Goal: Task Accomplishment & Management: Manage account settings

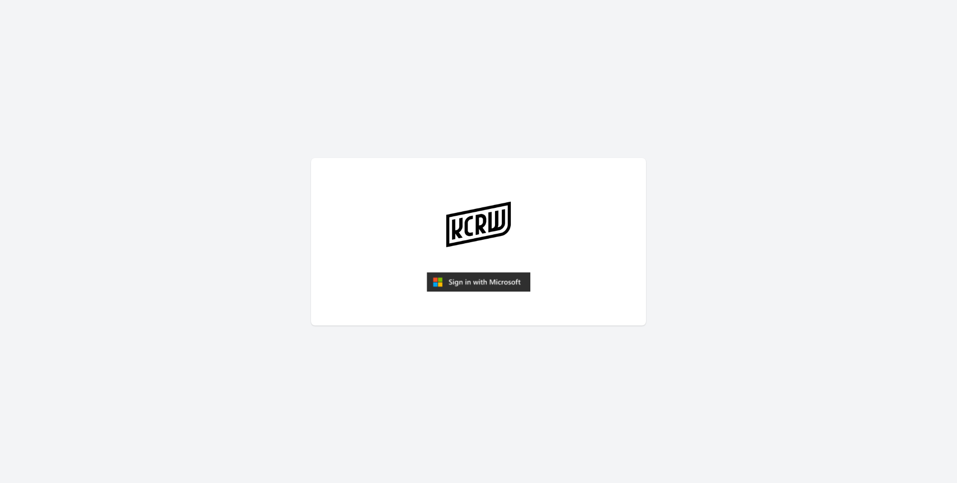
click at [500, 285] on img "submit" at bounding box center [479, 282] width 104 height 20
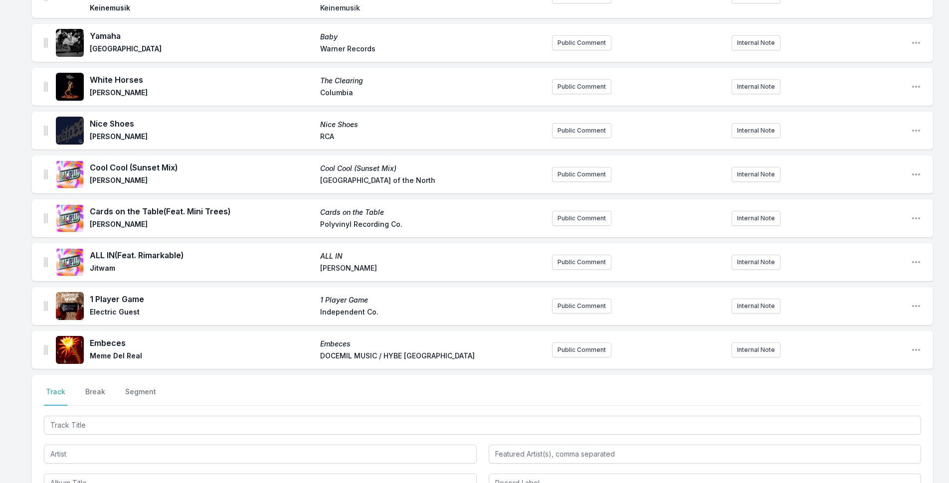
scroll to position [491, 0]
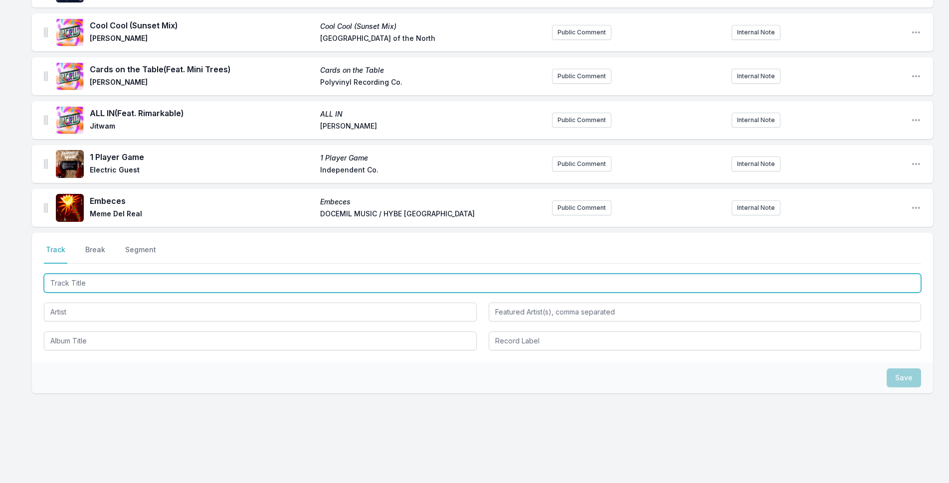
drag, startPoint x: 219, startPoint y: 278, endPoint x: 957, endPoint y: 37, distance: 776.4
click at [228, 278] on input "Track Title" at bounding box center [482, 283] width 877 height 19
type input "Dancing2"
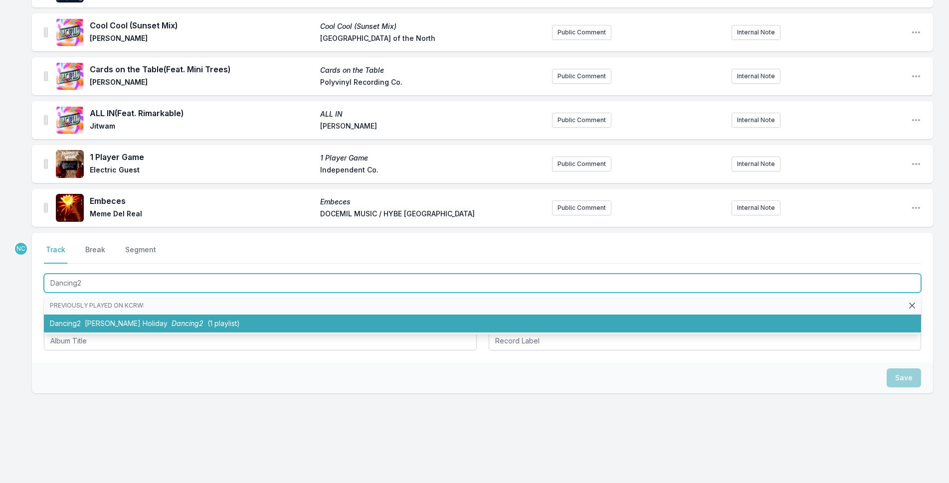
click at [391, 320] on li "Dancing2 [PERSON_NAME] Holiday Dancing2 (1 playlist)" at bounding box center [482, 324] width 877 height 18
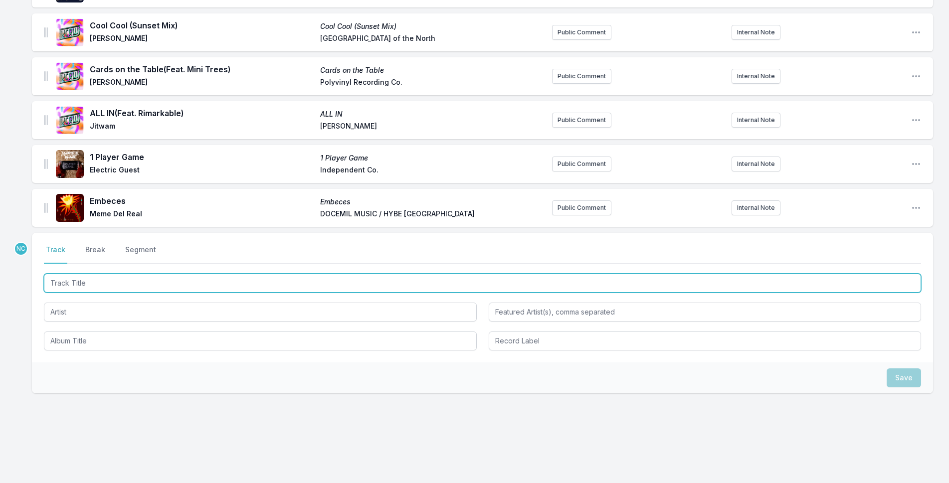
scroll to position [561, 0]
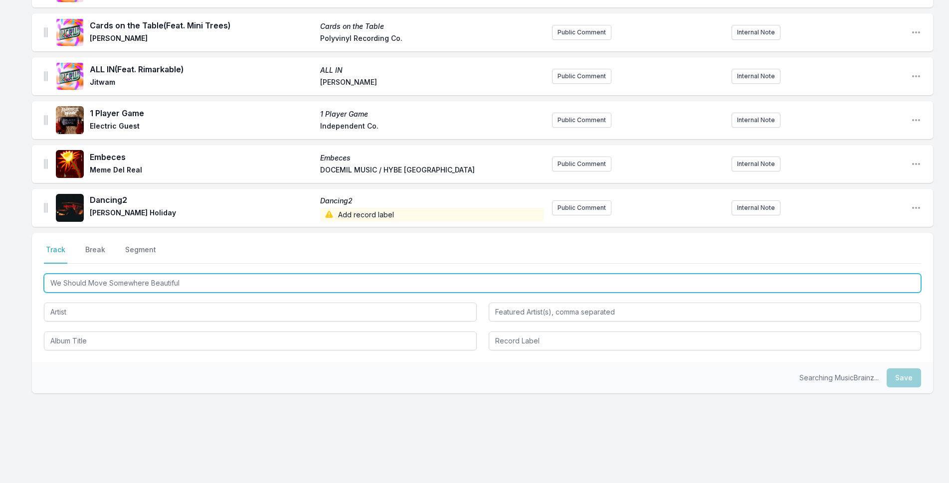
type input "We Should Move Somewhere Beautiful"
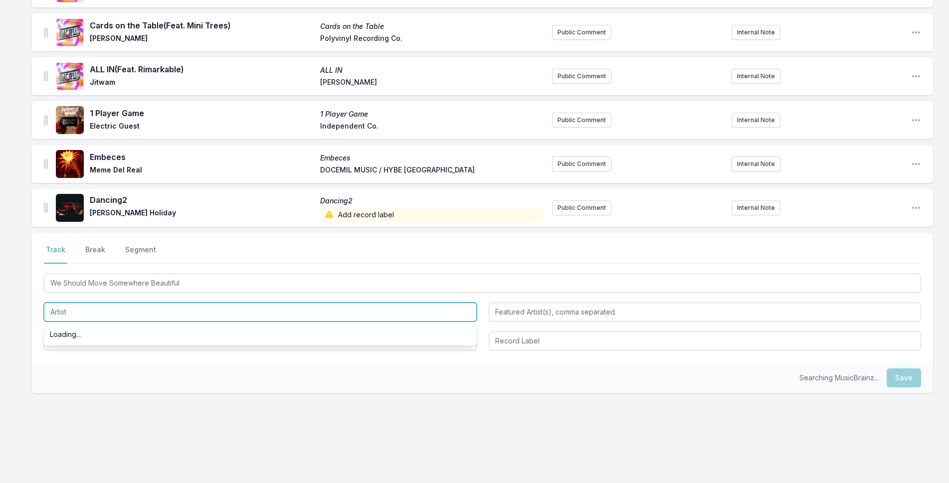
click at [346, 303] on input "Artist" at bounding box center [260, 312] width 433 height 19
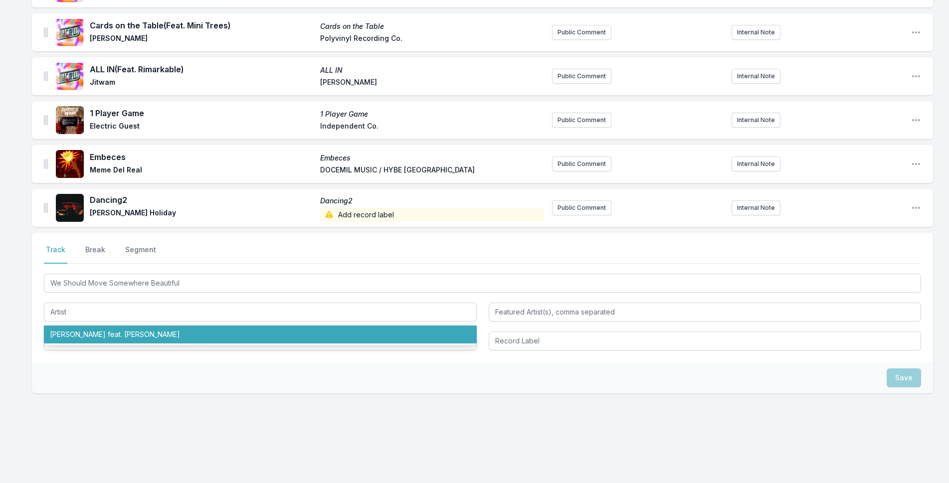
click at [344, 339] on ul "[PERSON_NAME] feat. [PERSON_NAME]" at bounding box center [260, 335] width 433 height 22
click at [344, 333] on li "[PERSON_NAME] feat. [PERSON_NAME]" at bounding box center [260, 335] width 433 height 18
type input "[PERSON_NAME]"
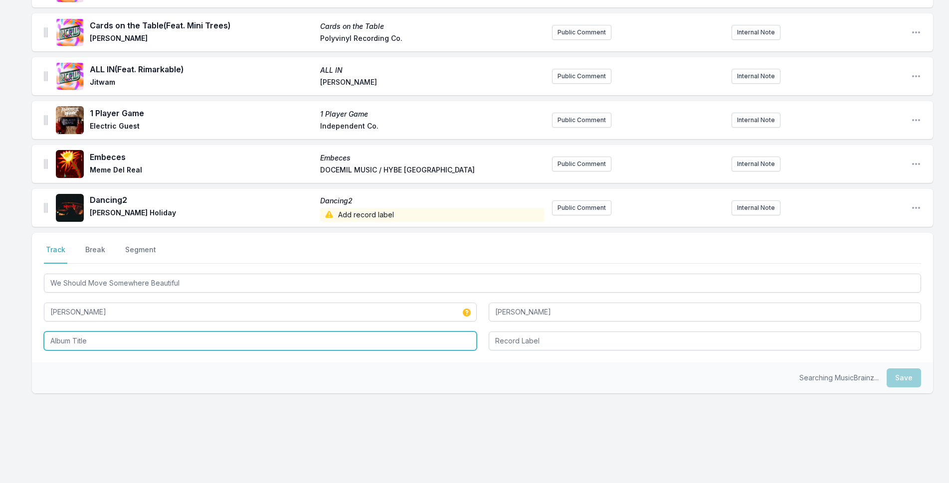
click at [345, 334] on input "Album Title" at bounding box center [260, 341] width 433 height 19
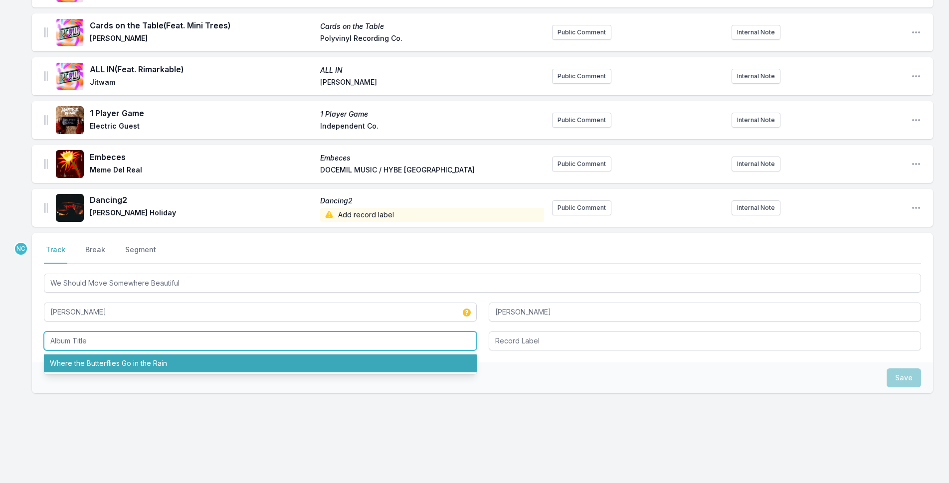
click at [347, 355] on li "Where the Butterflies Go in the Rain" at bounding box center [260, 364] width 433 height 18
type input "Where the Butterflies Go in the Rain"
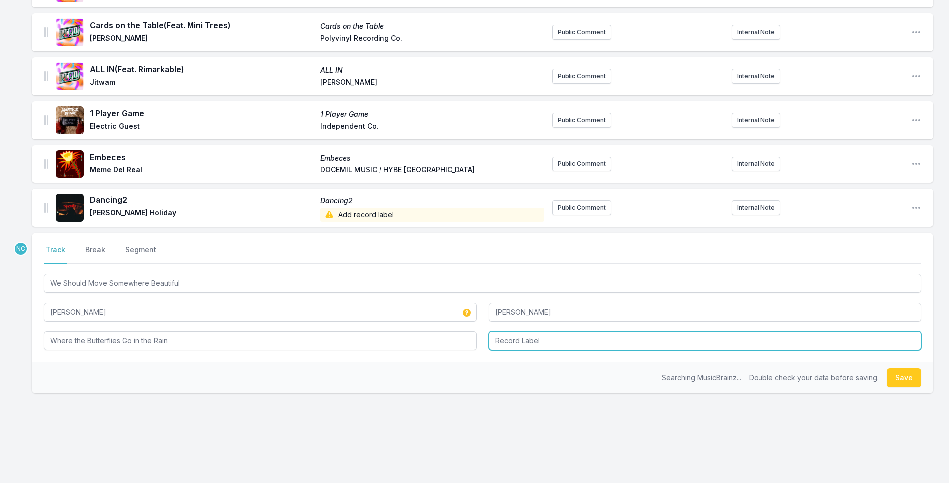
click at [594, 336] on input "Record Label" at bounding box center [705, 341] width 433 height 19
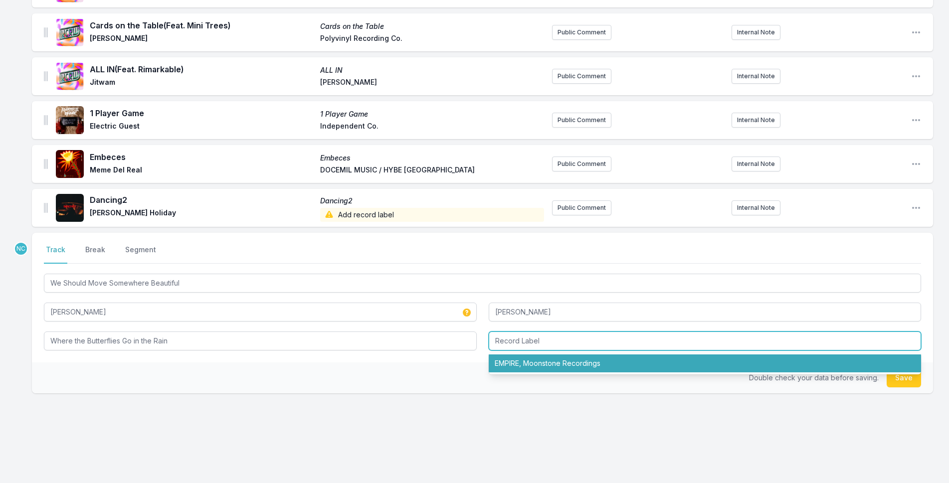
click at [591, 355] on li "EMPIRE, Moonstone Recordings" at bounding box center [705, 364] width 433 height 18
type input "EMPIRE, Moonstone Recordings"
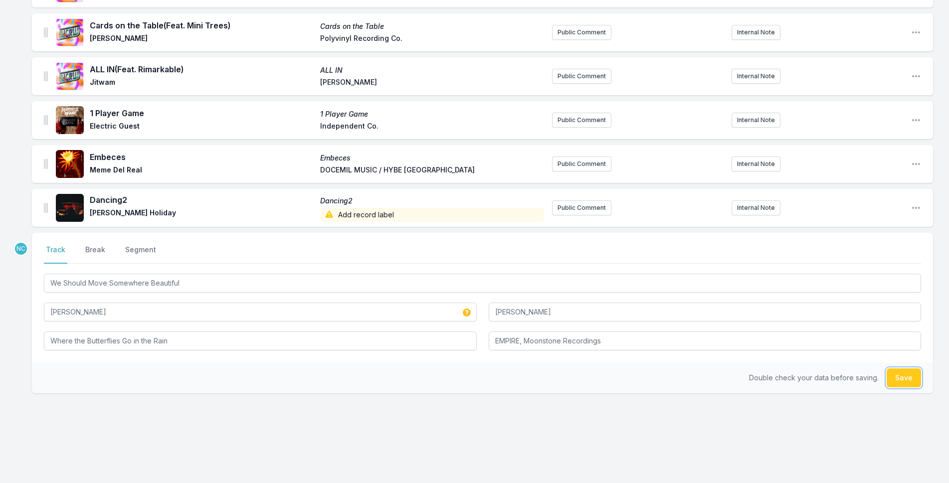
click at [903, 374] on button "Save" at bounding box center [904, 377] width 34 height 19
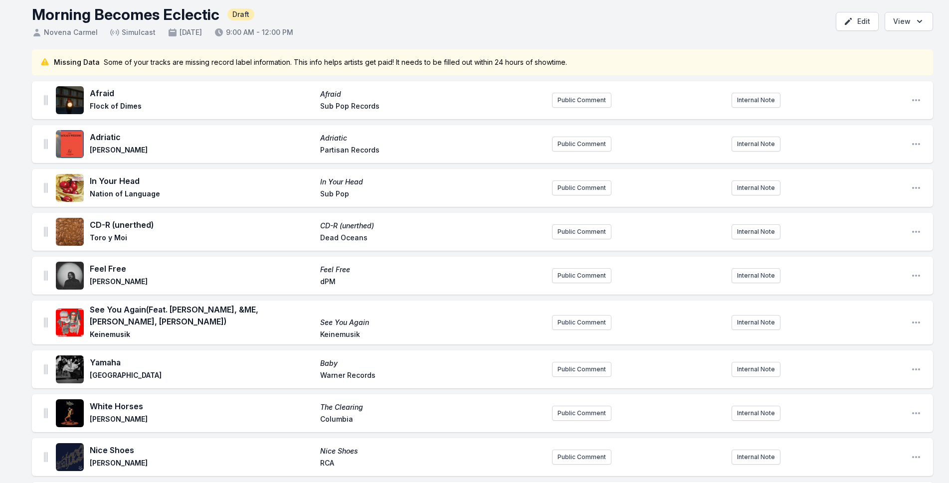
scroll to position [0, 0]
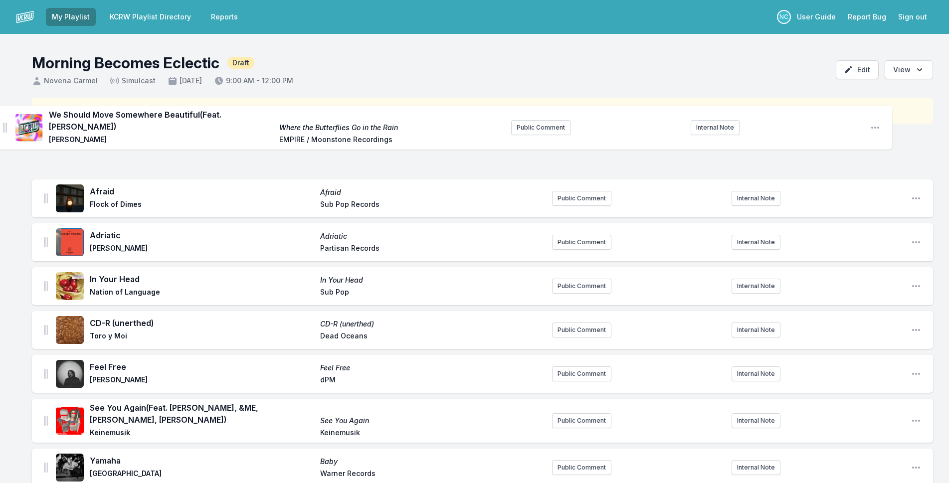
drag, startPoint x: 46, startPoint y: 197, endPoint x: 5, endPoint y: 123, distance: 84.8
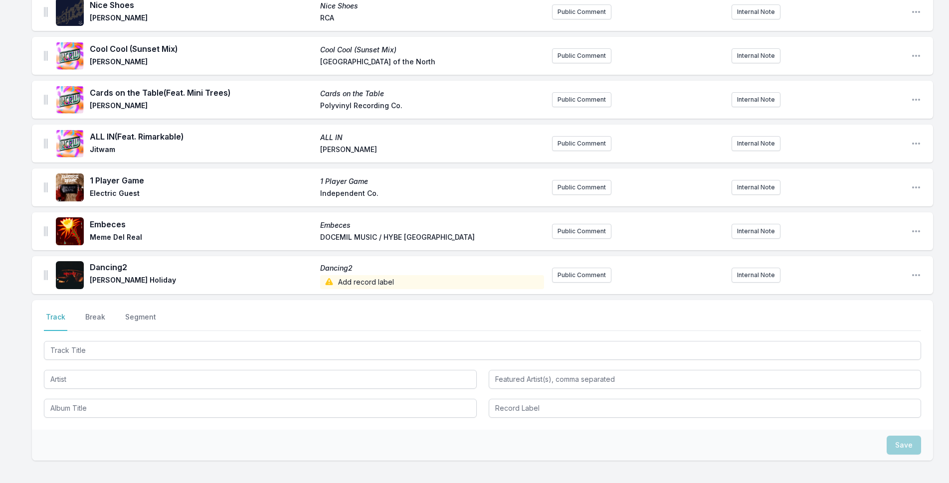
scroll to position [611, 0]
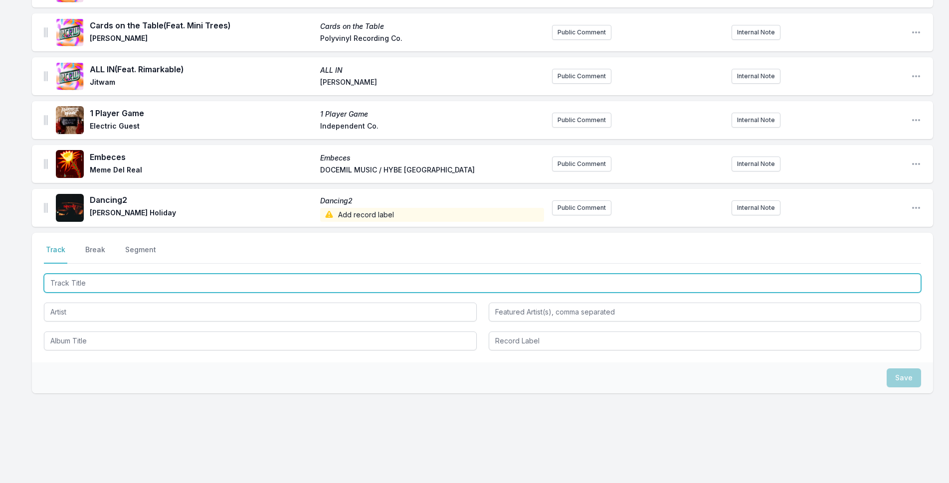
click at [119, 282] on input "Track Title" at bounding box center [482, 283] width 877 height 19
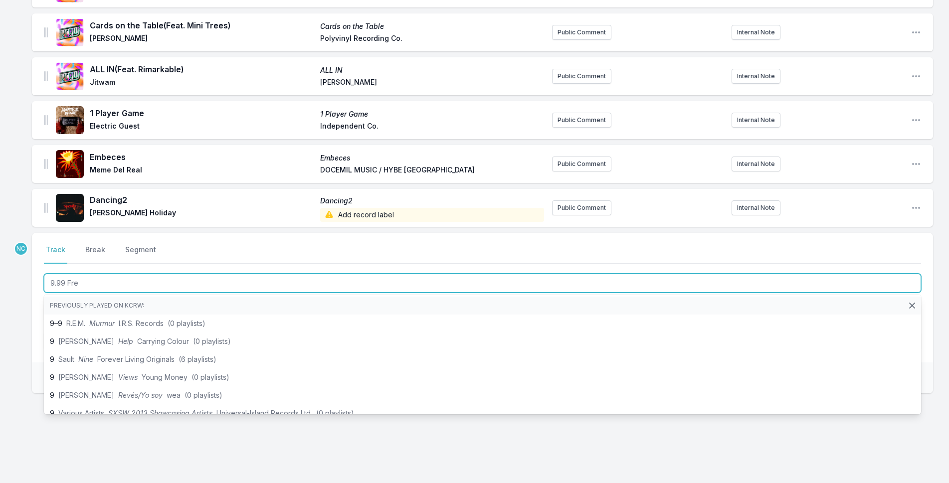
type input "9.99 Free"
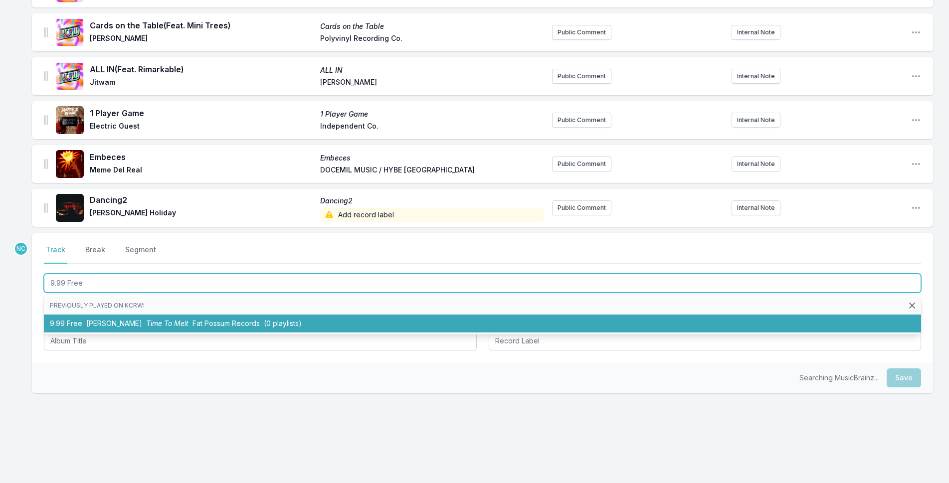
click at [113, 319] on span "[PERSON_NAME]" at bounding box center [114, 323] width 56 height 8
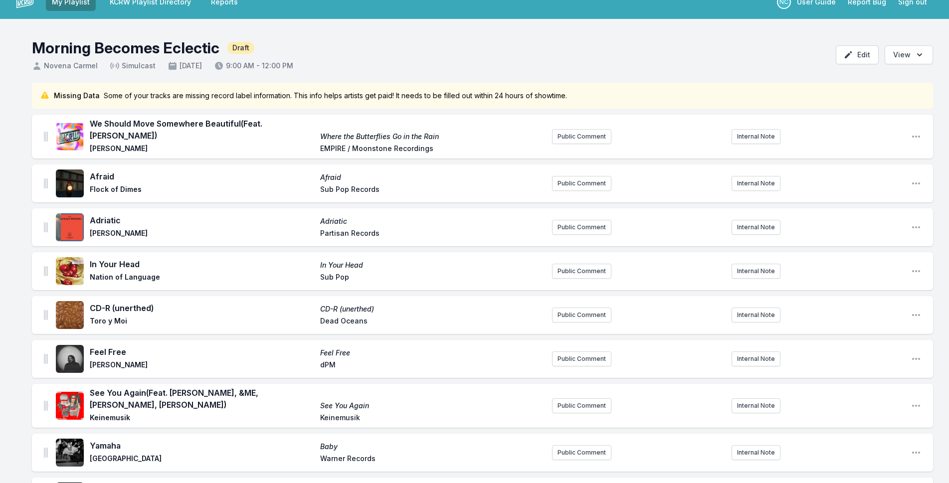
scroll to position [0, 0]
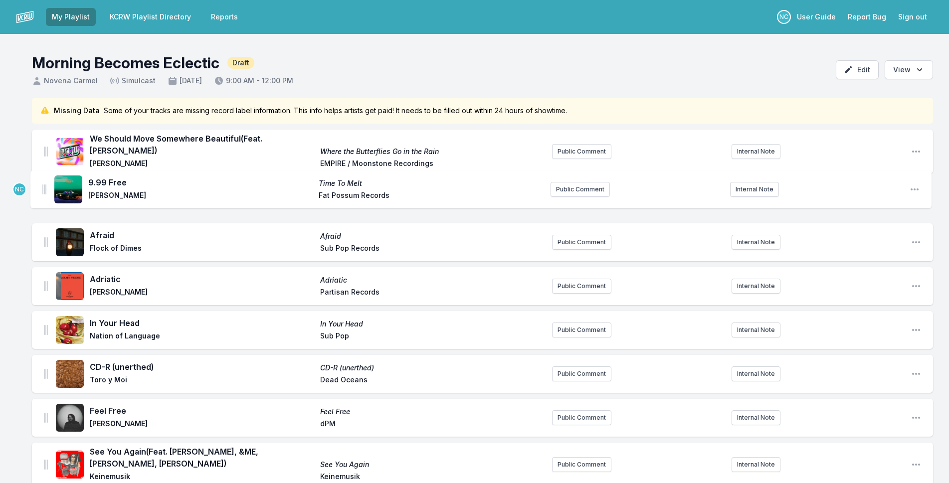
drag, startPoint x: 45, startPoint y: 199, endPoint x: 44, endPoint y: 182, distance: 18.0
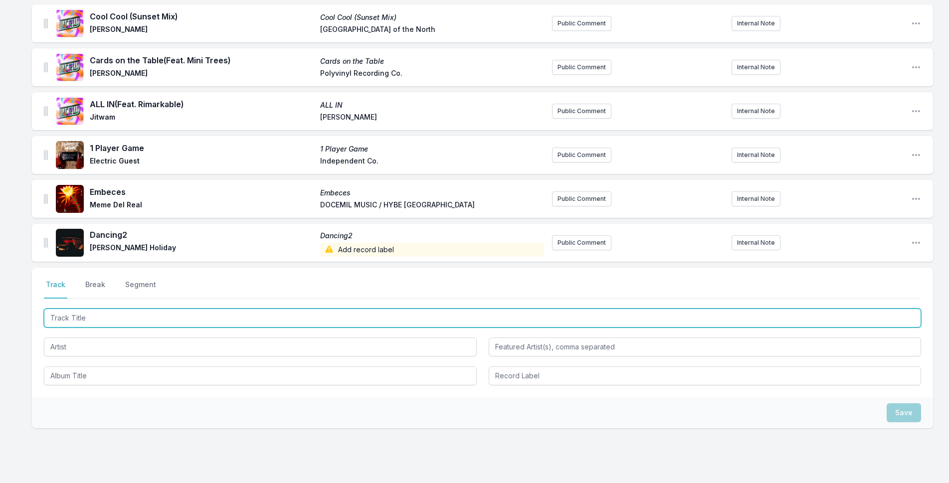
scroll to position [655, 0]
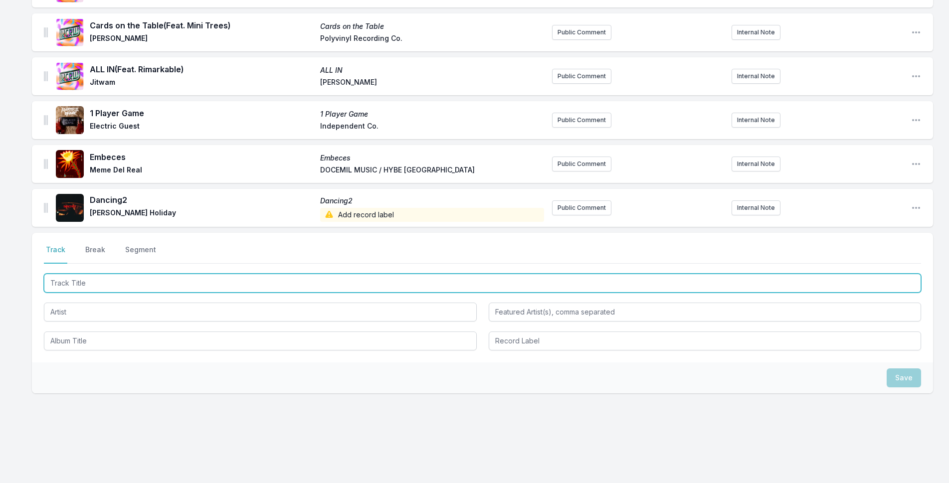
click at [122, 274] on input "Track Title" at bounding box center [482, 283] width 877 height 19
type input "Call On Me"
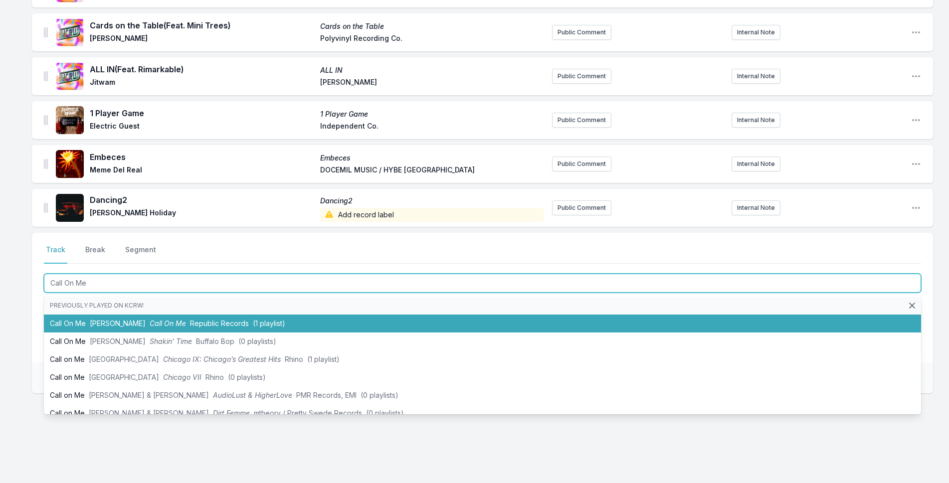
click at [150, 319] on span "Call On Me" at bounding box center [168, 323] width 36 height 8
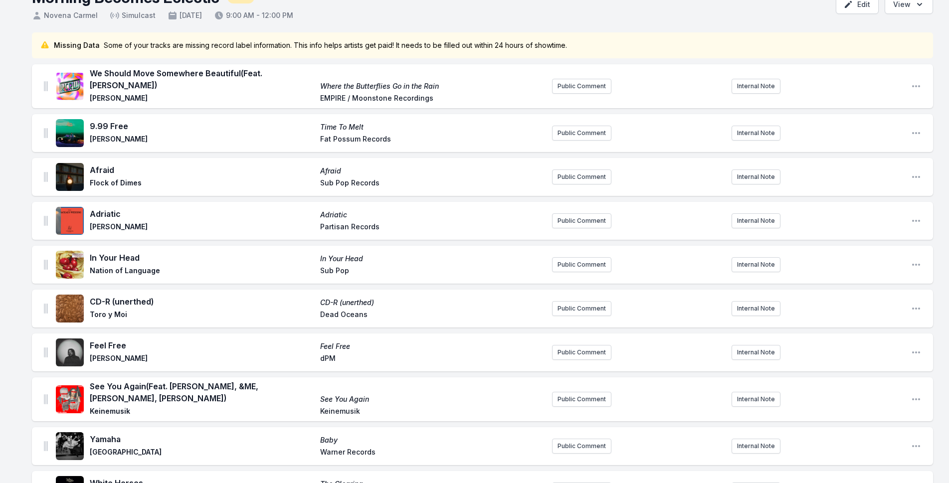
scroll to position [0, 0]
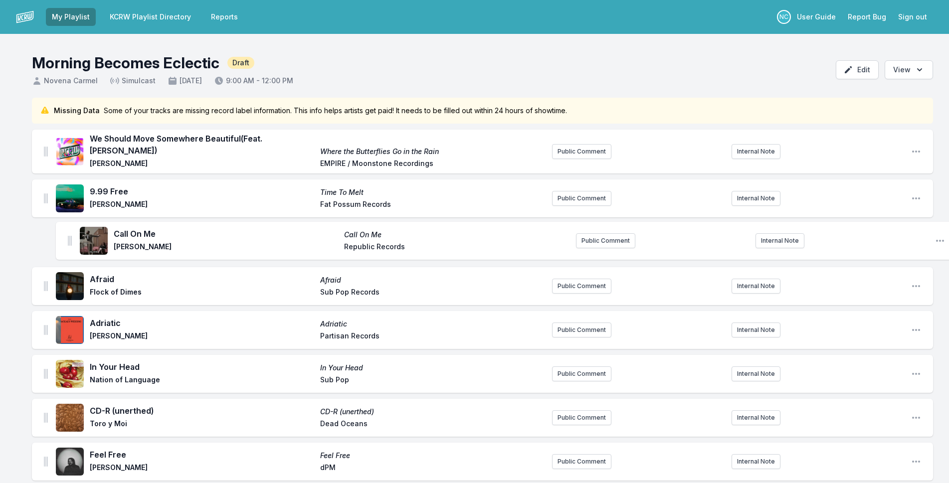
drag, startPoint x: 46, startPoint y: 198, endPoint x: 70, endPoint y: 231, distance: 40.7
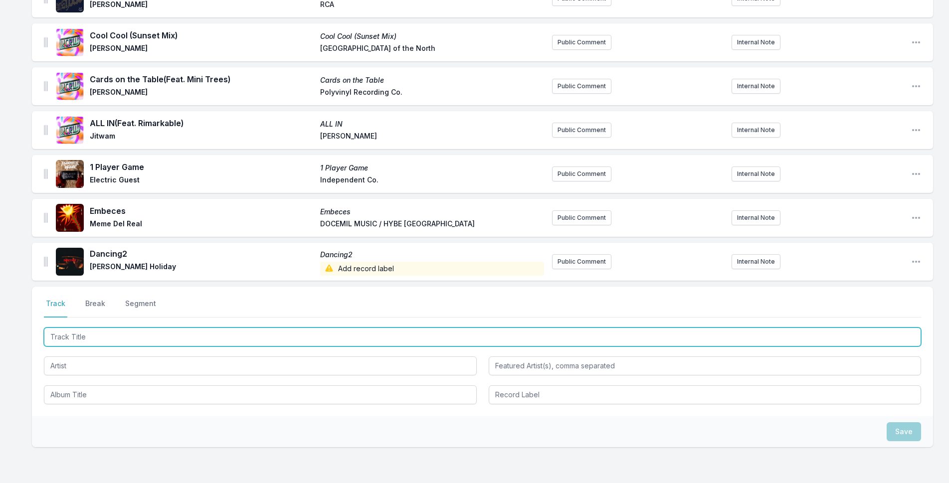
scroll to position [648, 0]
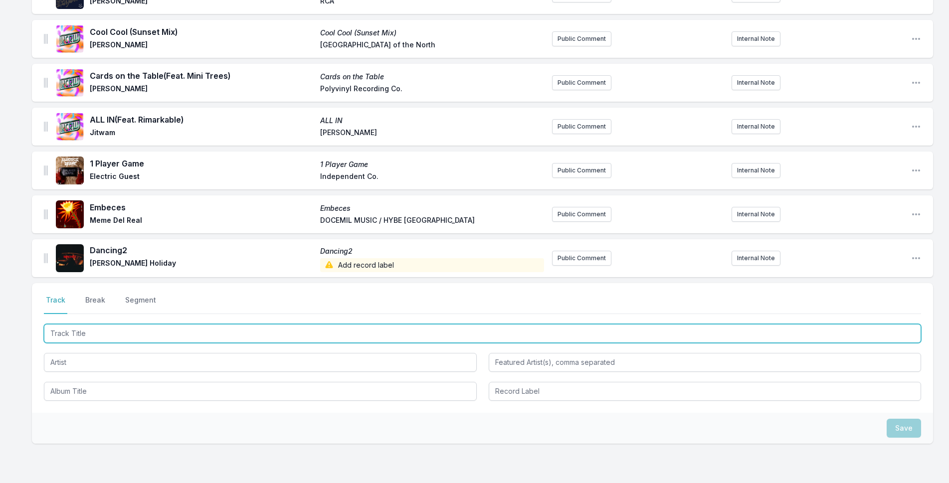
drag, startPoint x: 189, startPoint y: 326, endPoint x: 310, endPoint y: 321, distance: 120.8
click at [198, 325] on input "Track Title" at bounding box center [482, 333] width 877 height 19
type input "Foreign Things"
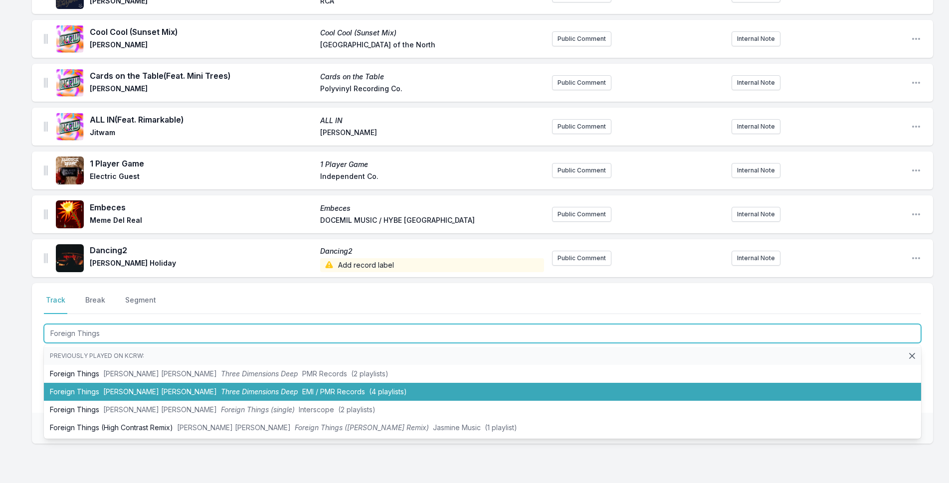
click at [375, 383] on li "Foreign Things [PERSON_NAME] [PERSON_NAME] Three Dimensions Deep EMI / PMR Reco…" at bounding box center [482, 392] width 877 height 18
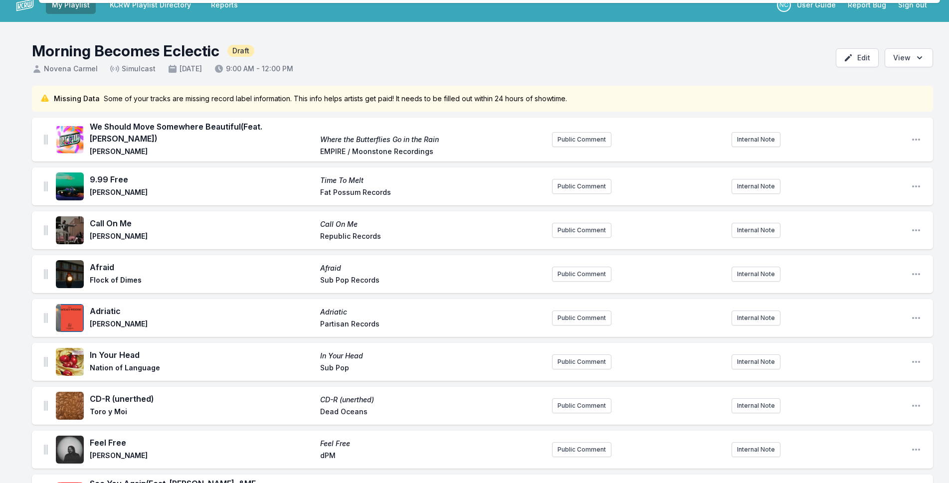
scroll to position [0, 0]
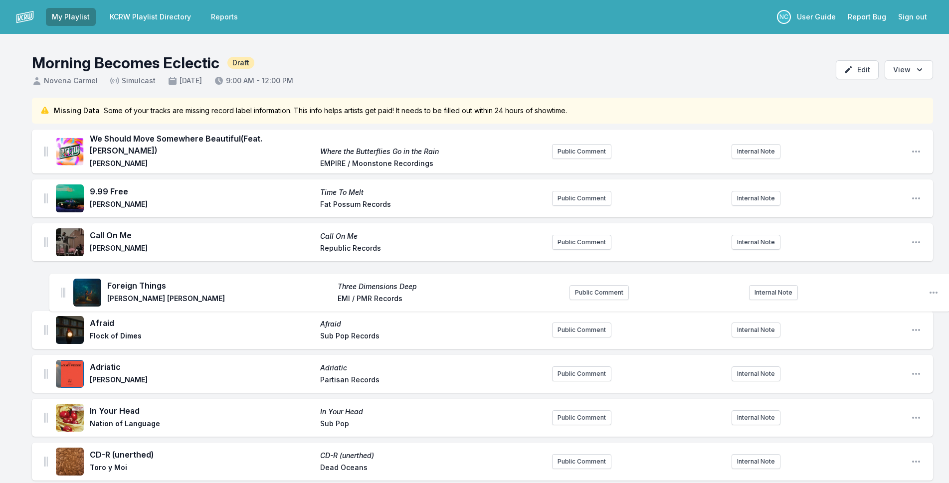
drag, startPoint x: 46, startPoint y: 250, endPoint x: 64, endPoint y: 278, distance: 33.6
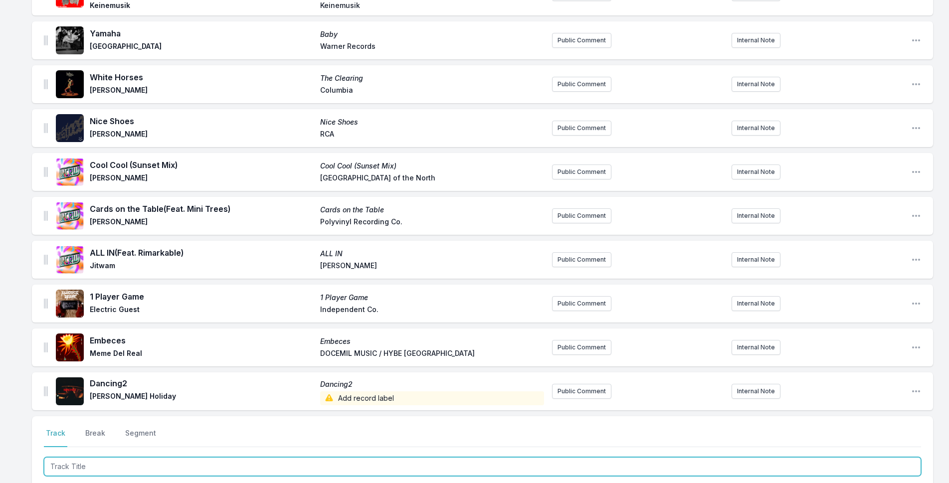
scroll to position [742, 0]
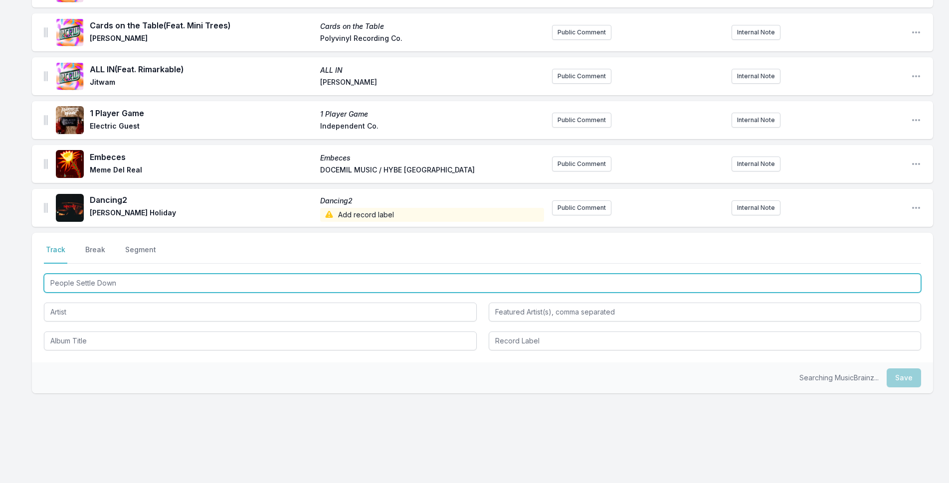
type input "People Settle Down"
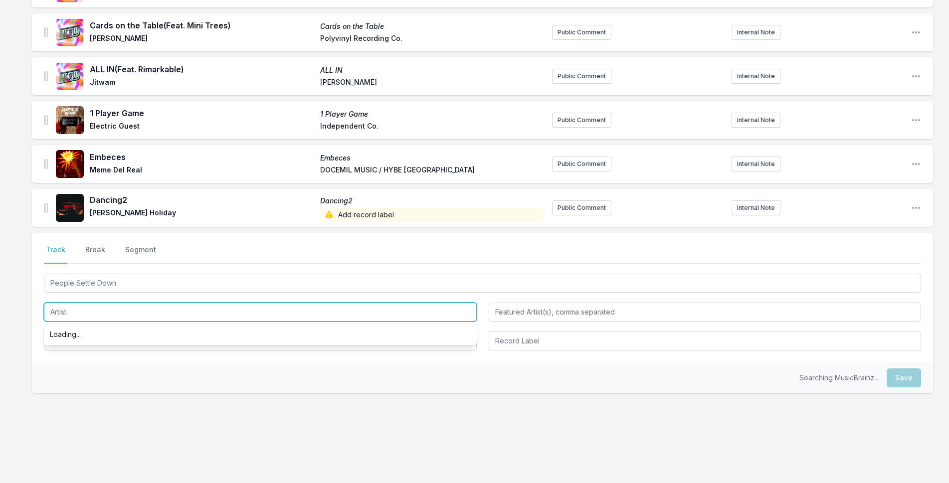
click at [89, 309] on input "Artist" at bounding box center [260, 312] width 433 height 19
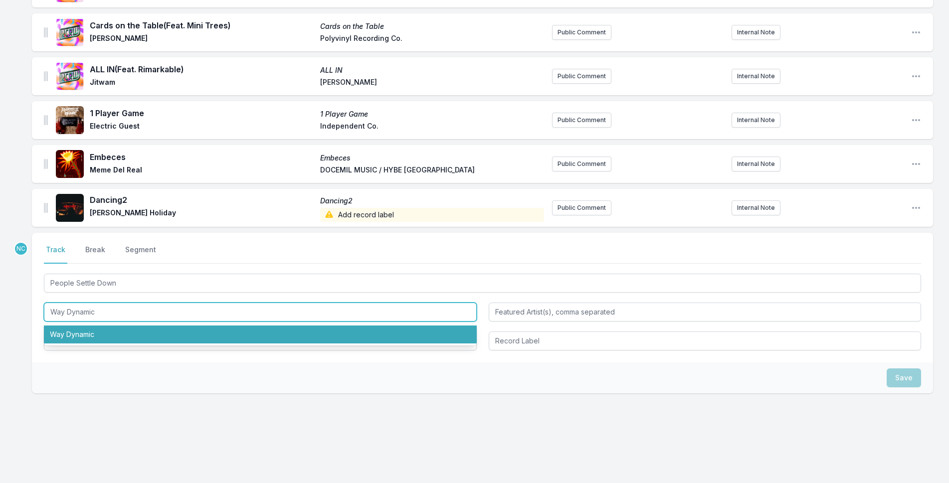
click at [88, 328] on li "Way Dynamic" at bounding box center [260, 335] width 433 height 18
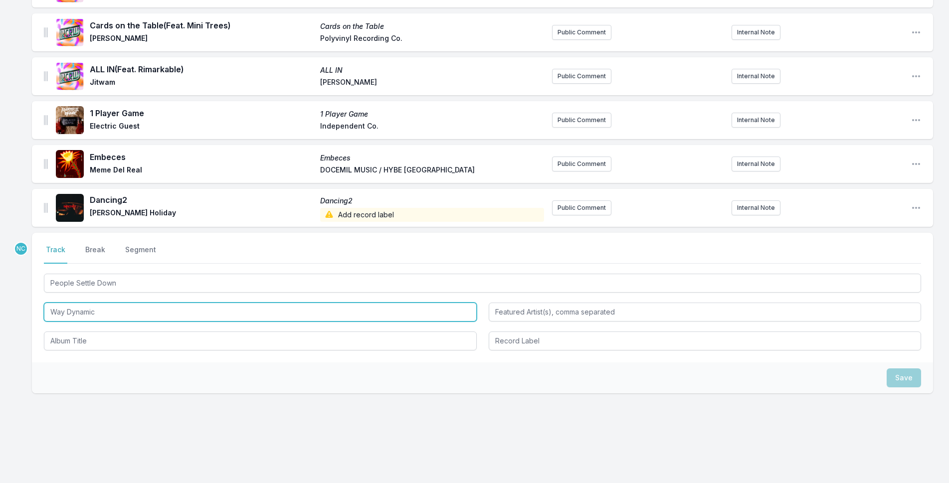
type input "Way Dynamic"
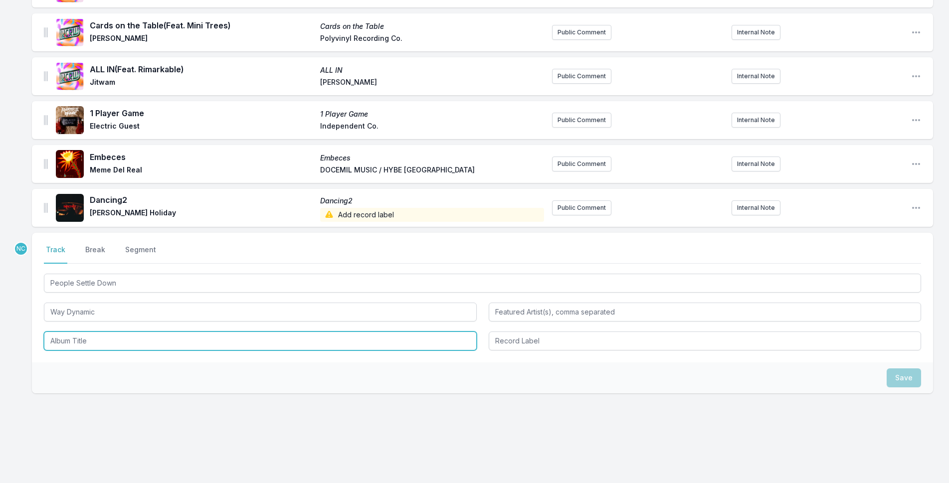
click at [152, 340] on input "Album Title" at bounding box center [260, 341] width 433 height 19
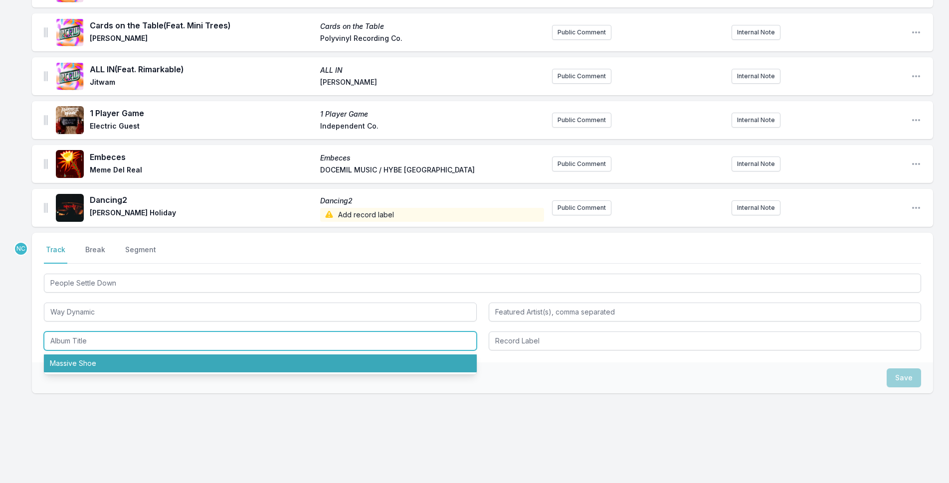
click at [153, 363] on li "Massive Shoe" at bounding box center [260, 364] width 433 height 18
type input "Massive Shoe"
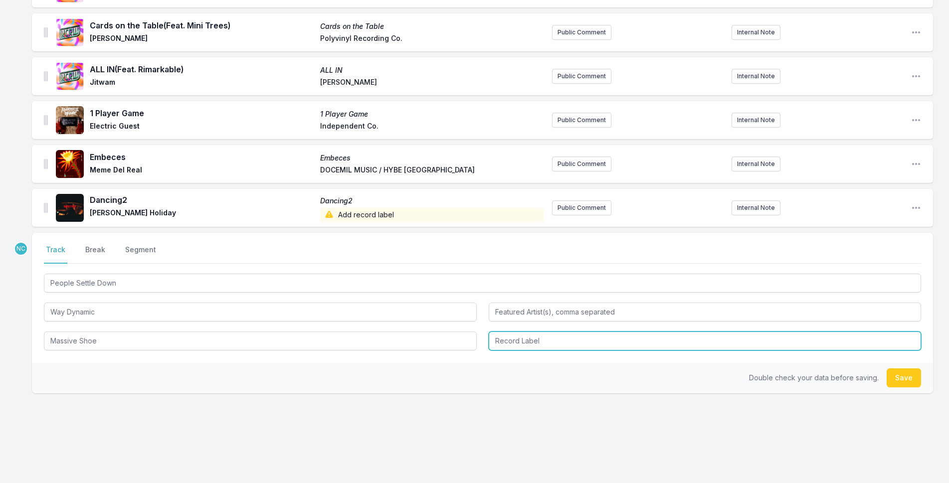
click at [617, 338] on input "Record Label" at bounding box center [705, 341] width 433 height 19
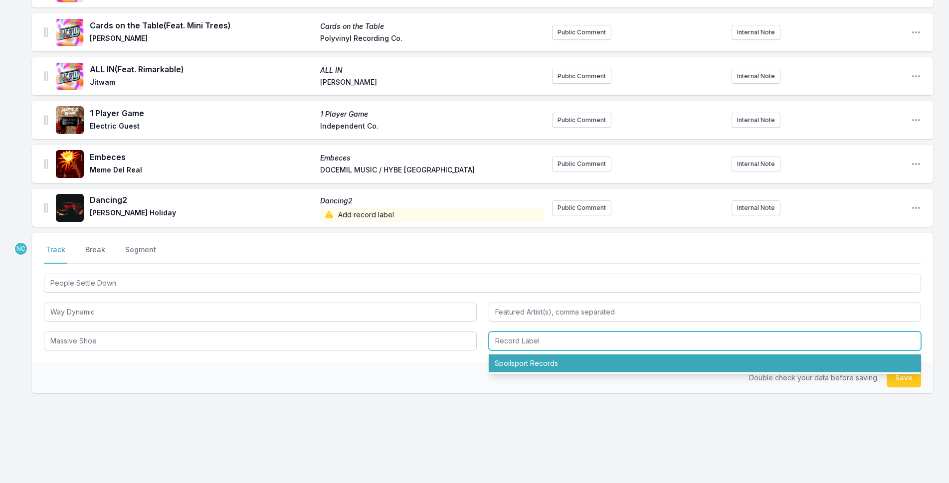
drag, startPoint x: 663, startPoint y: 354, endPoint x: 788, endPoint y: 354, distance: 125.2
click at [663, 355] on li "Spoilsport Records" at bounding box center [705, 364] width 433 height 18
type input "Spoilsport Records"
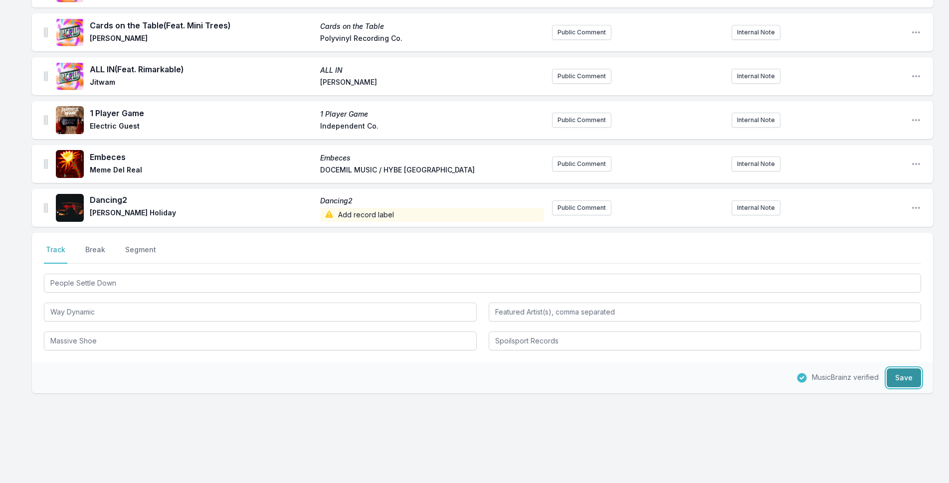
click at [897, 372] on button "Save" at bounding box center [904, 377] width 34 height 19
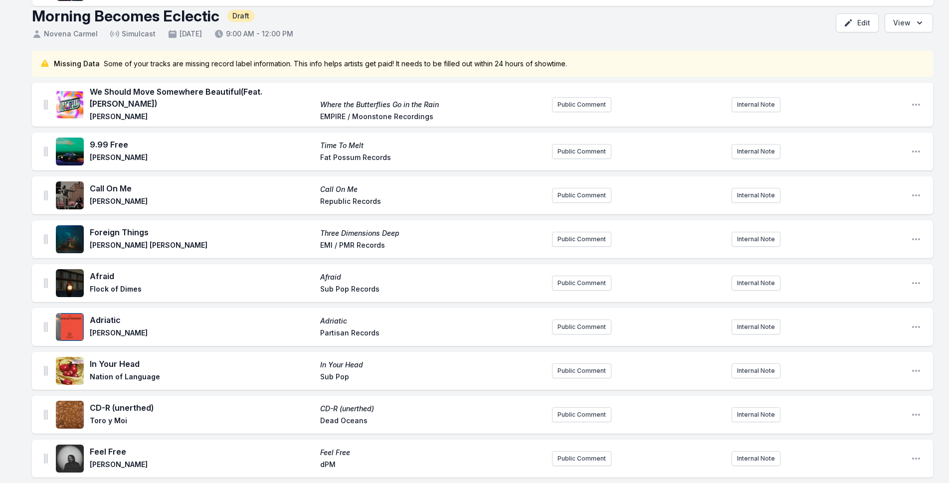
scroll to position [0, 0]
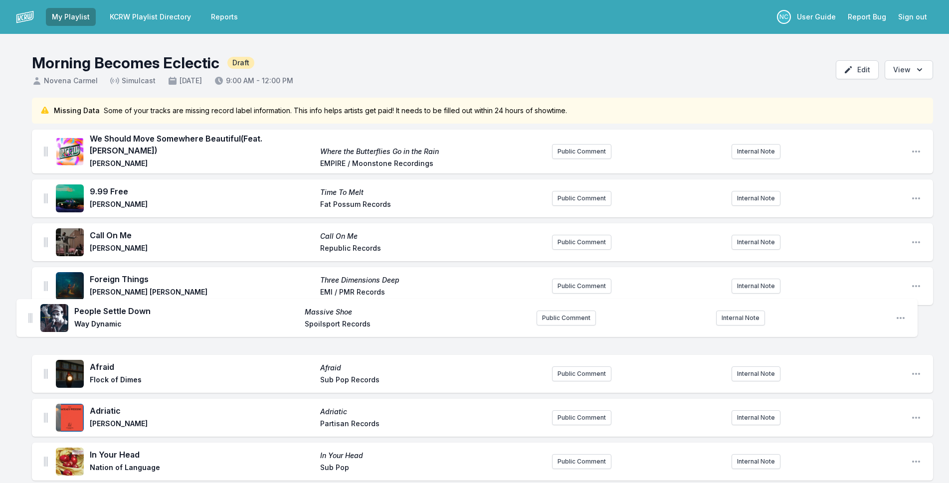
drag, startPoint x: 47, startPoint y: 202, endPoint x: 31, endPoint y: 314, distance: 112.8
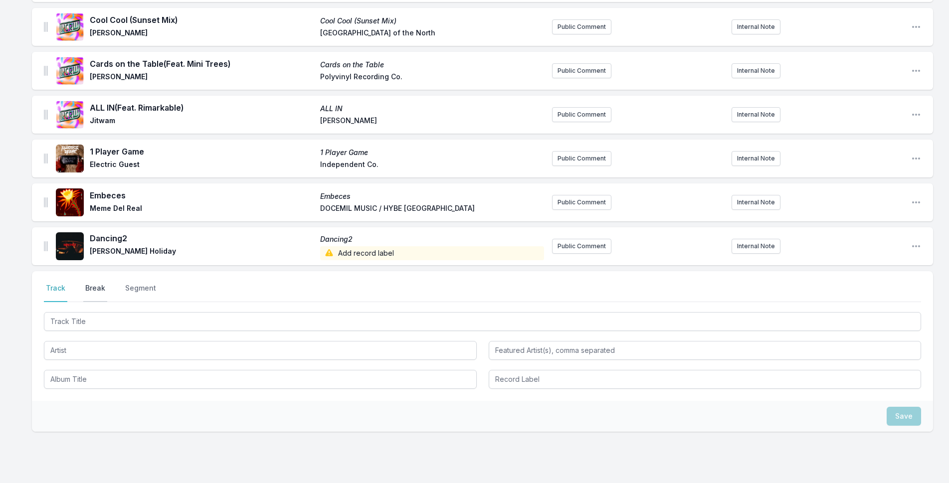
click at [98, 283] on button "Break" at bounding box center [95, 292] width 24 height 19
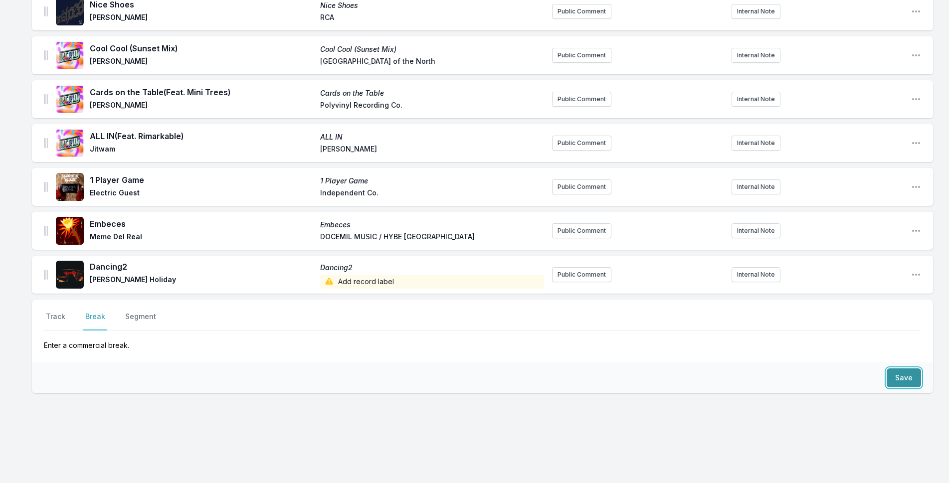
click at [907, 374] on button "Save" at bounding box center [904, 377] width 34 height 19
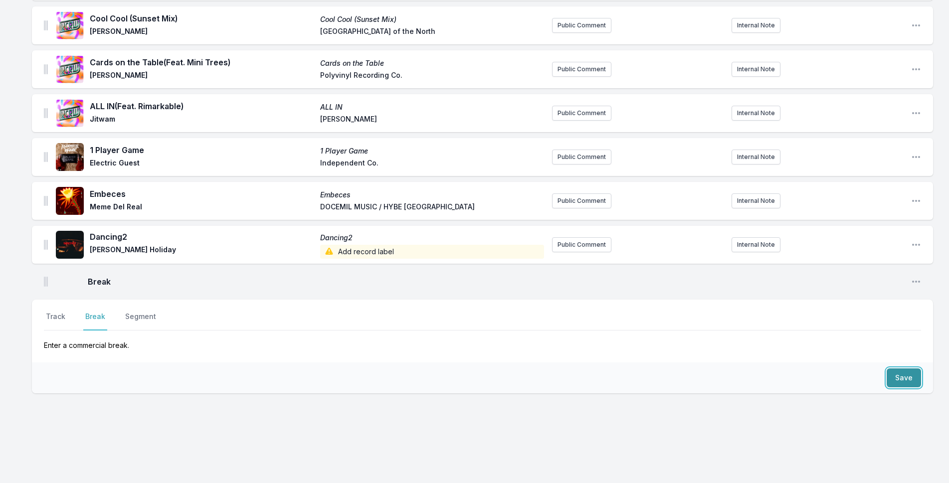
click at [907, 374] on button "Save" at bounding box center [904, 377] width 34 height 19
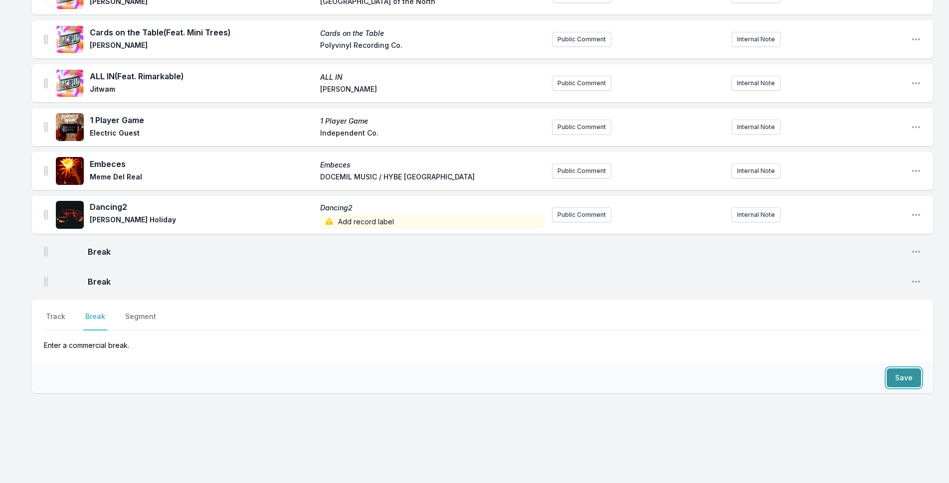
click at [907, 374] on button "Save" at bounding box center [904, 377] width 34 height 19
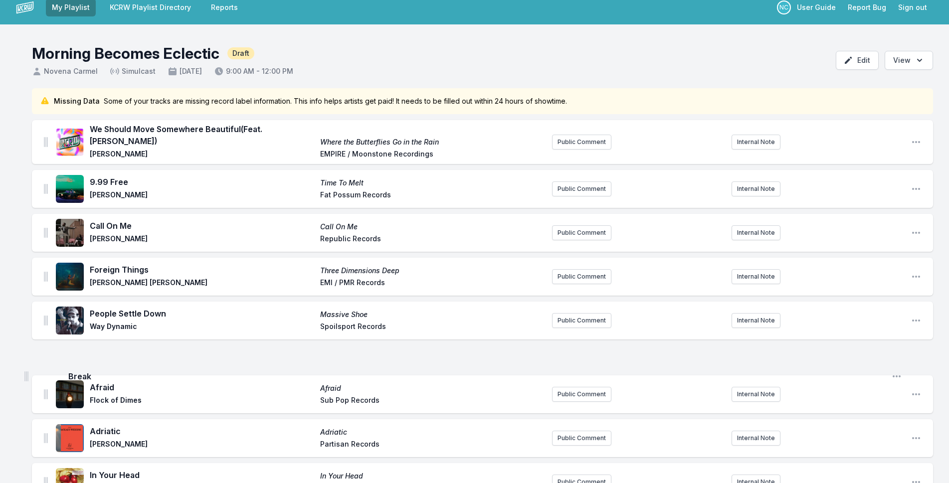
scroll to position [11, 0]
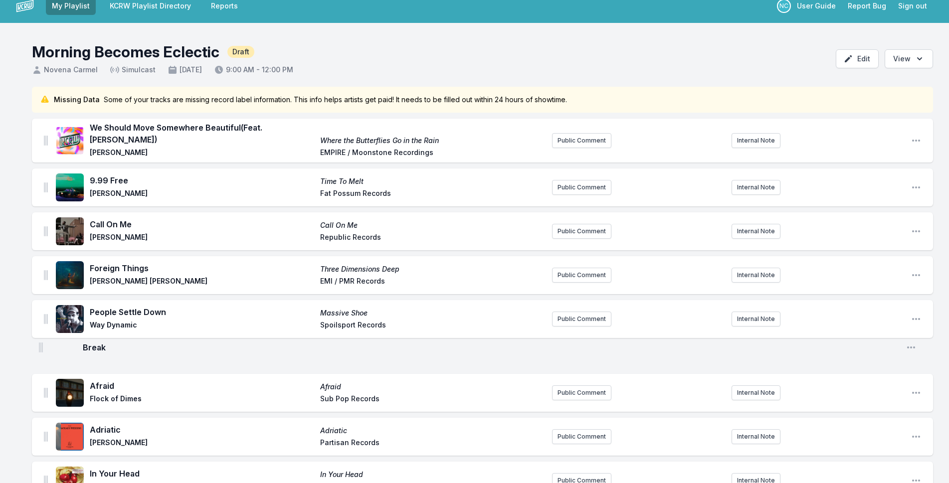
drag, startPoint x: 47, startPoint y: 215, endPoint x: 42, endPoint y: 342, distance: 126.8
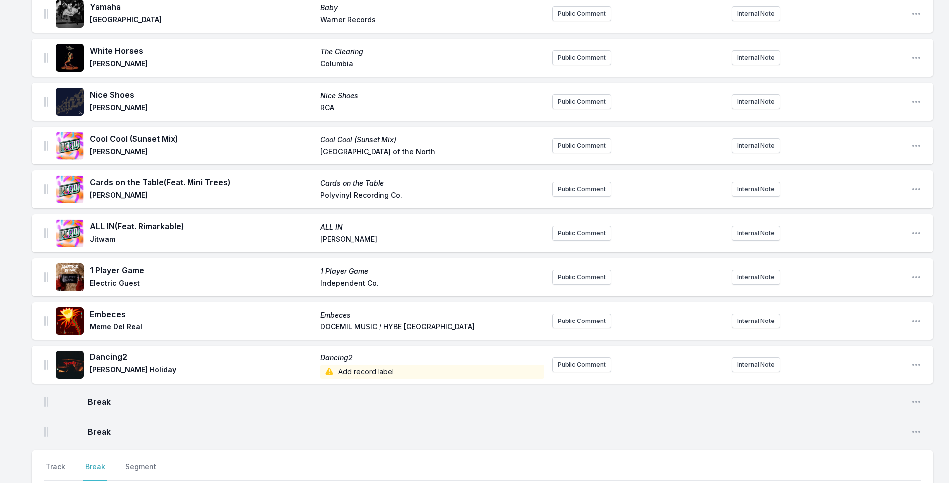
scroll to position [809, 0]
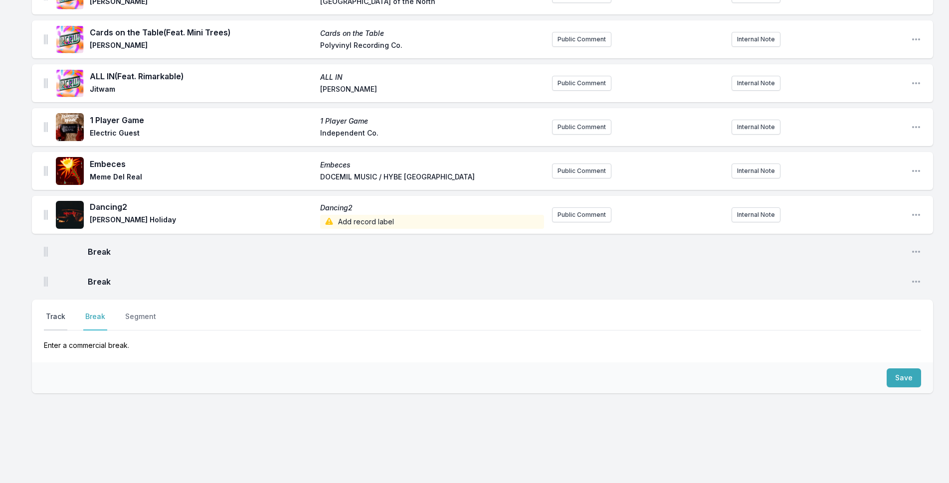
click at [56, 314] on button "Track" at bounding box center [55, 321] width 23 height 19
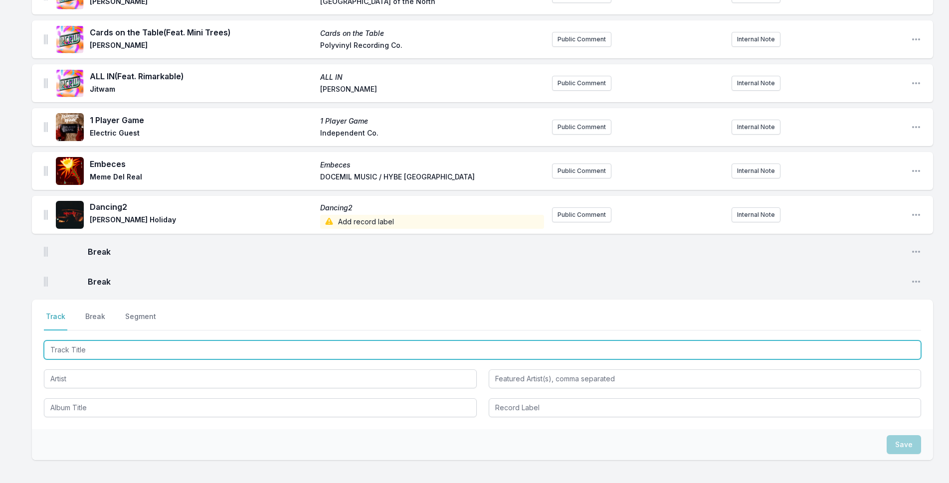
click at [124, 346] on input "Track Title" at bounding box center [482, 350] width 877 height 19
type input "Keep on Eye on Summer"
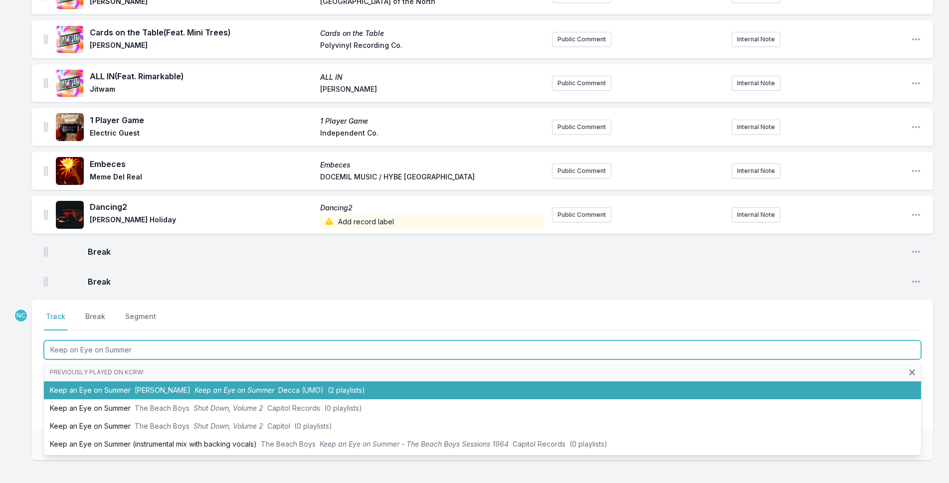
click at [326, 381] on li "Keep an Eye on Summer [PERSON_NAME] Keep an Eye on Summer Decca (UMO) (2 playli…" at bounding box center [482, 390] width 877 height 18
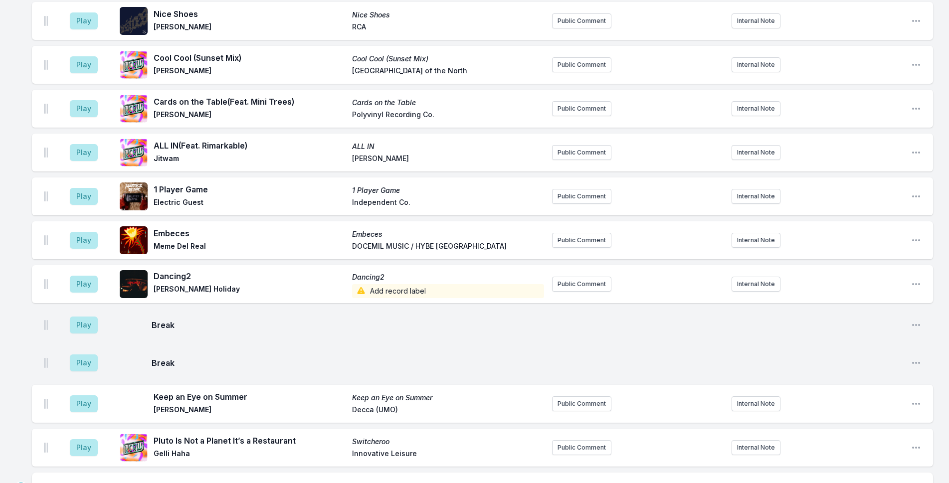
scroll to position [994, 0]
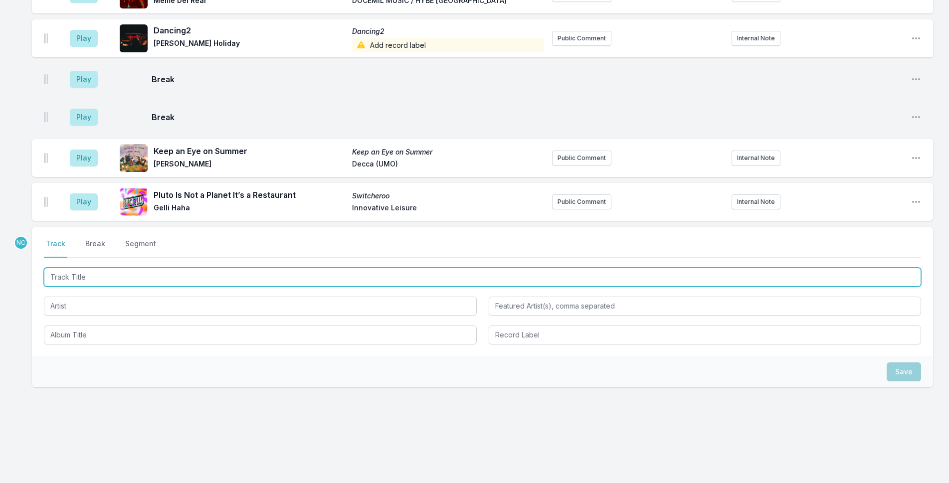
drag, startPoint x: 208, startPoint y: 277, endPoint x: 219, endPoint y: 275, distance: 11.1
click at [219, 275] on input "Track Title" at bounding box center [482, 277] width 877 height 19
type input "Mizu"
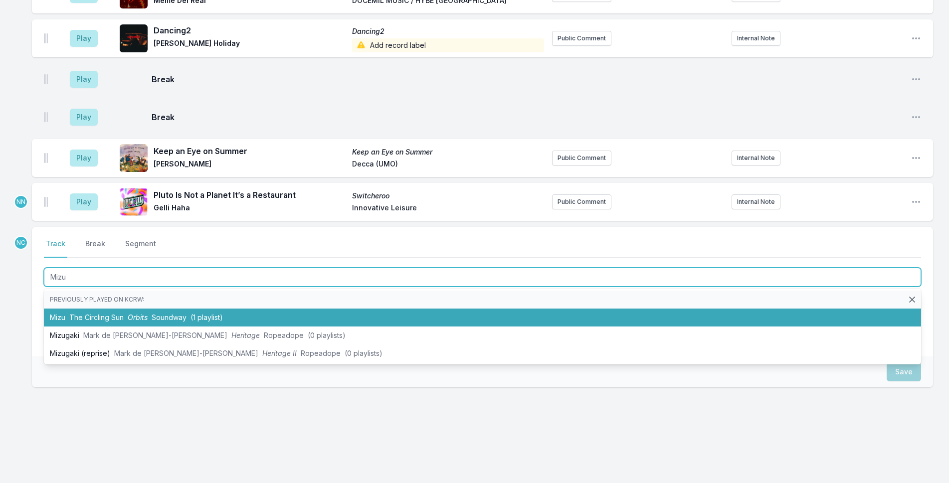
drag, startPoint x: 307, startPoint y: 316, endPoint x: 312, endPoint y: 320, distance: 6.1
click at [307, 316] on li "Mizu The Circling Sun Orbits Soundway (1 playlist)" at bounding box center [482, 318] width 877 height 18
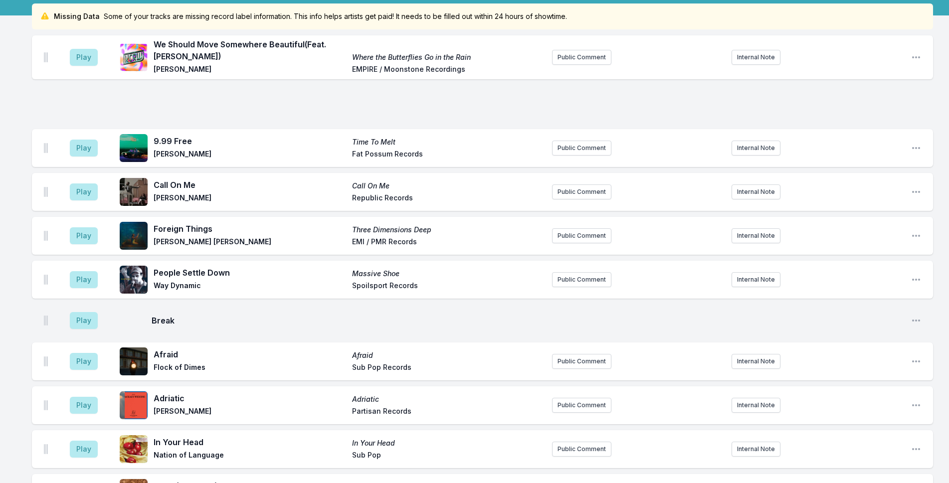
scroll to position [0, 0]
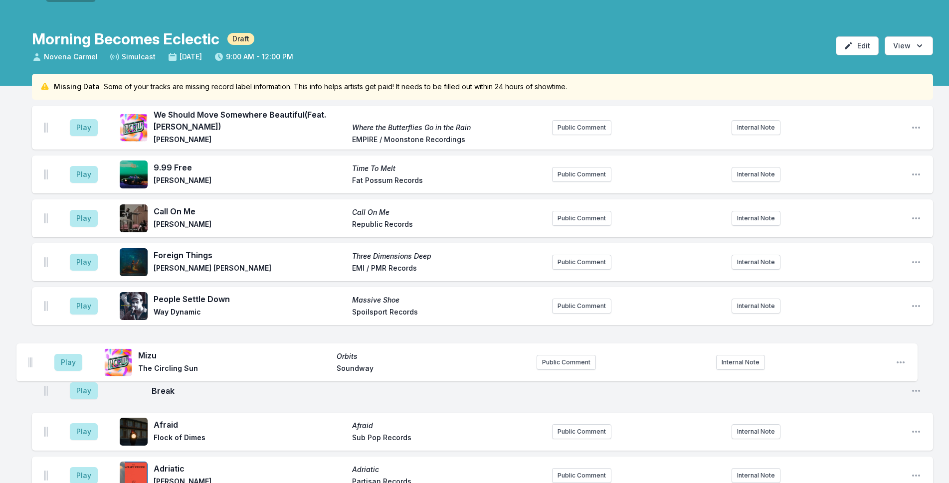
drag, startPoint x: 47, startPoint y: 199, endPoint x: 31, endPoint y: 358, distance: 158.8
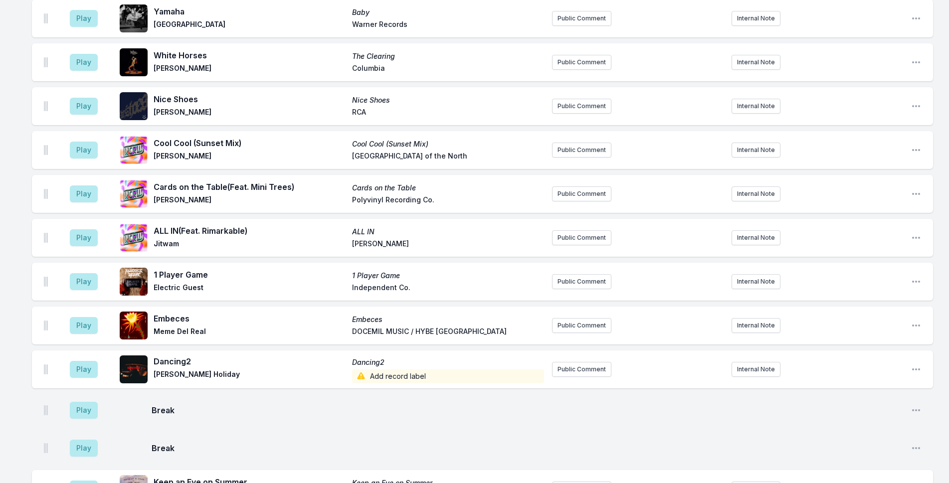
scroll to position [1022, 0]
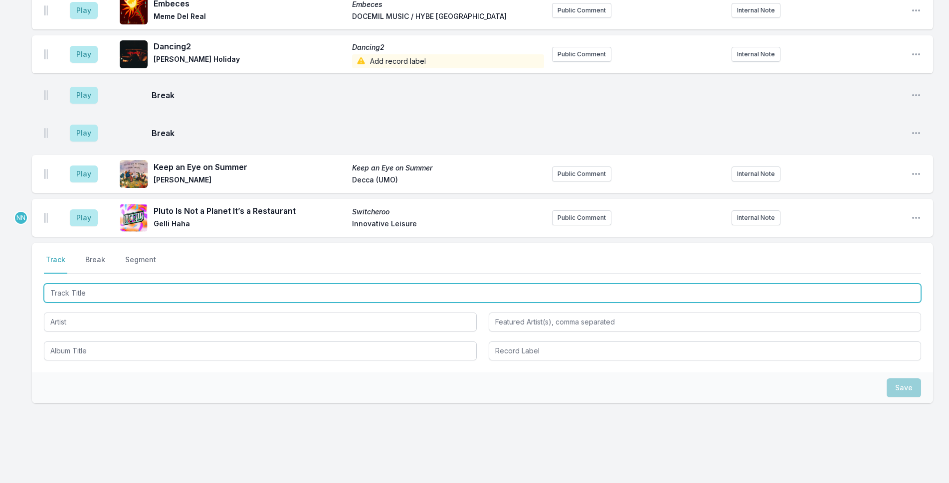
click at [265, 291] on input "Track Title" at bounding box center [482, 293] width 877 height 19
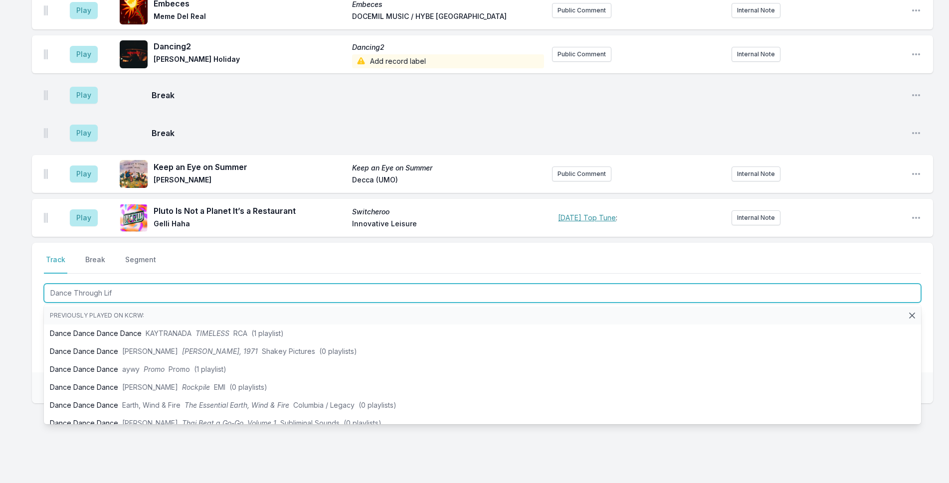
type input "Dance Through Life"
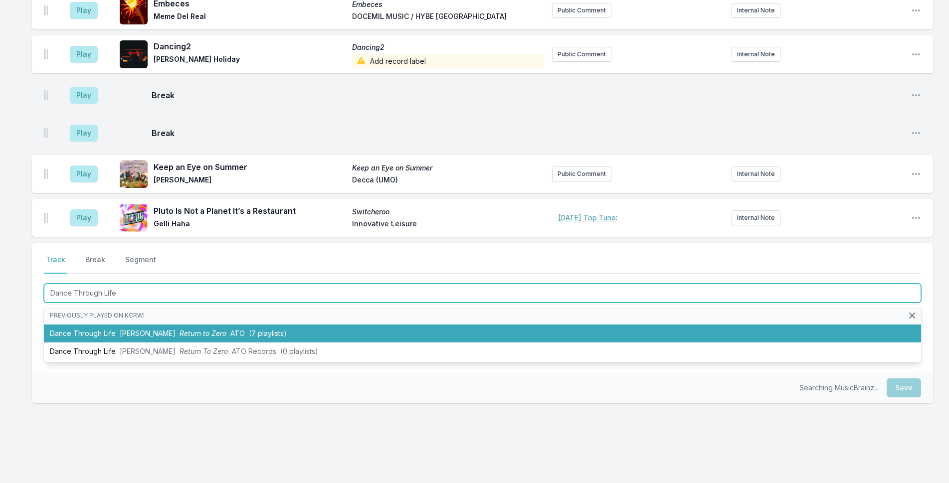
click at [163, 329] on li "Dance Through Life [PERSON_NAME] Return to Zero ATO (7 playlists)" at bounding box center [482, 334] width 877 height 18
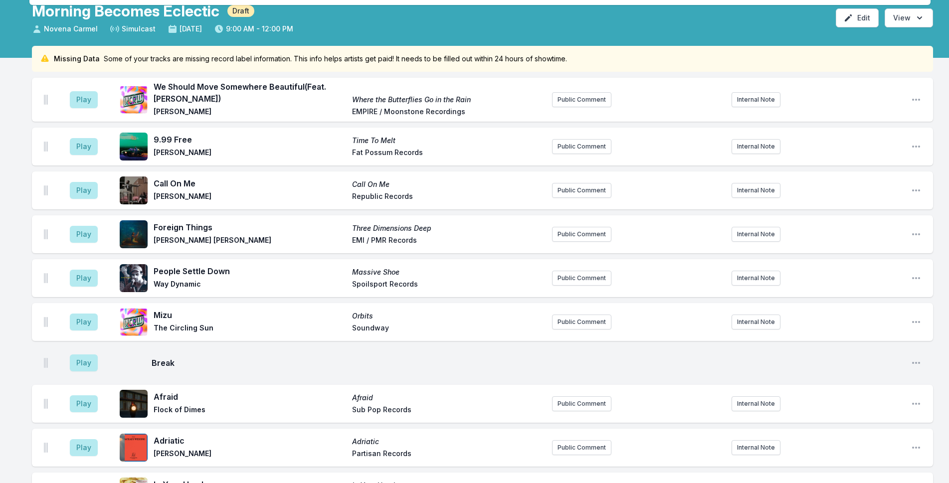
scroll to position [0, 0]
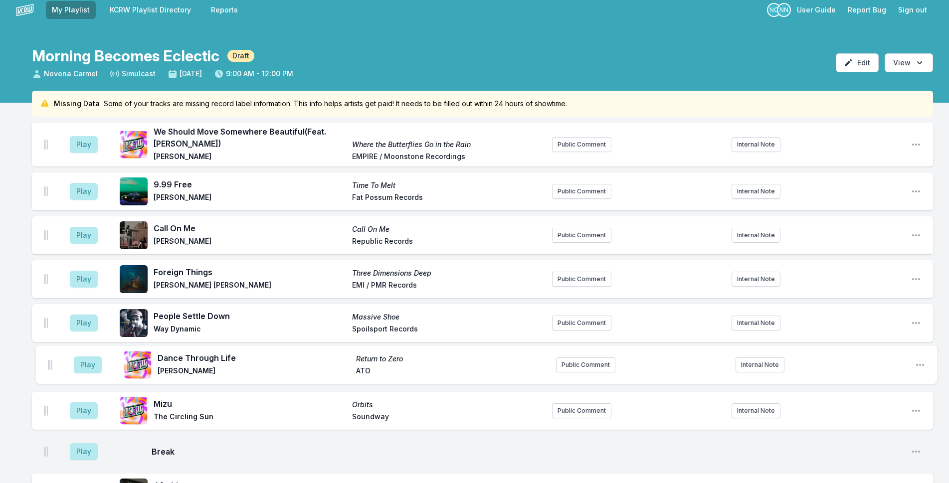
drag, startPoint x: 45, startPoint y: 216, endPoint x: 50, endPoint y: 358, distance: 141.2
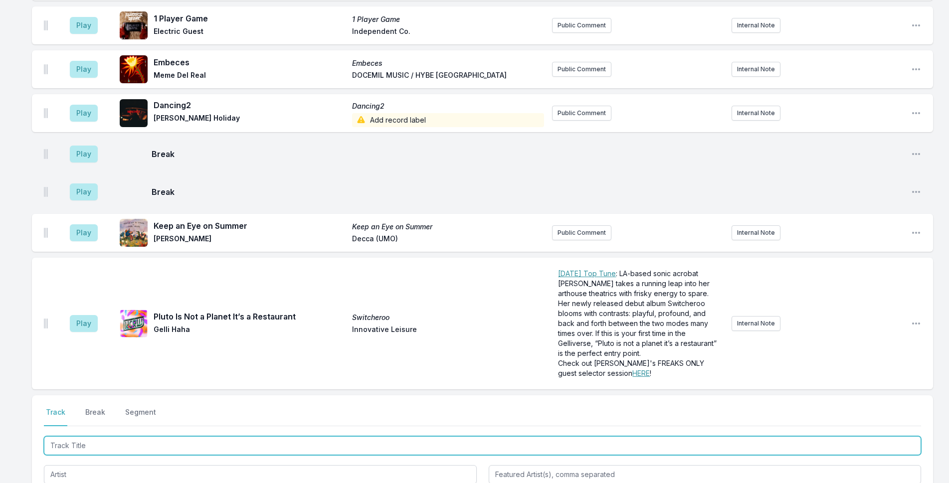
scroll to position [1175, 0]
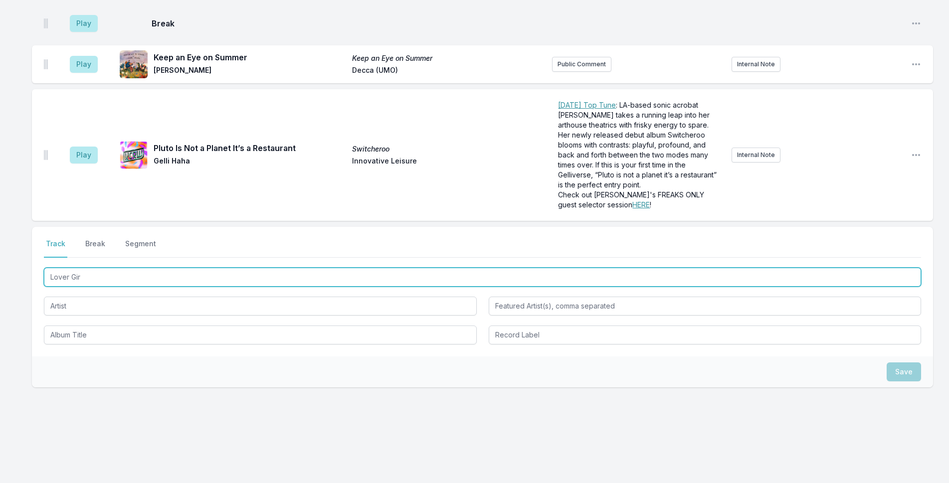
type input "Lover Girl"
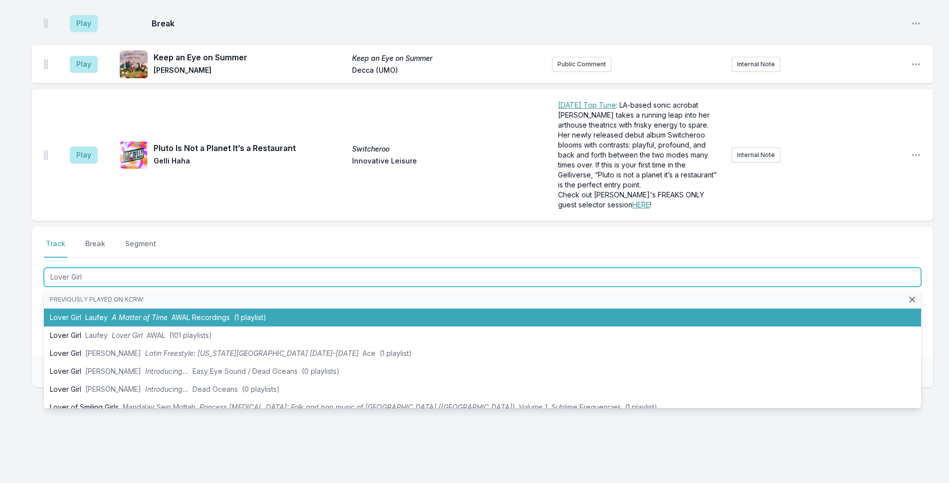
click at [122, 323] on li "Lover Girl [PERSON_NAME] A Matter of Time AWAL Recordings (1 playlist)" at bounding box center [482, 318] width 877 height 18
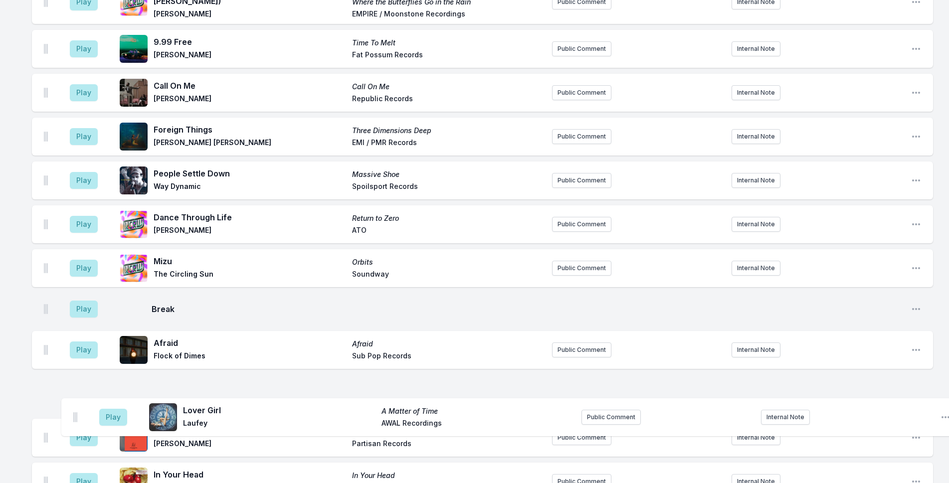
scroll to position [151, 0]
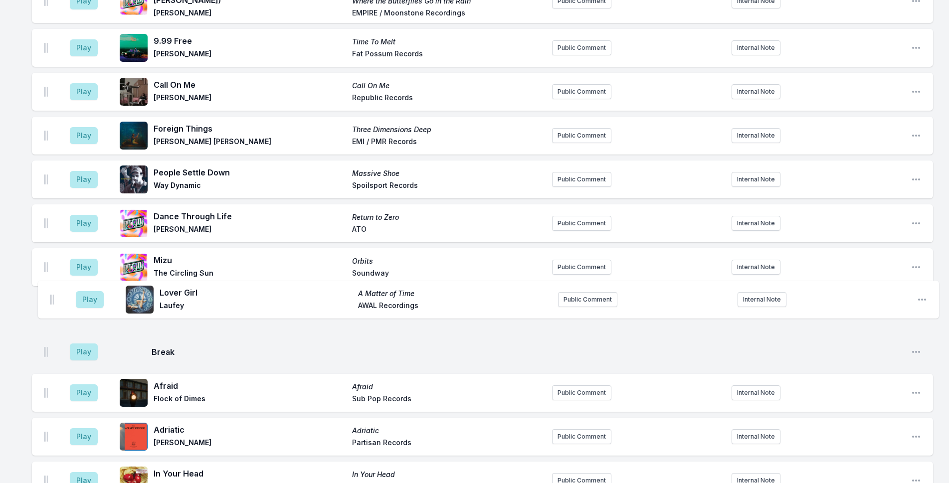
drag, startPoint x: 45, startPoint y: 200, endPoint x: 51, endPoint y: 294, distance: 94.4
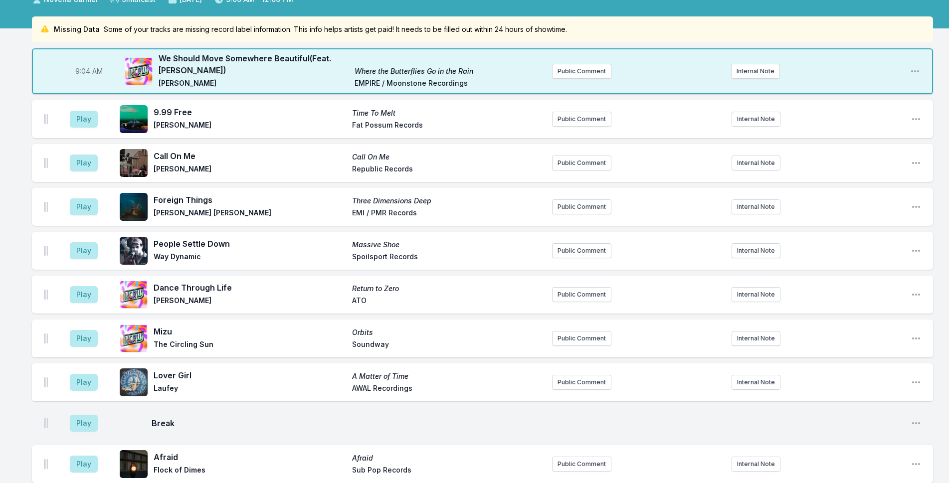
scroll to position [0, 0]
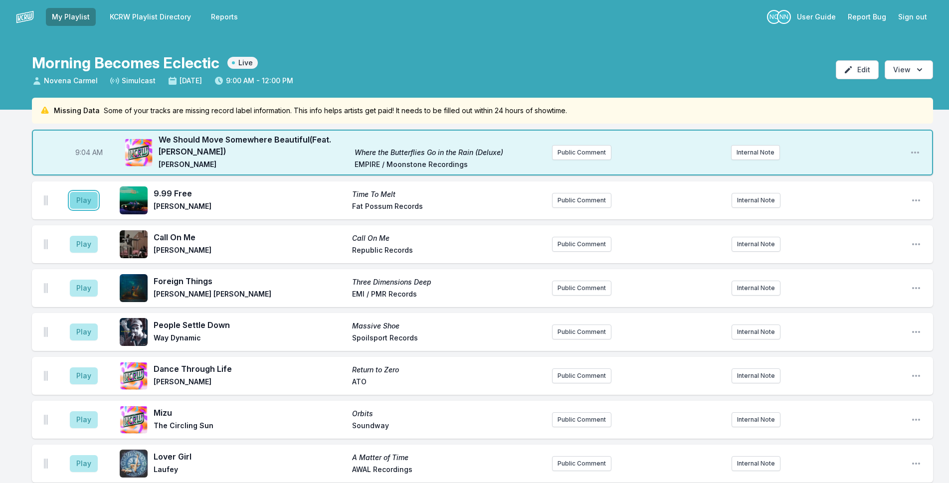
click at [90, 205] on button "Play" at bounding box center [84, 200] width 28 height 17
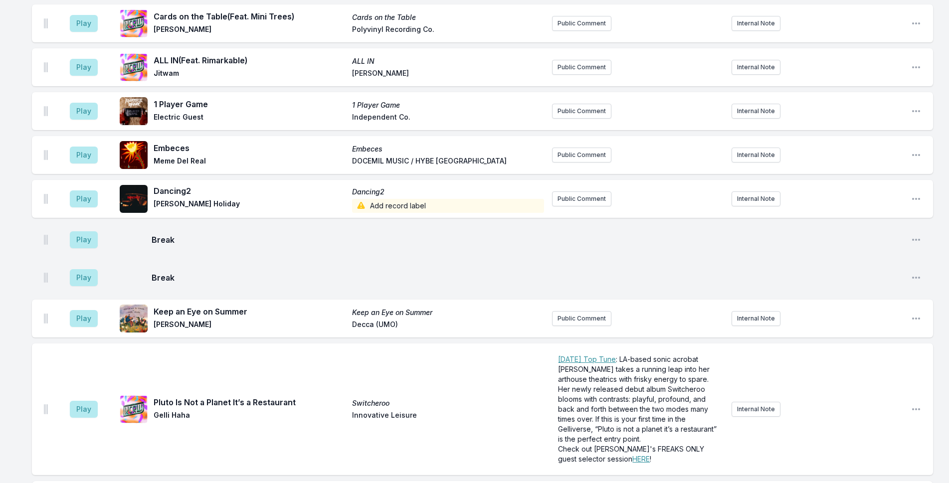
scroll to position [1221, 0]
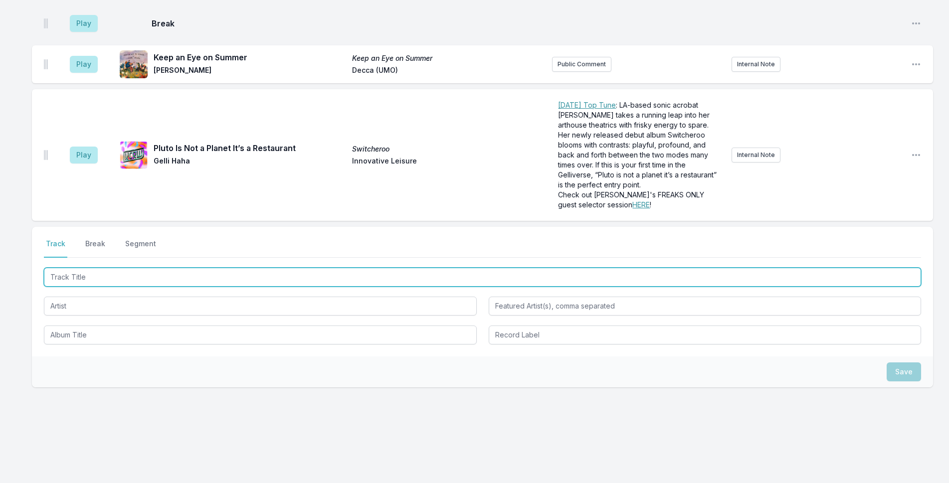
click at [225, 272] on input "Track Title" at bounding box center [482, 277] width 877 height 19
type input "Where Will Love Go"
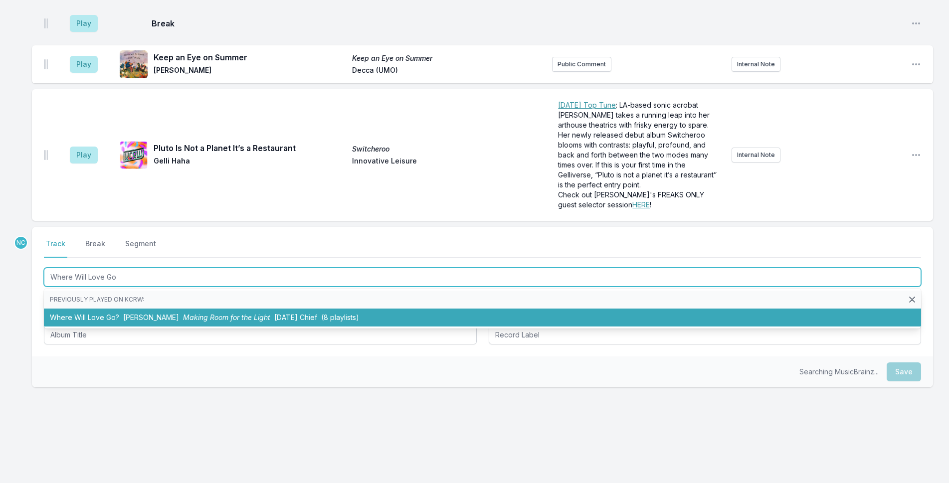
click at [433, 311] on li "Where Will Love Go? [PERSON_NAME] Making Room for the Light [DATE] Chief (8 pla…" at bounding box center [482, 318] width 877 height 18
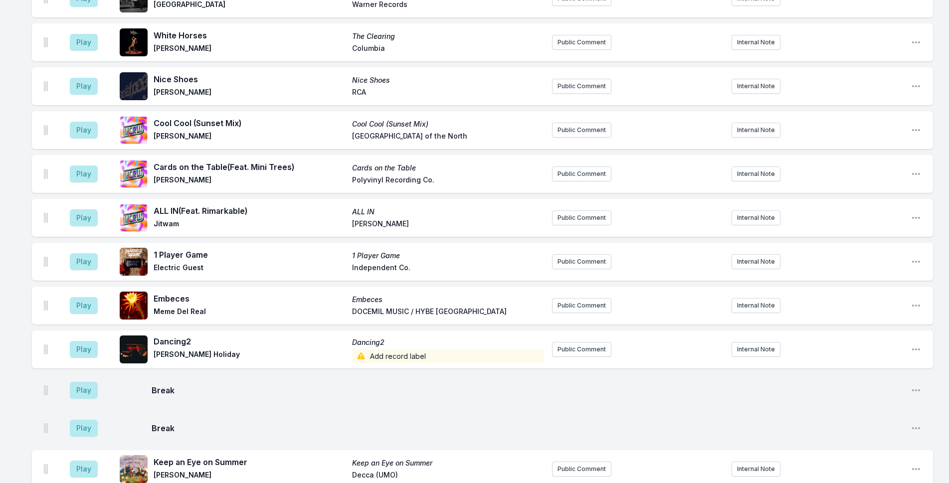
scroll to position [1265, 0]
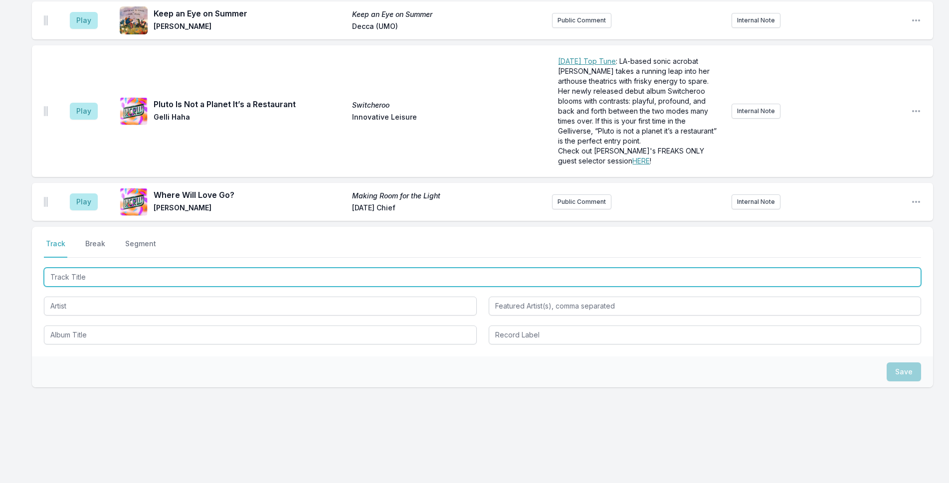
drag, startPoint x: 454, startPoint y: 274, endPoint x: 957, endPoint y: 261, distance: 503.3
click at [465, 274] on input "Track Title" at bounding box center [482, 277] width 877 height 19
type input "Lazy"
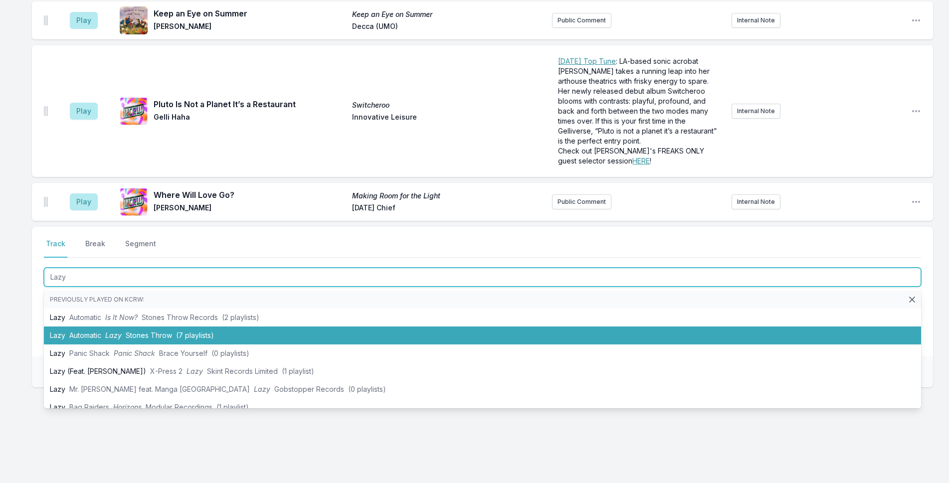
click at [225, 331] on li "Lazy Automatic Lazy Stones Throw (7 playlists)" at bounding box center [482, 336] width 877 height 18
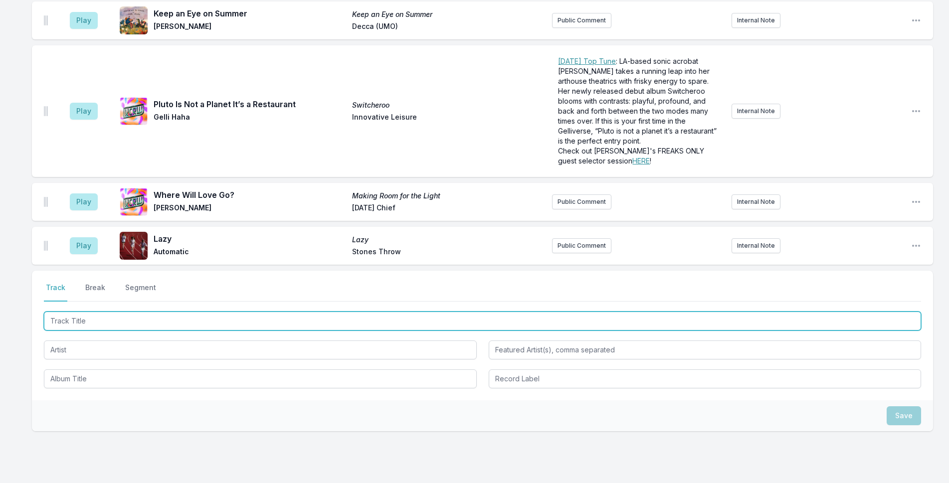
scroll to position [1309, 0]
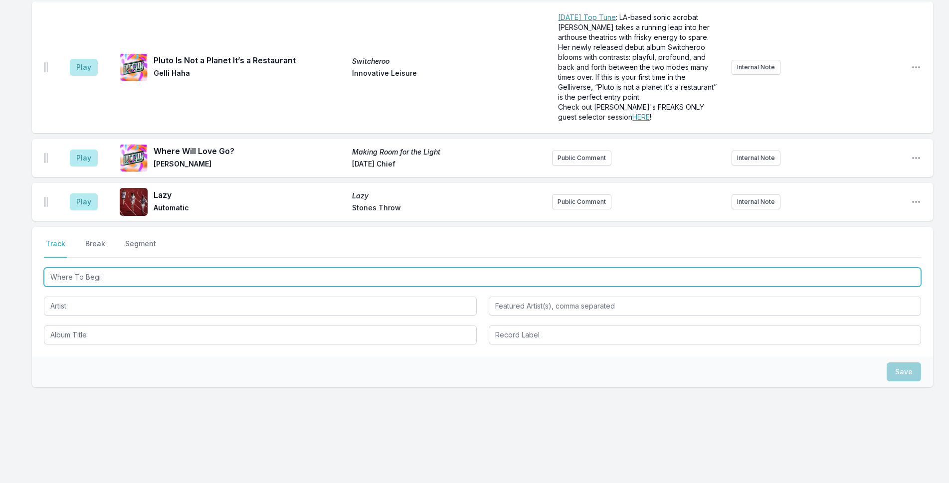
type input "Where To Begin"
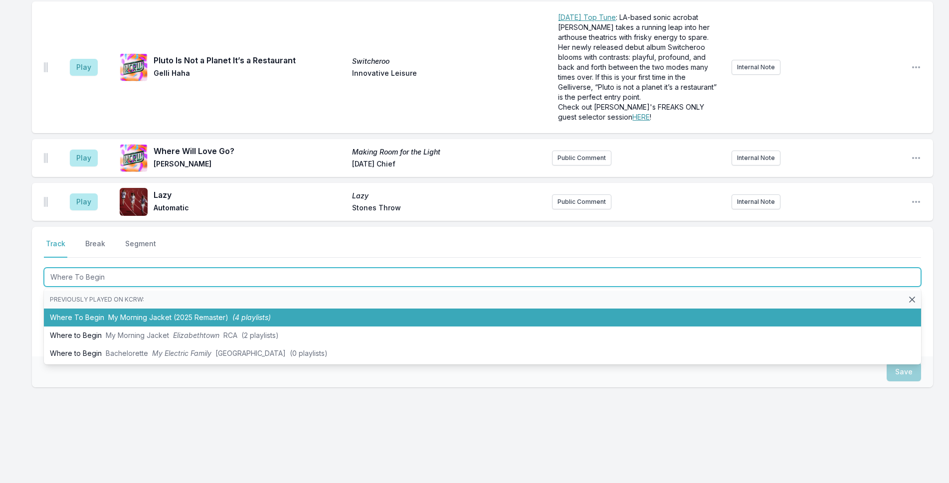
click at [254, 321] on span "(4 playlists)" at bounding box center [251, 317] width 38 height 8
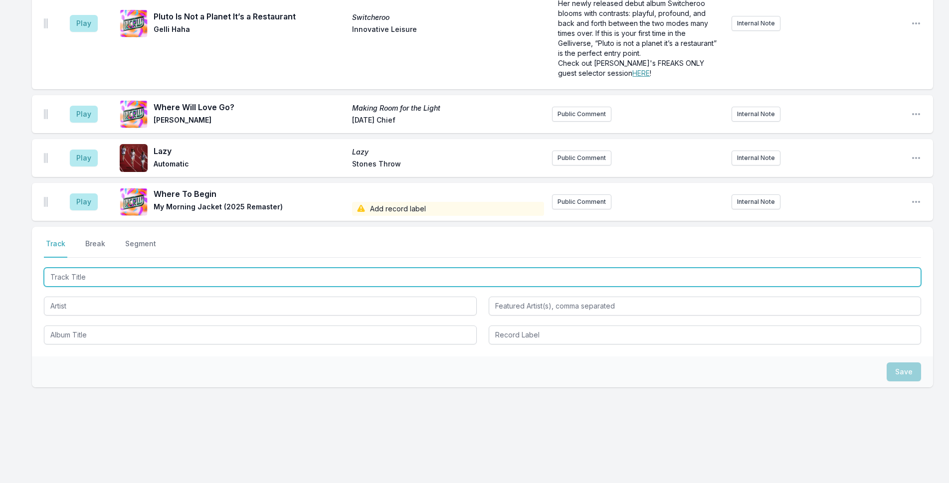
scroll to position [1377, 0]
type input "Renacer"
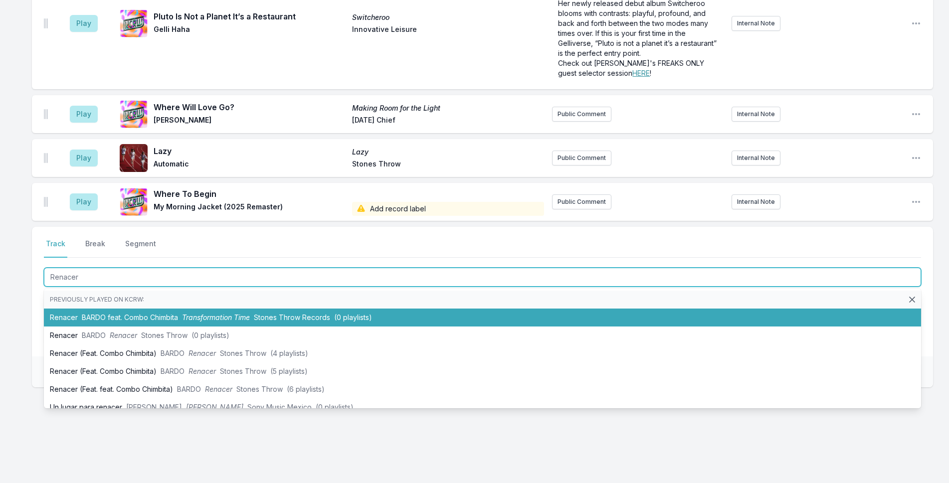
click at [231, 320] on span "Transformation Time" at bounding box center [216, 317] width 68 height 8
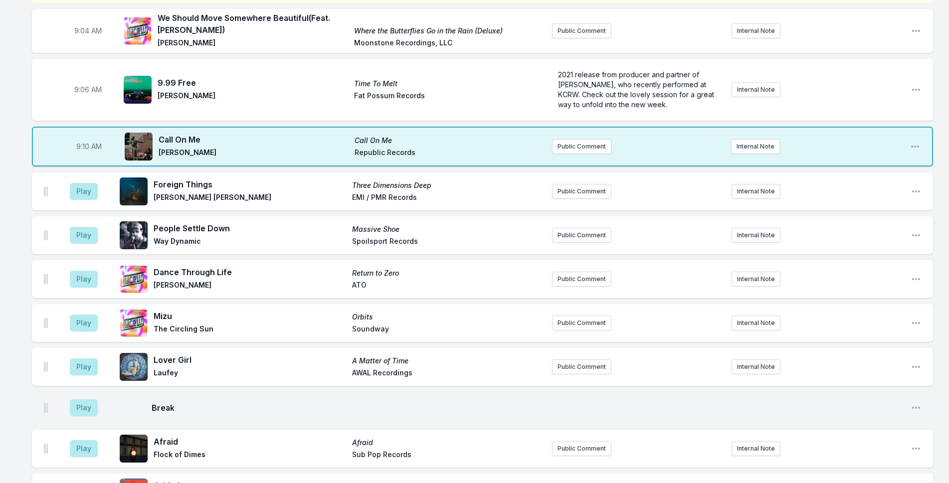
scroll to position [0, 0]
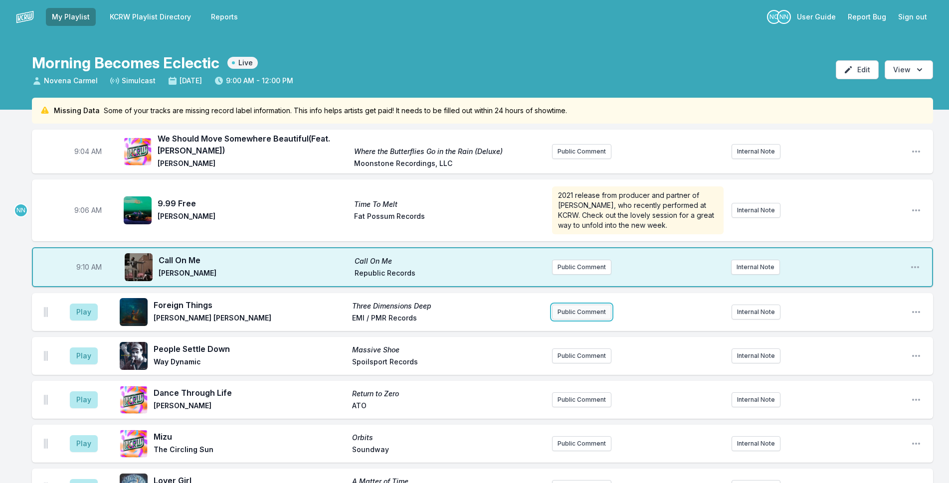
click at [569, 309] on button "Public Comment" at bounding box center [581, 312] width 59 height 15
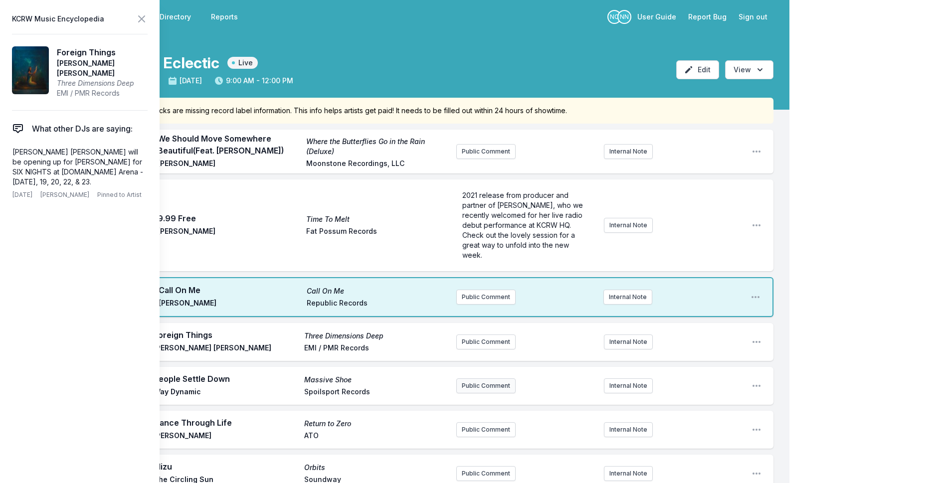
click at [483, 391] on button "Public Comment" at bounding box center [485, 385] width 59 height 15
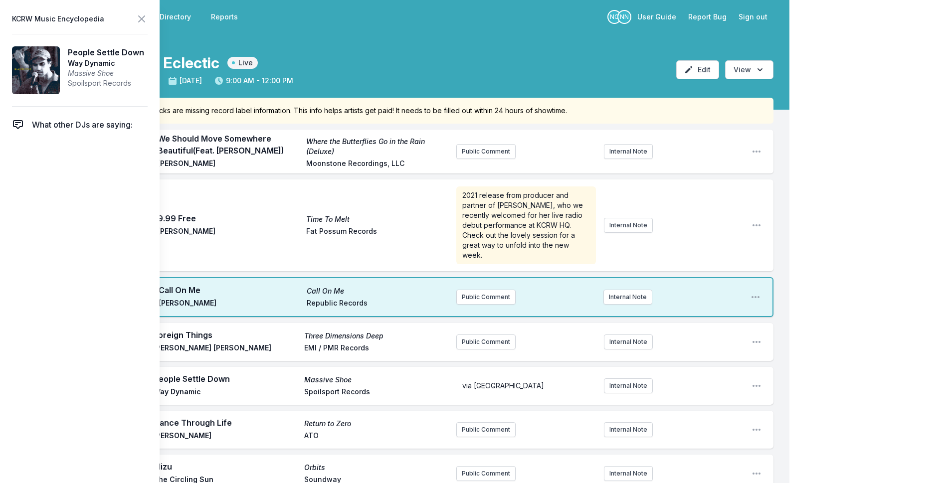
click at [496, 384] on span "via [GEOGRAPHIC_DATA]" at bounding box center [503, 385] width 82 height 8
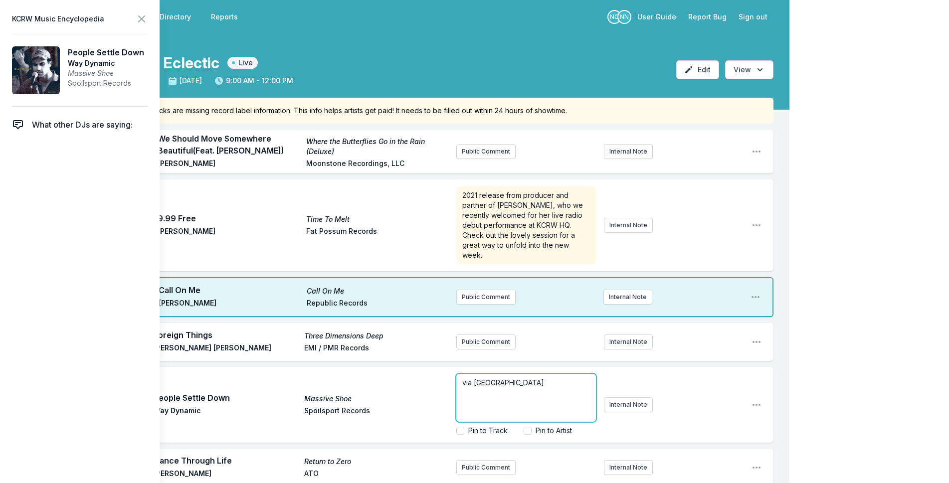
click at [524, 382] on p "via [GEOGRAPHIC_DATA]" at bounding box center [526, 383] width 128 height 10
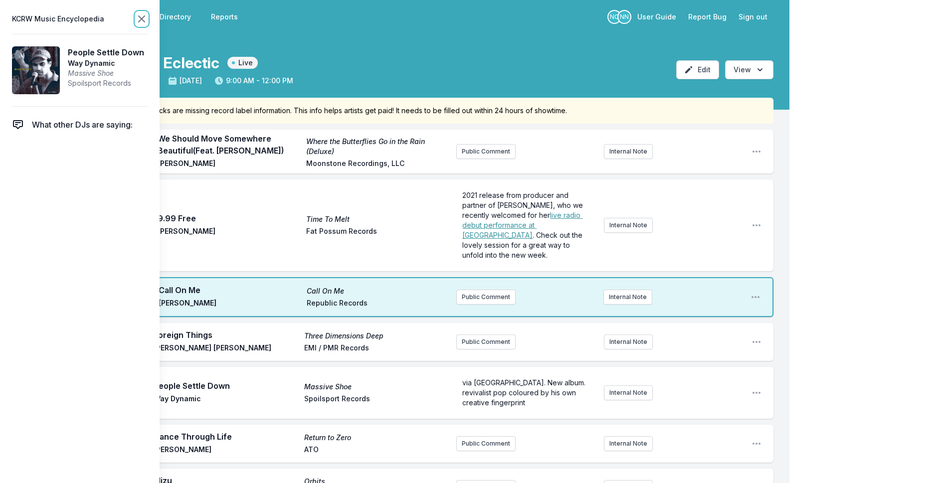
click at [139, 15] on icon at bounding box center [142, 19] width 12 height 12
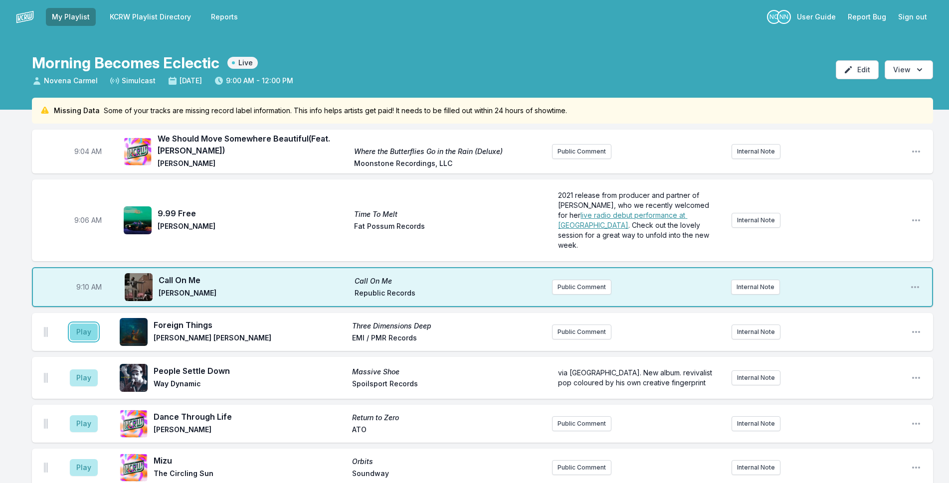
click at [85, 324] on button "Play" at bounding box center [84, 332] width 28 height 17
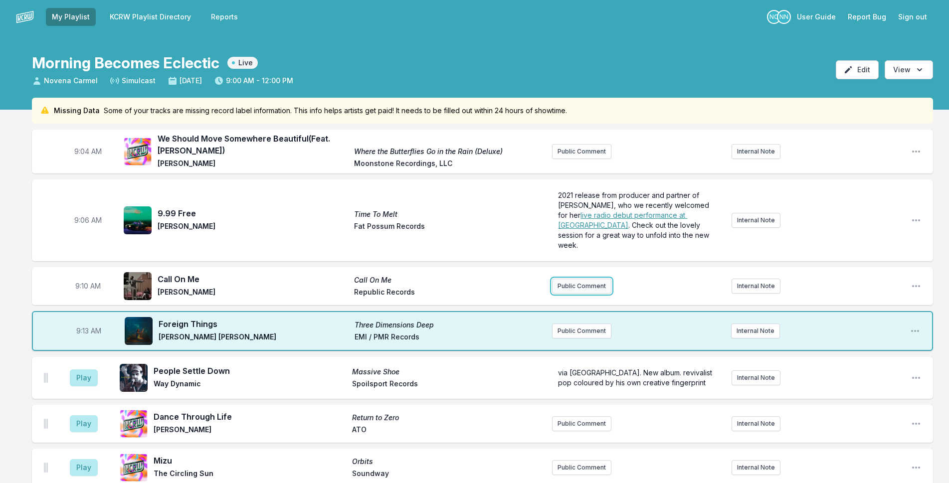
click at [590, 279] on button "Public Comment" at bounding box center [581, 286] width 59 height 15
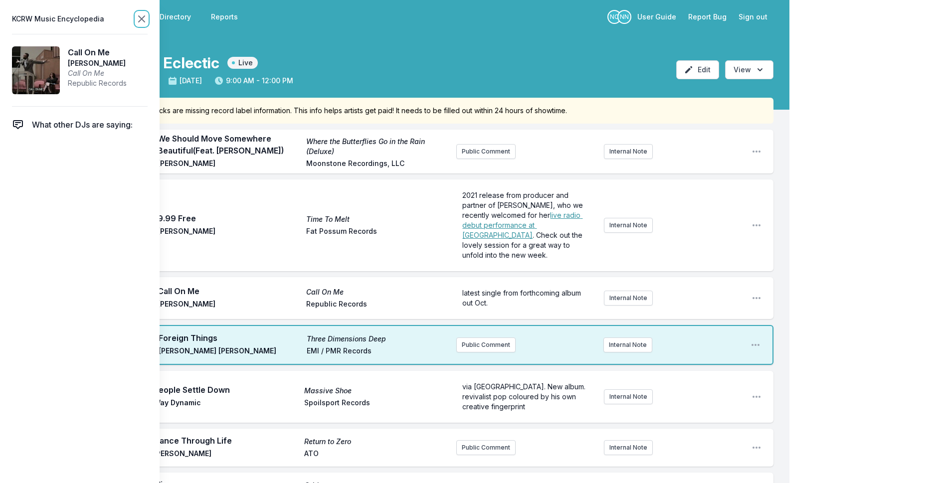
click at [143, 15] on icon at bounding box center [142, 19] width 12 height 12
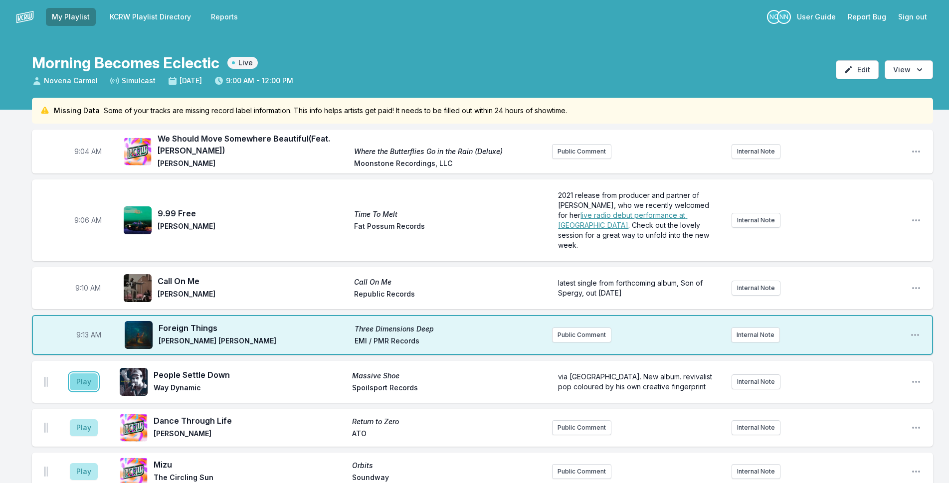
click at [85, 373] on button "Play" at bounding box center [84, 381] width 28 height 17
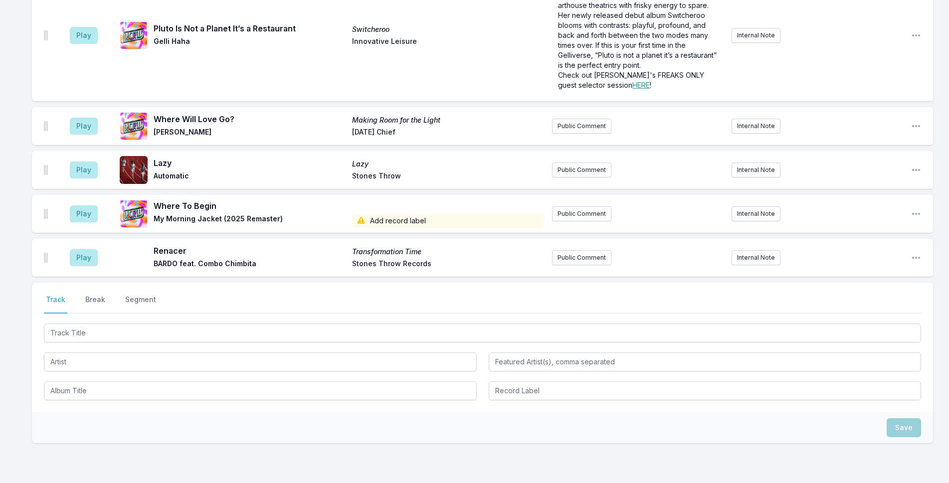
scroll to position [1439, 0]
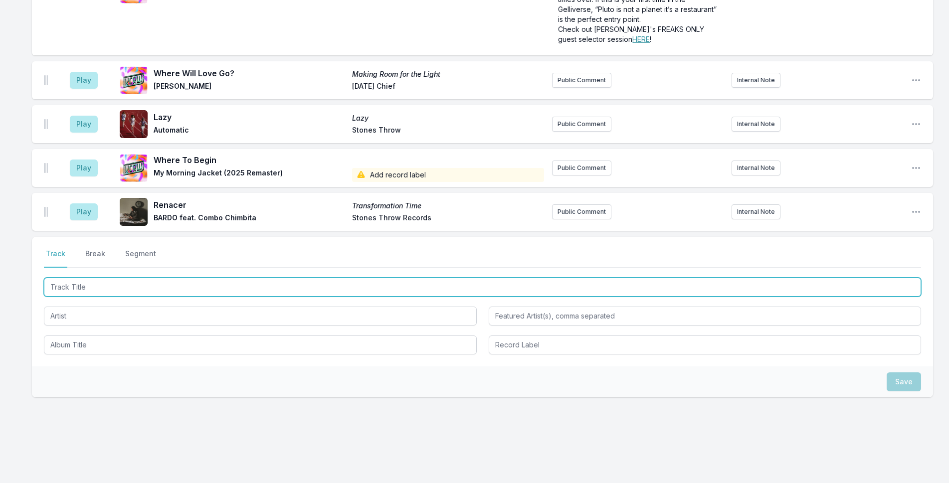
drag, startPoint x: 158, startPoint y: 278, endPoint x: 170, endPoint y: 281, distance: 12.3
click at [170, 281] on input "Track Title" at bounding box center [482, 287] width 877 height 19
type input "pokemon"
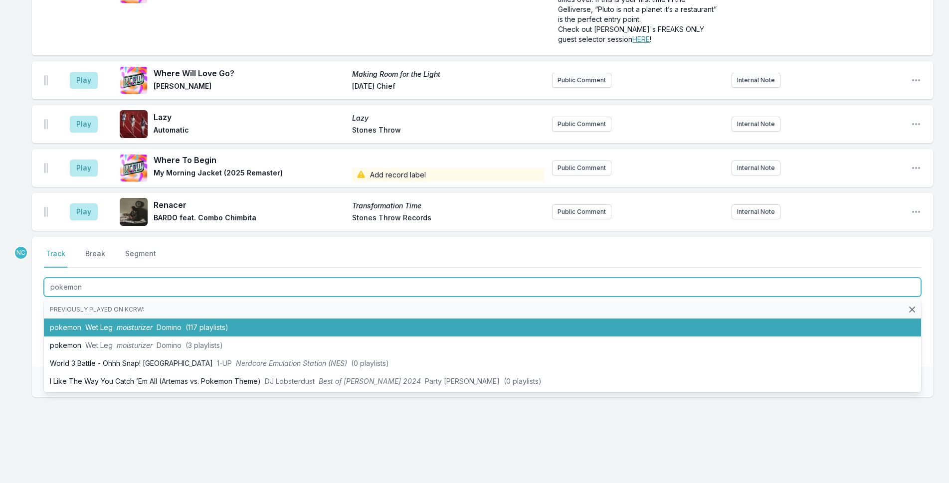
click at [316, 319] on li "pokemon Wet Leg moisturizer Domino (117 playlists)" at bounding box center [482, 328] width 877 height 18
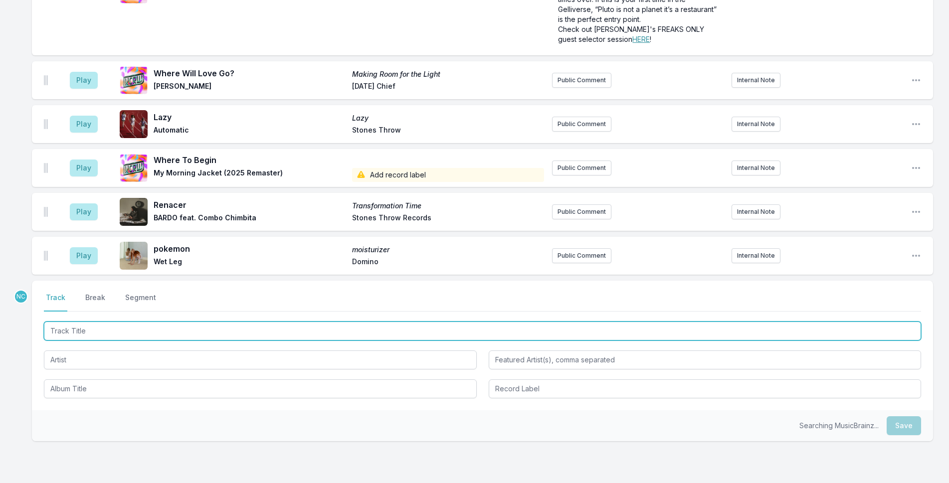
scroll to position [1482, 0]
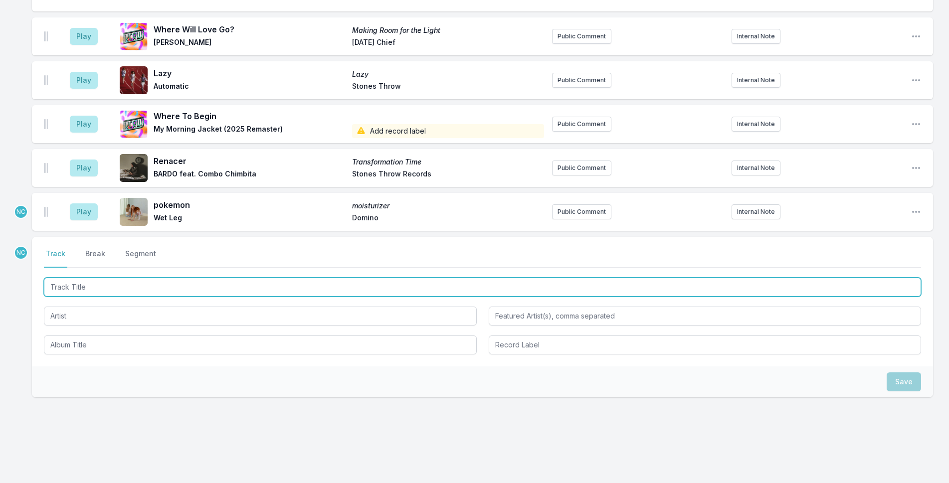
click at [200, 282] on input "Track Title" at bounding box center [482, 287] width 877 height 19
type input "Dominoes"
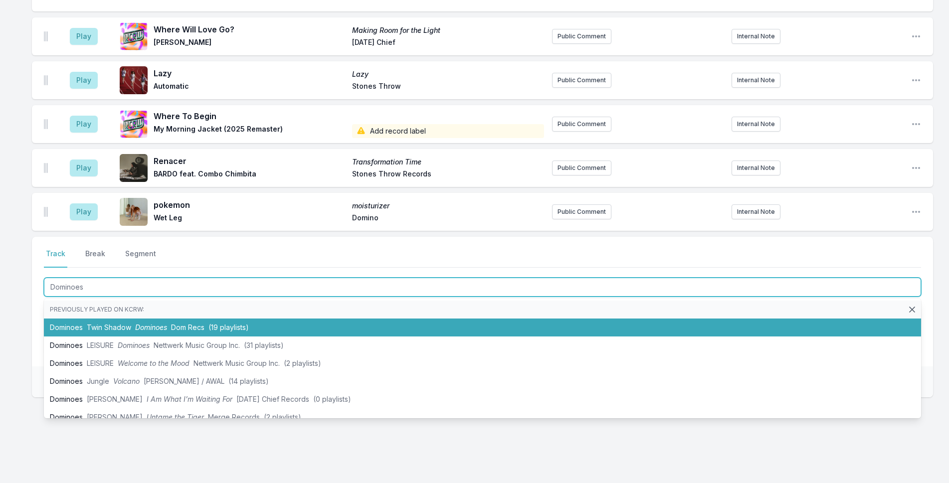
click at [313, 325] on li "Dominoes Twin Shadow Dominoes Dom Recs (19 playlists)" at bounding box center [482, 328] width 877 height 18
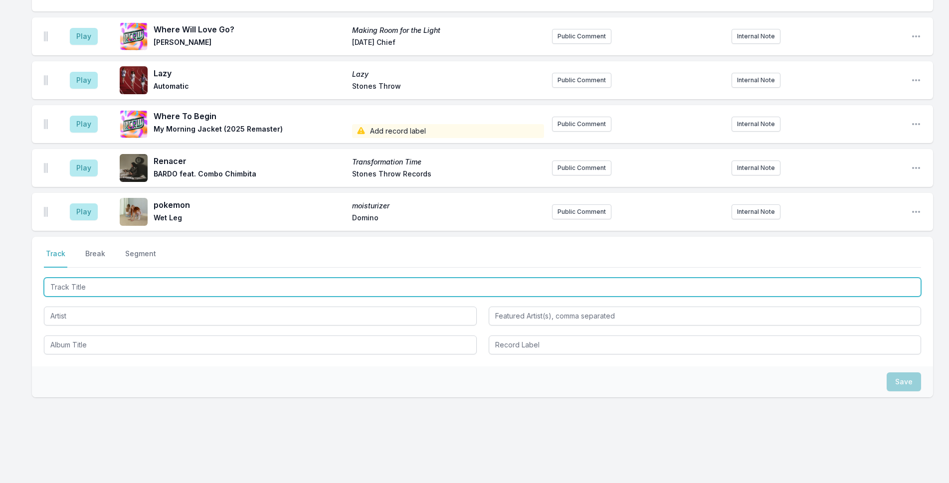
scroll to position [1526, 0]
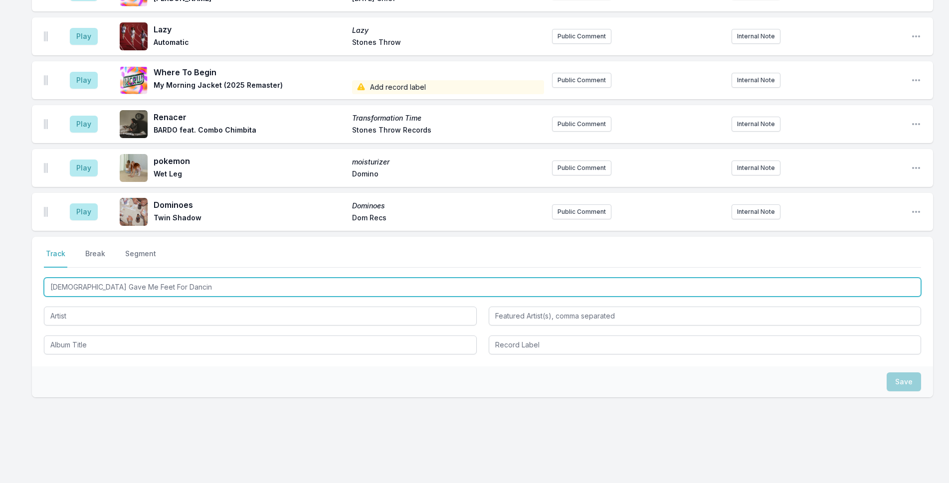
type input "[DEMOGRAPHIC_DATA] Gave Me Feet For Dancing"
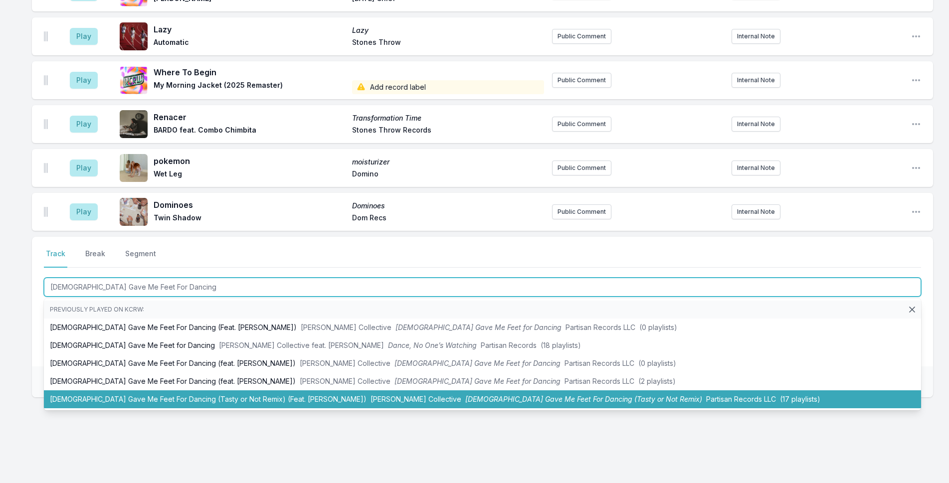
click at [273, 390] on li "[DEMOGRAPHIC_DATA] Gave Me Feet For Dancing (Tasty or Not Remix) (Feat. [PERSON…" at bounding box center [482, 399] width 877 height 18
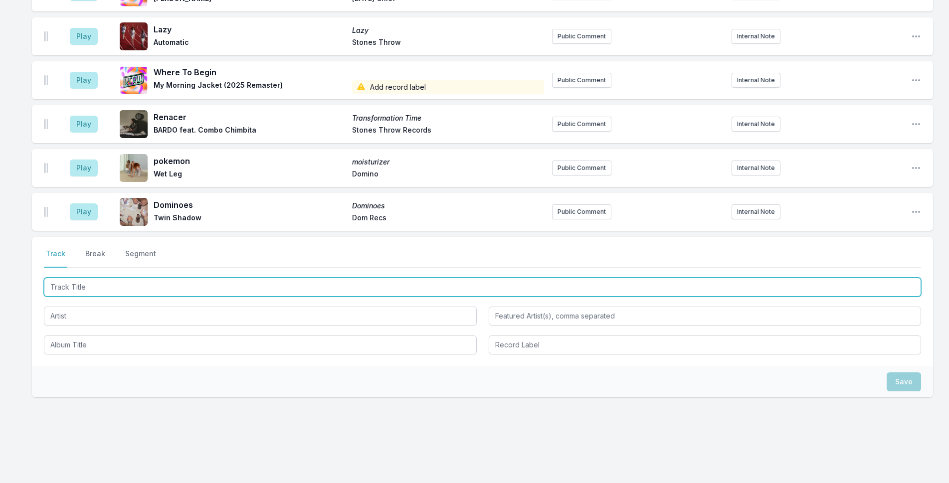
scroll to position [1576, 0]
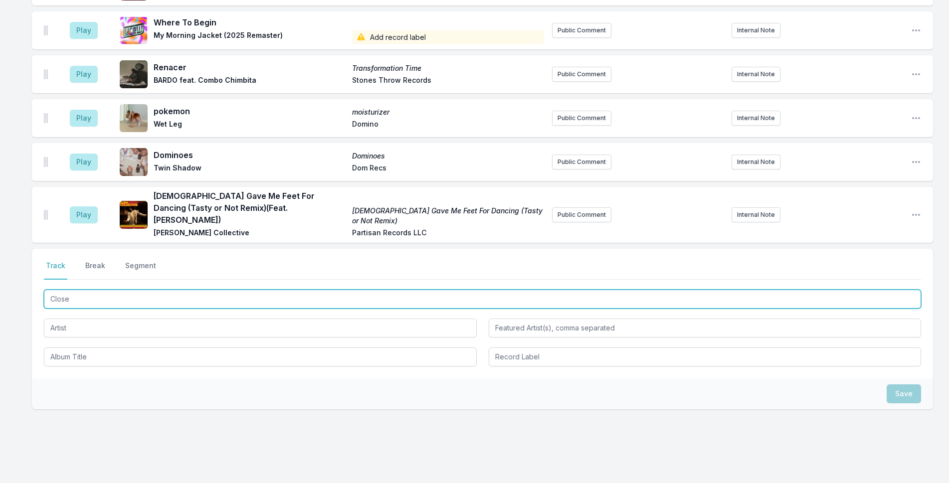
type input "Closer"
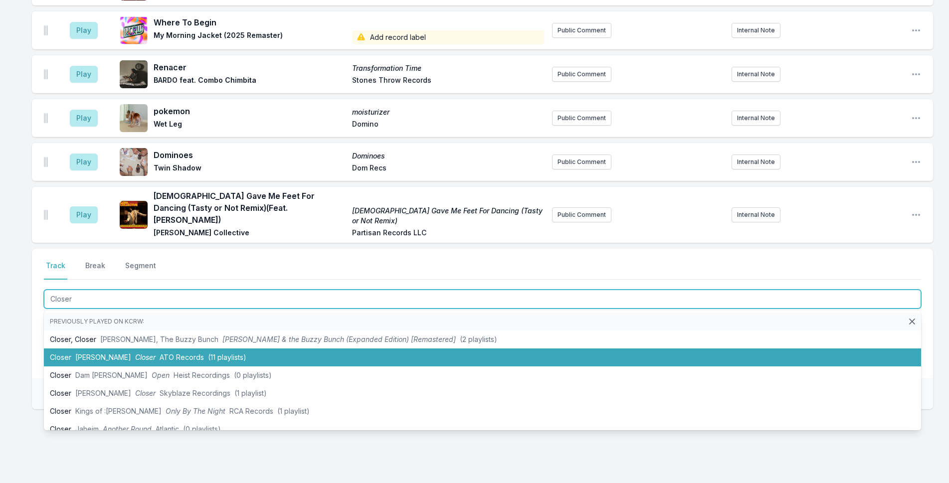
click at [251, 349] on li "Closer [PERSON_NAME] Closer ATO Records (11 playlists)" at bounding box center [482, 358] width 877 height 18
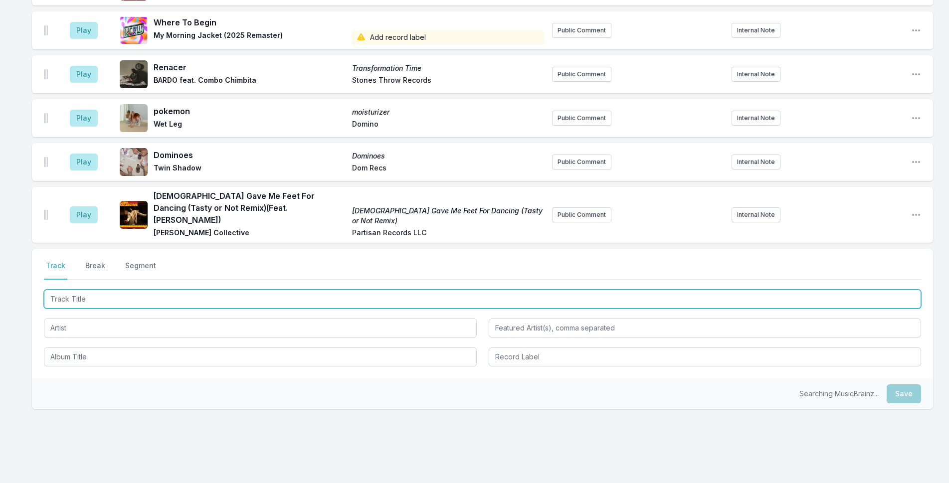
scroll to position [1620, 0]
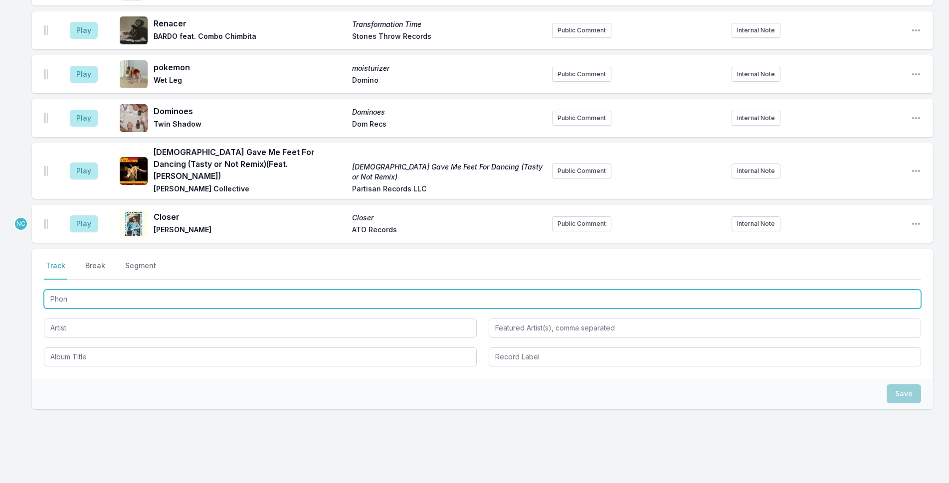
type input "Phone"
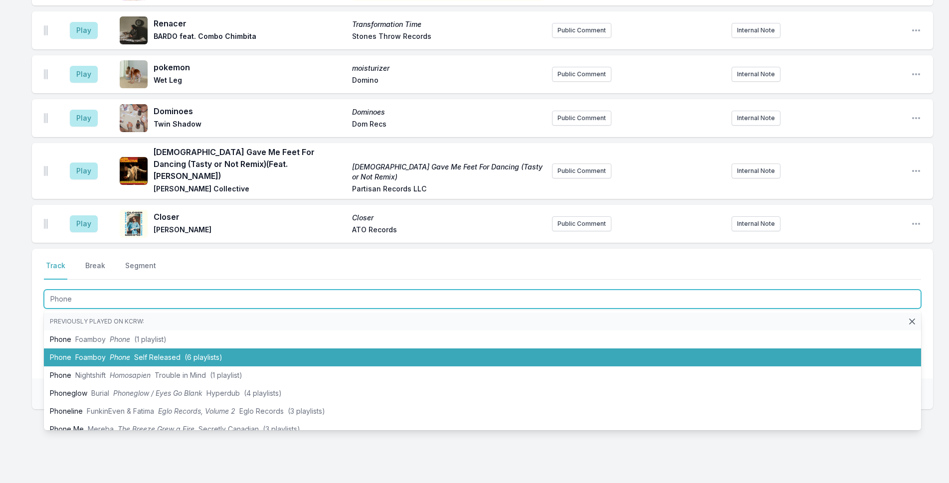
click at [234, 349] on li "Phone Foamboy Phone Self Released (6 playlists)" at bounding box center [482, 358] width 877 height 18
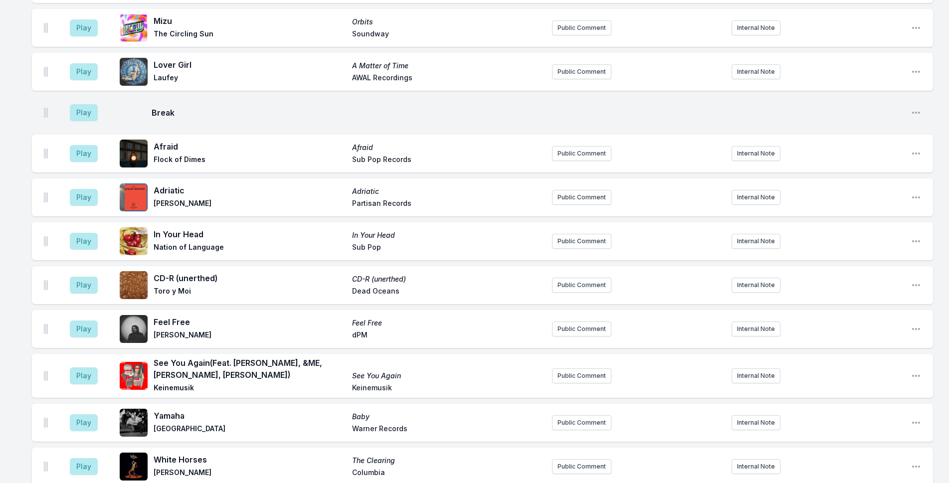
scroll to position [318, 0]
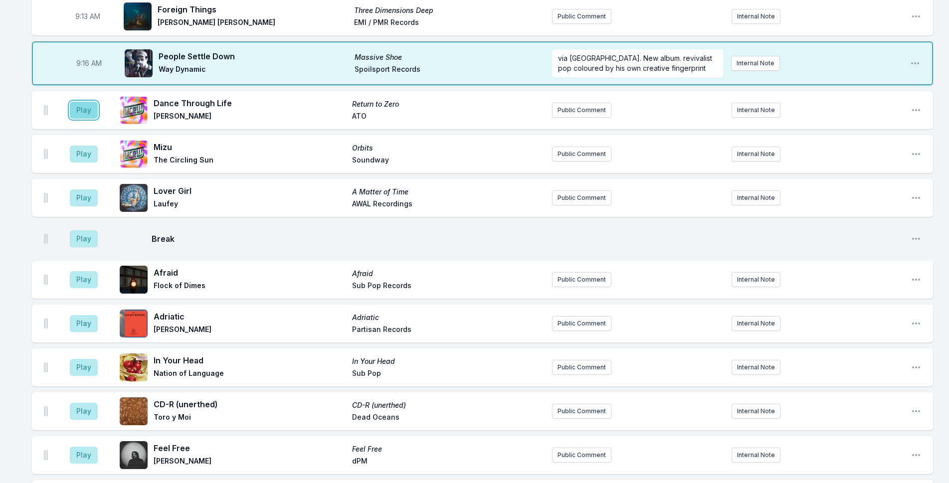
click at [75, 102] on button "Play" at bounding box center [84, 110] width 28 height 17
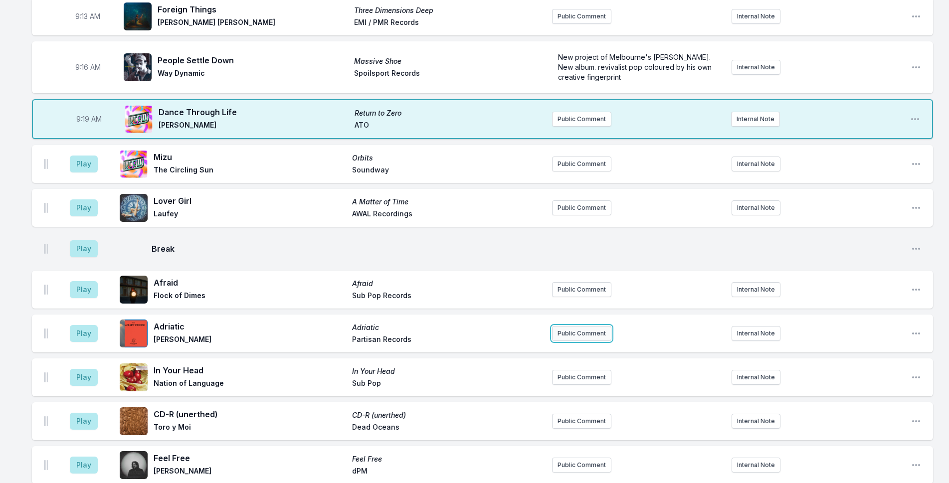
click at [572, 326] on button "Public Comment" at bounding box center [581, 333] width 59 height 15
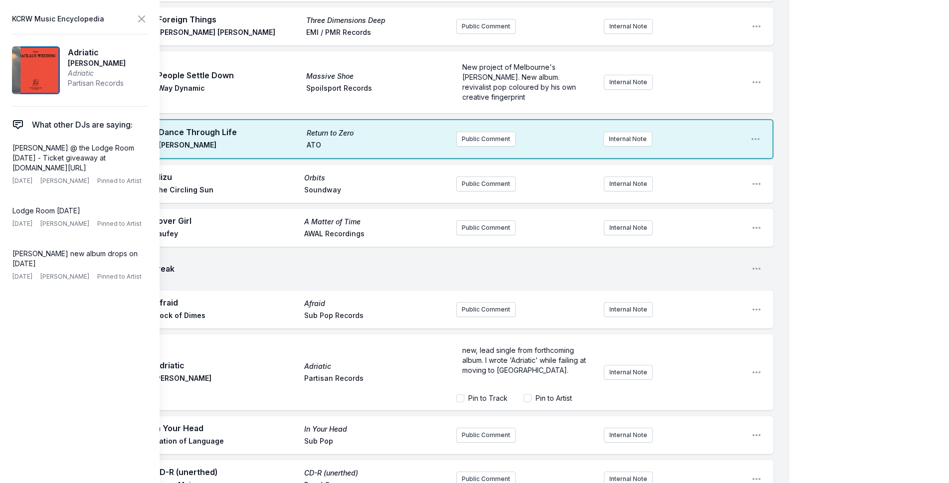
click at [483, 361] on span "new, lead single from forthcoming album. I wrote ‘Adriatic’ while failing at mo…" at bounding box center [525, 360] width 126 height 28
click at [547, 373] on p "new, lead single from forthcoming album. "I wrote ‘Adriatic’ while failing at m…" at bounding box center [526, 361] width 128 height 30
click at [476, 400] on label "Pin to Track" at bounding box center [487, 398] width 39 height 10
click at [464, 400] on input "Pin to Track" at bounding box center [460, 398] width 8 height 8
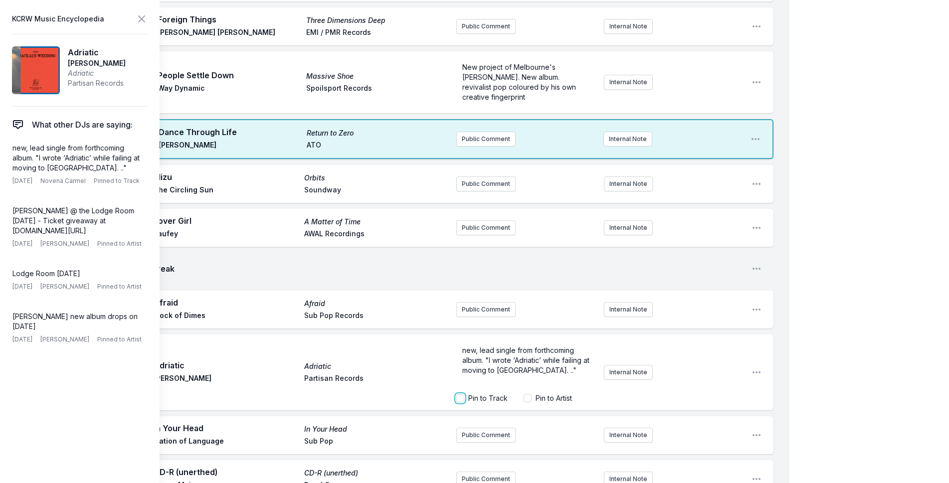
checkbox input "true"
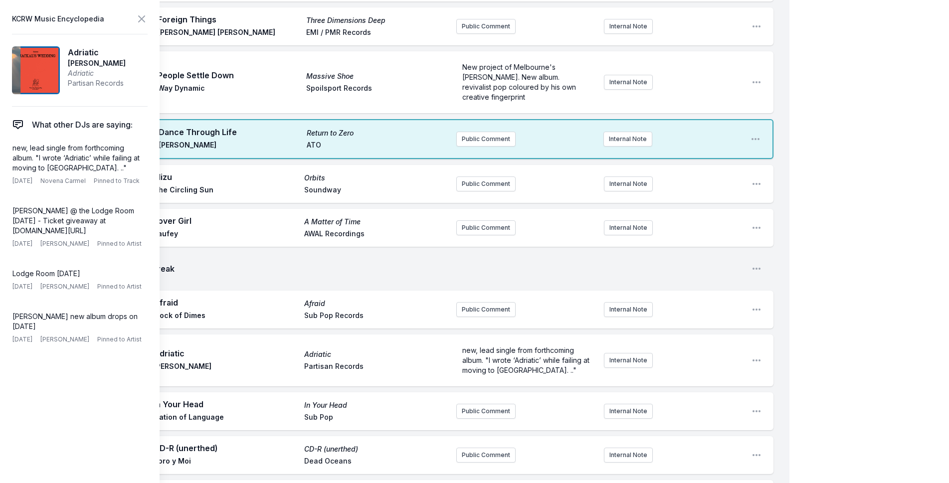
drag, startPoint x: 842, startPoint y: 270, endPoint x: 776, endPoint y: 274, distance: 66.4
click at [141, 20] on icon at bounding box center [142, 19] width 6 height 6
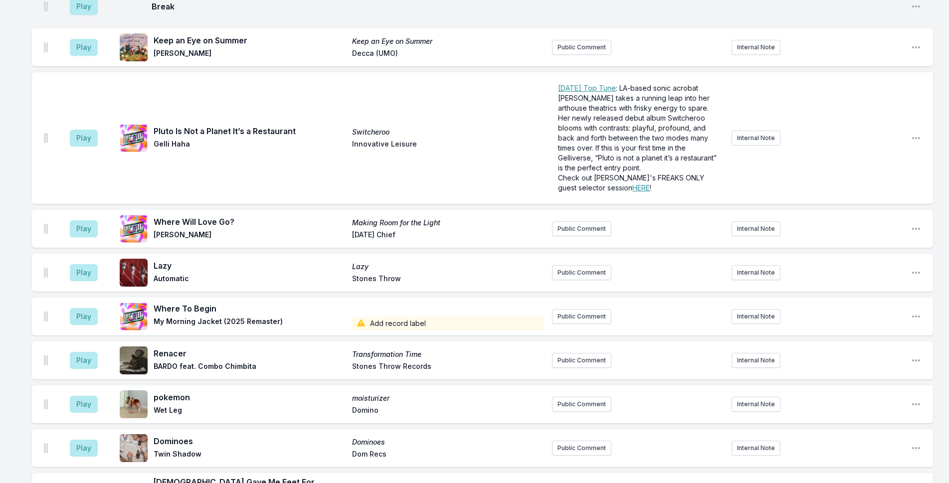
scroll to position [1315, 0]
click at [572, 308] on button "Public Comment" at bounding box center [581, 315] width 59 height 15
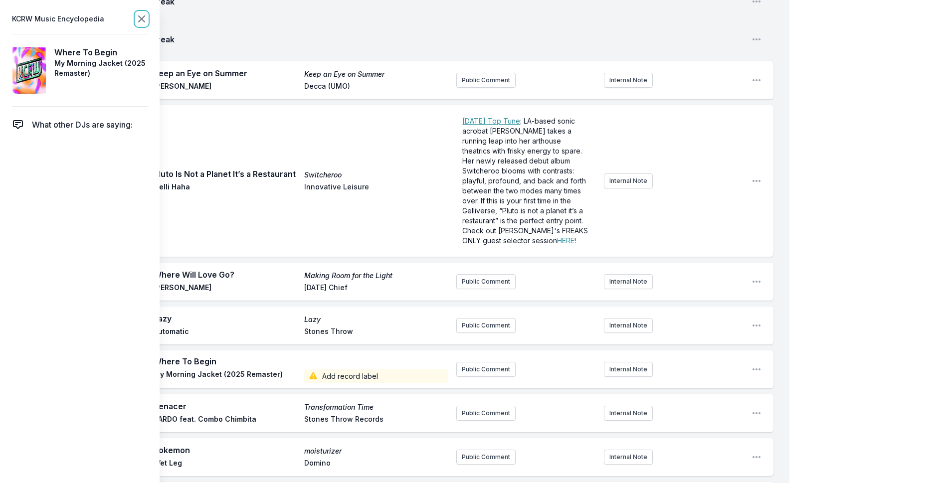
click at [138, 21] on icon at bounding box center [142, 19] width 12 height 12
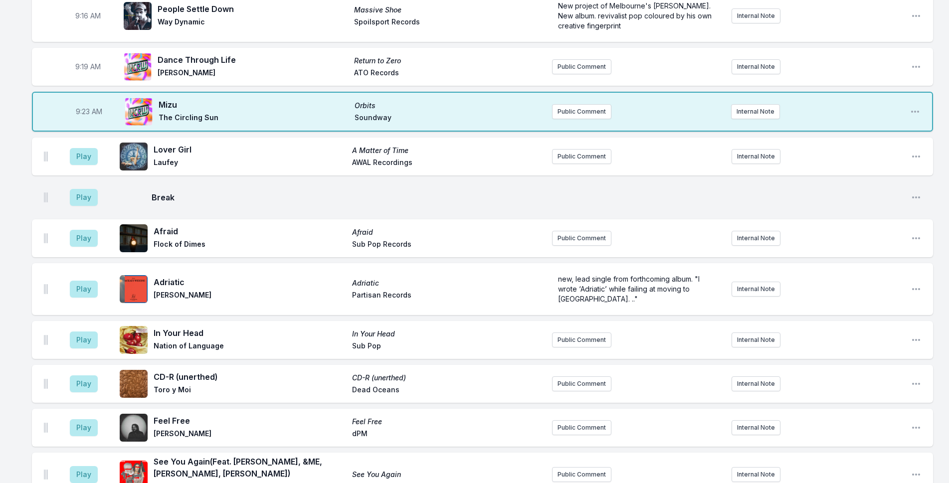
scroll to position [367, 0]
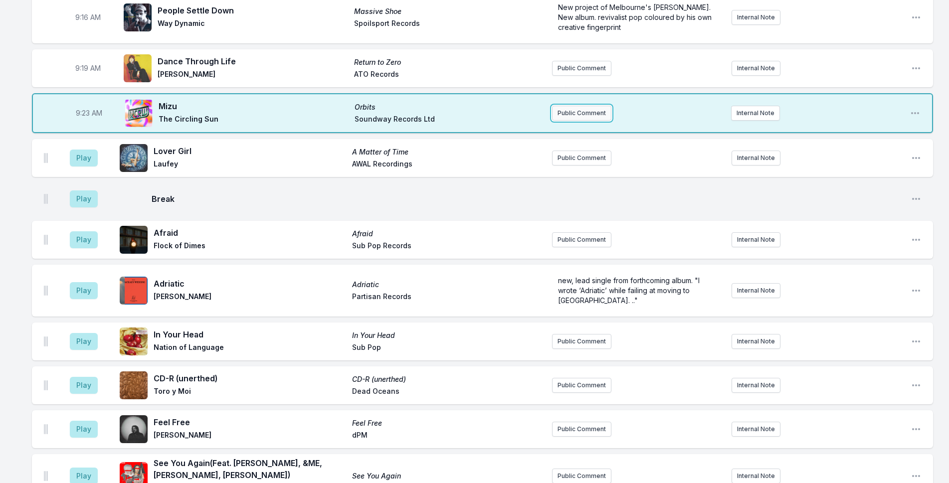
click at [569, 106] on button "Public Comment" at bounding box center [581, 113] width 59 height 15
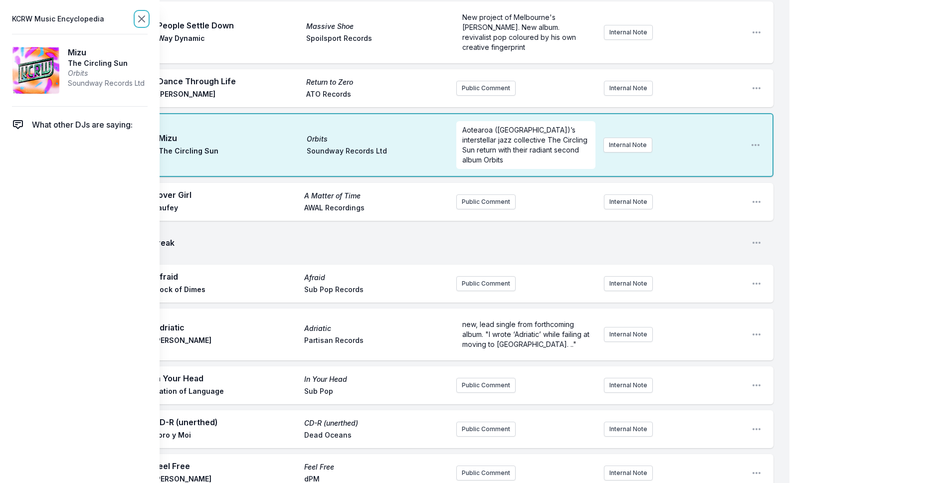
click at [141, 15] on icon at bounding box center [142, 19] width 12 height 12
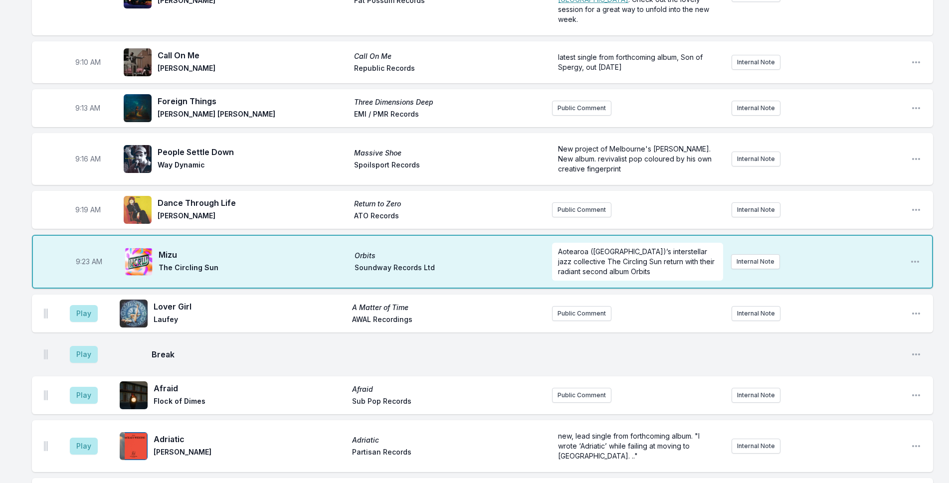
scroll to position [218, 0]
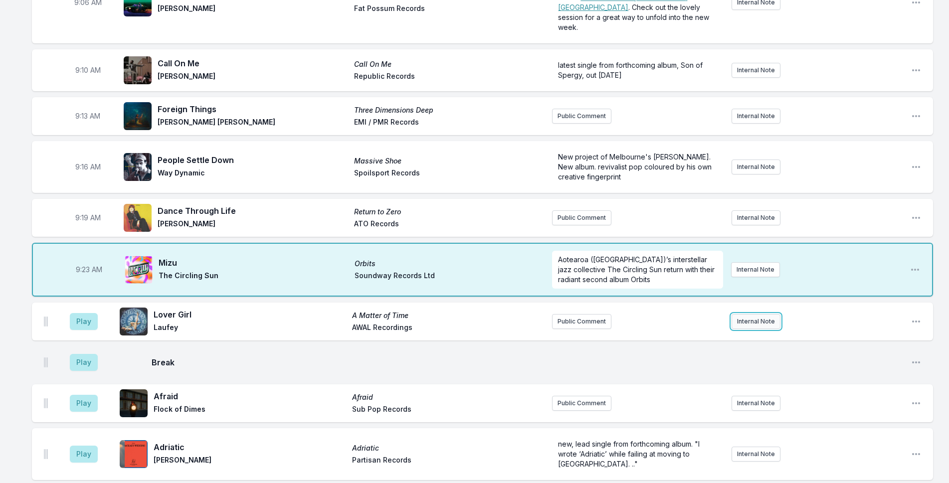
click at [771, 315] on button "Internal Note" at bounding box center [755, 321] width 49 height 15
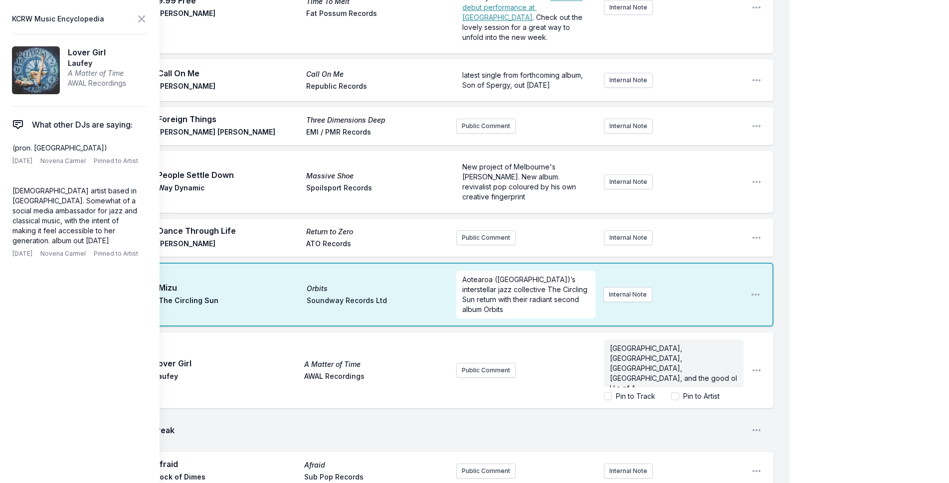
click at [143, 20] on icon at bounding box center [142, 19] width 6 height 6
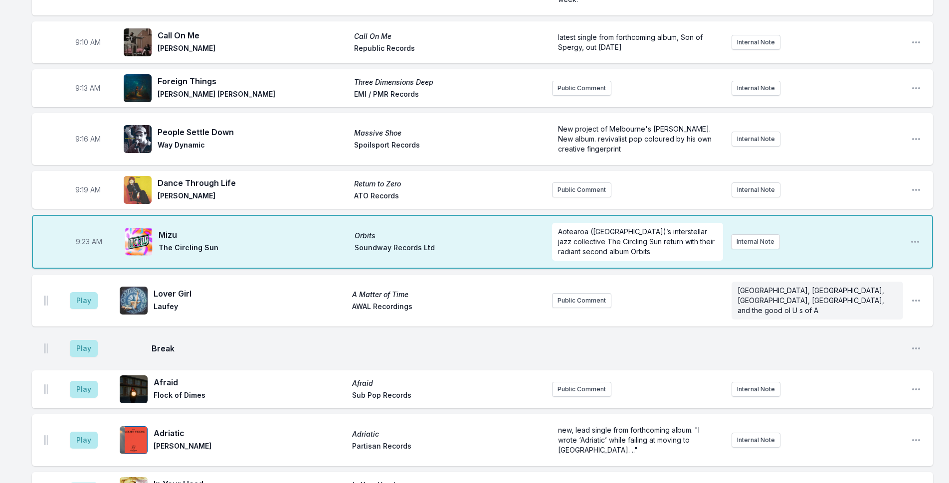
scroll to position [249, 0]
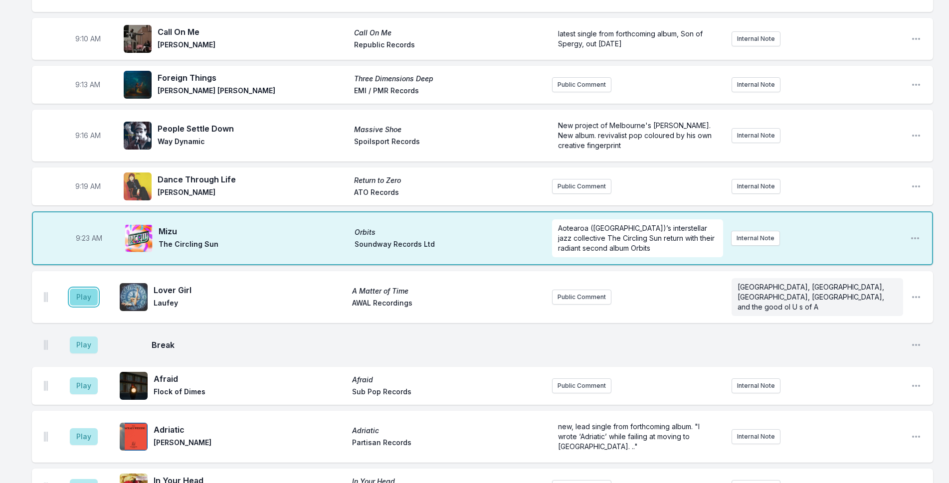
click at [85, 290] on button "Play" at bounding box center [84, 297] width 28 height 17
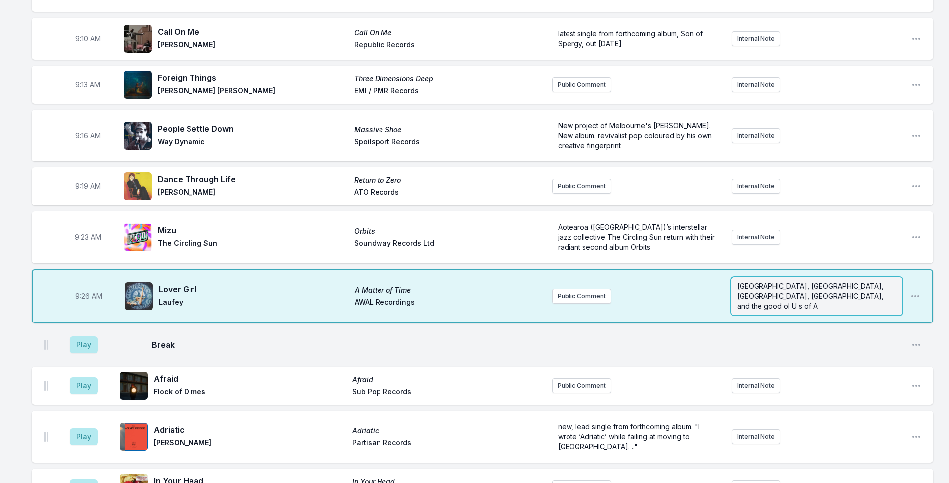
click at [876, 282] on span "[GEOGRAPHIC_DATA], [GEOGRAPHIC_DATA], [GEOGRAPHIC_DATA], [GEOGRAPHIC_DATA], and…" at bounding box center [811, 296] width 149 height 28
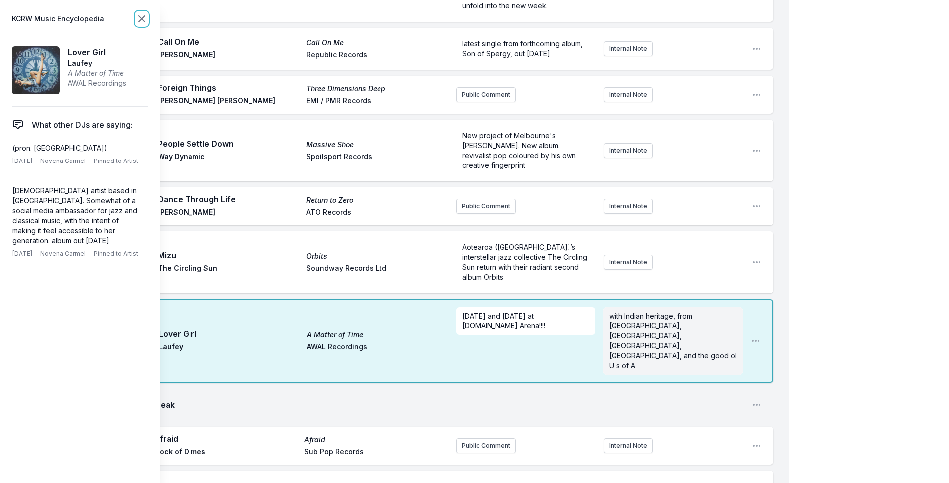
click at [143, 16] on icon at bounding box center [142, 19] width 12 height 12
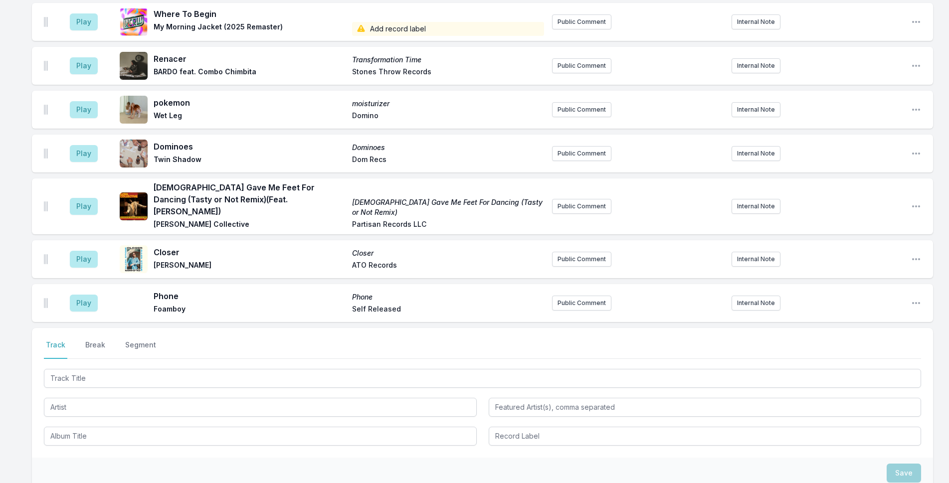
scroll to position [1706, 0]
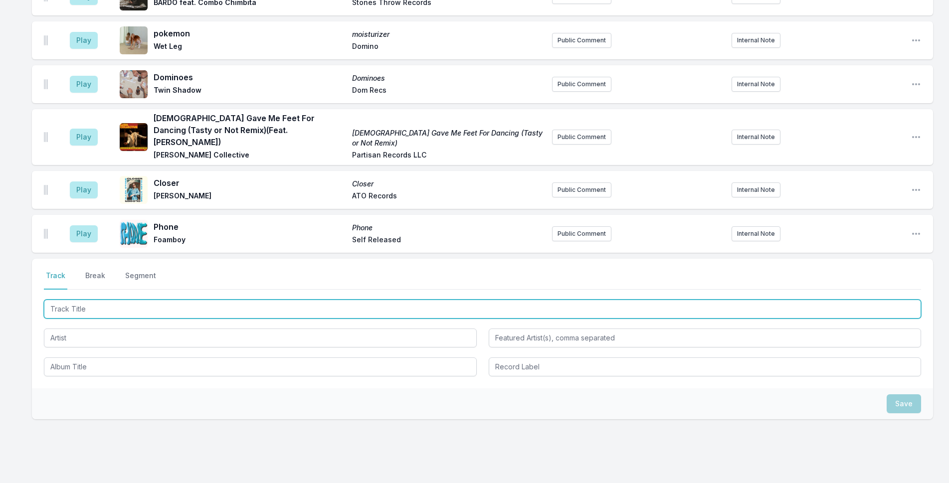
click at [114, 300] on input "Track Title" at bounding box center [482, 309] width 877 height 19
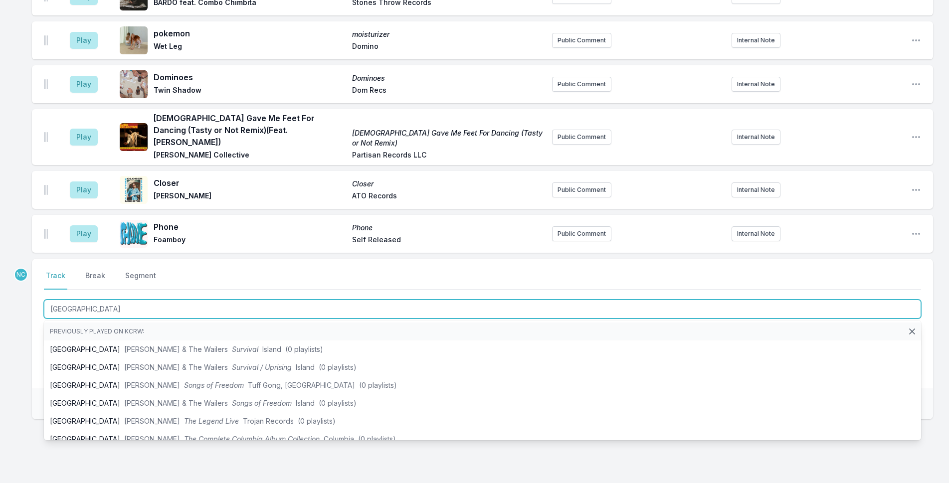
type input "[GEOGRAPHIC_DATA]"
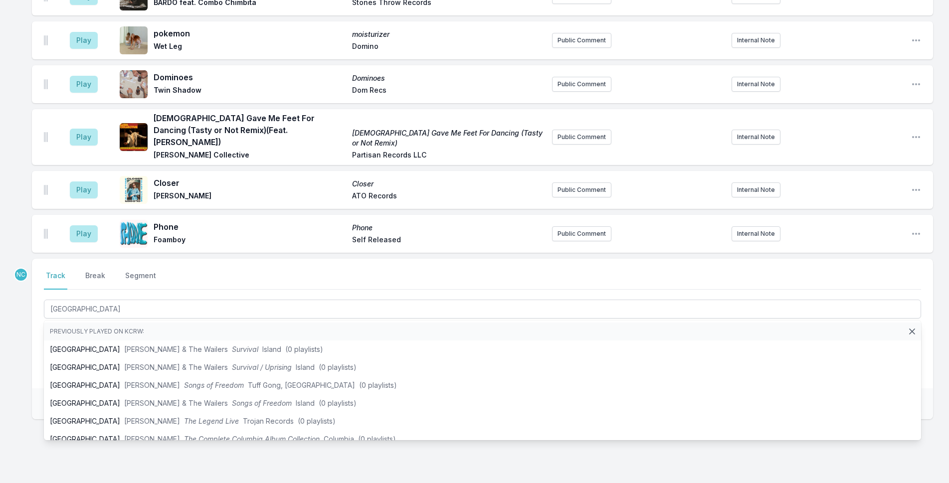
drag, startPoint x: 5, startPoint y: 301, endPoint x: 33, endPoint y: 301, distance: 27.9
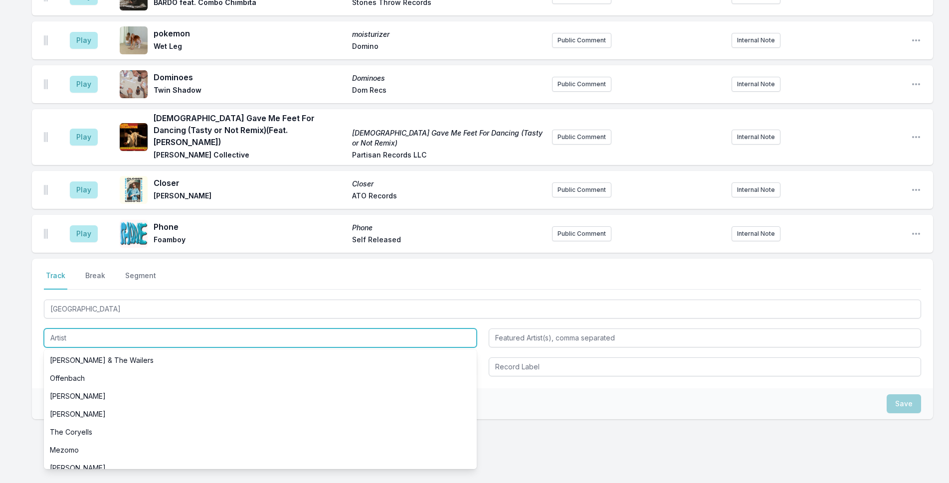
click at [120, 329] on input "Artist" at bounding box center [260, 338] width 433 height 19
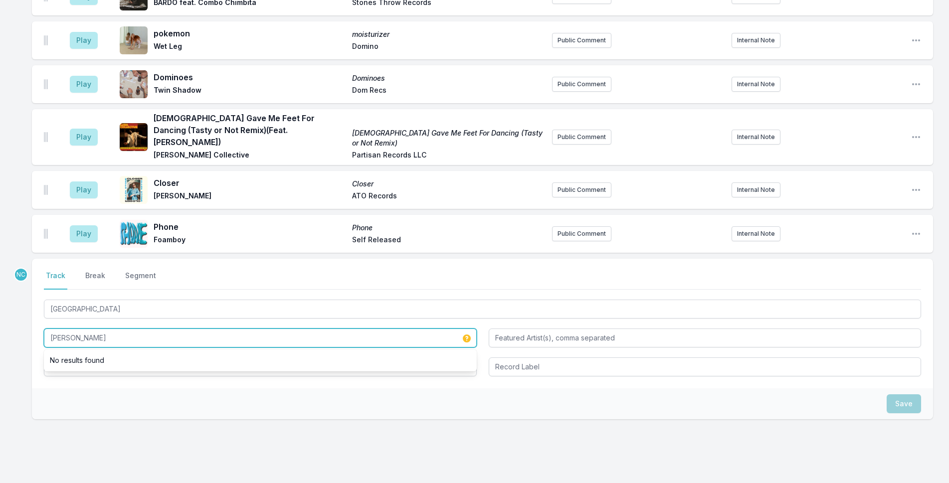
type input "[PERSON_NAME]"
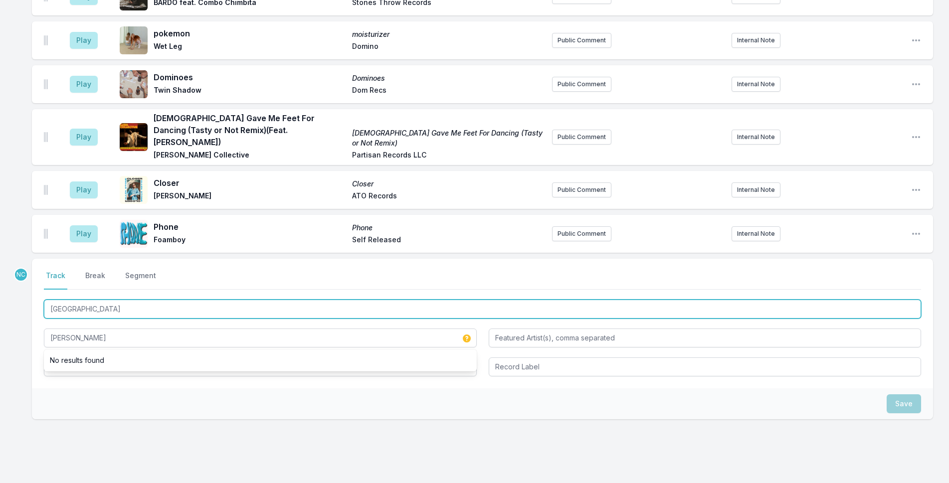
click at [119, 300] on input "[GEOGRAPHIC_DATA]" at bounding box center [482, 309] width 877 height 19
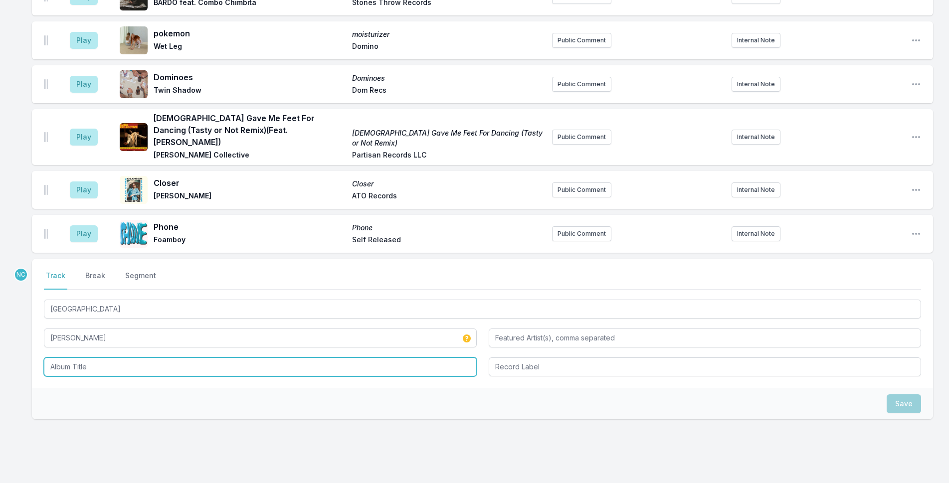
click at [128, 358] on input "Album Title" at bounding box center [260, 367] width 433 height 19
paste input "[GEOGRAPHIC_DATA]"
type input "[GEOGRAPHIC_DATA]"
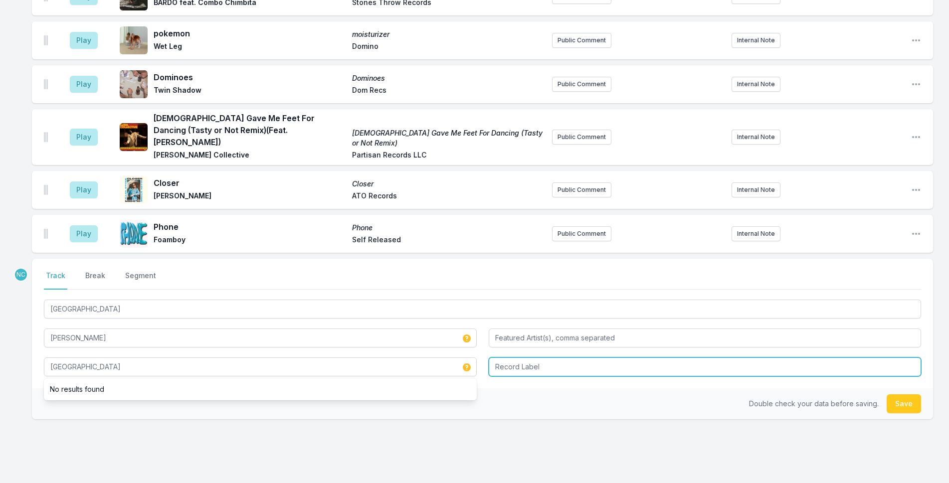
click at [513, 358] on input "Record Label" at bounding box center [705, 367] width 433 height 19
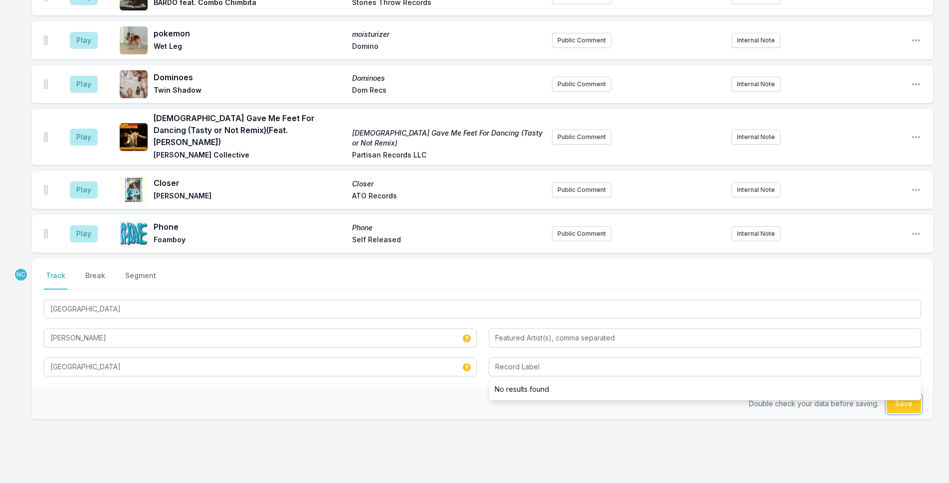
click at [911, 394] on button "Save" at bounding box center [904, 403] width 34 height 19
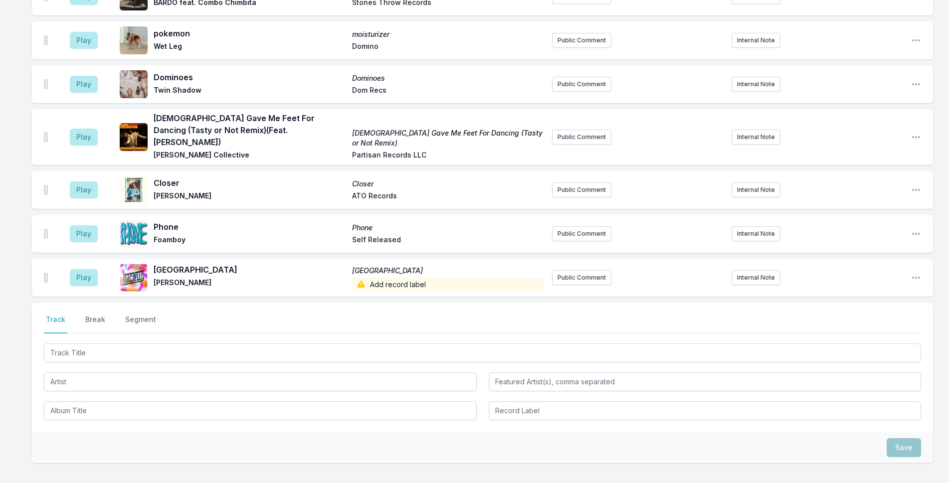
scroll to position [1750, 0]
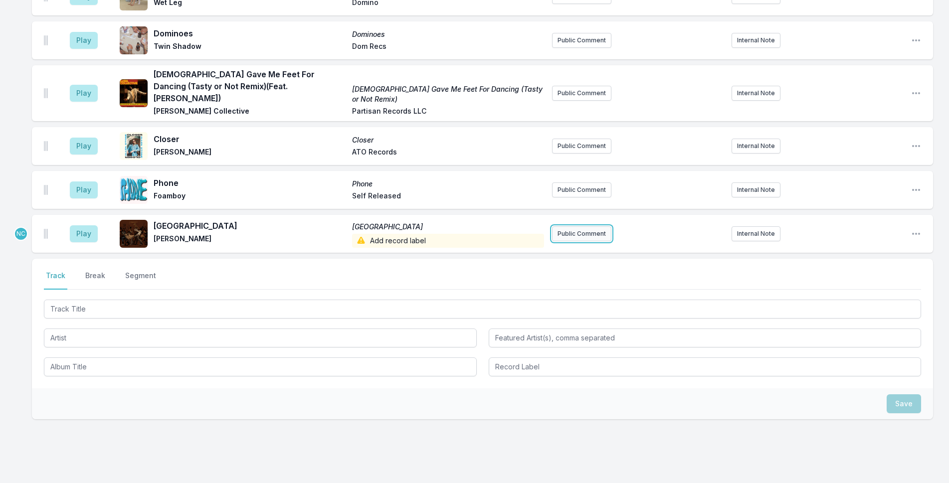
click at [573, 226] on button "Public Comment" at bounding box center [581, 233] width 59 height 15
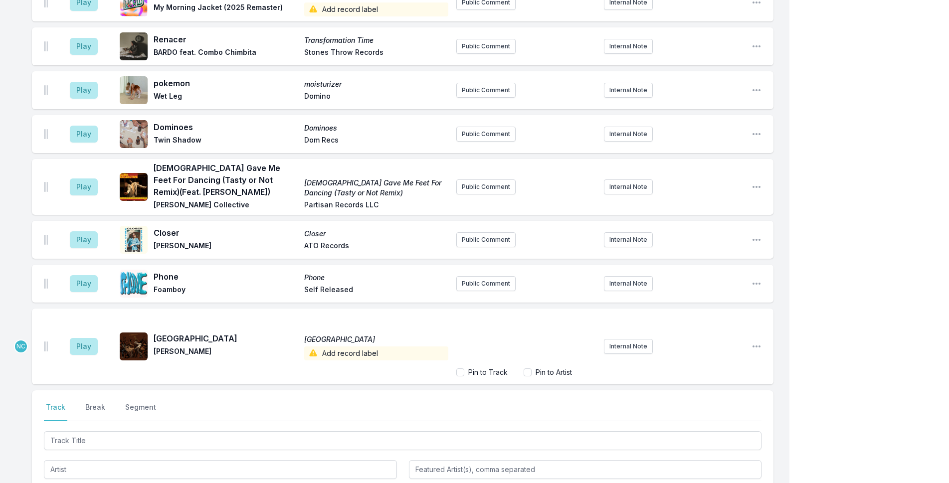
scroll to position [1788, 0]
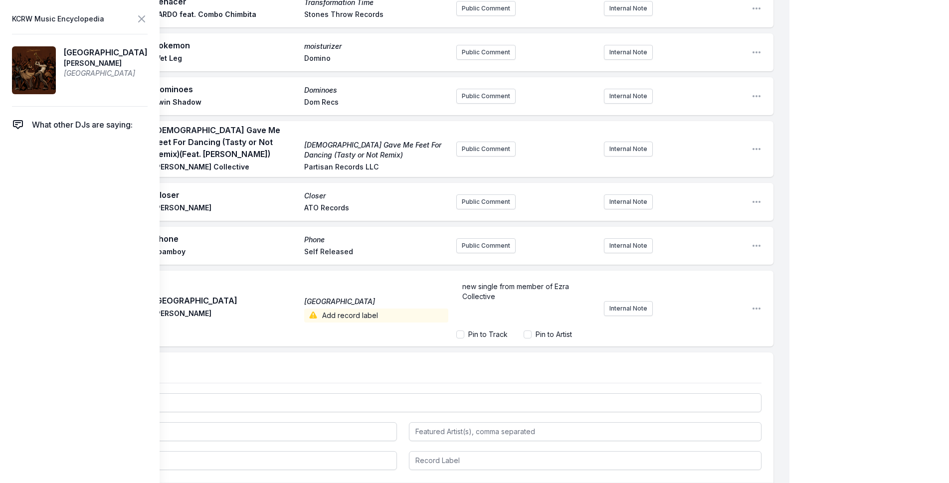
drag, startPoint x: 867, startPoint y: 147, endPoint x: 857, endPoint y: 147, distance: 9.5
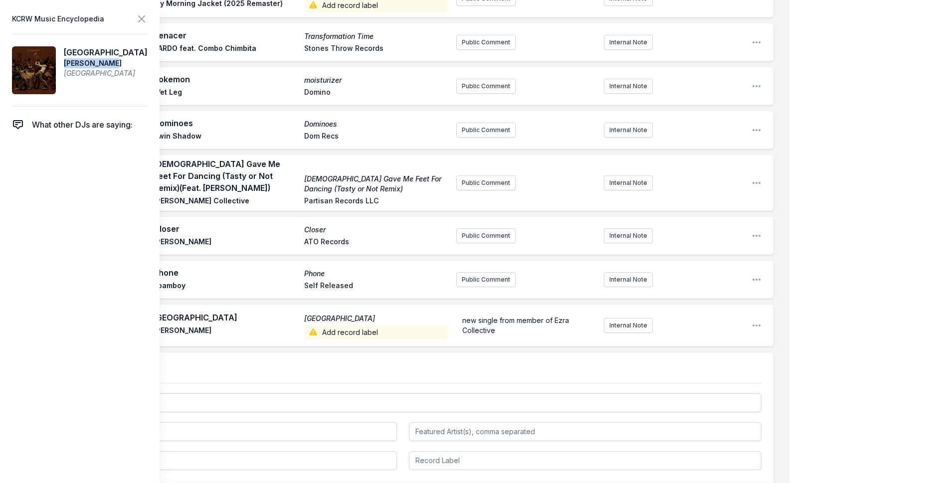
drag, startPoint x: 116, startPoint y: 62, endPoint x: 67, endPoint y: 64, distance: 48.4
click at [67, 64] on article "Zimbabwe [PERSON_NAME] [GEOGRAPHIC_DATA]" at bounding box center [80, 70] width 136 height 73
copy span "[PERSON_NAME]"
click at [499, 312] on div "new single from member of Ezra Collective" at bounding box center [526, 326] width 140 height 28
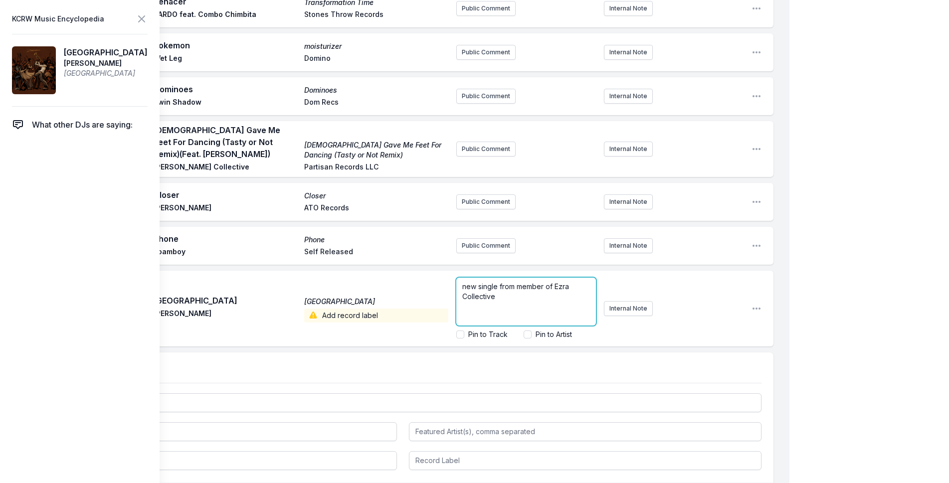
click at [517, 282] on span "new single from member of Ezra Collective" at bounding box center [516, 291] width 109 height 18
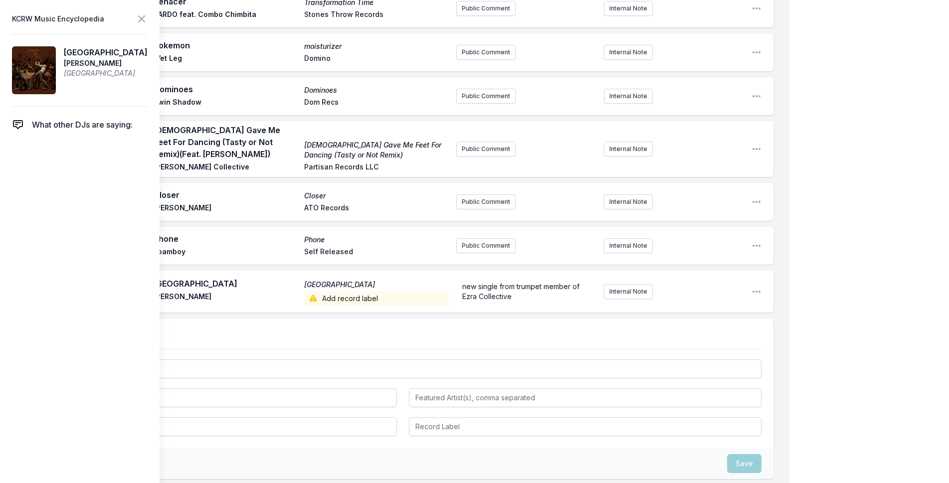
scroll to position [1754, 0]
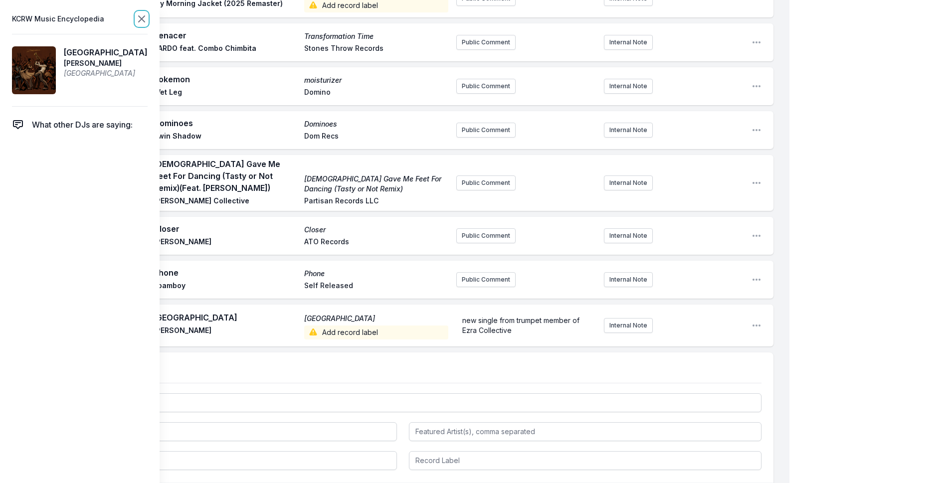
click at [142, 17] on icon at bounding box center [142, 19] width 12 height 12
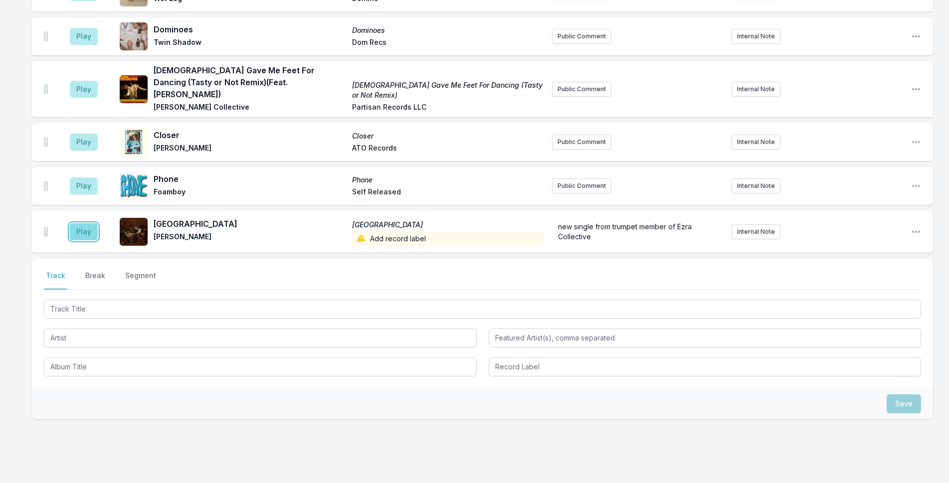
click at [88, 223] on button "Play" at bounding box center [84, 231] width 28 height 17
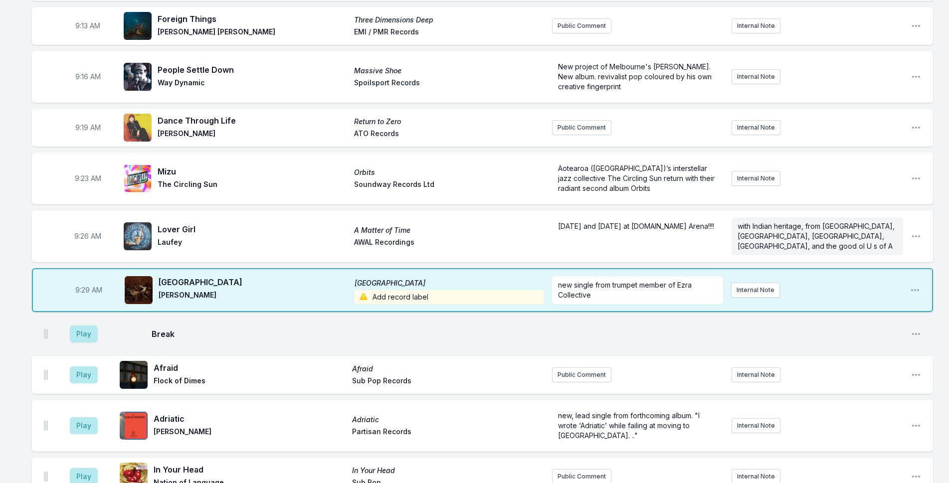
scroll to position [308, 0]
click at [868, 222] on span "with Indian heritage, from [GEOGRAPHIC_DATA], [GEOGRAPHIC_DATA], [GEOGRAPHIC_DA…" at bounding box center [816, 236] width 159 height 28
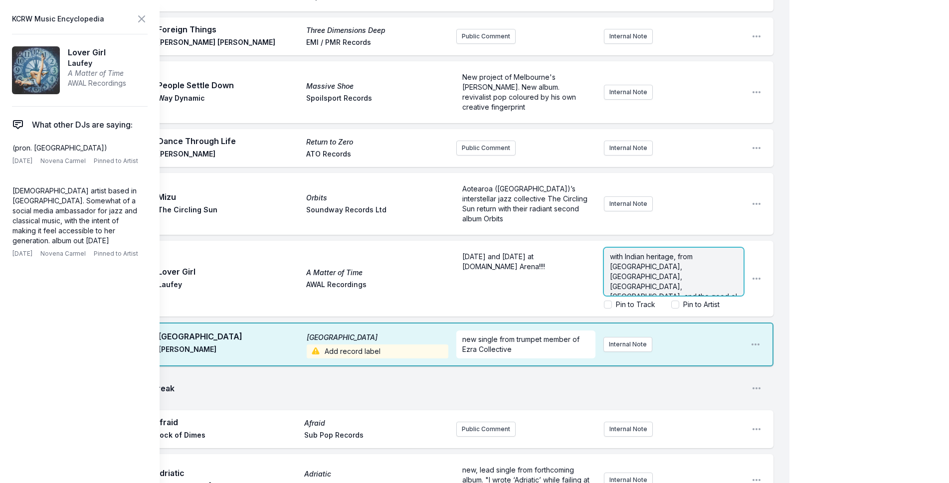
click at [731, 252] on p "with Indian heritage, from [GEOGRAPHIC_DATA], [GEOGRAPHIC_DATA], [GEOGRAPHIC_DA…" at bounding box center [674, 282] width 128 height 60
click at [637, 252] on p "with Indian heritage, from [GEOGRAPHIC_DATA], [GEOGRAPHIC_DATA], [GEOGRAPHIC_DA…" at bounding box center [674, 282] width 128 height 60
click at [635, 259] on span "with Indian heritage, from [GEOGRAPHIC_DATA], [GEOGRAPHIC_DATA], [GEOGRAPHIC_DA…" at bounding box center [674, 281] width 129 height 58
click at [639, 257] on span "with Indian heritage, from [GEOGRAPHIC_DATA], [GEOGRAPHIC_DATA], [GEOGRAPHIC_DA…" at bounding box center [674, 281] width 129 height 58
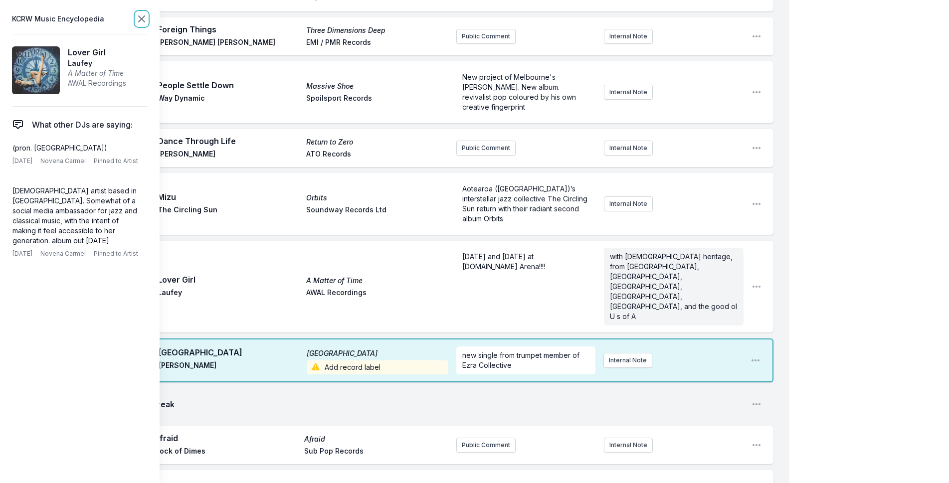
click at [139, 19] on icon at bounding box center [142, 19] width 12 height 12
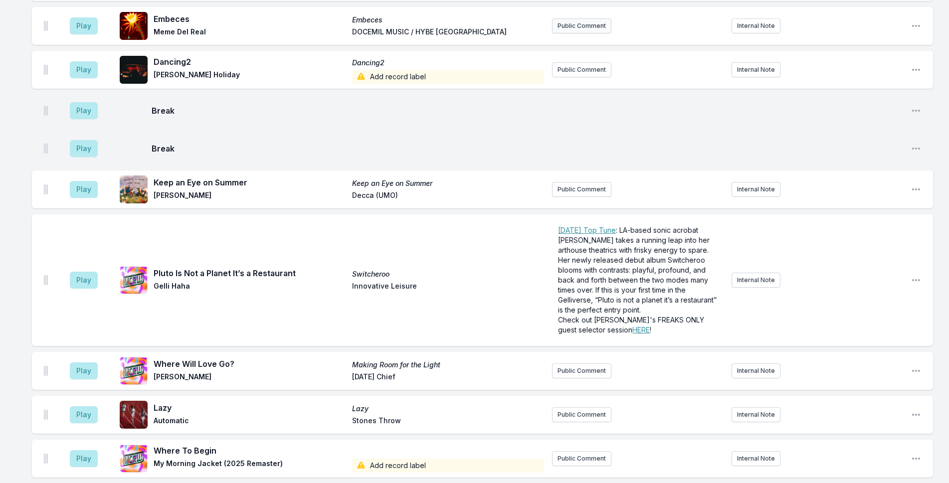
scroll to position [1405, 0]
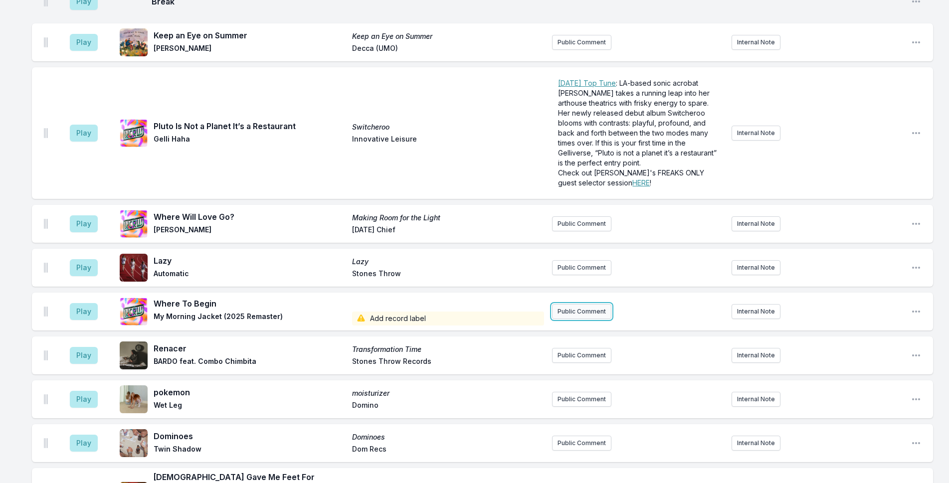
click at [598, 304] on button "Public Comment" at bounding box center [581, 311] width 59 height 15
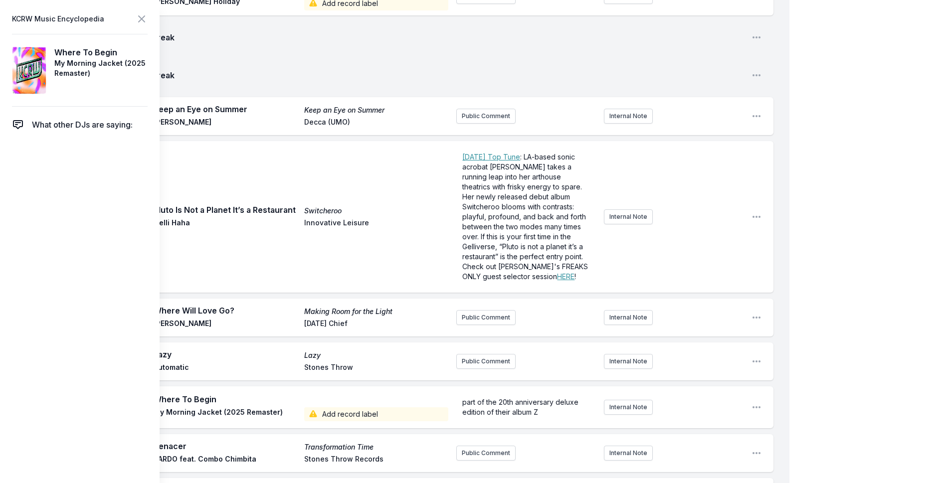
click at [143, 22] on icon at bounding box center [142, 19] width 12 height 12
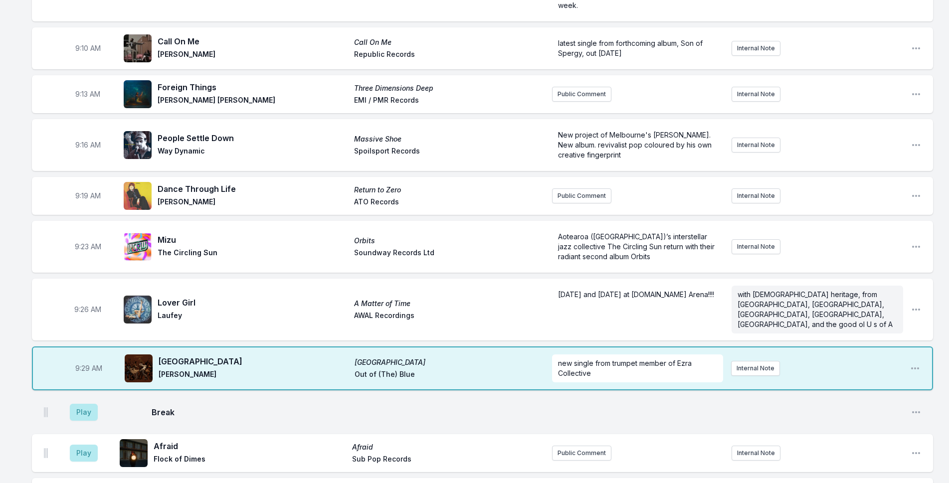
scroll to position [258, 0]
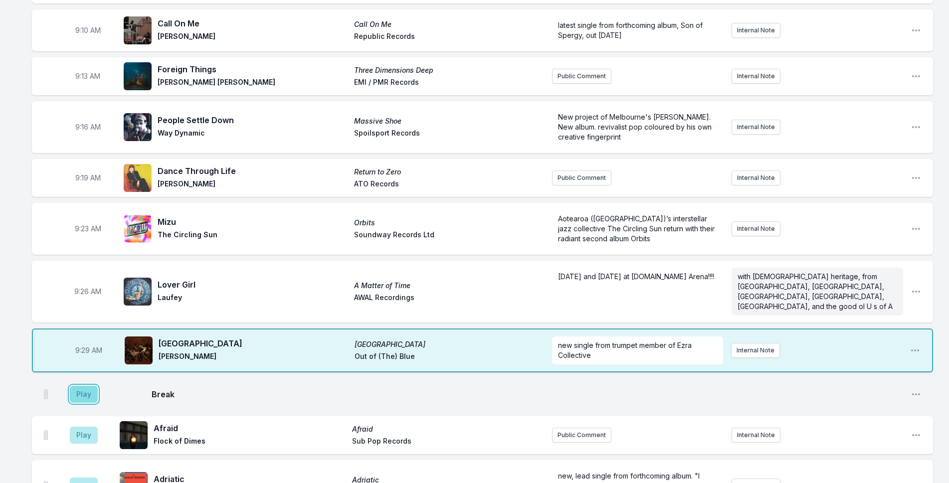
click at [88, 386] on button "Play" at bounding box center [84, 394] width 28 height 17
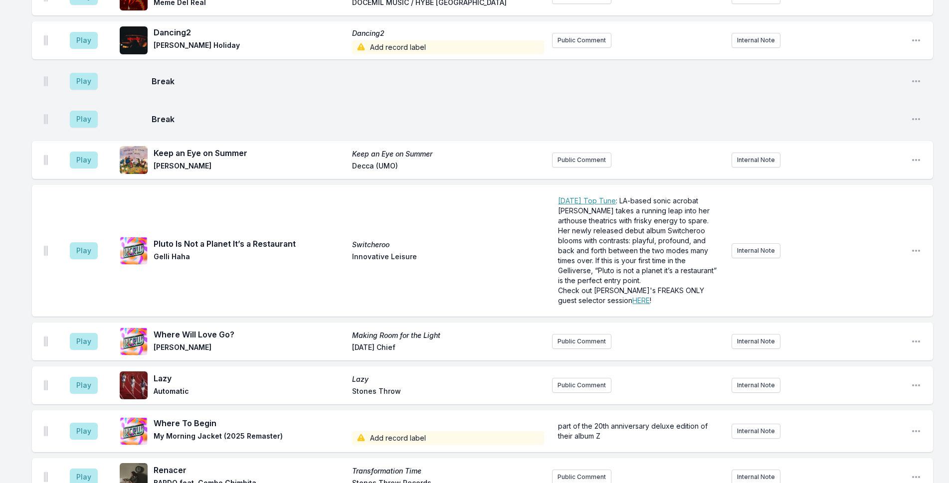
scroll to position [1305, 0]
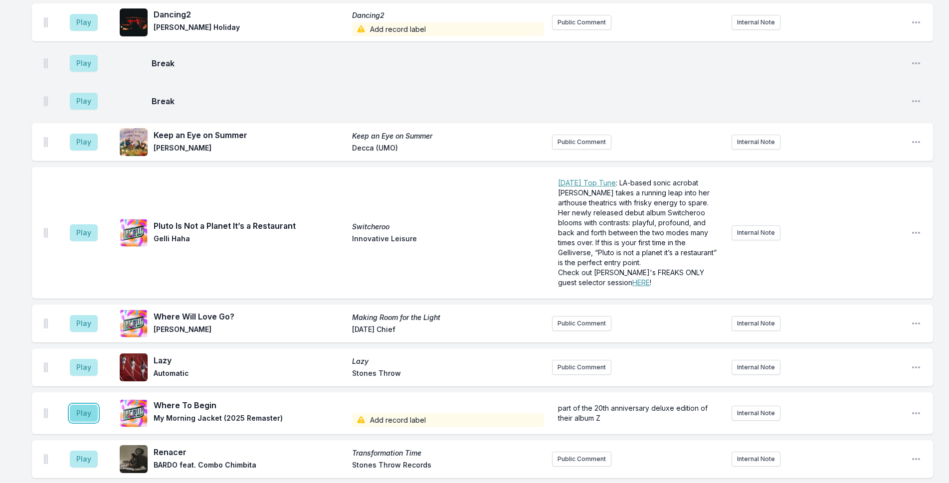
click at [84, 405] on button "Play" at bounding box center [84, 413] width 28 height 17
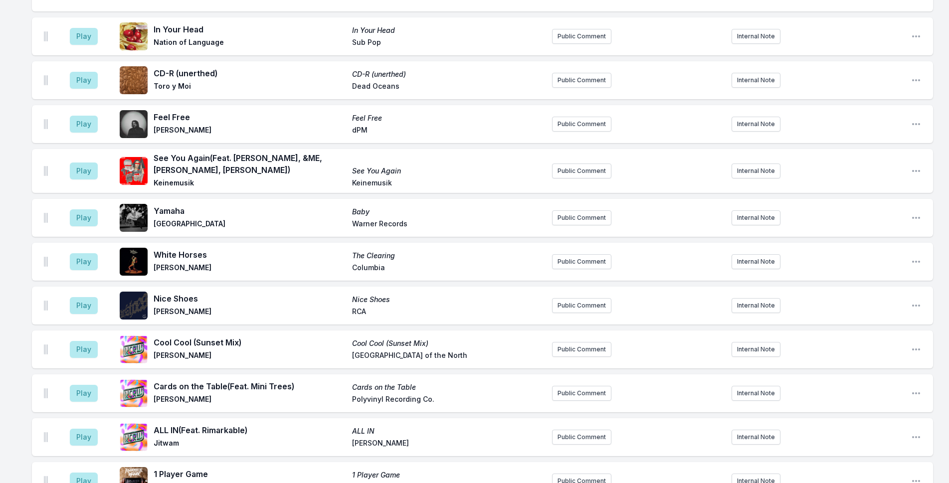
scroll to position [507, 0]
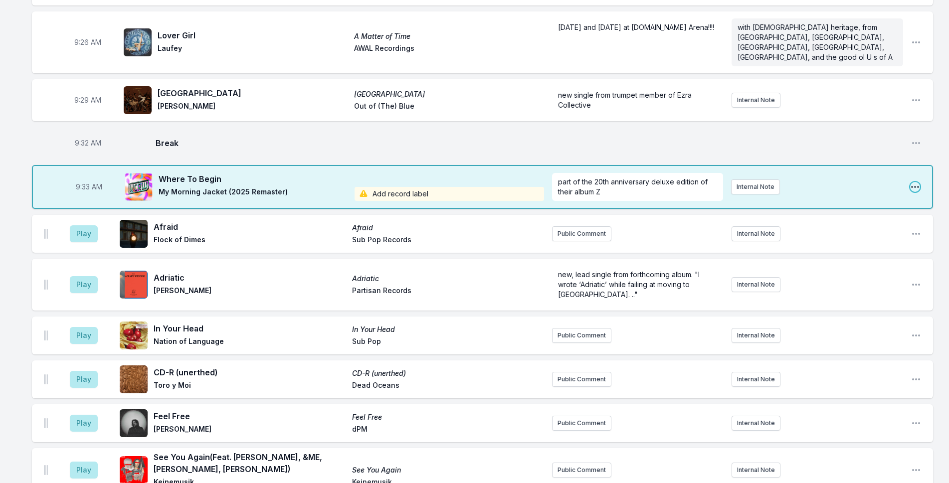
click at [915, 186] on icon "Open playlist item options" at bounding box center [915, 187] width 8 height 2
click at [883, 216] on button "Edit Track Details" at bounding box center [864, 225] width 112 height 18
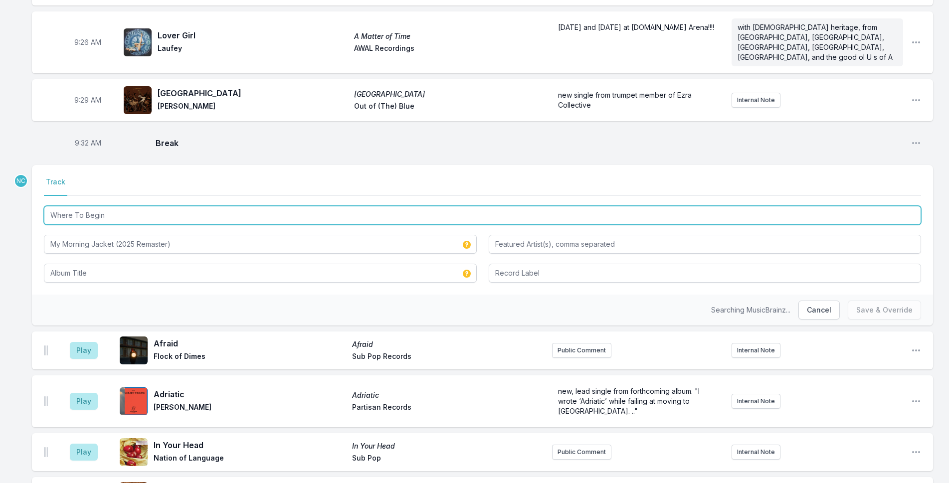
click at [130, 206] on input "Where To Begin" at bounding box center [482, 215] width 877 height 19
type input "Where To Begin B Side"
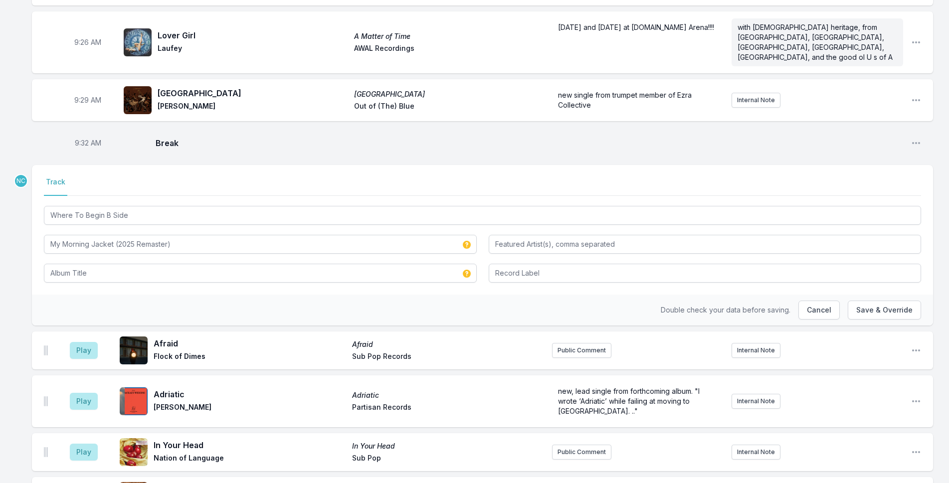
drag, startPoint x: 7, startPoint y: 264, endPoint x: 73, endPoint y: 266, distance: 65.9
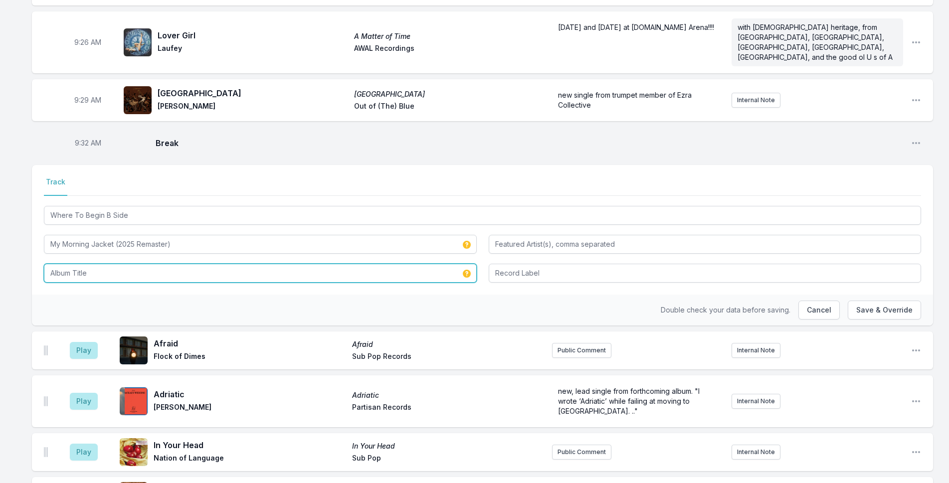
click at [113, 264] on input "Album Title" at bounding box center [260, 273] width 433 height 19
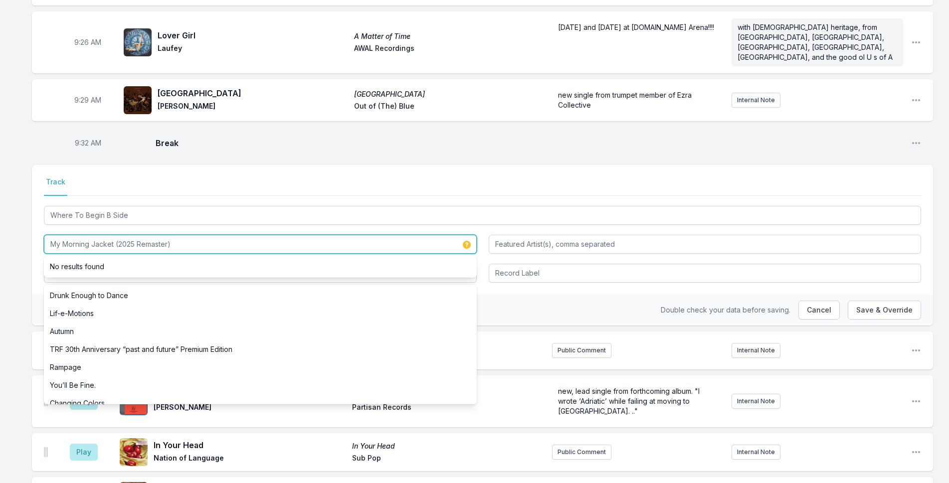
drag, startPoint x: 212, startPoint y: 220, endPoint x: 115, endPoint y: 225, distance: 97.4
click at [115, 235] on input "My Morning Jacket (2025 Remaster)" at bounding box center [260, 244] width 433 height 19
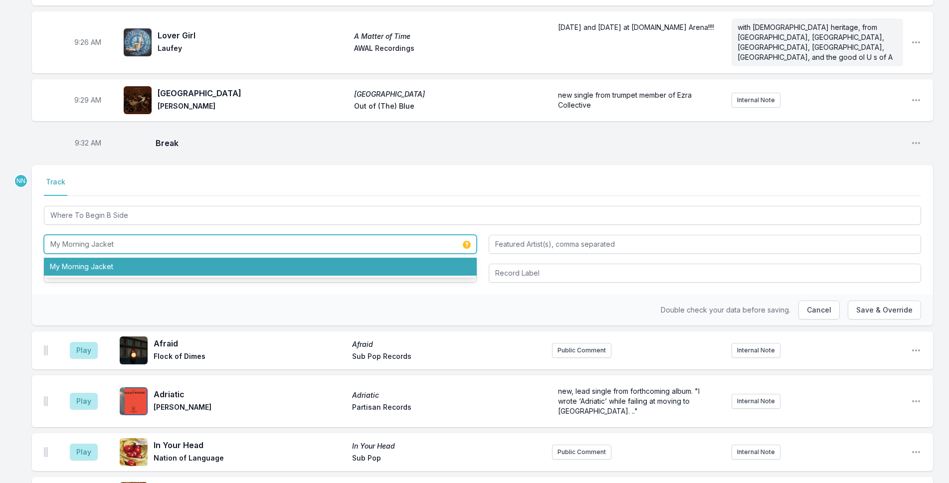
click at [91, 258] on li "My Morning Jacket" at bounding box center [260, 267] width 433 height 18
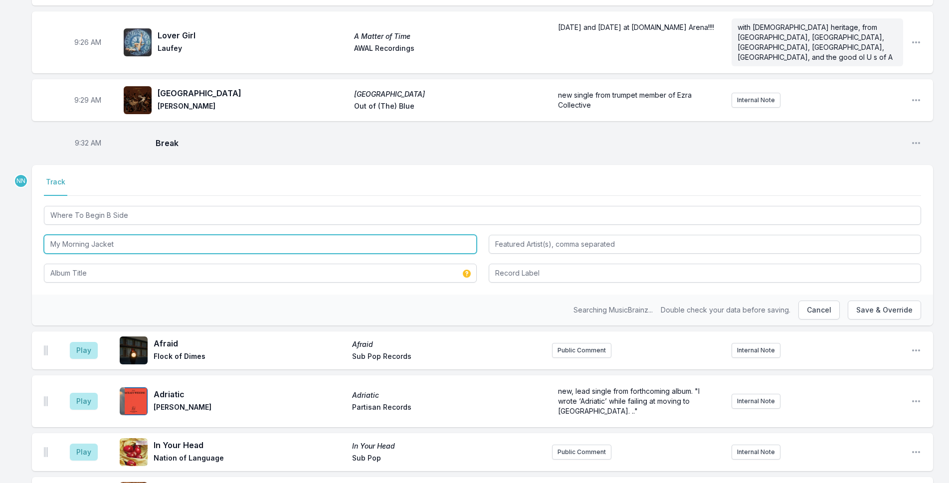
type input "My Morning Jacket"
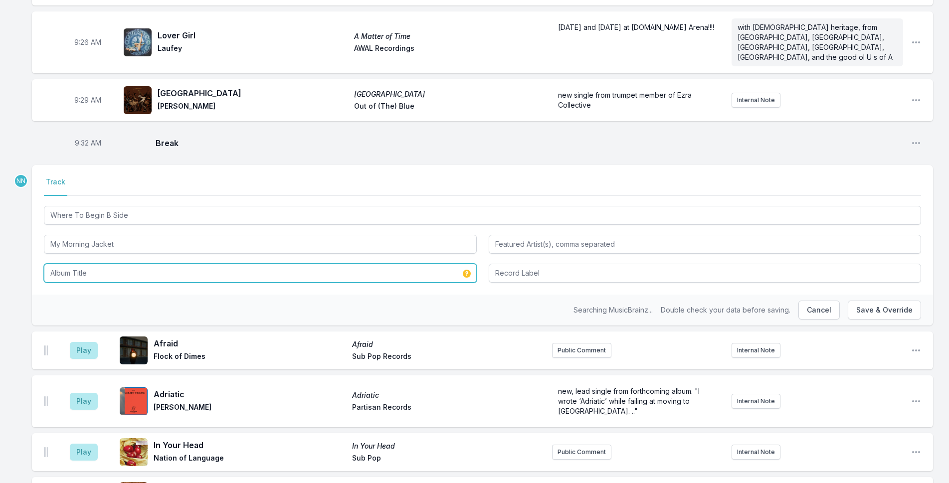
click at [97, 264] on input "Album Title" at bounding box center [260, 273] width 433 height 19
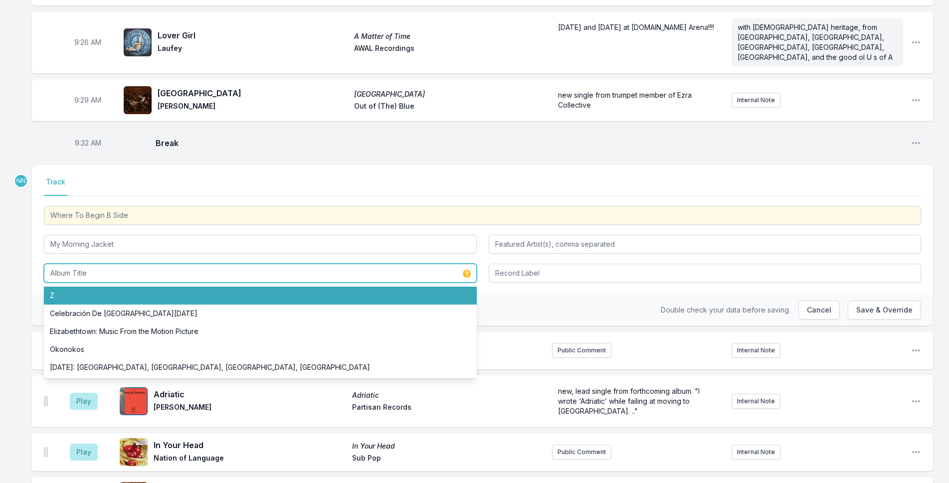
click at [102, 287] on li "Z" at bounding box center [260, 296] width 433 height 18
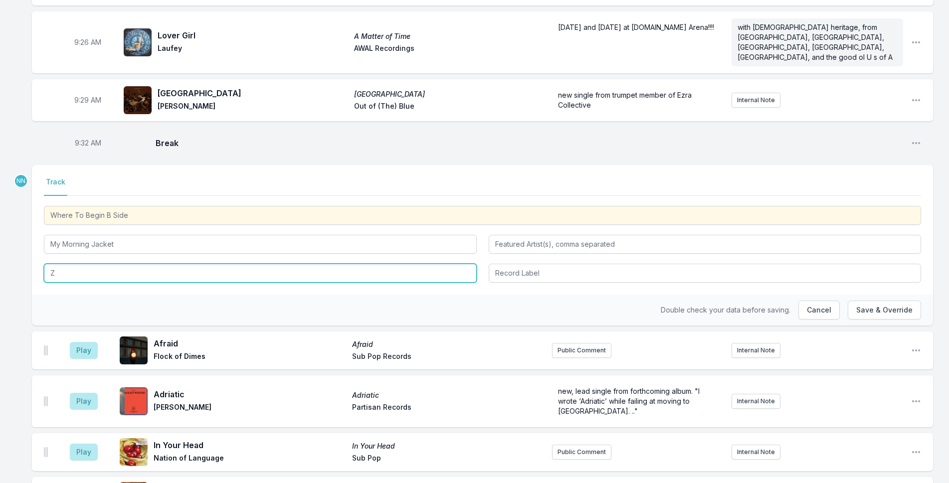
click at [162, 264] on input "Z" at bounding box center [260, 273] width 433 height 19
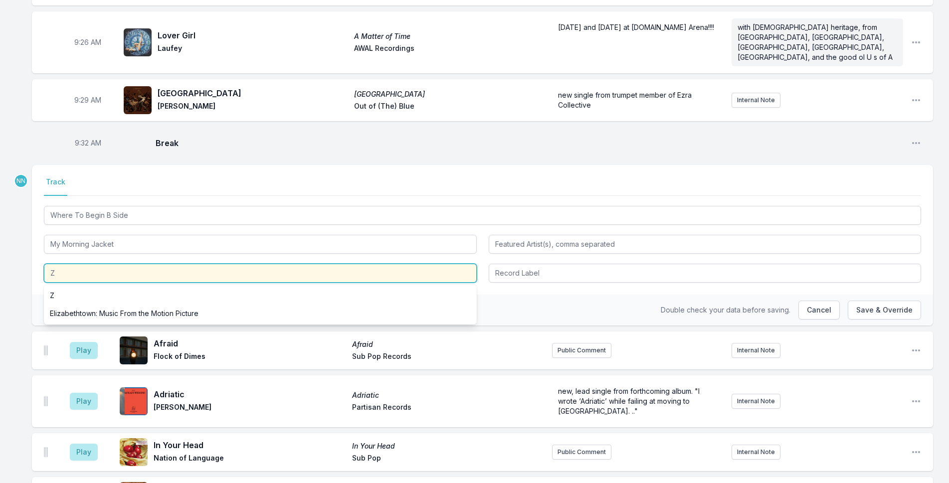
click at [162, 264] on input "Z" at bounding box center [260, 273] width 433 height 19
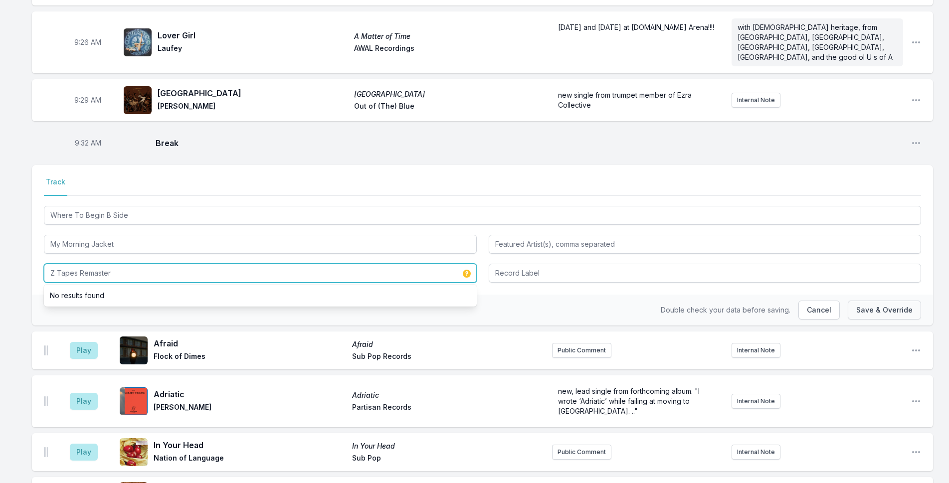
type input "Z Tapes Remaster"
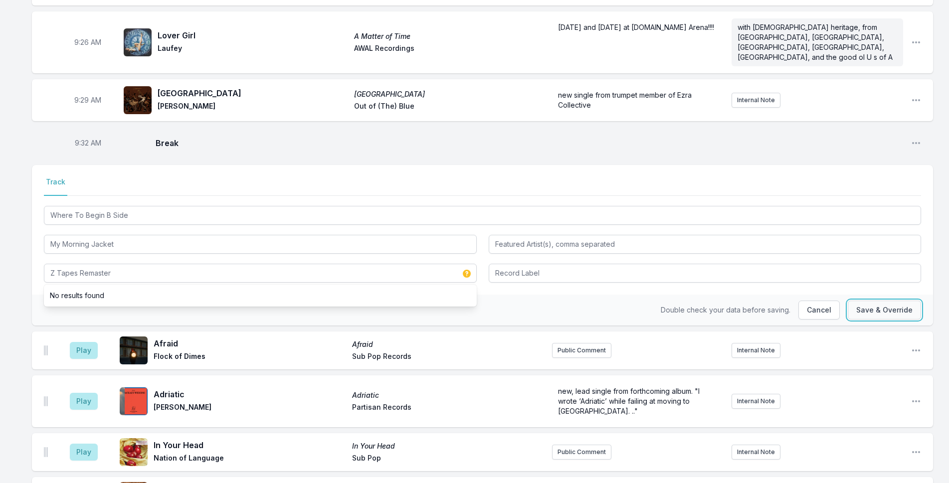
click at [886, 301] on button "Save & Override" at bounding box center [884, 310] width 73 height 19
type input "Where To Begin"
type input "My Morning Jacket (2025 Remaster)"
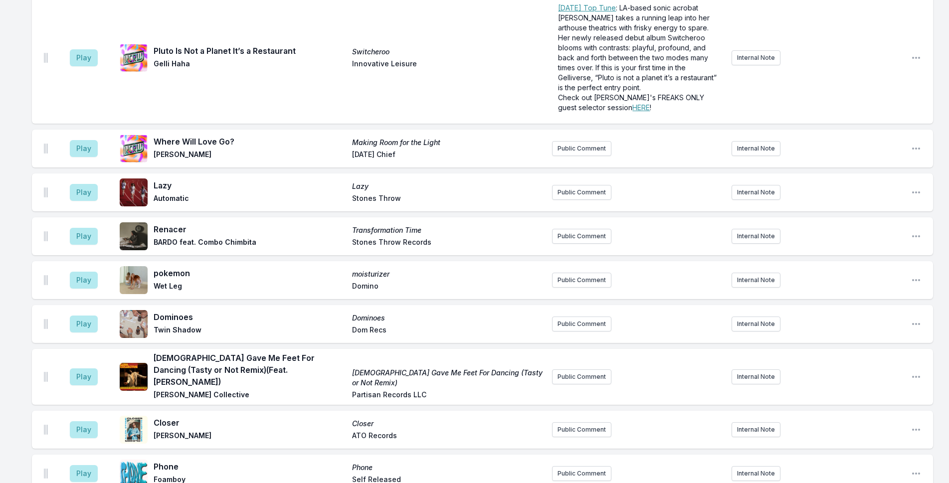
scroll to position [1654, 0]
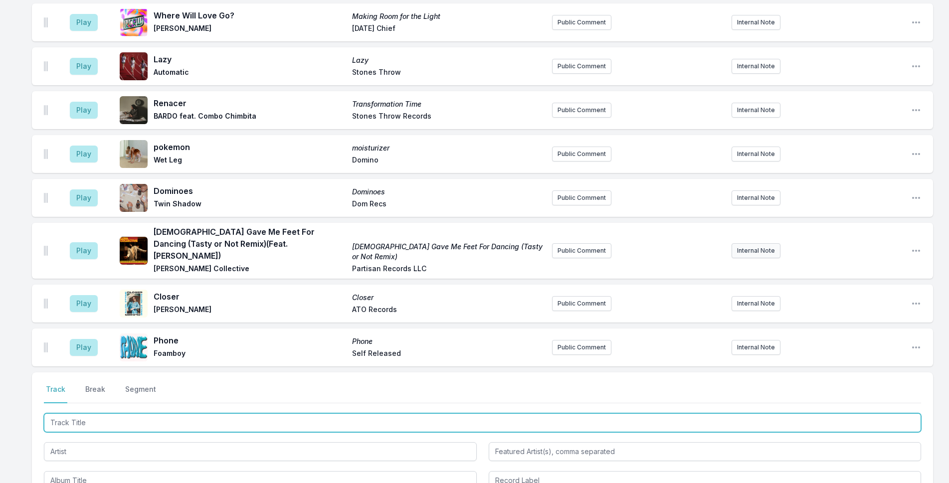
drag, startPoint x: 120, startPoint y: 390, endPoint x: 746, endPoint y: 224, distance: 648.1
click at [176, 413] on input "Track Title" at bounding box center [482, 422] width 877 height 19
type input "Love You Like that"
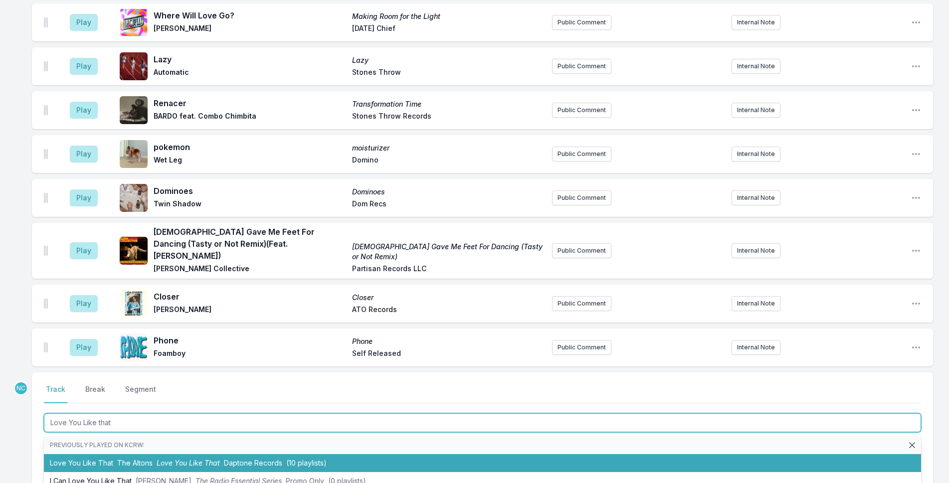
click at [103, 454] on li "Love You Like That The Altons Love You Like That Daptone Records (10 playlists)" at bounding box center [482, 463] width 877 height 18
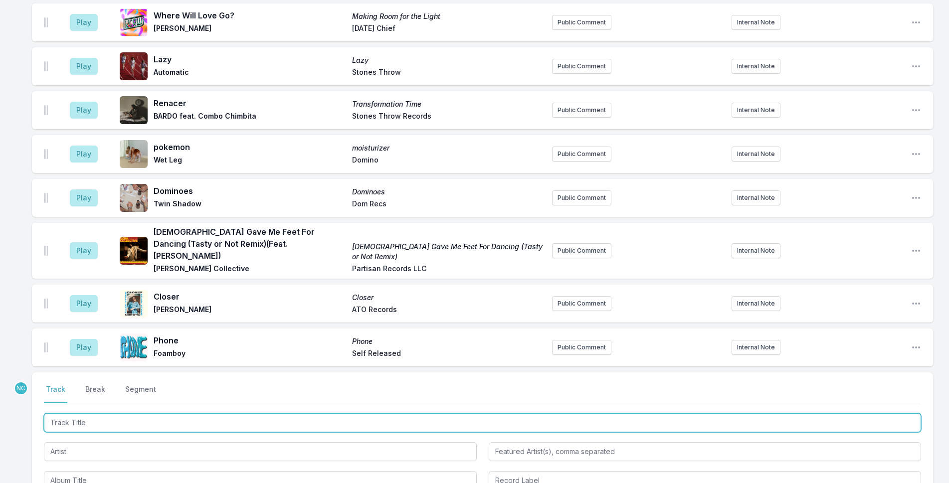
scroll to position [1698, 0]
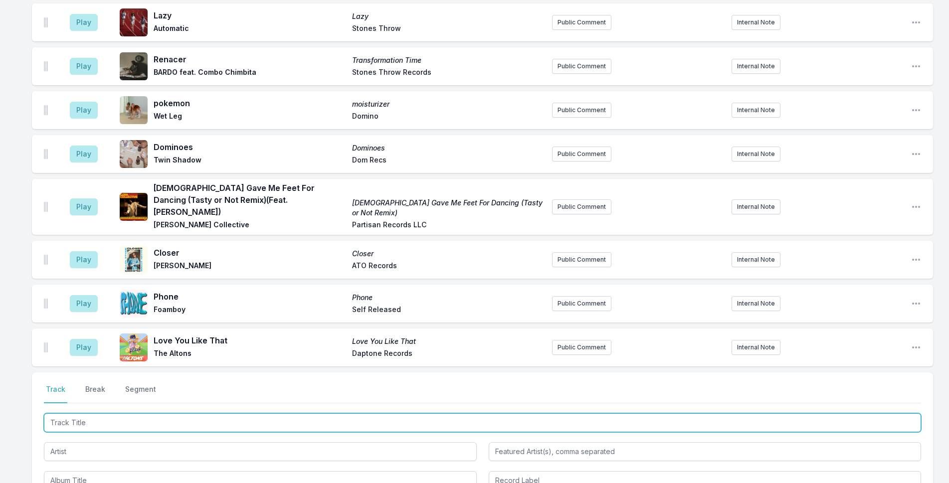
click at [361, 413] on input "Track Title" at bounding box center [482, 422] width 877 height 19
type input "I Am So Happy With My Little Dog"
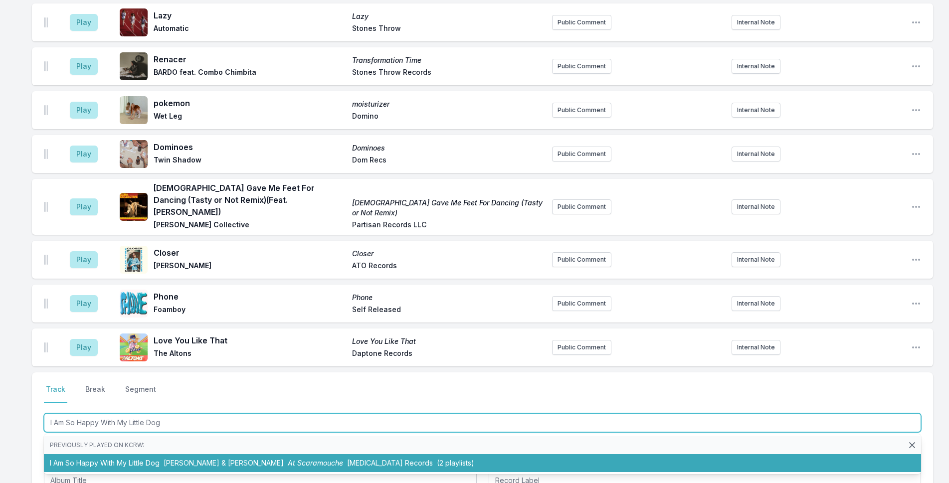
click at [103, 454] on li "I Am So Happy With My Little Dog [PERSON_NAME] & [PERSON_NAME] At Scaramouche […" at bounding box center [482, 463] width 877 height 18
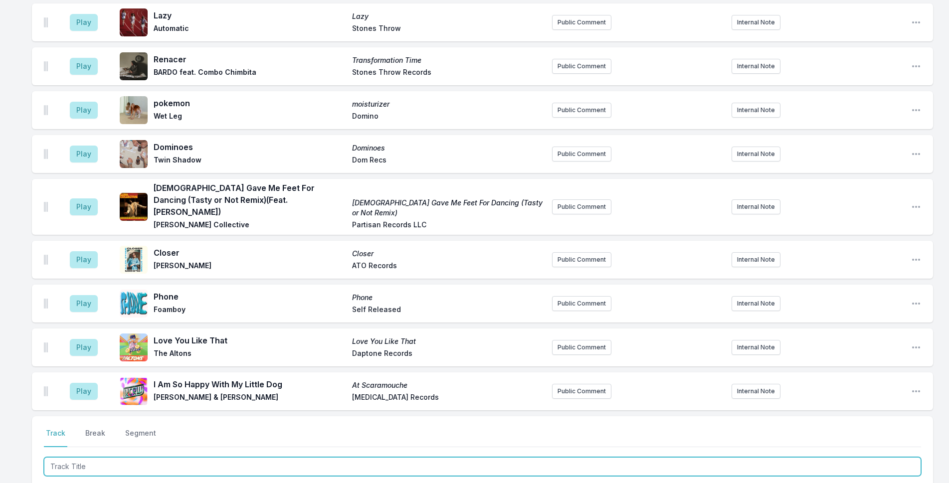
scroll to position [1742, 0]
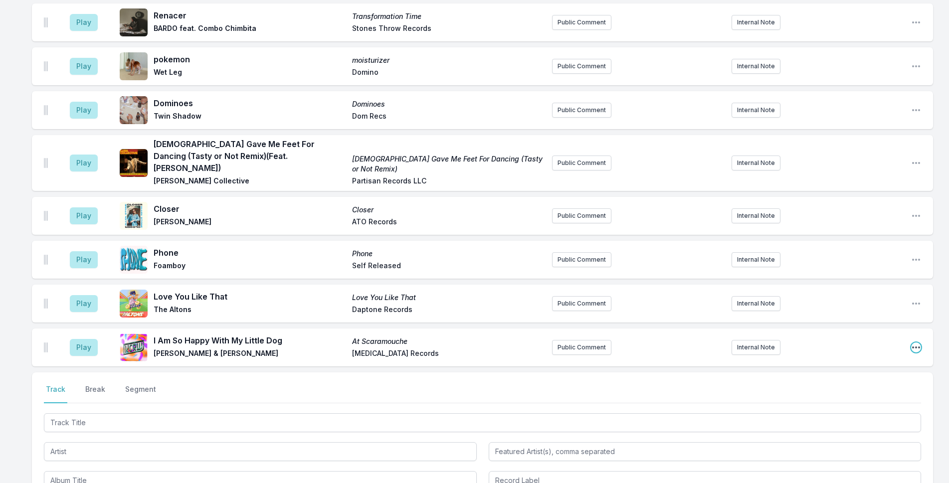
click at [914, 343] on icon "Open playlist item options" at bounding box center [916, 348] width 10 height 10
click at [851, 376] on button "Edit Track Details" at bounding box center [865, 385] width 112 height 18
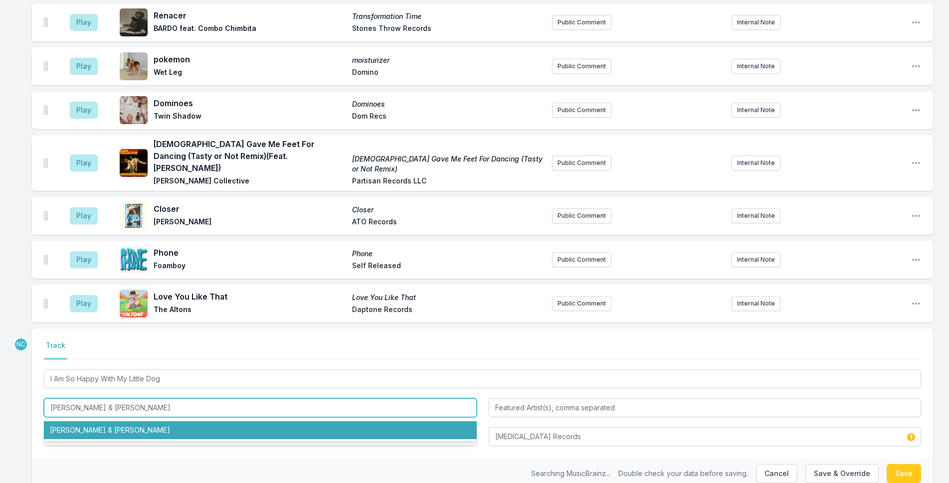
drag, startPoint x: 77, startPoint y: 376, endPoint x: 33, endPoint y: 374, distance: 43.9
click at [33, 374] on div "Select a tab Track Track I Am So Happy With My Little Dog [PERSON_NAME] & [PERS…" at bounding box center [482, 394] width 901 height 130
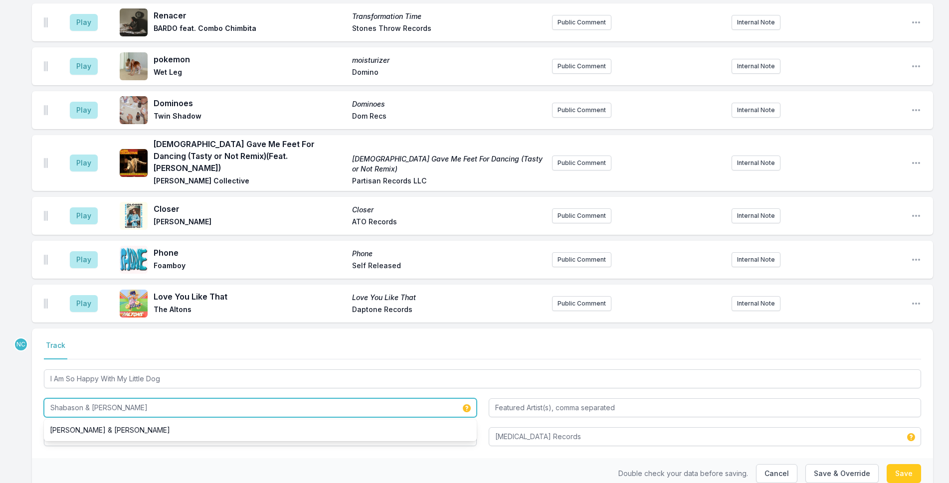
click at [106, 398] on input "Shabason & [PERSON_NAME]" at bounding box center [260, 407] width 433 height 19
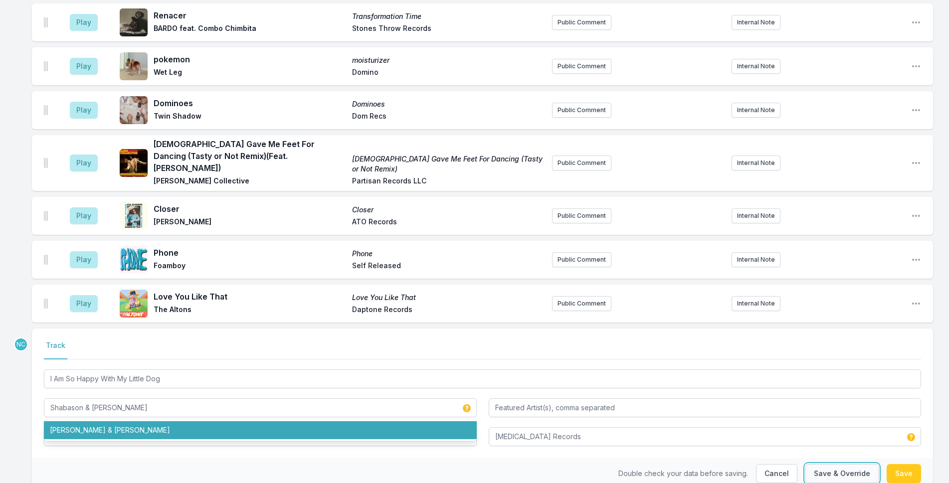
click at [830, 464] on button "Save & Override" at bounding box center [841, 473] width 73 height 19
type input "[PERSON_NAME] & [PERSON_NAME]"
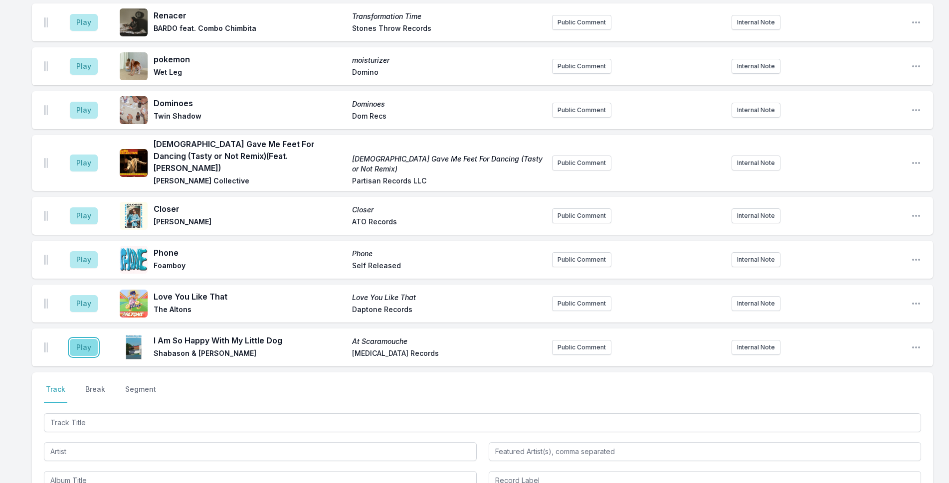
click at [80, 339] on button "Play" at bounding box center [84, 347] width 28 height 17
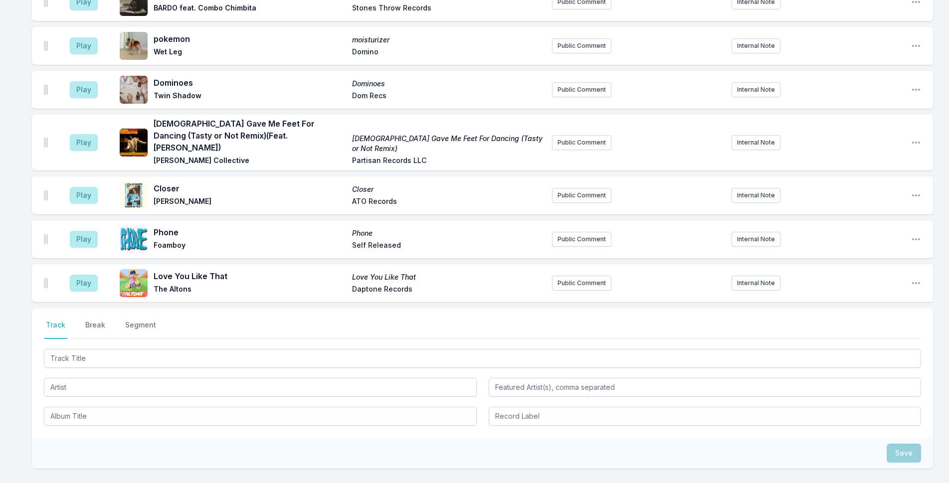
scroll to position [1841, 0]
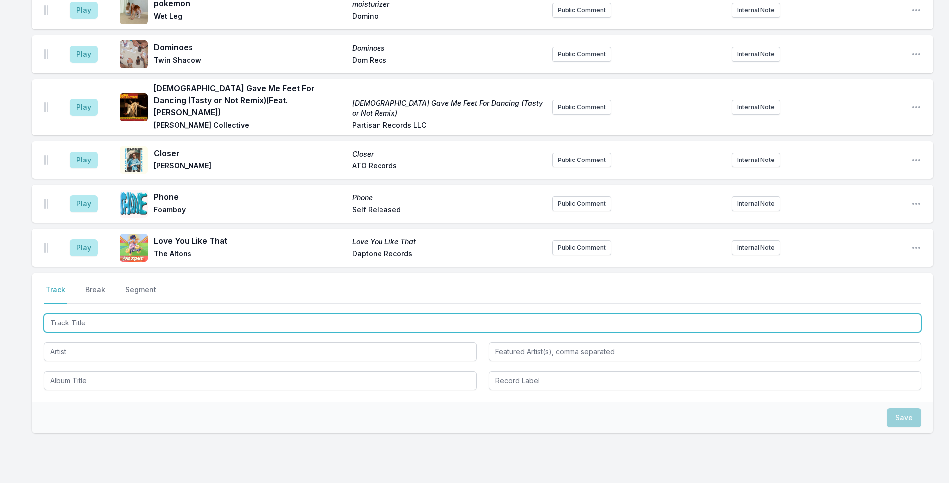
drag, startPoint x: 126, startPoint y: 282, endPoint x: 957, endPoint y: 30, distance: 868.2
click at [132, 314] on input "Track Title" at bounding box center [482, 323] width 877 height 19
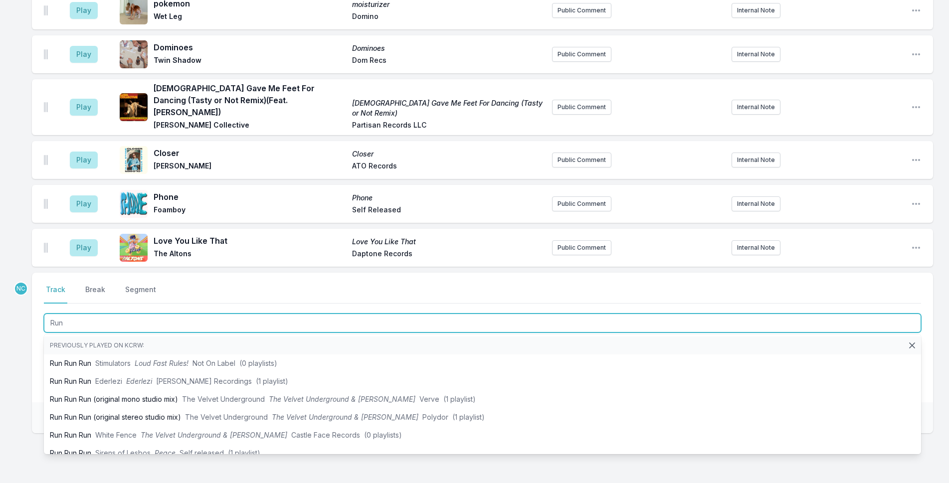
type input "Run"
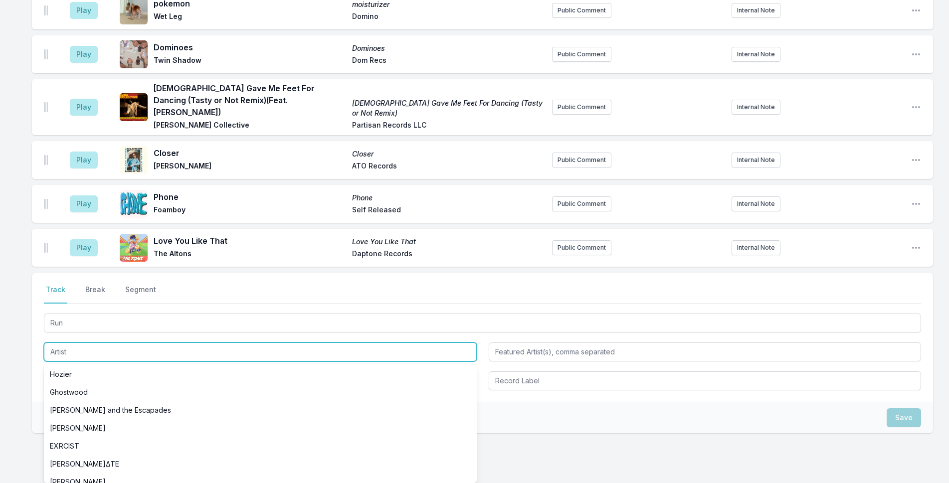
click at [263, 343] on input "Artist" at bounding box center [260, 352] width 433 height 19
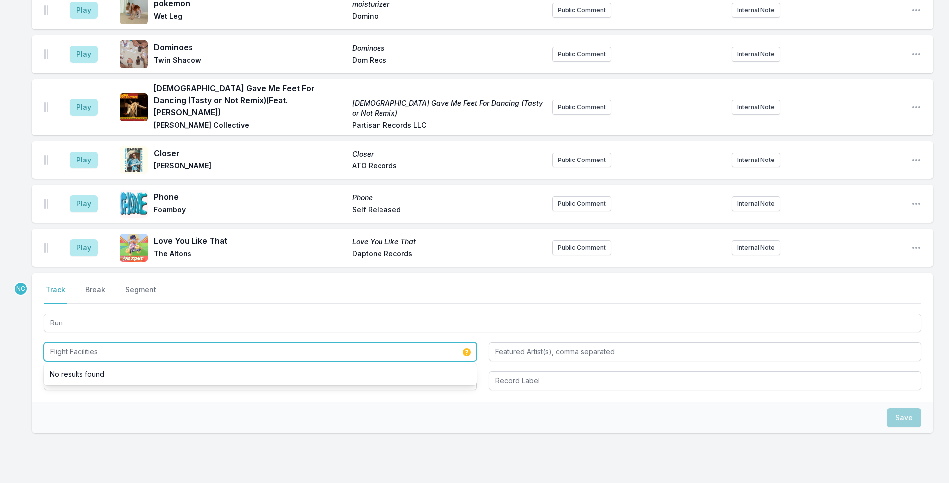
type input "Flight Facilities"
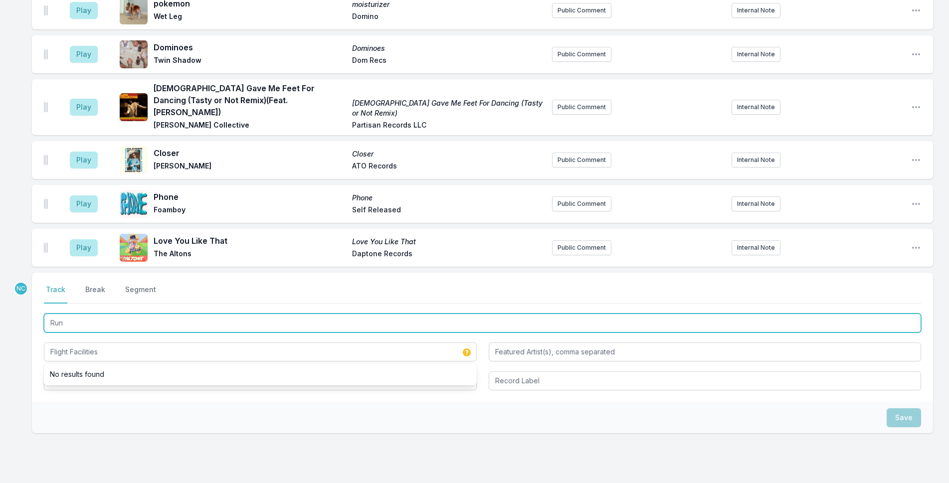
click at [241, 314] on input "Run" at bounding box center [482, 323] width 877 height 19
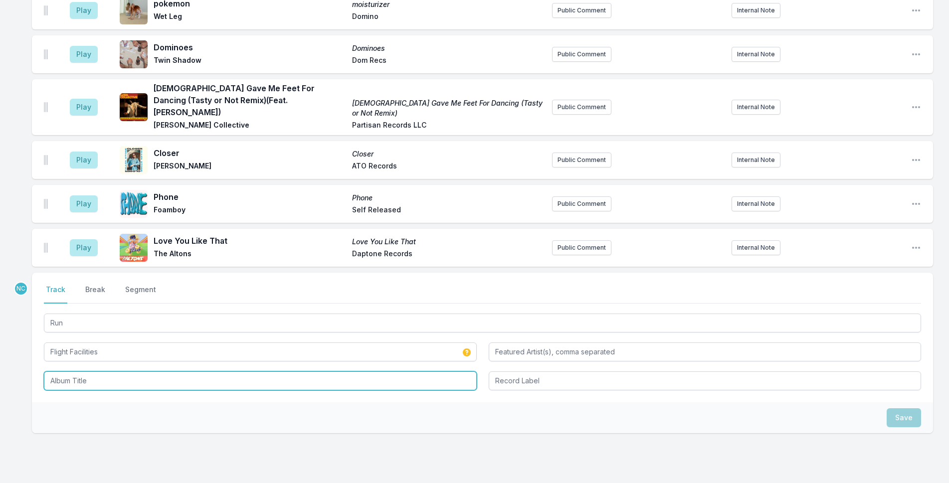
click at [229, 371] on input "Album Title" at bounding box center [260, 380] width 433 height 19
paste input "Run"
type input "Run"
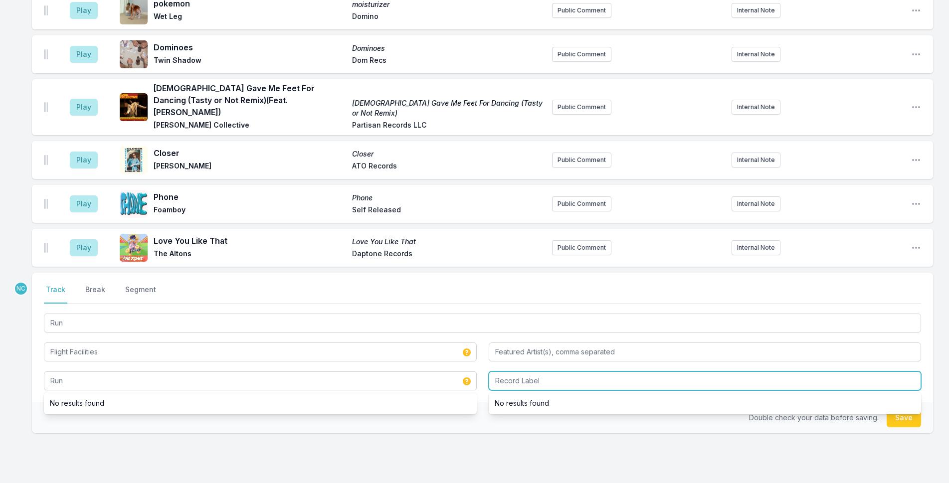
click at [685, 371] on input "Record Label" at bounding box center [705, 380] width 433 height 19
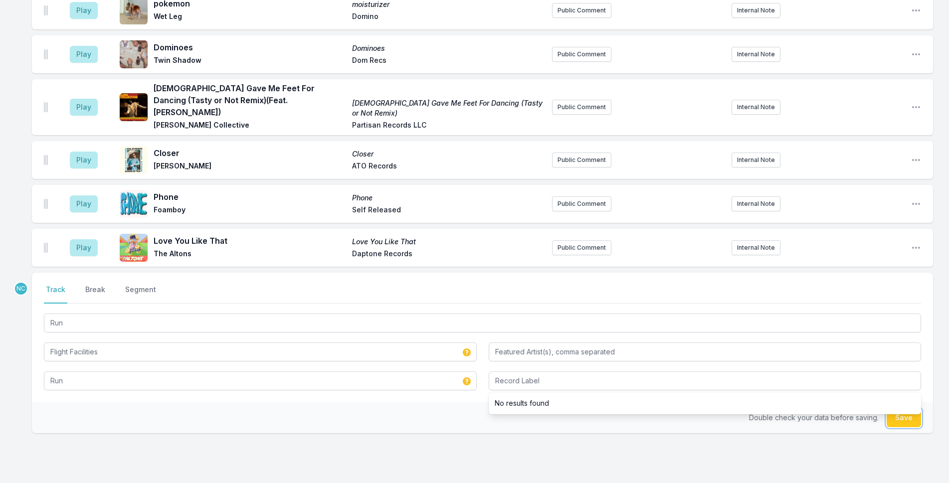
click at [903, 408] on button "Save" at bounding box center [904, 417] width 34 height 19
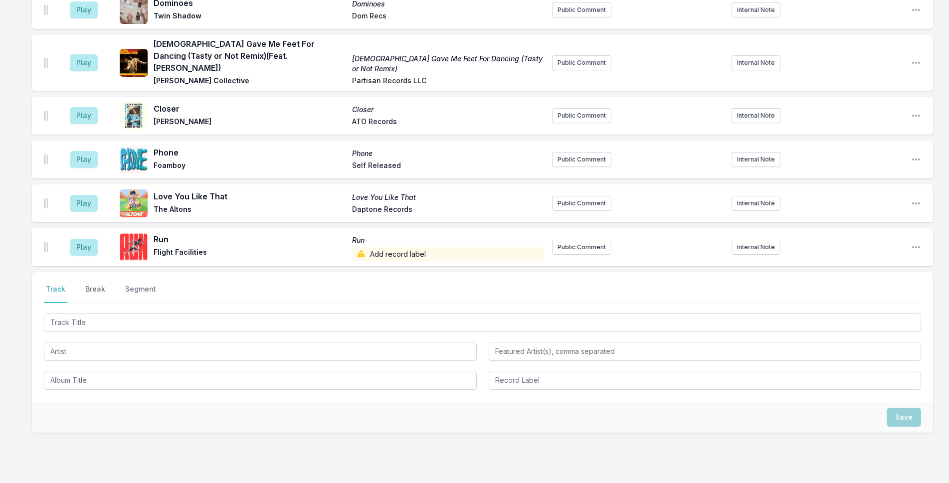
scroll to position [1899, 0]
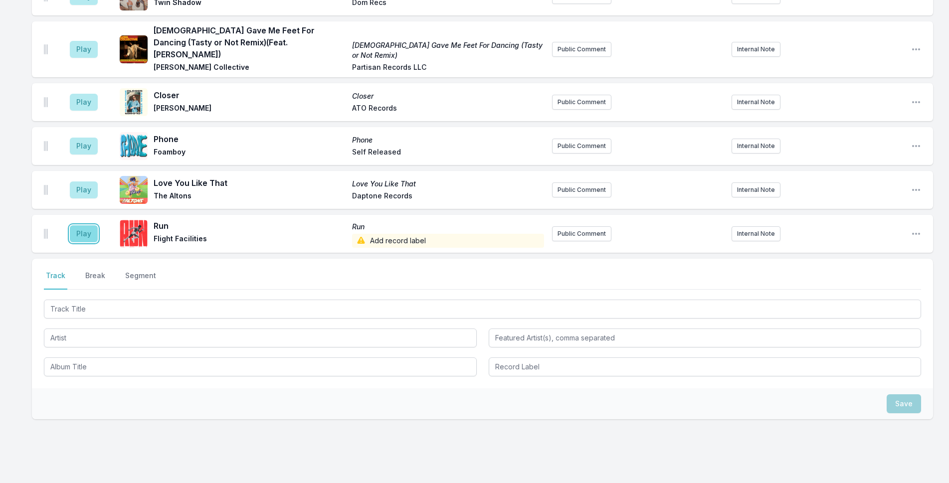
drag, startPoint x: 78, startPoint y: 202, endPoint x: 107, endPoint y: 203, distance: 28.9
click at [79, 225] on button "Play" at bounding box center [84, 233] width 28 height 17
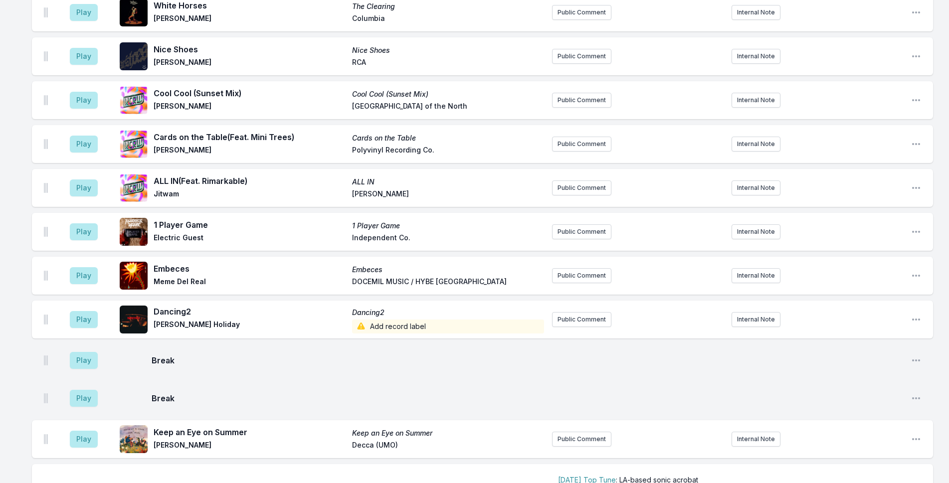
scroll to position [1151, 0]
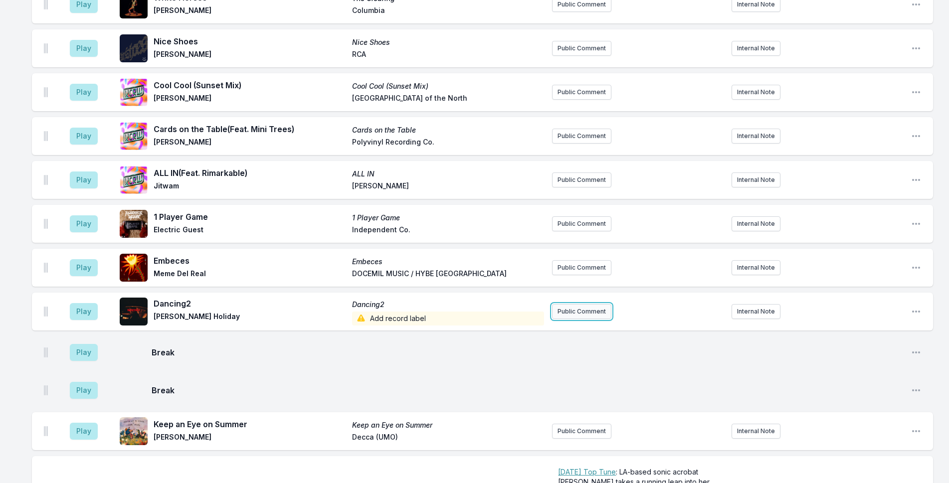
click at [602, 304] on button "Public Comment" at bounding box center [581, 311] width 59 height 15
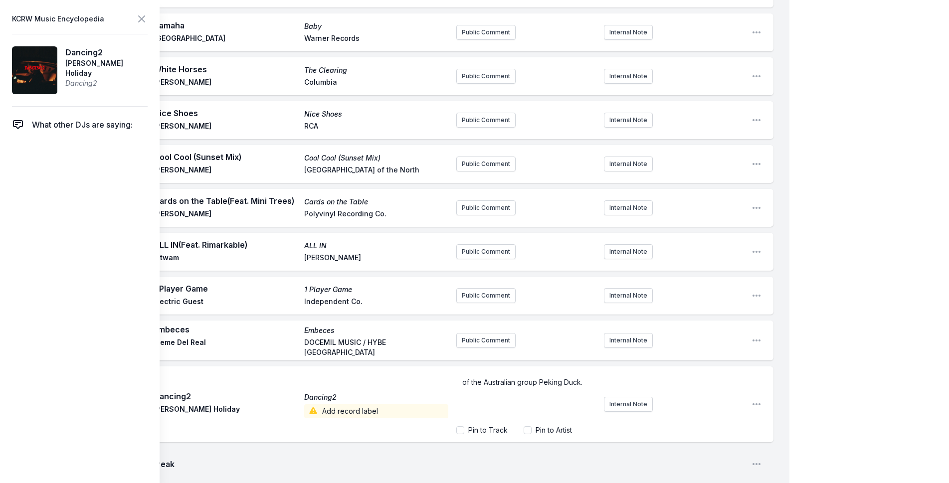
click at [837, 158] on div "My Playlist KCRW Playlist Directory Reports NC NN User Guide Report Bug Sign ou…" at bounding box center [474, 122] width 949 height 2546
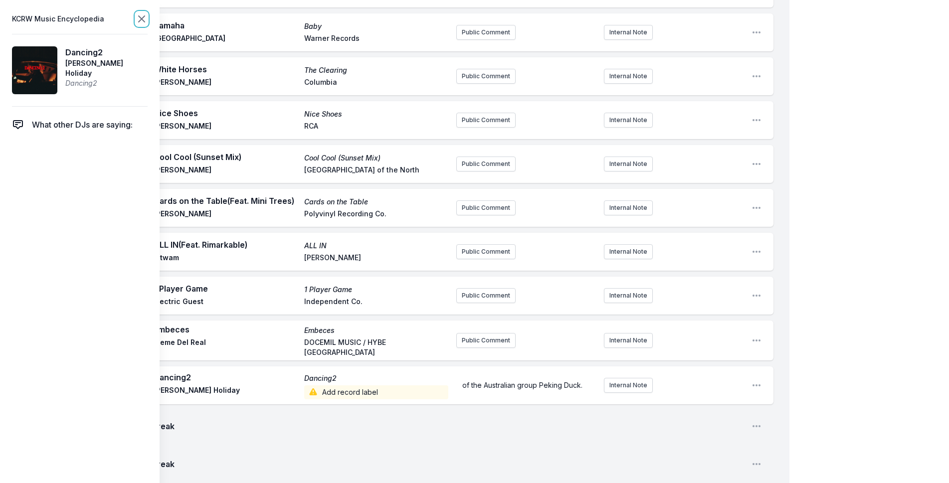
click at [138, 18] on icon at bounding box center [142, 19] width 12 height 12
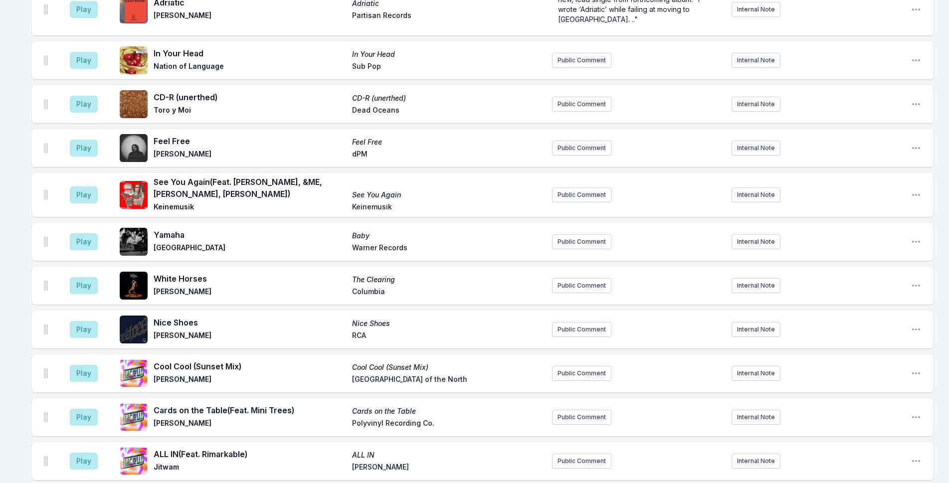
scroll to position [852, 0]
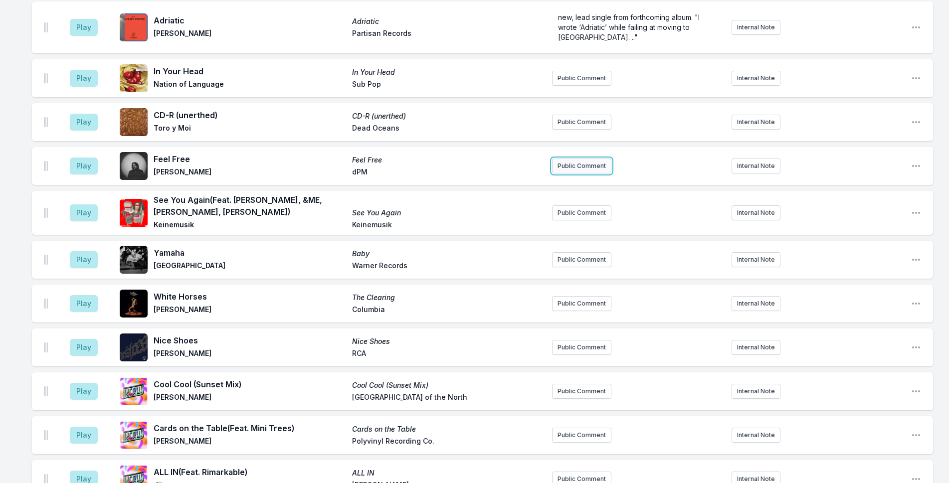
click at [572, 159] on button "Public Comment" at bounding box center [581, 166] width 59 height 15
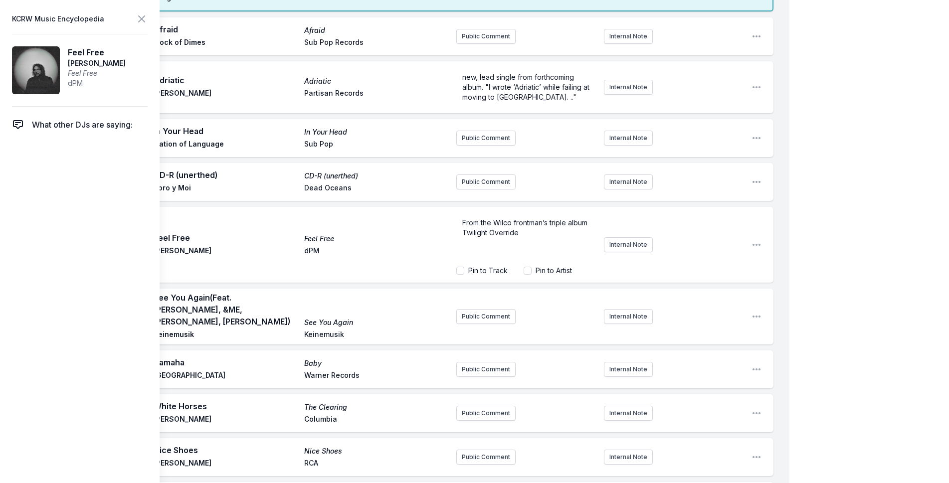
click at [924, 153] on div "My Playlist KCRW Playlist Directory Reports NC NN User Guide Report Bug Sign ou…" at bounding box center [474, 421] width 949 height 2546
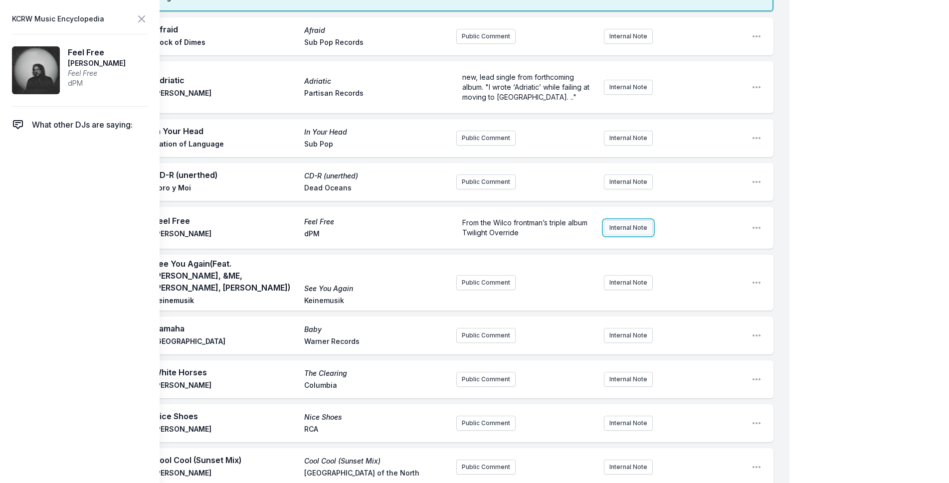
click at [623, 220] on button "Internal Note" at bounding box center [628, 227] width 49 height 15
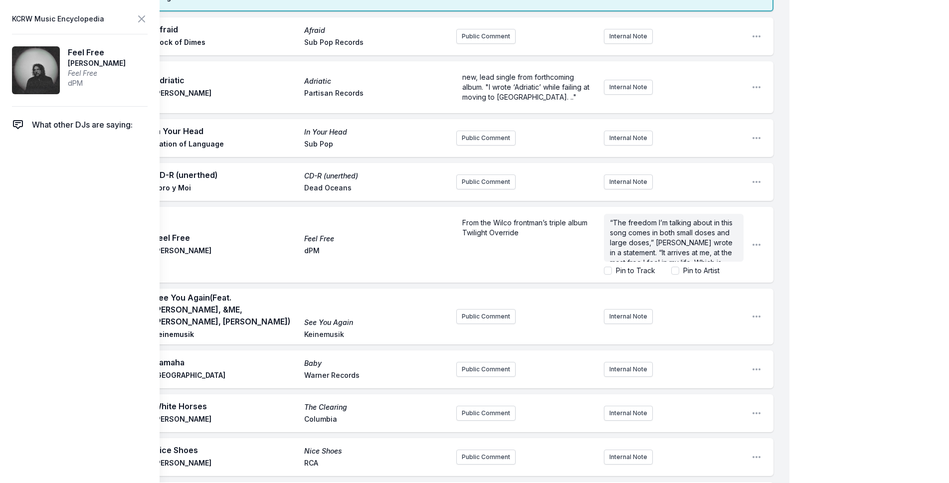
scroll to position [50, 0]
click at [847, 184] on div "My Playlist KCRW Playlist Directory Reports NC NN User Guide Report Bug Sign ou…" at bounding box center [474, 421] width 949 height 2546
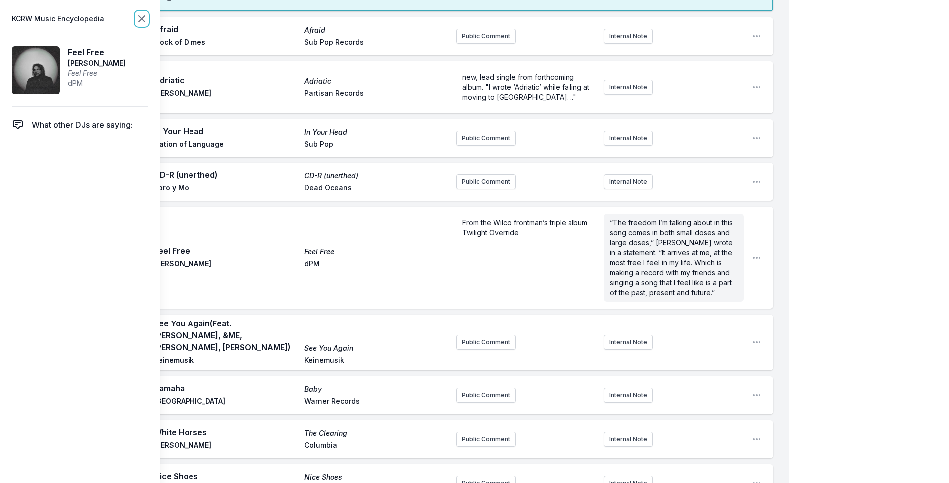
click at [139, 17] on icon at bounding box center [142, 19] width 12 height 12
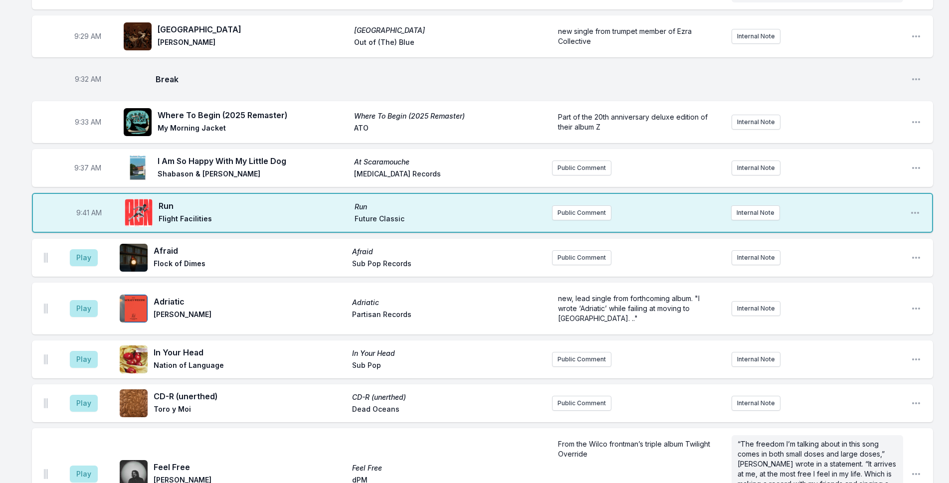
scroll to position [453, 0]
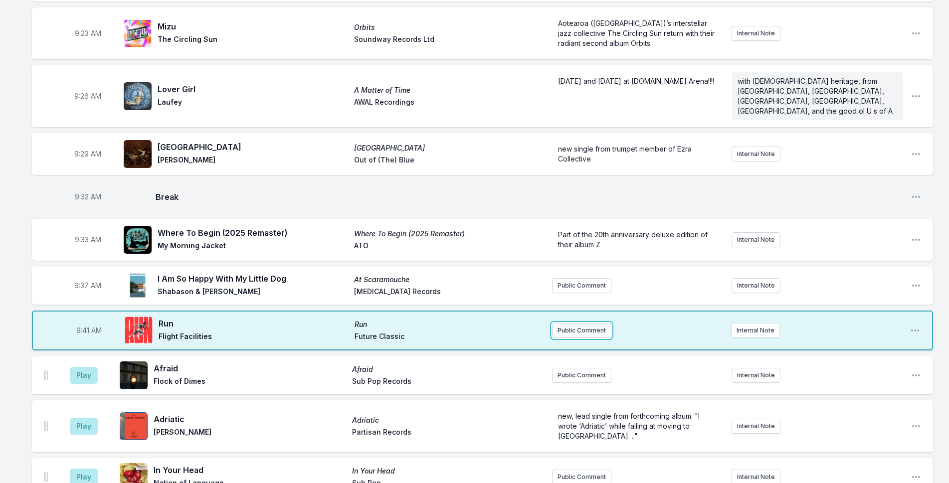
click at [581, 323] on button "Public Comment" at bounding box center [581, 330] width 59 height 15
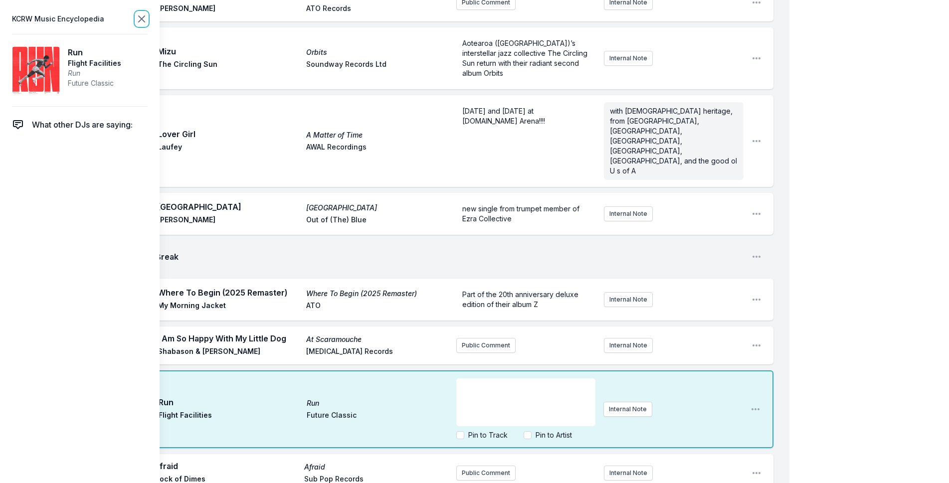
click at [143, 18] on icon at bounding box center [142, 19] width 6 height 6
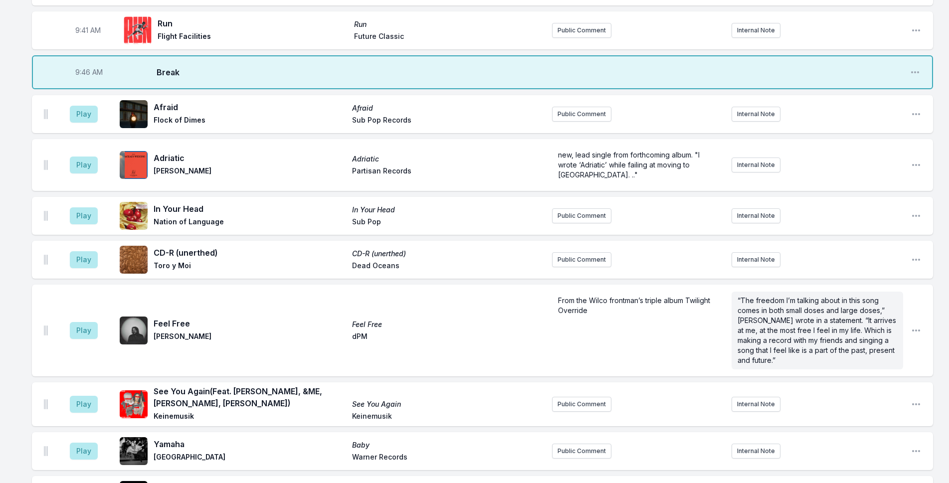
scroll to position [751, 0]
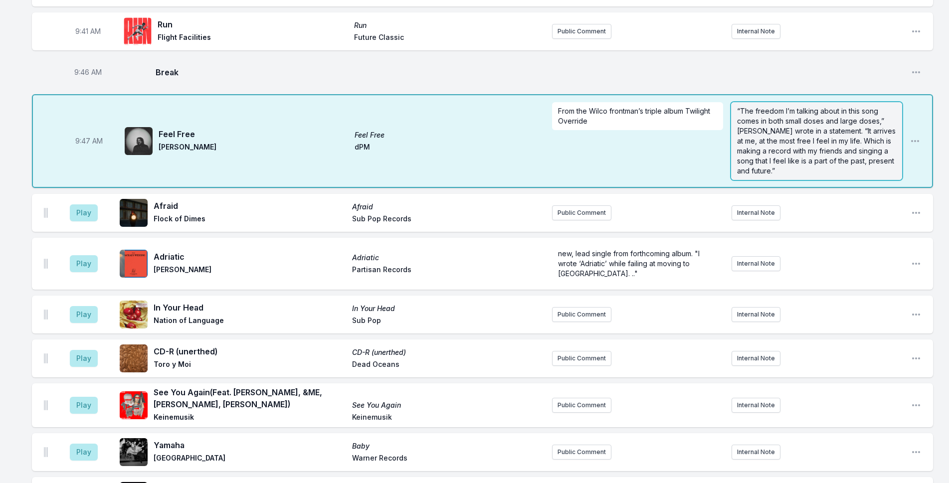
click at [849, 127] on span "“The freedom I’m talking about in this song comes in both small doses and large…" at bounding box center [817, 141] width 161 height 68
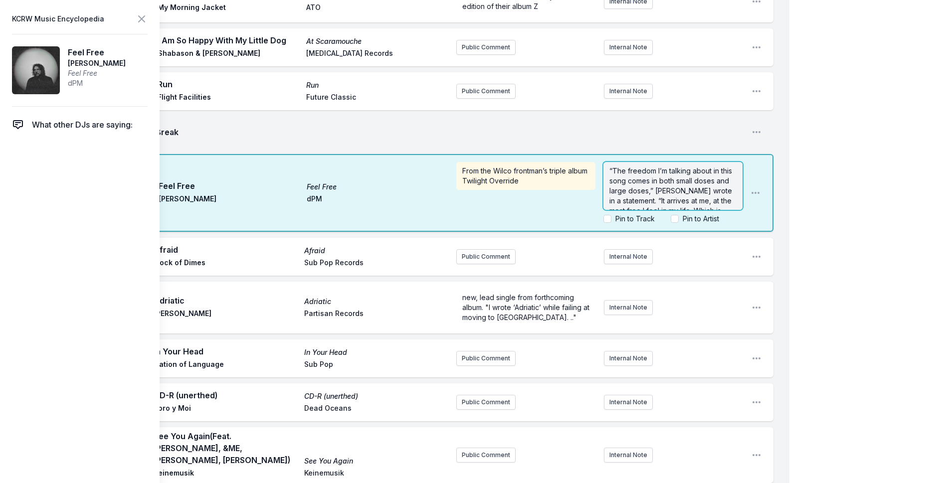
click at [637, 167] on span "“The freedom I’m talking about in this song comes in both small doses and large…" at bounding box center [671, 206] width 125 height 78
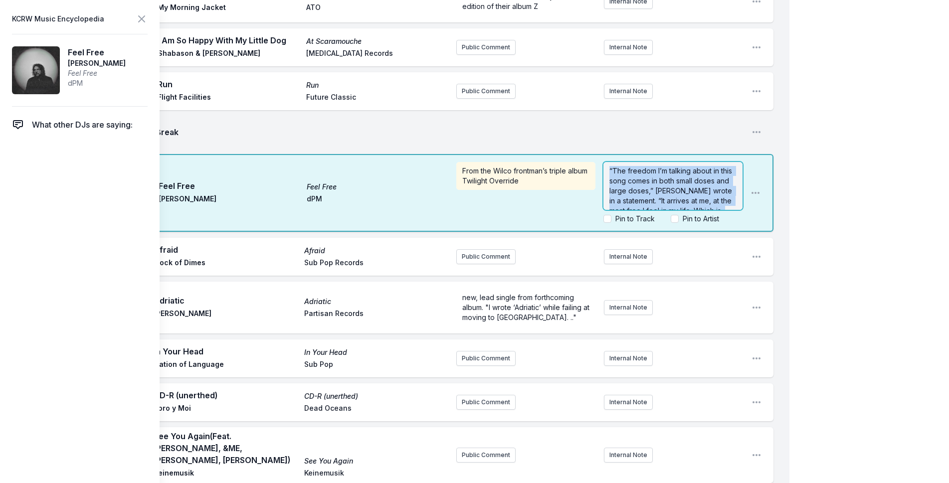
click at [637, 167] on span "“The freedom I’m talking about in this song comes in both small doses and large…" at bounding box center [671, 206] width 125 height 78
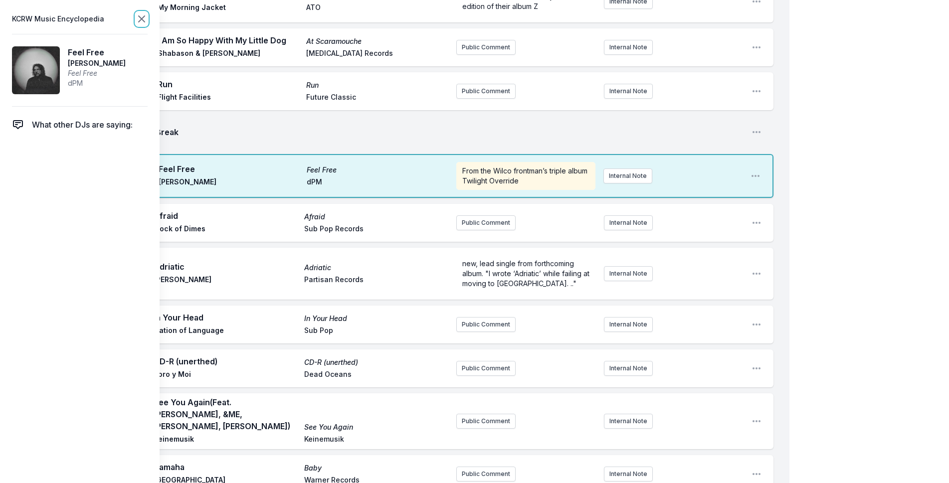
click at [142, 13] on icon at bounding box center [142, 19] width 12 height 12
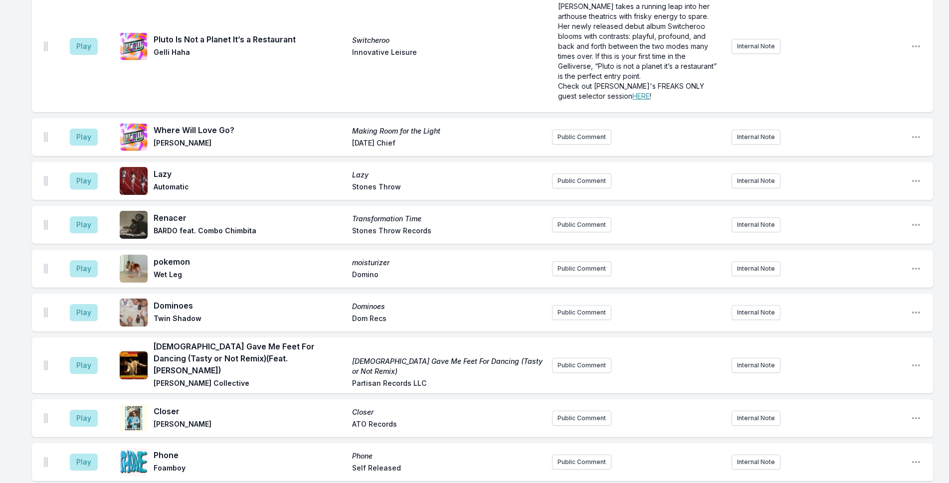
scroll to position [1961, 0]
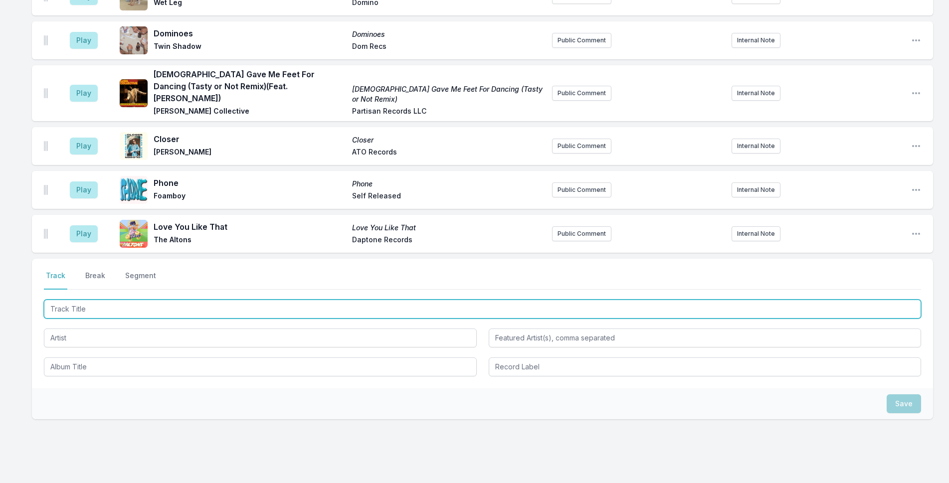
click at [108, 300] on input "Track Title" at bounding box center [482, 309] width 877 height 19
paste input "[GEOGRAPHIC_DATA]"
type input "[GEOGRAPHIC_DATA]"
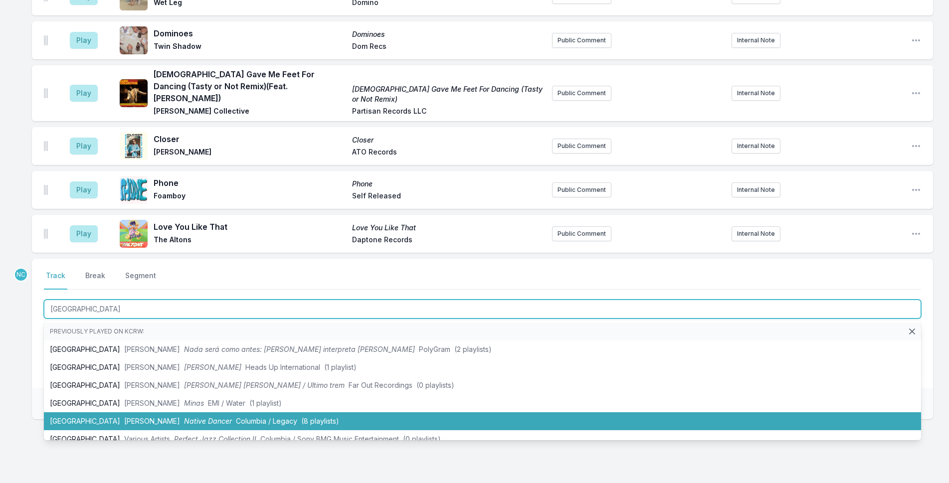
click at [97, 412] on li "Ponta de [PERSON_NAME] Native Dancer Columbia / Legacy (8 playlists)" at bounding box center [482, 421] width 877 height 18
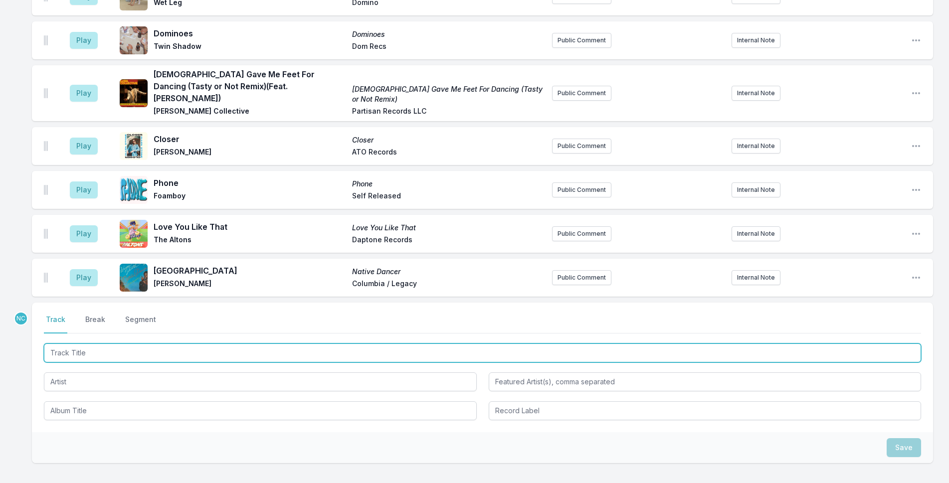
scroll to position [2005, 0]
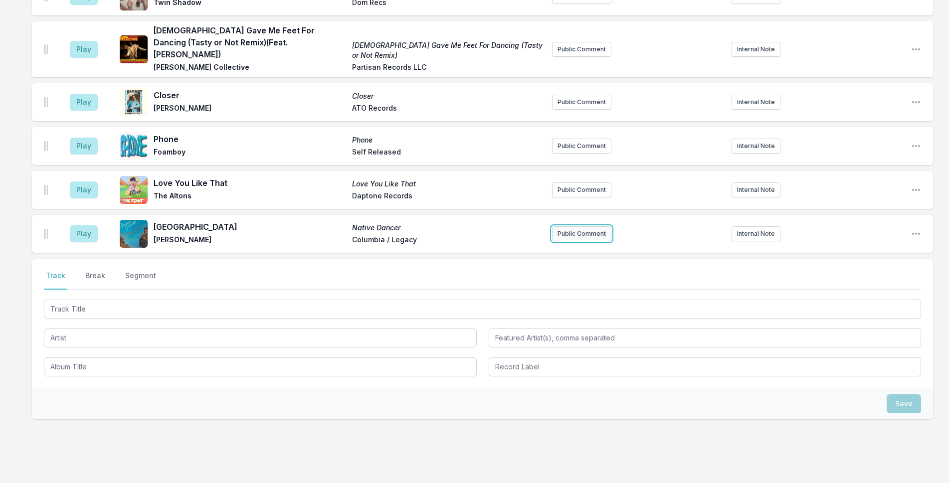
click at [580, 226] on button "Public Comment" at bounding box center [581, 233] width 59 height 15
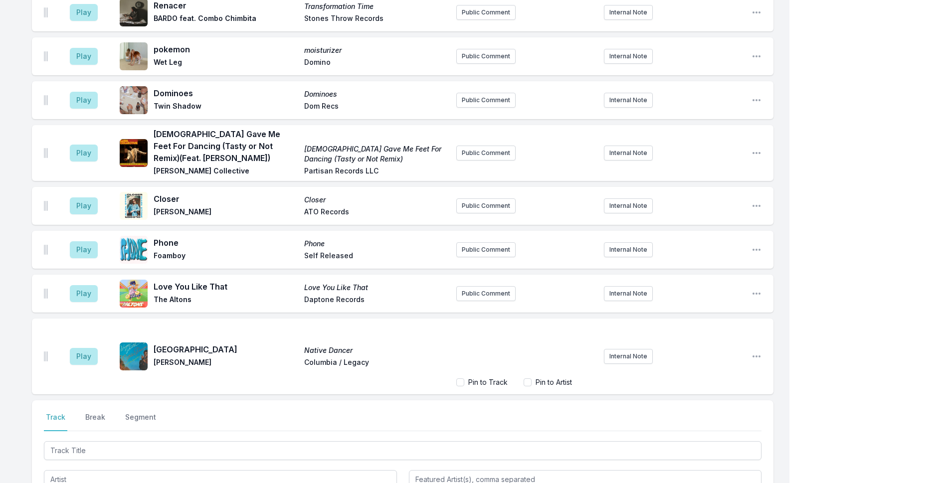
scroll to position [2043, 0]
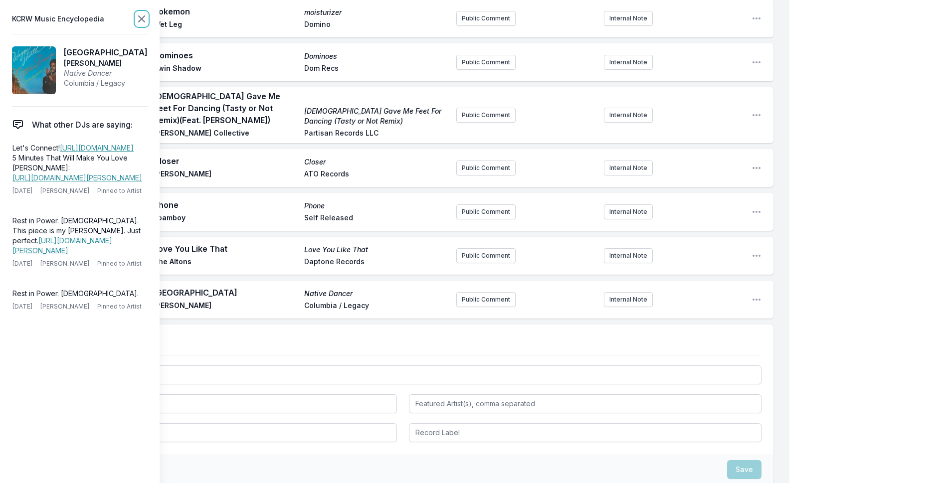
click at [147, 18] on icon at bounding box center [142, 19] width 12 height 12
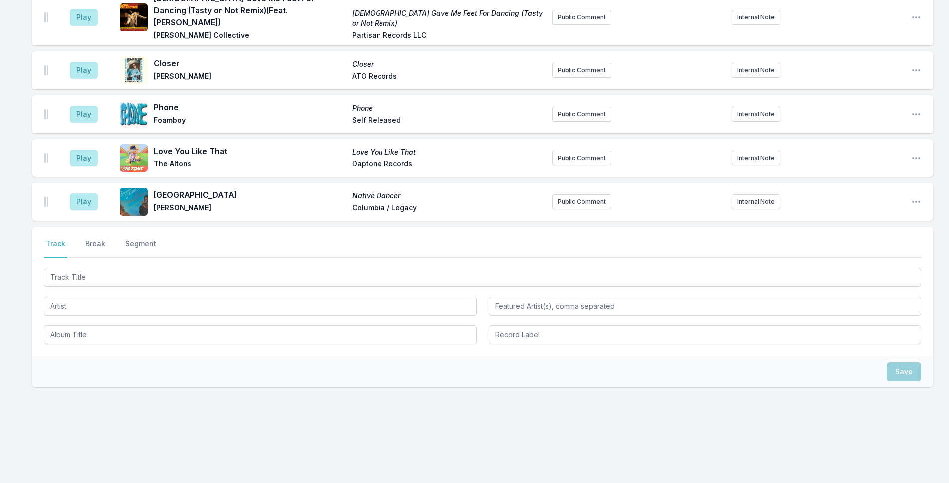
scroll to position [2005, 0]
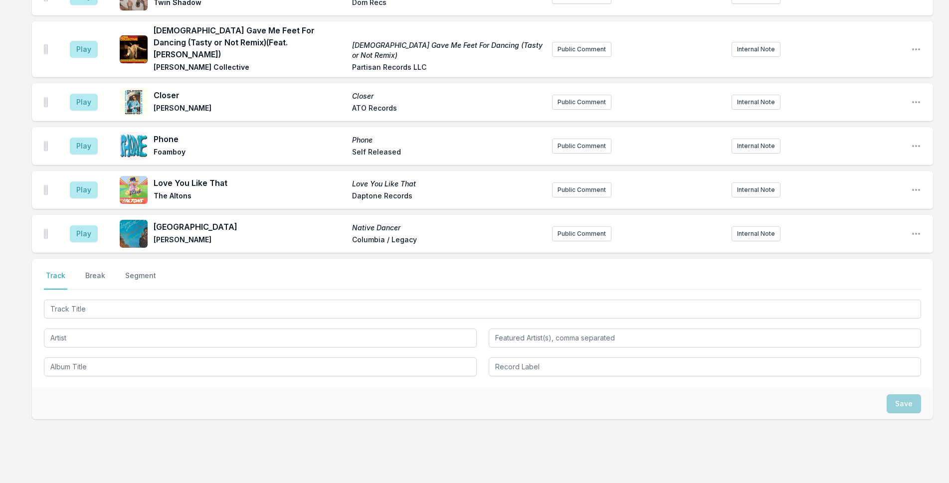
click at [80, 225] on button "Play" at bounding box center [84, 233] width 28 height 17
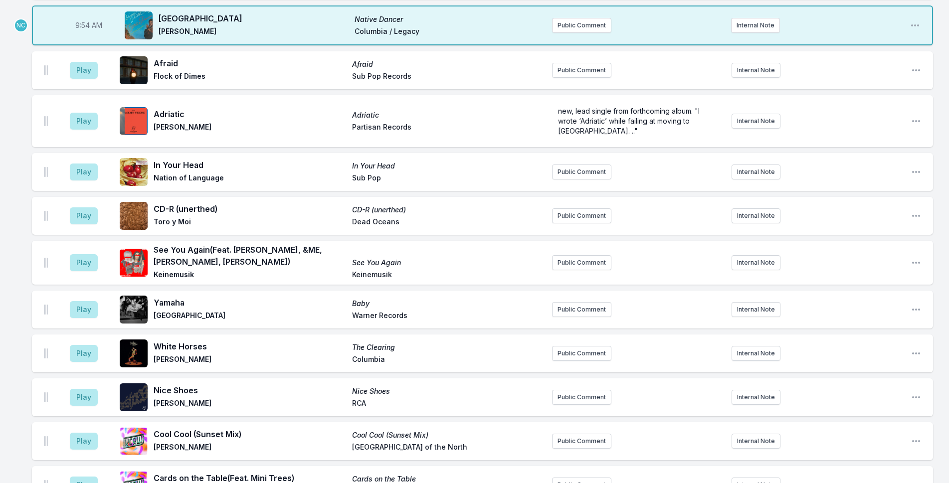
scroll to position [659, 0]
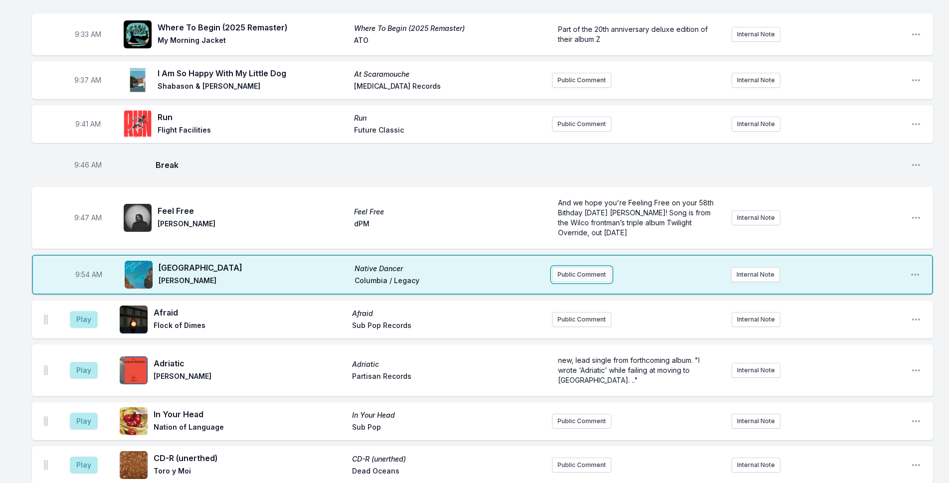
click at [592, 267] on button "Public Comment" at bounding box center [581, 274] width 59 height 15
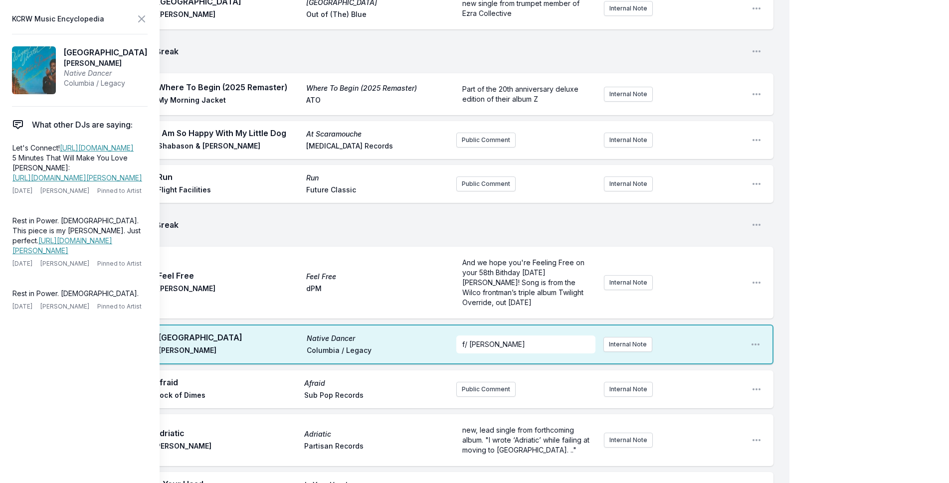
click at [135, 21] on header "KCRW Music Encyclopedia" at bounding box center [80, 19] width 136 height 14
click at [136, 19] on icon at bounding box center [142, 19] width 12 height 12
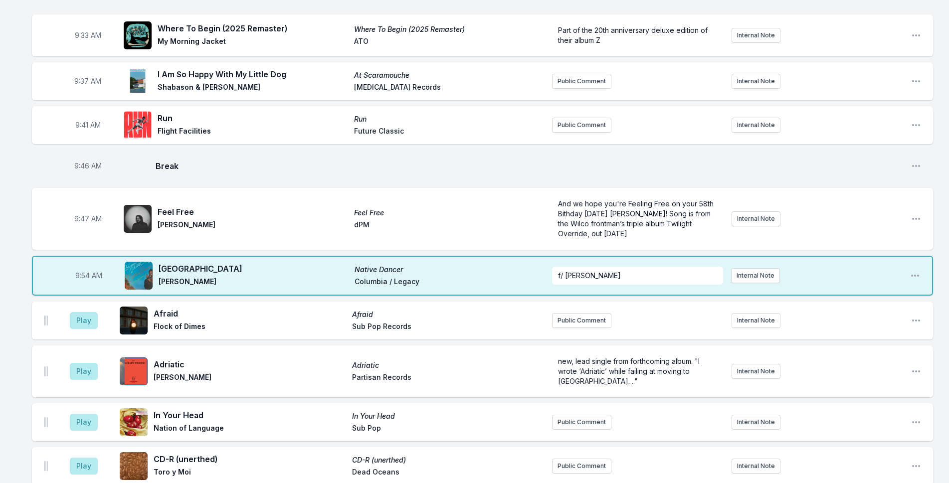
scroll to position [808, 0]
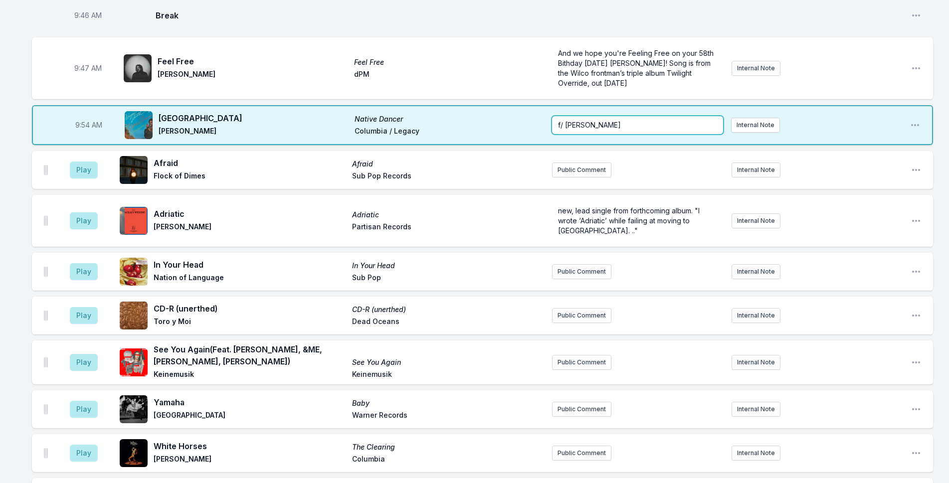
click at [645, 120] on p "f/ [PERSON_NAME]" at bounding box center [637, 125] width 159 height 10
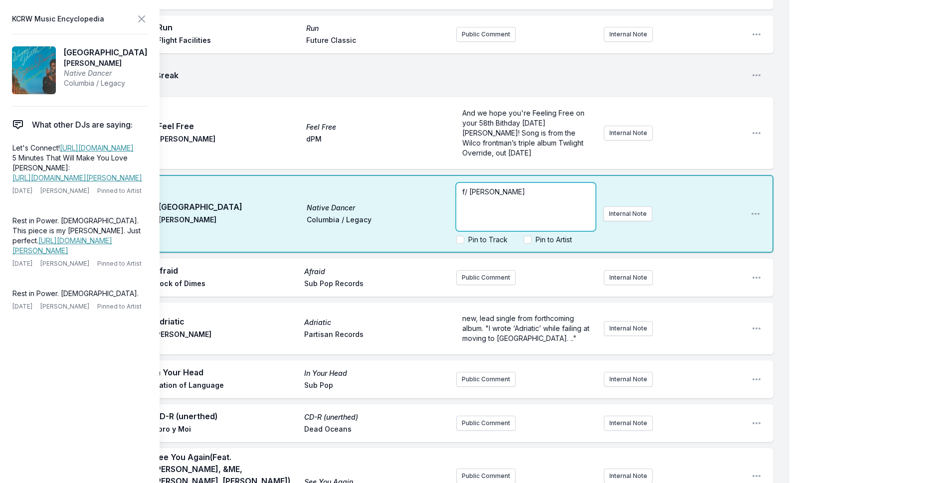
click at [573, 187] on p "f/ [PERSON_NAME]" at bounding box center [525, 192] width 127 height 10
click at [460, 183] on div "f/ [PERSON_NAME]" at bounding box center [525, 207] width 139 height 48
click at [584, 187] on p "1975 album f/ [PERSON_NAME]" at bounding box center [525, 192] width 127 height 10
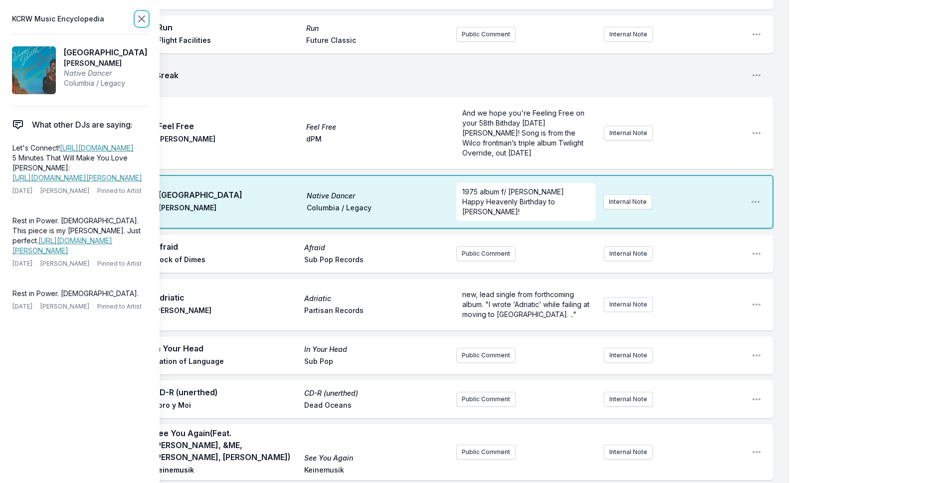
click at [143, 20] on icon at bounding box center [142, 19] width 6 height 6
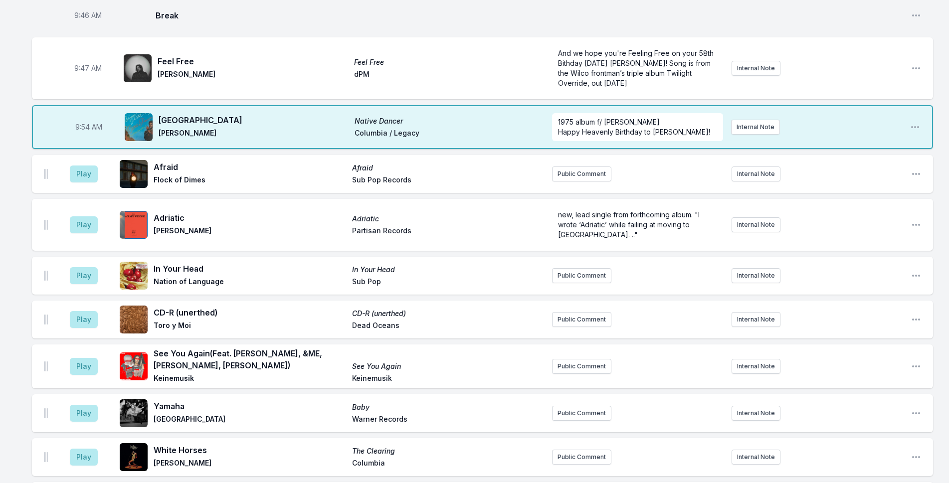
click at [784, 120] on aside "Internal Note" at bounding box center [816, 127] width 171 height 15
click at [773, 120] on button "Internal Note" at bounding box center [755, 127] width 49 height 15
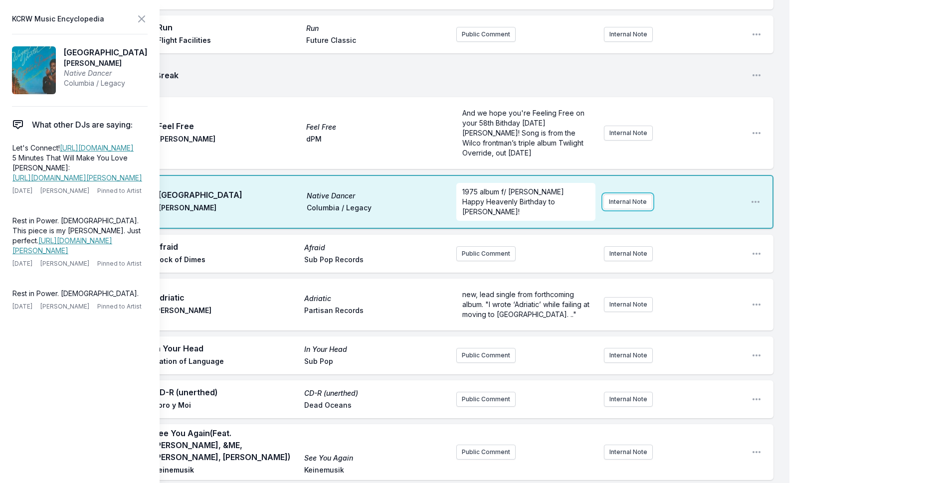
drag, startPoint x: 685, startPoint y: 131, endPoint x: 636, endPoint y: 152, distance: 53.2
click at [636, 194] on button "Internal Note" at bounding box center [627, 201] width 49 height 15
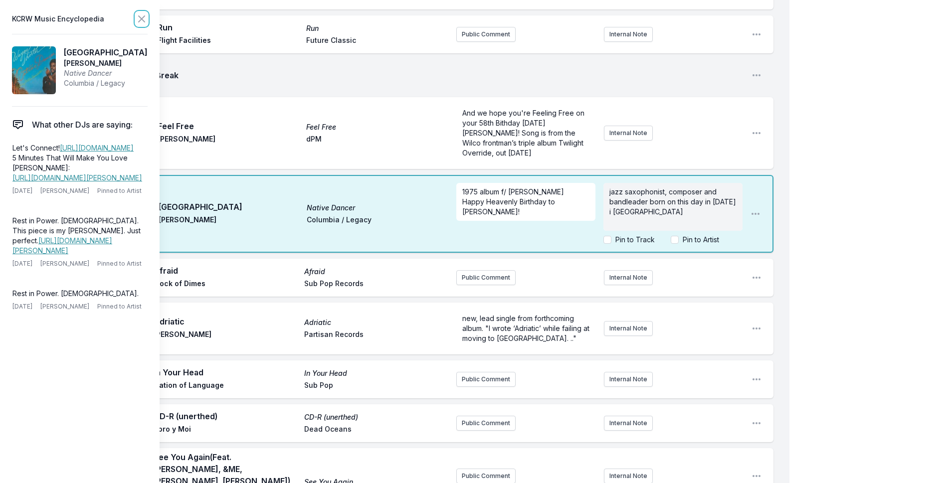
click at [140, 17] on icon at bounding box center [142, 19] width 12 height 12
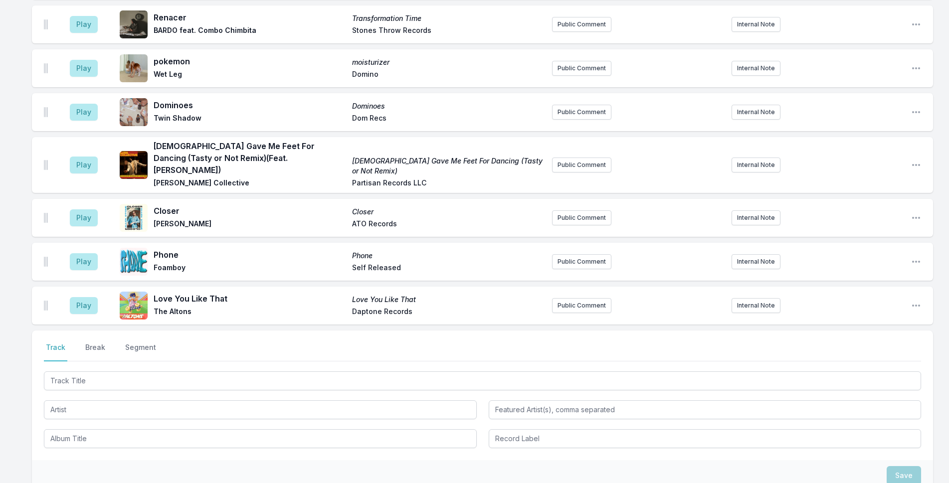
scroll to position [2009, 0]
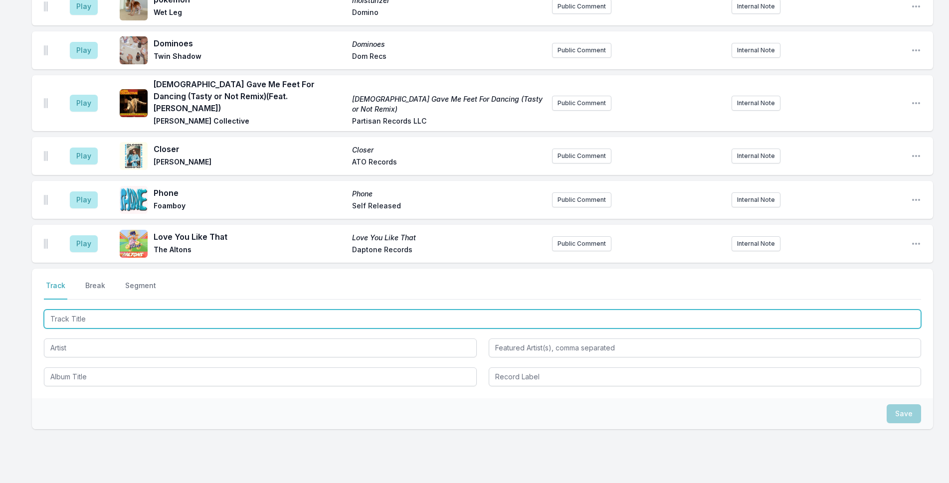
click at [333, 310] on input "Track Title" at bounding box center [482, 319] width 877 height 19
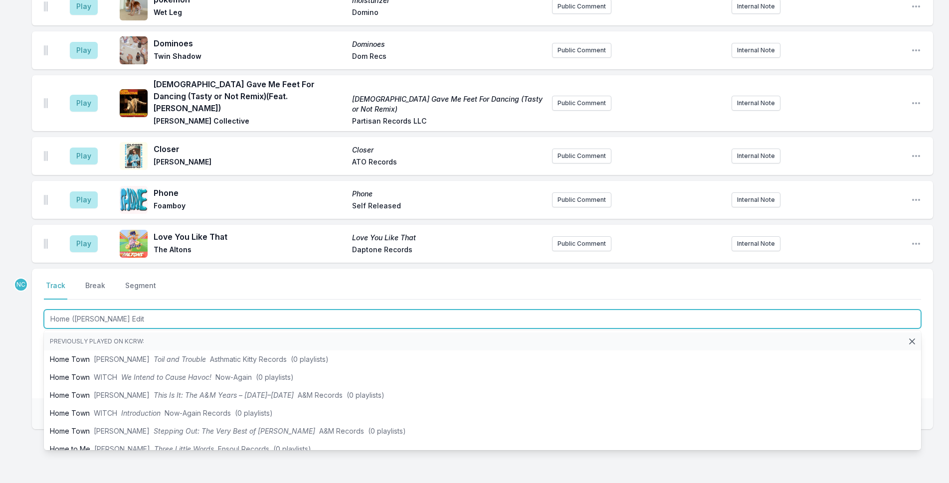
type input "Home ([PERSON_NAME] Edit)"
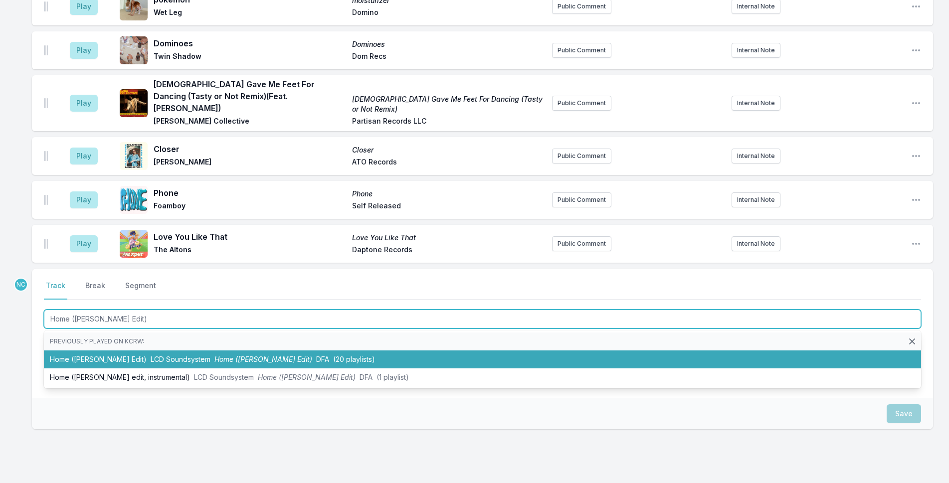
click at [364, 351] on li "Home ([PERSON_NAME] Edit) LCD Soundsystem Home ([PERSON_NAME] Edit) DFA (20 pla…" at bounding box center [482, 360] width 877 height 18
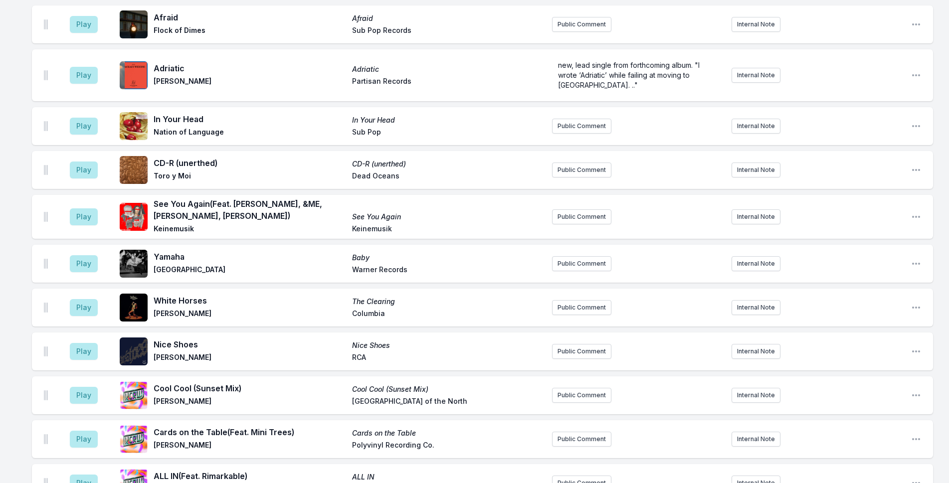
scroll to position [1405, 0]
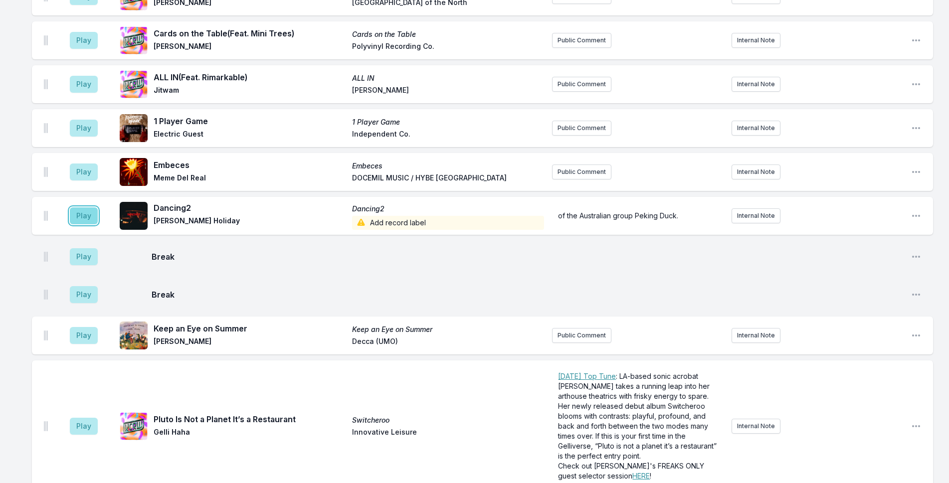
click at [83, 207] on button "Play" at bounding box center [84, 215] width 28 height 17
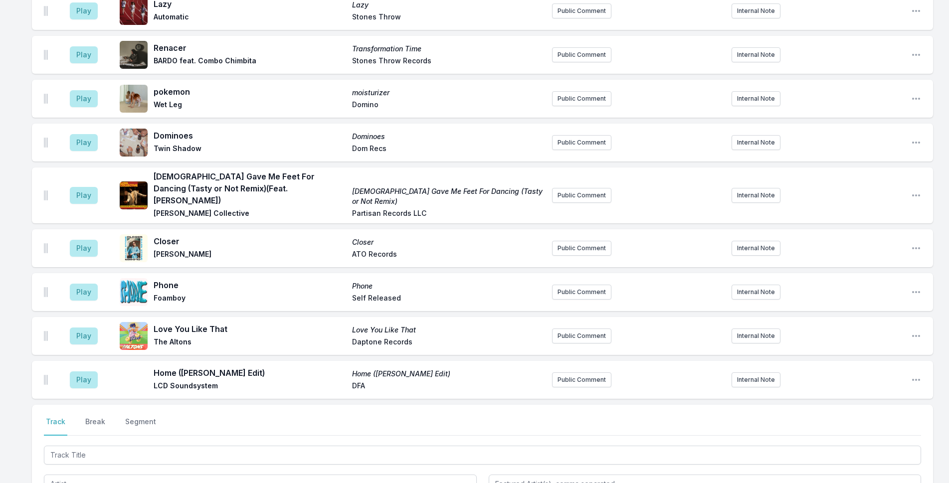
scroll to position [2091, 0]
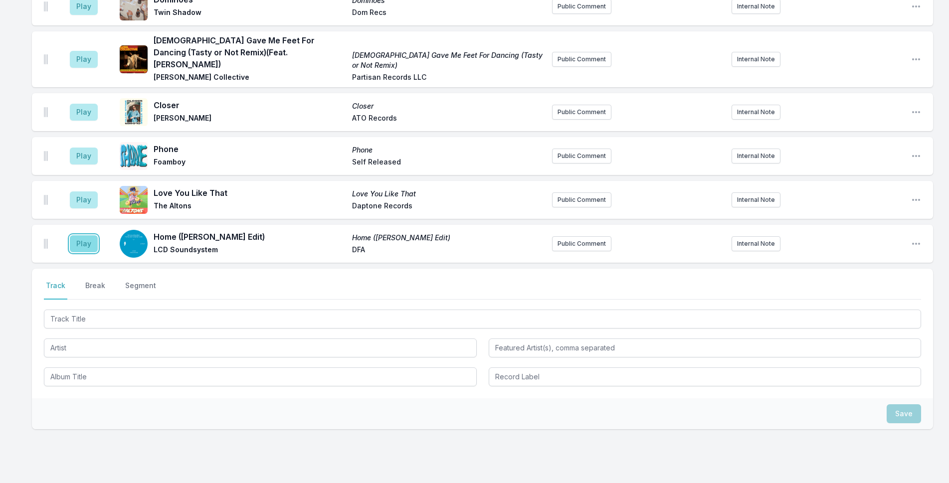
click at [73, 235] on button "Play" at bounding box center [84, 243] width 28 height 17
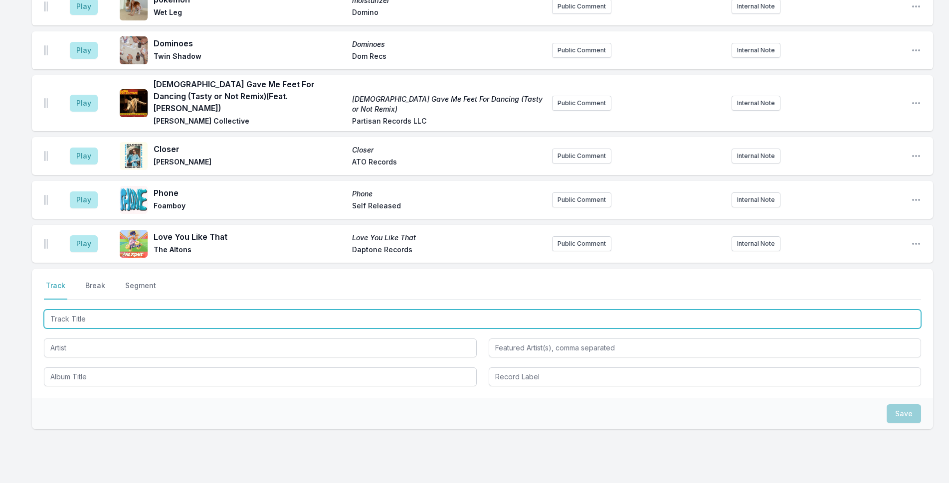
drag, startPoint x: 146, startPoint y: 279, endPoint x: 555, endPoint y: 147, distance: 430.2
click at [146, 310] on input "Track Title" at bounding box center [482, 319] width 877 height 19
type input "Electric Fish"
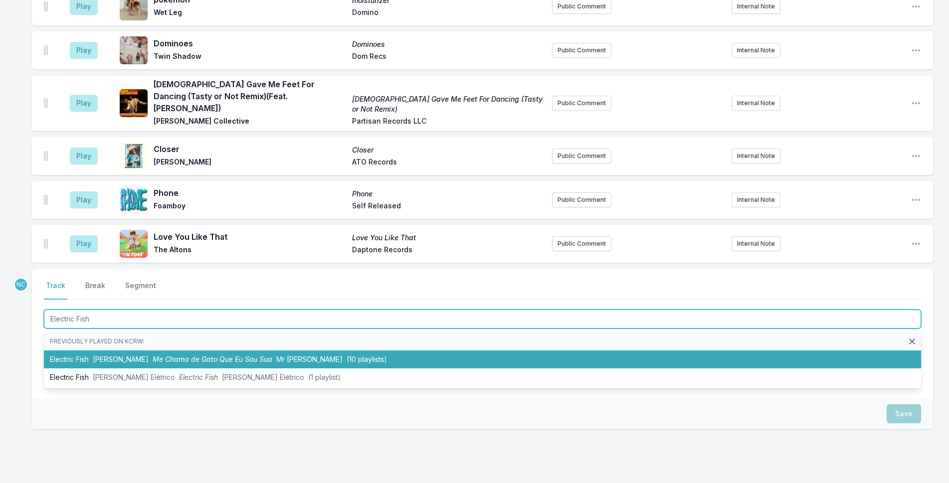
click at [347, 355] on span "(10 playlists)" at bounding box center [367, 359] width 40 height 8
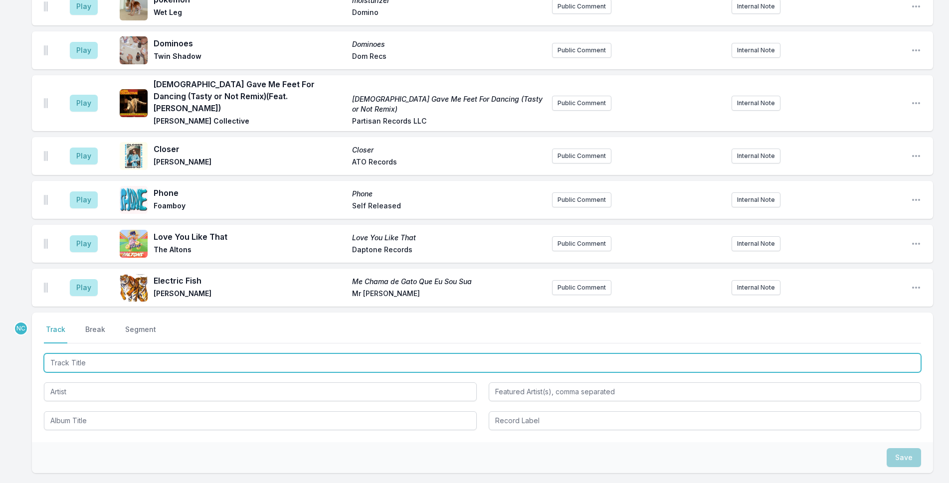
scroll to position [2103, 0]
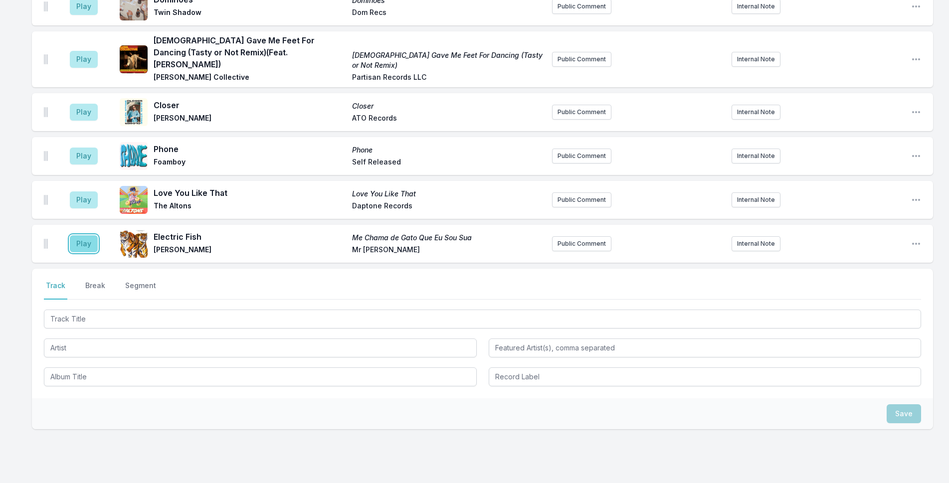
click at [86, 235] on button "Play" at bounding box center [84, 243] width 28 height 17
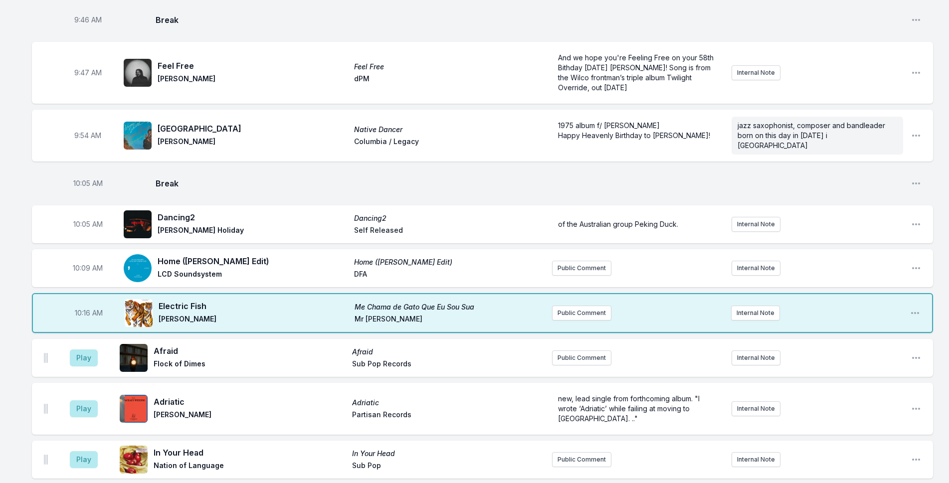
scroll to position [756, 0]
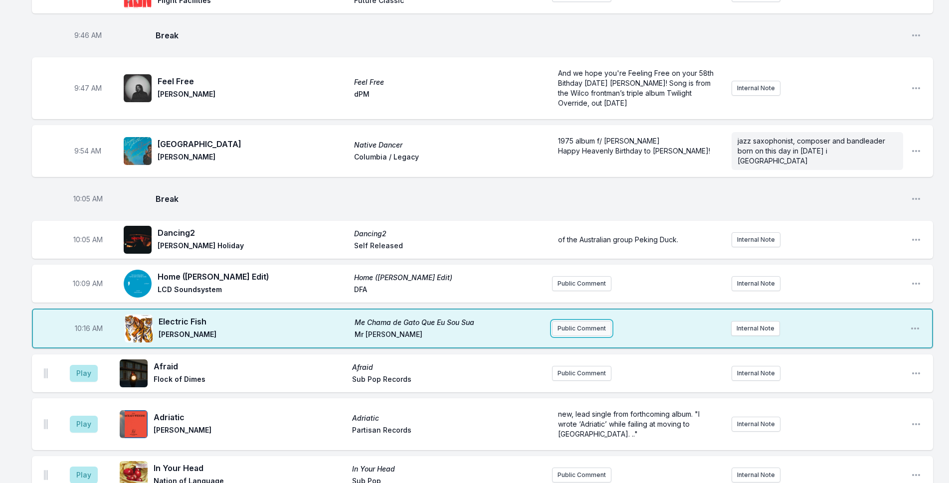
click at [581, 321] on button "Public Comment" at bounding box center [581, 328] width 59 height 15
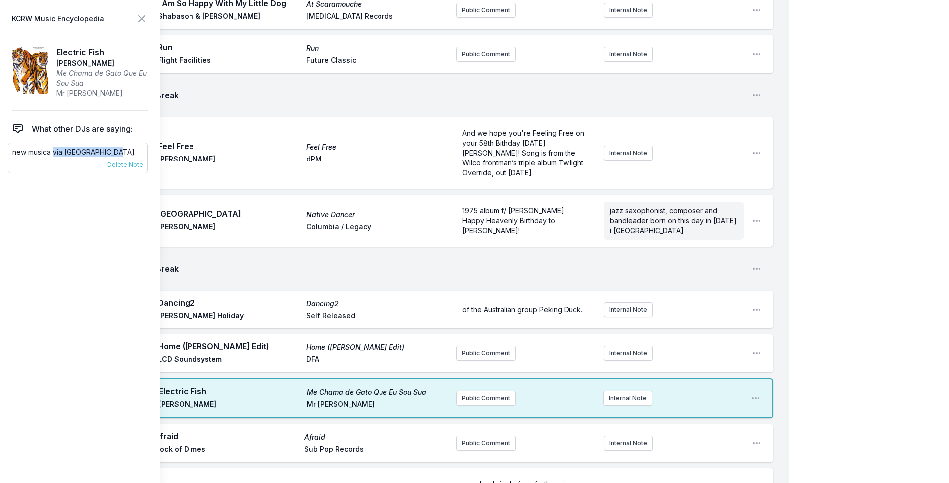
drag, startPoint x: 114, startPoint y: 153, endPoint x: 54, endPoint y: 149, distance: 60.0
click at [54, 149] on p "new musica via [GEOGRAPHIC_DATA]" at bounding box center [77, 152] width 131 height 10
copy p "via [GEOGRAPHIC_DATA]"
click at [469, 391] on button "Public Comment" at bounding box center [485, 398] width 59 height 15
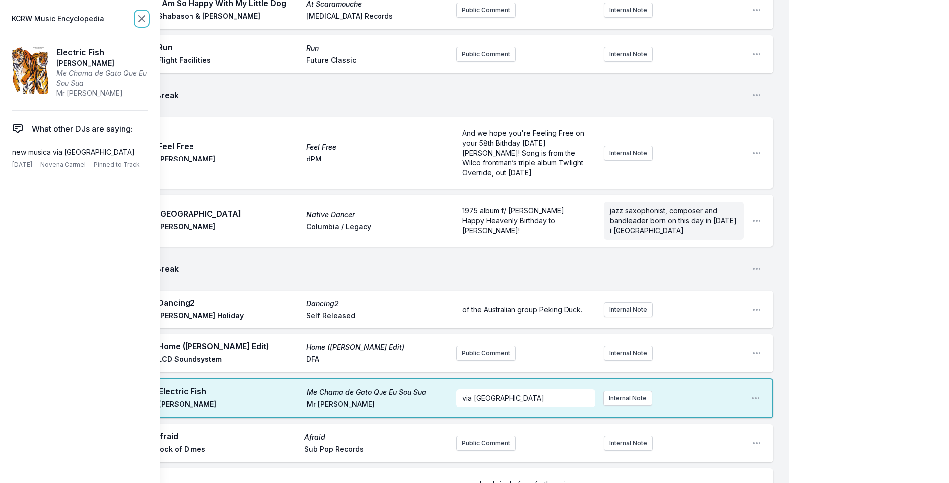
click at [145, 14] on icon at bounding box center [142, 19] width 12 height 12
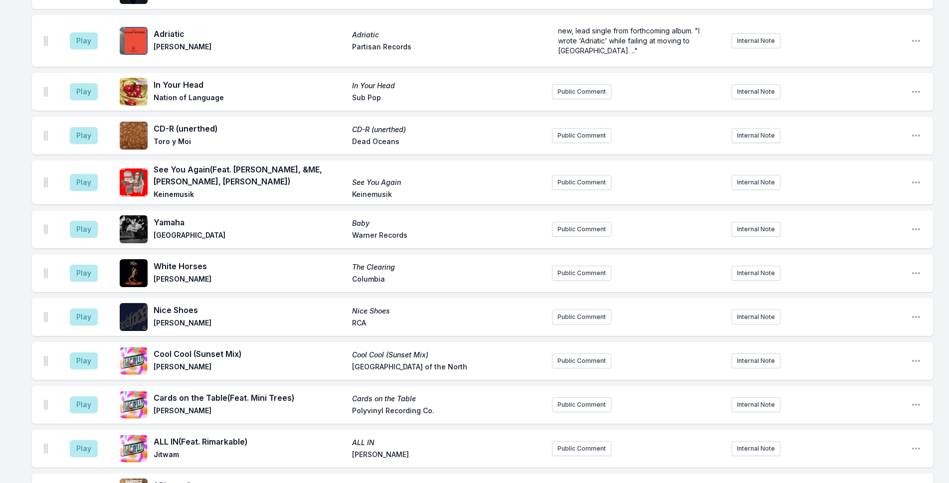
scroll to position [1205, 0]
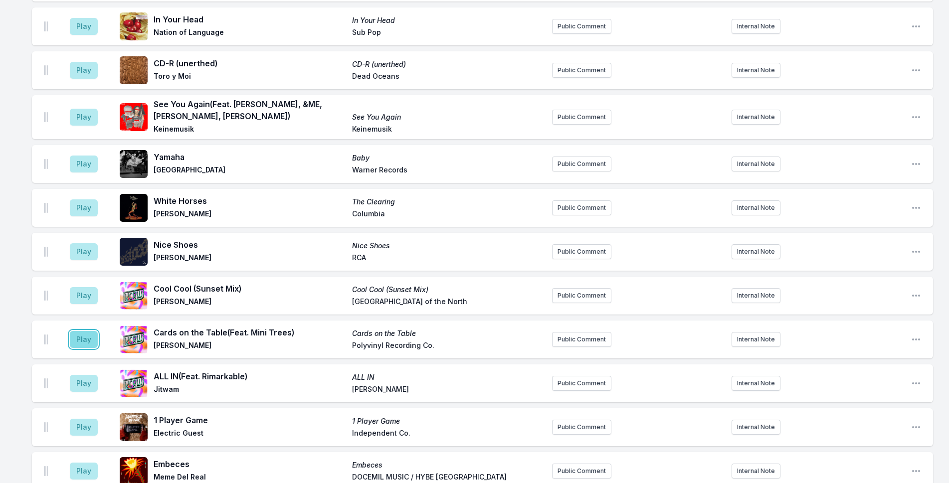
click at [77, 331] on button "Play" at bounding box center [84, 339] width 28 height 17
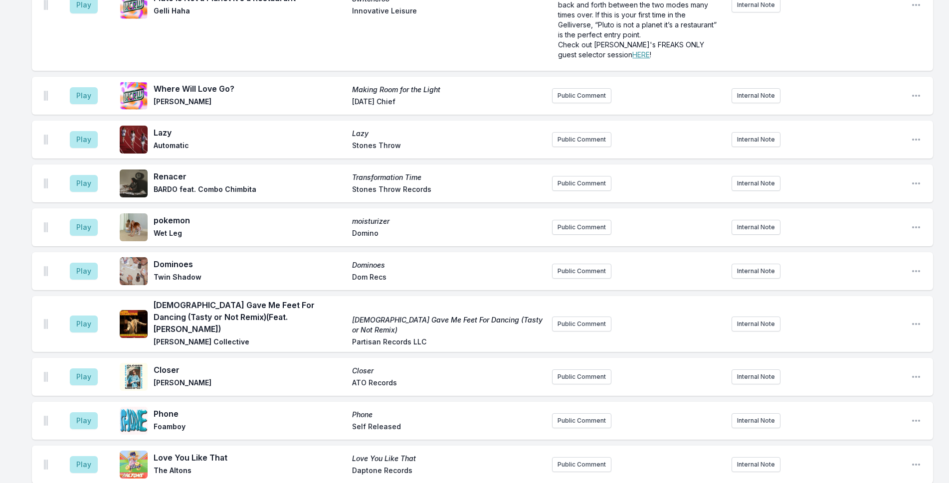
scroll to position [2103, 0]
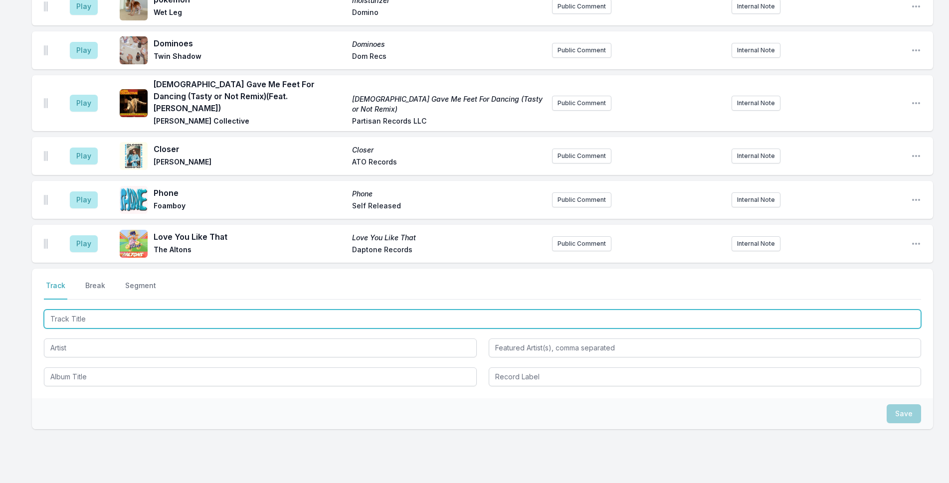
drag, startPoint x: 314, startPoint y: 269, endPoint x: 319, endPoint y: 269, distance: 5.0
click at [314, 310] on input "Track Title" at bounding box center [482, 319] width 877 height 19
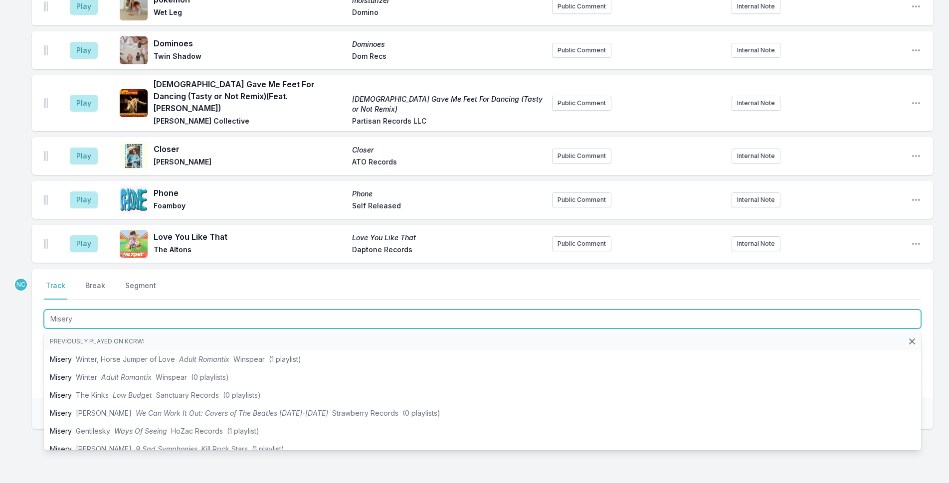
type input "Miseryy"
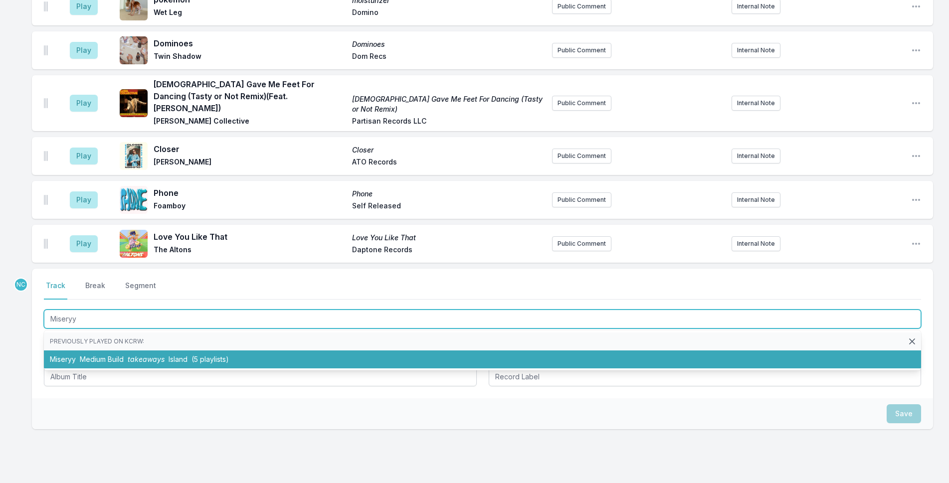
click at [152, 351] on li "Miseryy Medium Build takeaways Island (5 playlists)" at bounding box center [482, 360] width 877 height 18
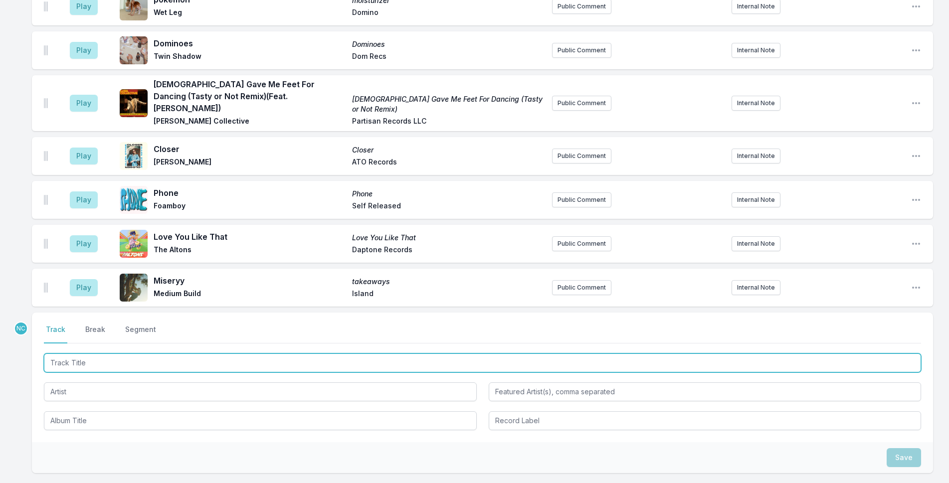
scroll to position [2147, 0]
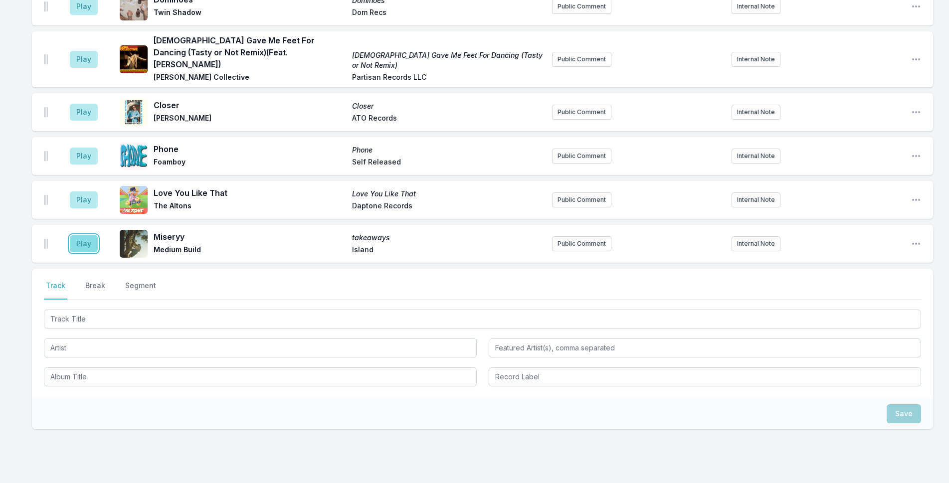
click at [80, 235] on button "Play" at bounding box center [84, 243] width 28 height 17
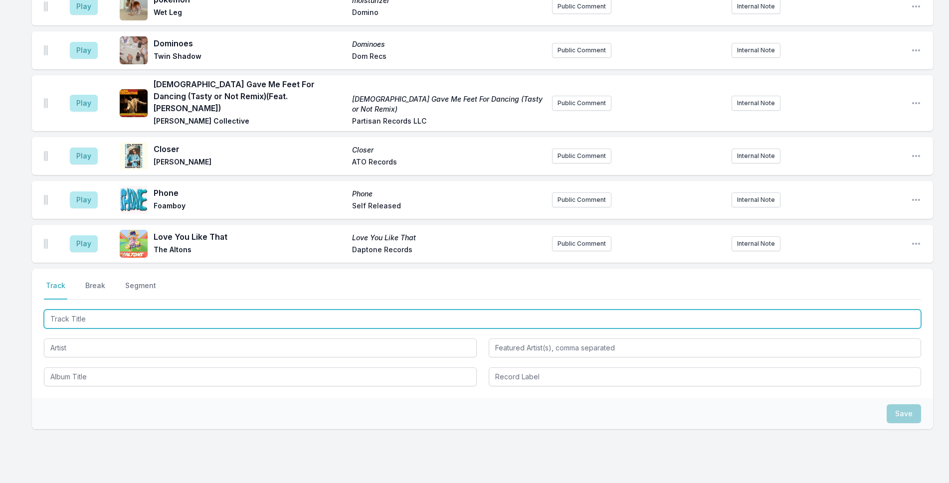
click at [262, 310] on input "Track Title" at bounding box center [482, 319] width 877 height 19
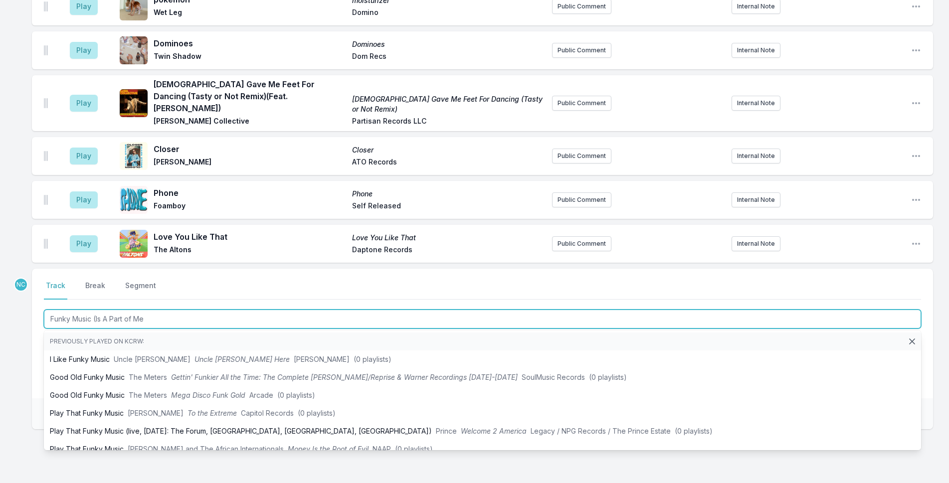
type input "Funky Music (Is A Part of Me)"
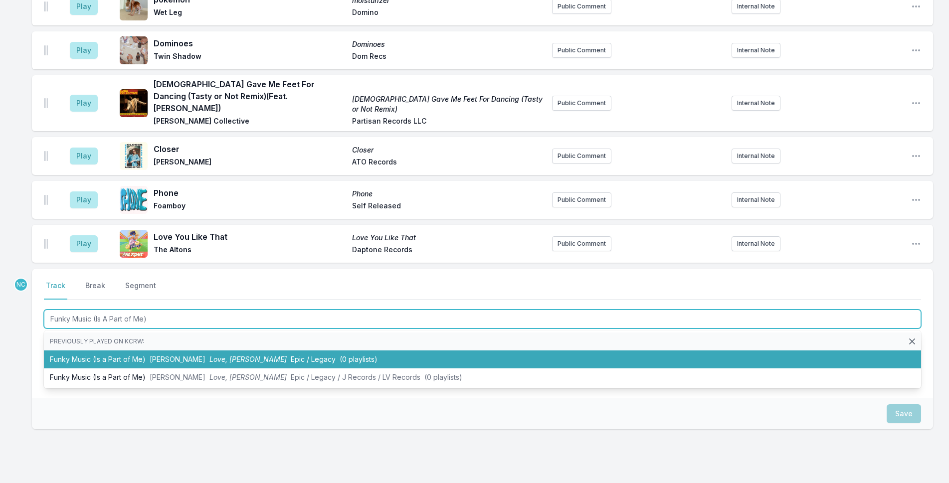
click at [340, 351] on li "Funky Music (Is a Part of Me) [PERSON_NAME] Love, [PERSON_NAME] Epic / Legacy (…" at bounding box center [482, 360] width 877 height 18
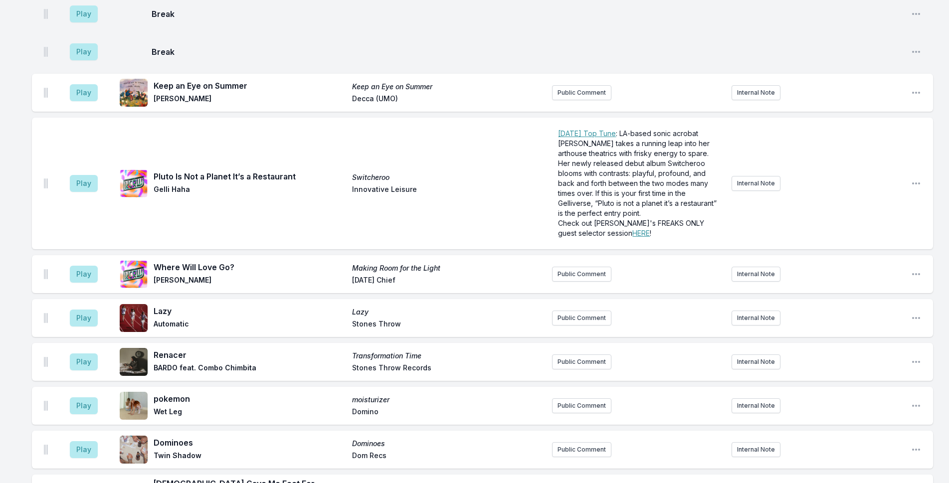
scroll to position [1841, 0]
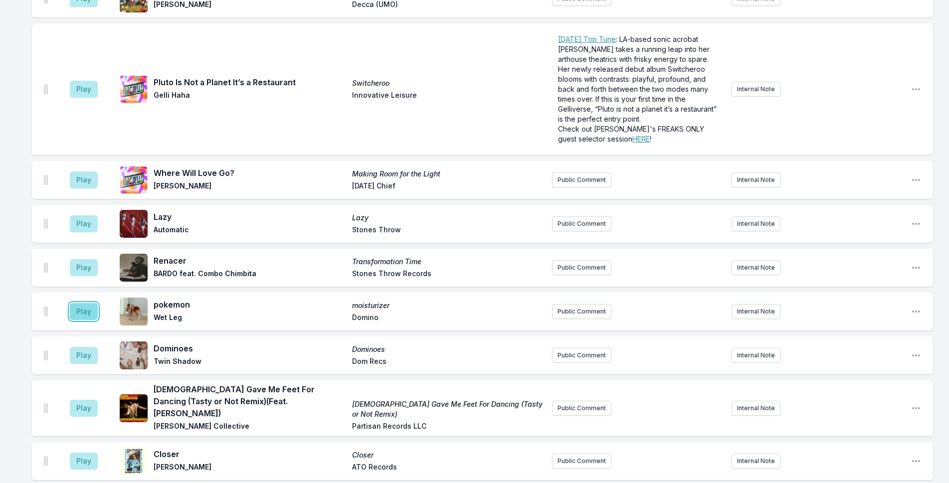
click at [87, 303] on button "Play" at bounding box center [84, 311] width 28 height 17
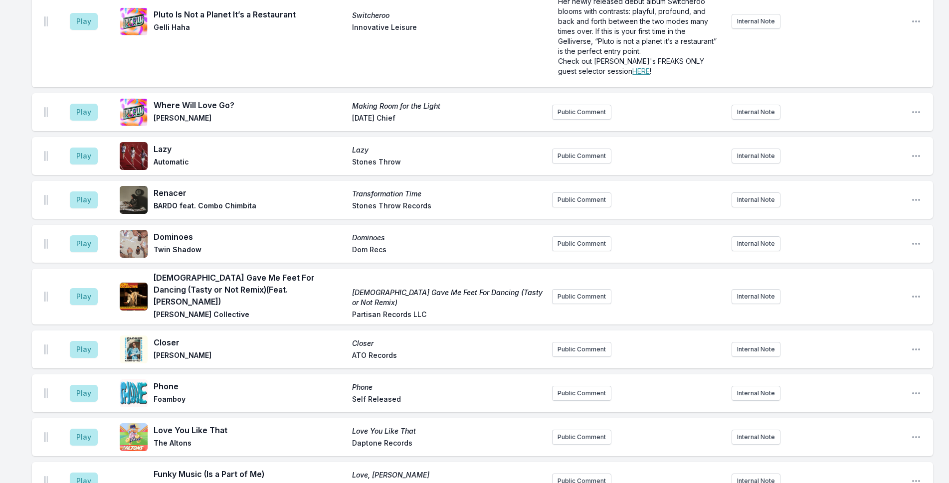
scroll to position [2228, 0]
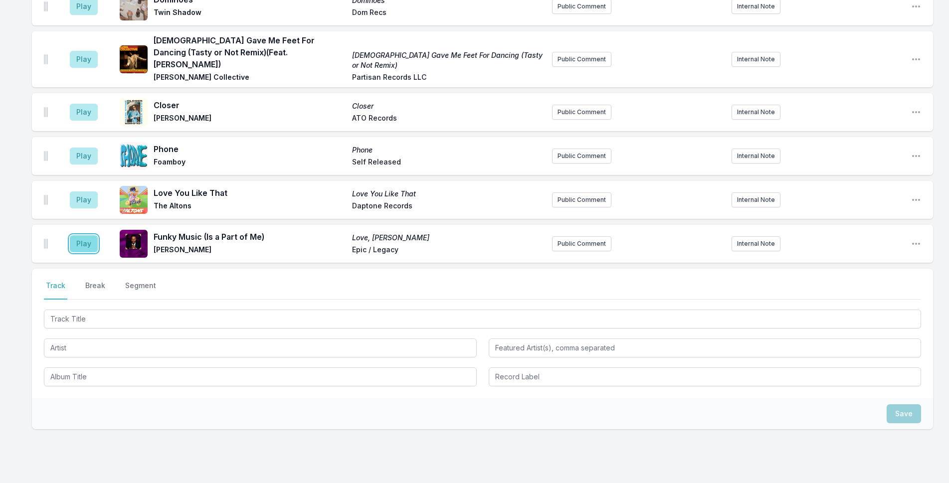
click at [83, 235] on button "Play" at bounding box center [84, 243] width 28 height 17
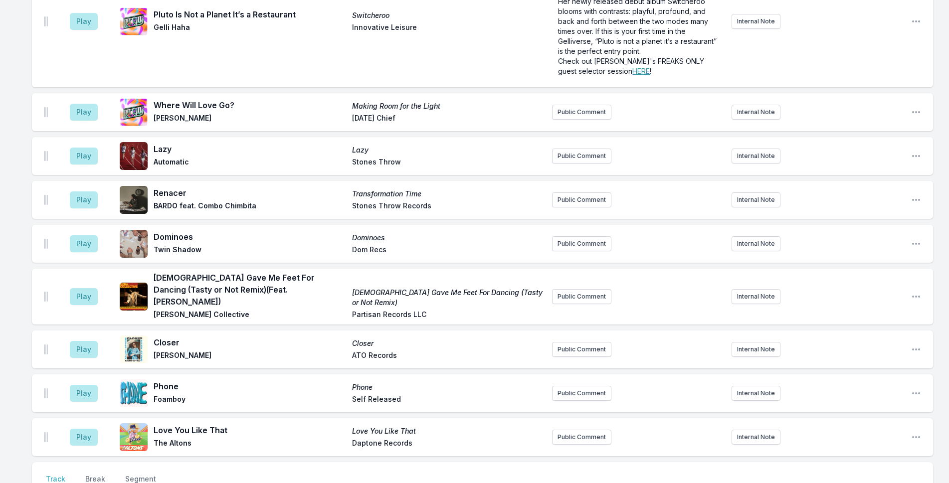
scroll to position [2029, 0]
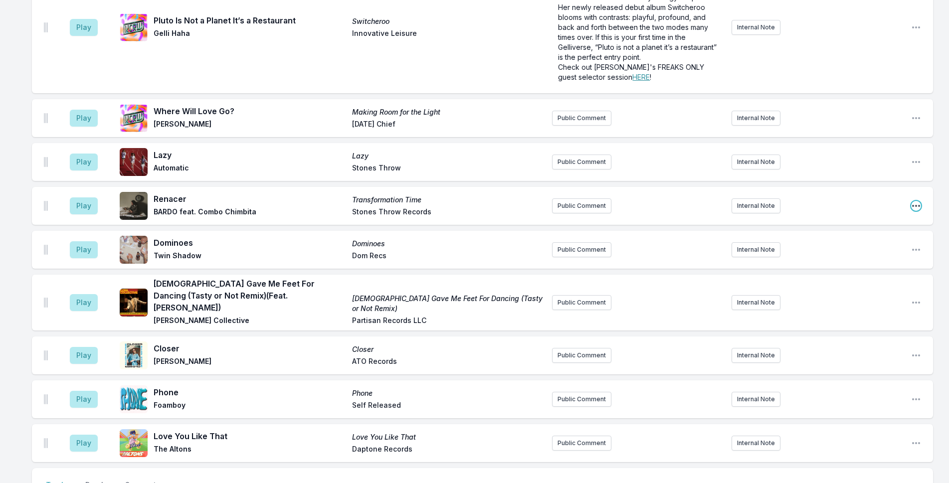
click at [917, 205] on icon "Open playlist item options" at bounding box center [916, 206] width 8 height 2
click at [880, 217] on button "Edit Timestamp" at bounding box center [865, 226] width 112 height 18
type input "10:34"
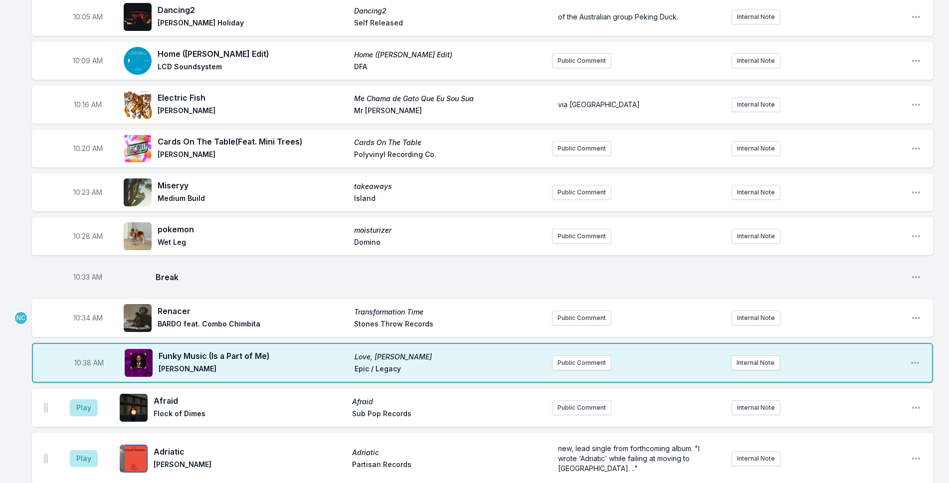
scroll to position [982, 0]
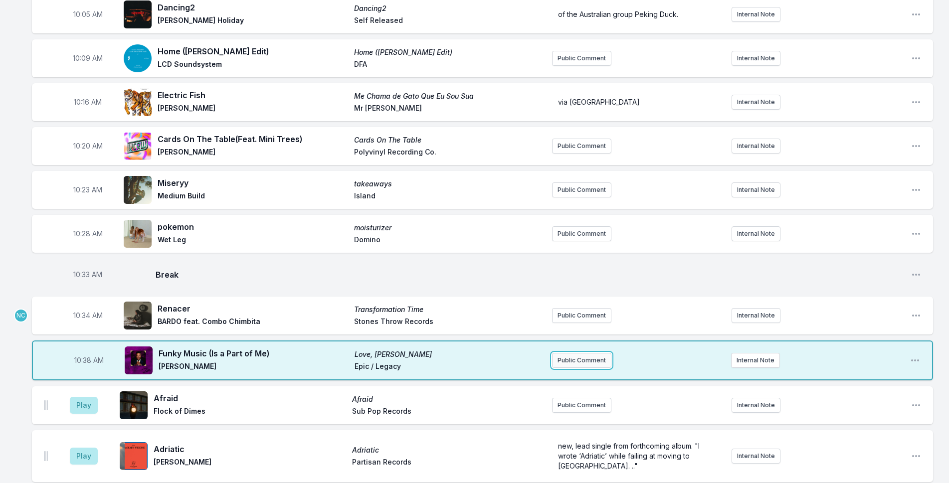
click at [571, 353] on button "Public Comment" at bounding box center [581, 360] width 59 height 15
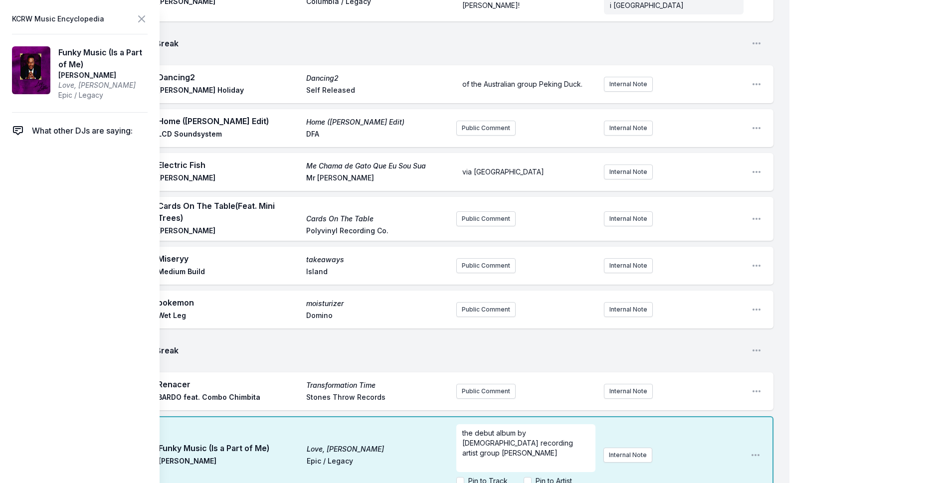
click at [852, 244] on div "My Playlist KCRW Playlist Directory Reports NC NN User Guide Report Bug Sign ou…" at bounding box center [474, 468] width 949 height 2901
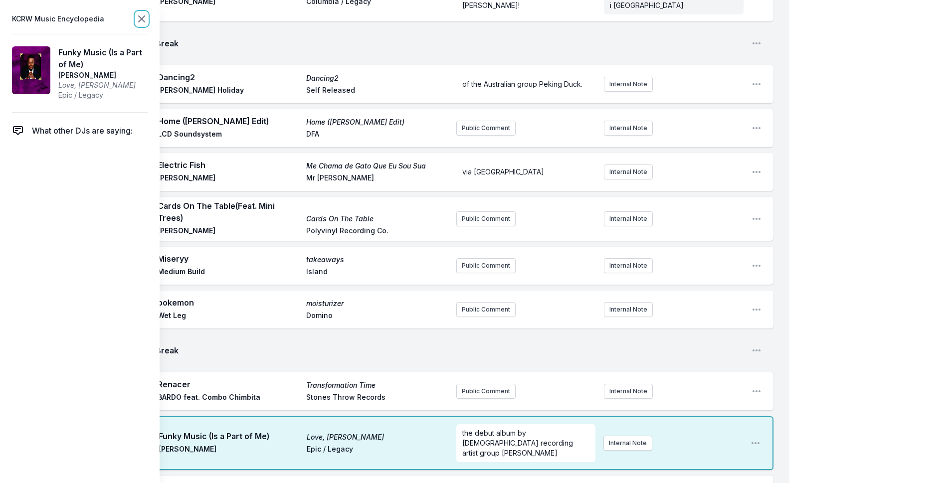
click at [141, 15] on icon at bounding box center [142, 19] width 12 height 12
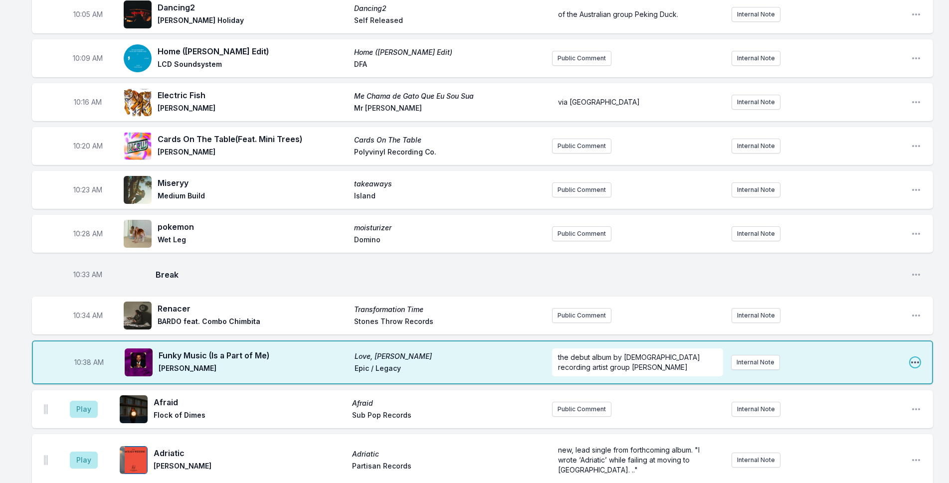
click at [914, 358] on icon "Open playlist item options" at bounding box center [915, 363] width 10 height 10
click at [839, 391] on button "Edit Track Details" at bounding box center [864, 400] width 112 height 18
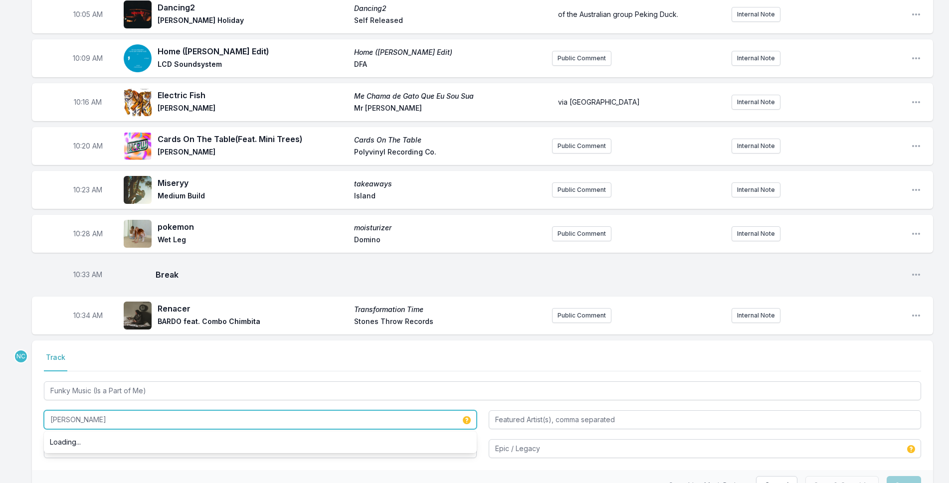
click at [93, 410] on input "[PERSON_NAME]" at bounding box center [260, 419] width 433 height 19
type input "[PERSON_NAME]"
type input "Epic, Legacy"
drag, startPoint x: 115, startPoint y: 389, endPoint x: 72, endPoint y: 392, distance: 43.5
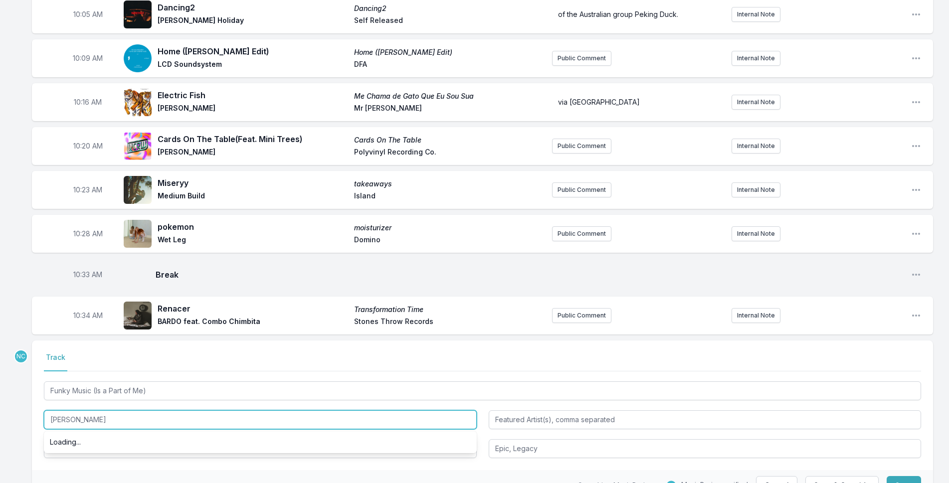
click at [72, 410] on input "[PERSON_NAME]" at bounding box center [260, 419] width 433 height 19
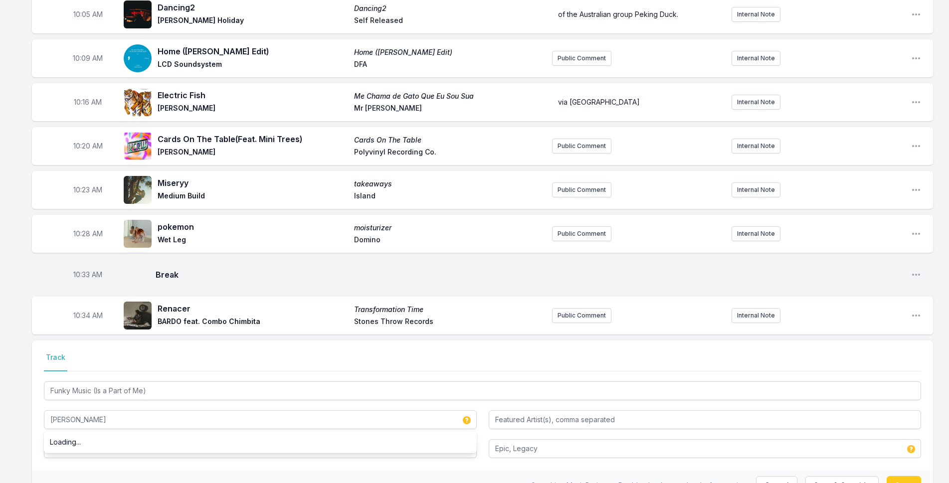
drag, startPoint x: 87, startPoint y: 412, endPoint x: 74, endPoint y: 412, distance: 13.0
click at [74, 433] on div "Loading..." at bounding box center [260, 442] width 433 height 18
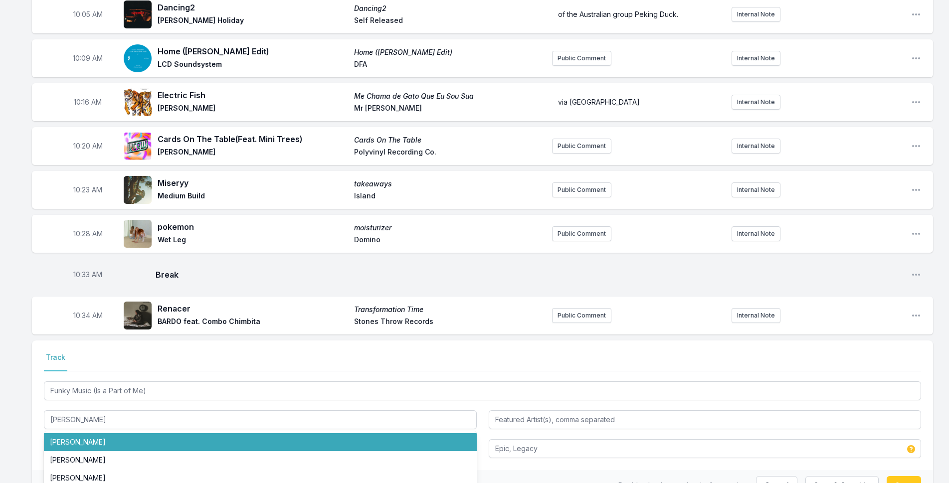
drag, startPoint x: 77, startPoint y: 413, endPoint x: 83, endPoint y: 413, distance: 6.0
click at [77, 433] on li "[PERSON_NAME]" at bounding box center [260, 442] width 433 height 18
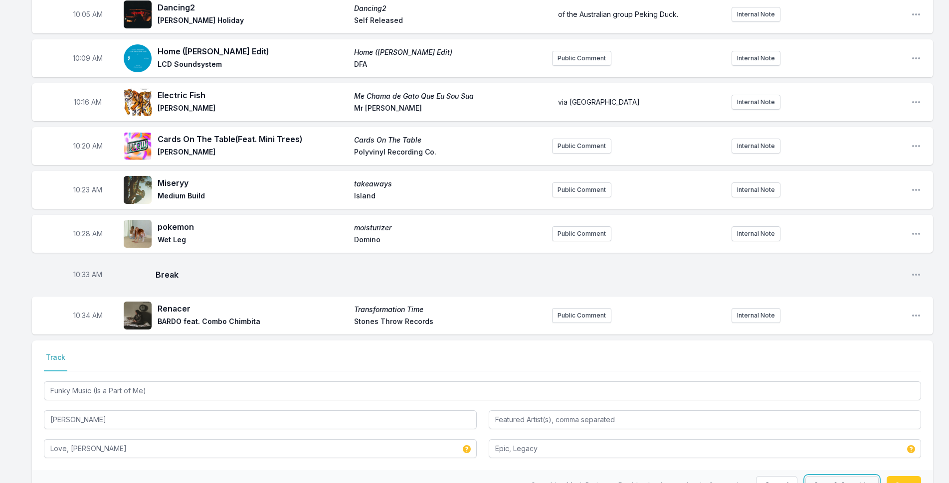
click at [846, 476] on button "Save & Override" at bounding box center [841, 485] width 73 height 19
type input "[PERSON_NAME]"
type input "Epic / Legacy"
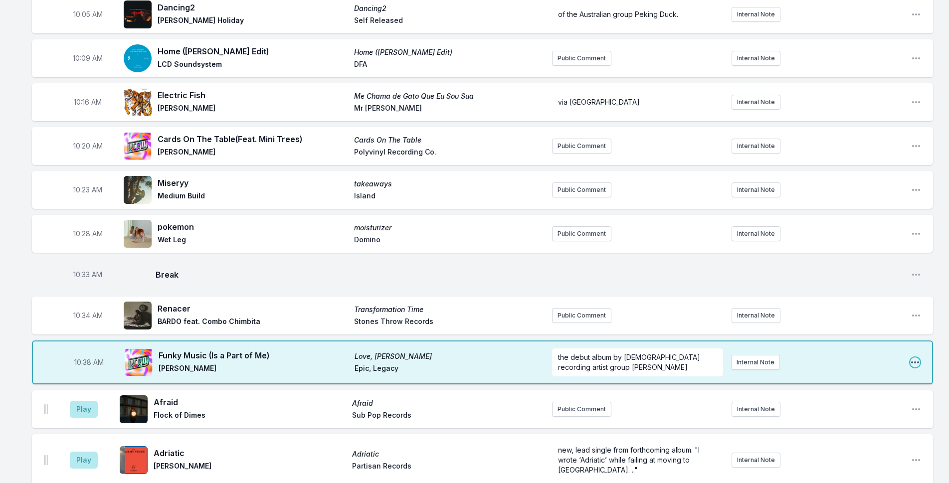
click at [917, 358] on icon "Open playlist item options" at bounding box center [915, 363] width 10 height 10
click at [886, 391] on button "Edit Track Details" at bounding box center [864, 400] width 112 height 18
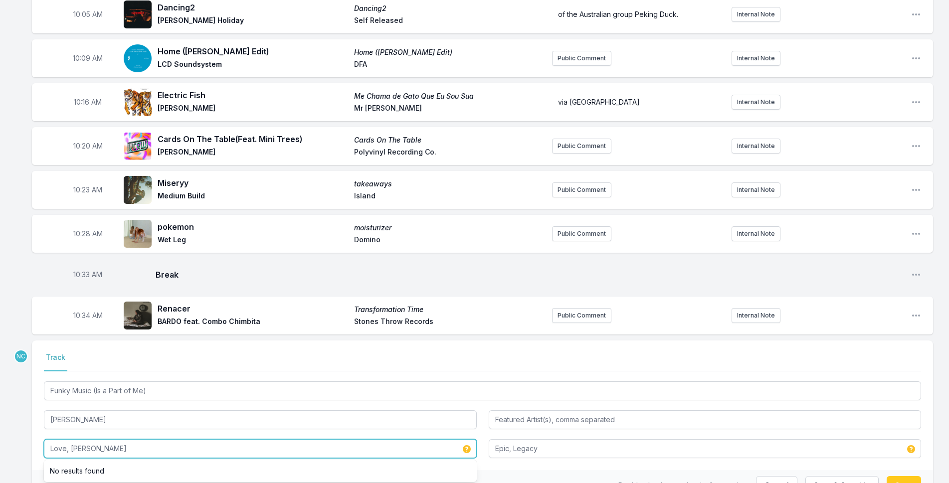
drag, startPoint x: 154, startPoint y: 418, endPoint x: 43, endPoint y: 414, distance: 110.8
click at [43, 414] on div "Select a tab Track Track Funky Music (Is a Part of Me) [PERSON_NAME], [PERSON_N…" at bounding box center [482, 406] width 901 height 130
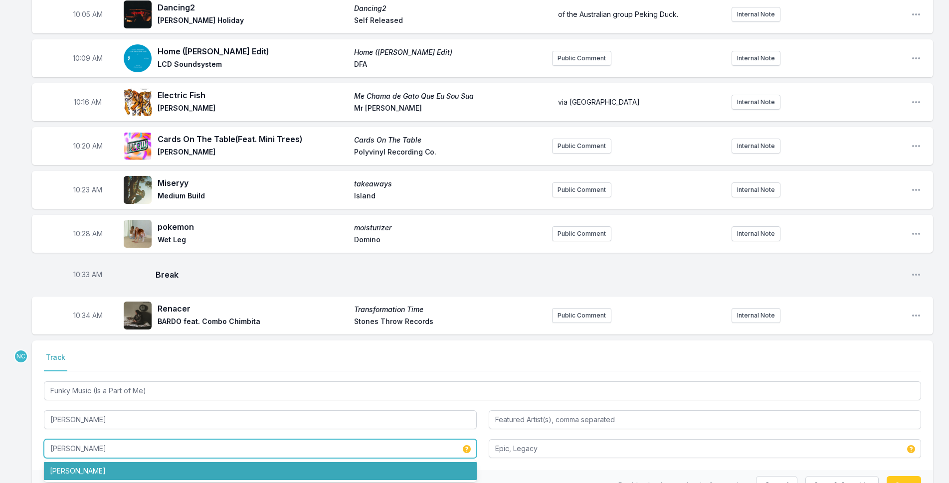
click at [301, 462] on li "[PERSON_NAME]" at bounding box center [260, 471] width 433 height 18
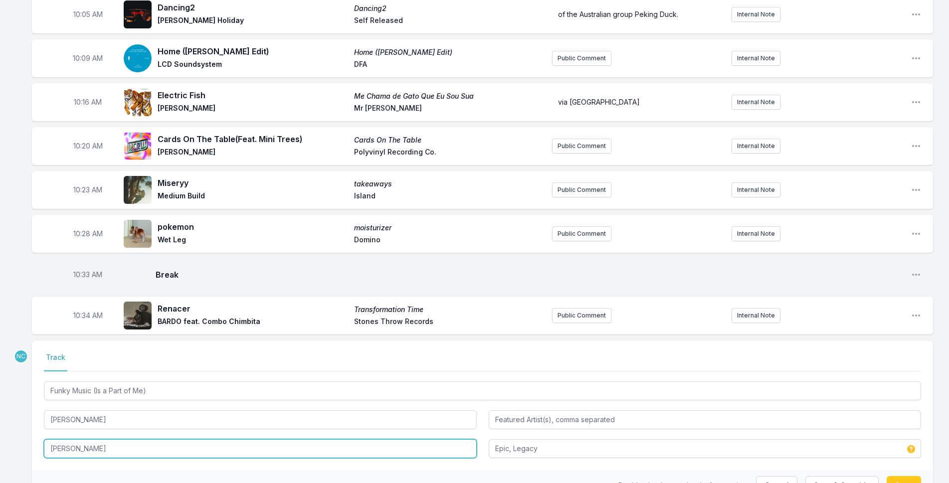
type input "[PERSON_NAME]"
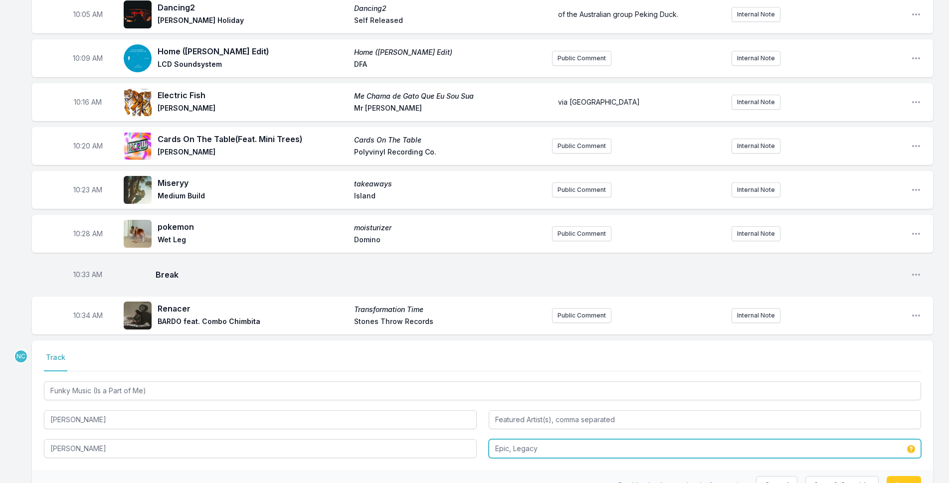
click at [602, 439] on input "Epic, Legacy" at bounding box center [705, 448] width 433 height 19
type input "Atlantic"
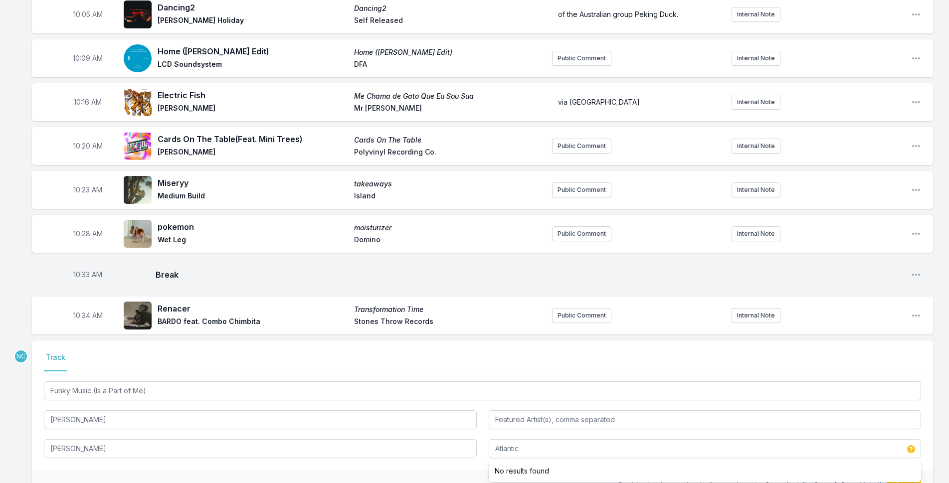
click at [862, 476] on button "Save & Override" at bounding box center [841, 485] width 73 height 19
type input "Love, [PERSON_NAME]"
type input "Epic, Legacy"
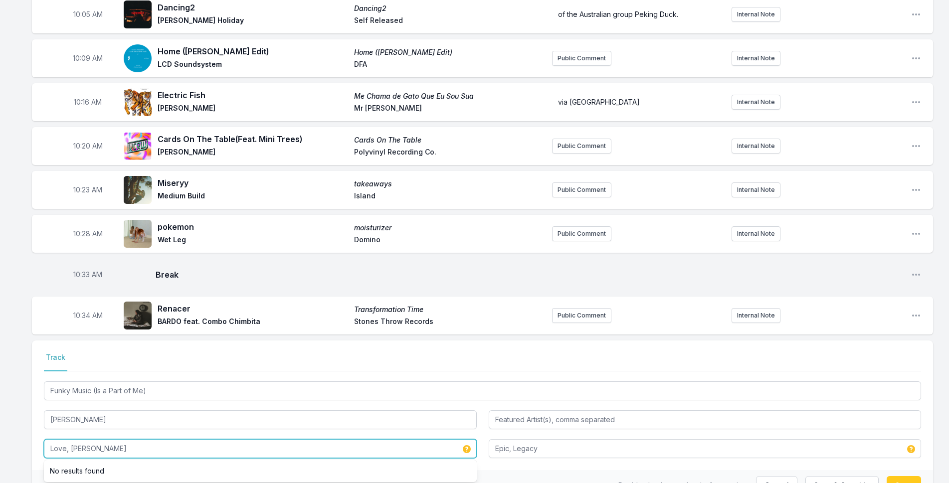
drag, startPoint x: 70, startPoint y: 417, endPoint x: 21, endPoint y: 415, distance: 48.9
click at [21, 415] on div "9:04 AM We Should Move Somewhere Beautiful (Feat. [PERSON_NAME]) Where the Butt…" at bounding box center [474, 389] width 949 height 2546
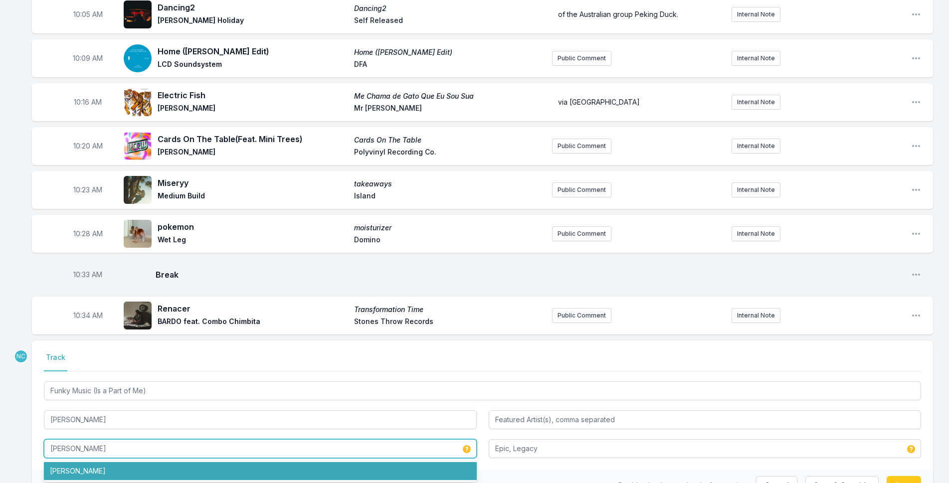
click at [231, 462] on li "[PERSON_NAME]" at bounding box center [260, 471] width 433 height 18
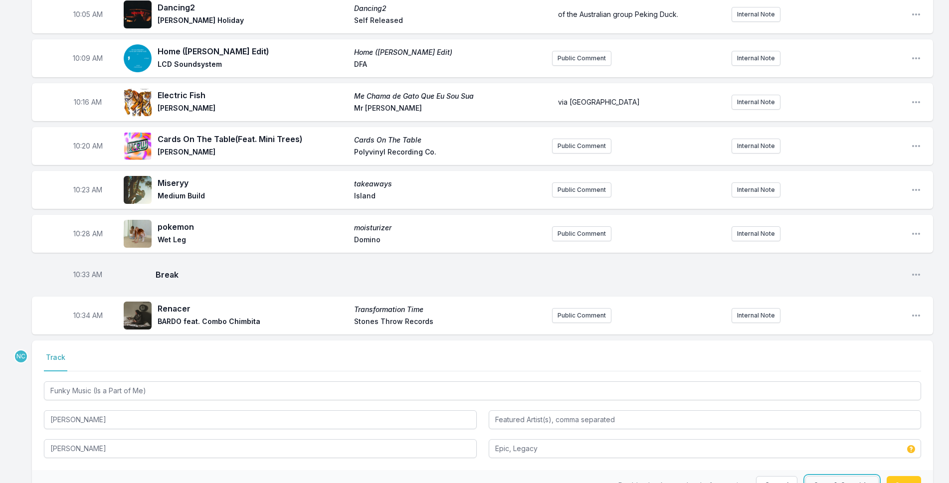
click at [819, 476] on button "Save & Override" at bounding box center [841, 485] width 73 height 19
type input "Love, [PERSON_NAME]"
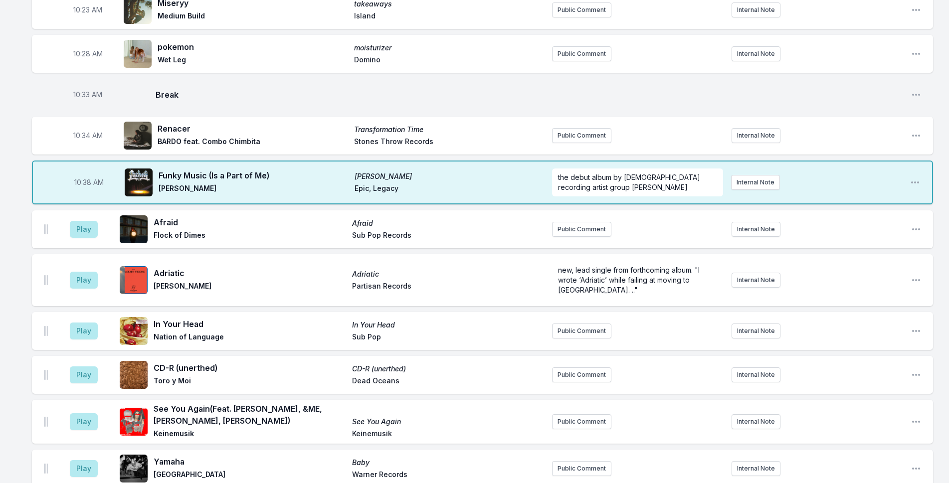
scroll to position [1131, 0]
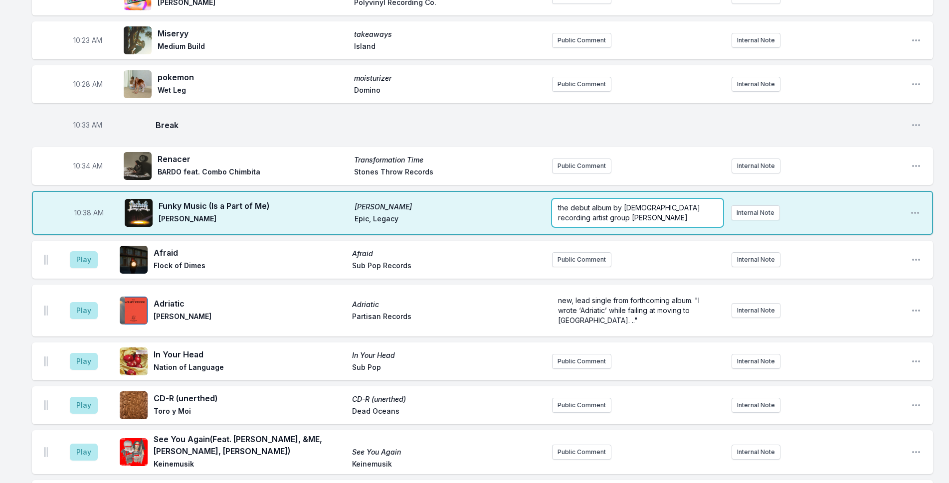
click at [641, 203] on p "the debut album by [DEMOGRAPHIC_DATA] recording artist group [PERSON_NAME]" at bounding box center [637, 213] width 159 height 20
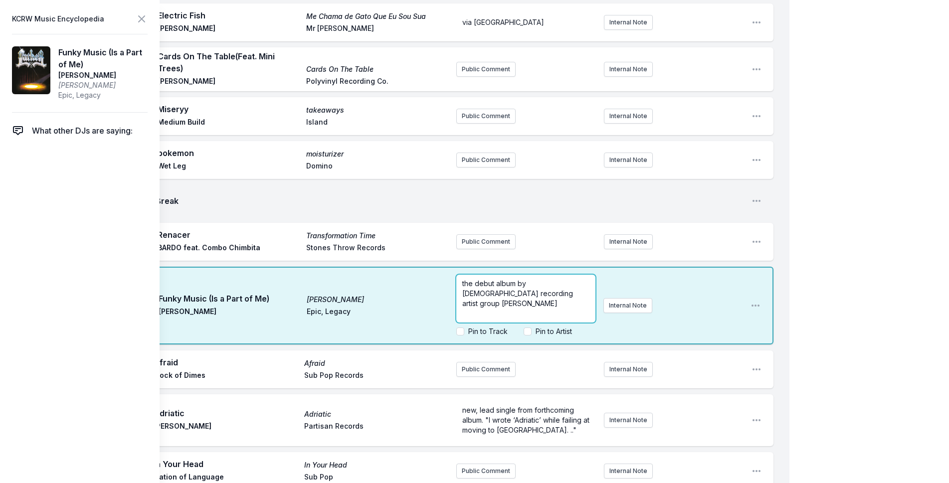
click at [575, 279] on p "the debut album by [DEMOGRAPHIC_DATA] recording artist group [PERSON_NAME]" at bounding box center [525, 294] width 127 height 30
click at [836, 180] on div "My Playlist KCRW Playlist Directory Reports NC NN User Guide Report Bug Sign ou…" at bounding box center [474, 319] width 949 height 2901
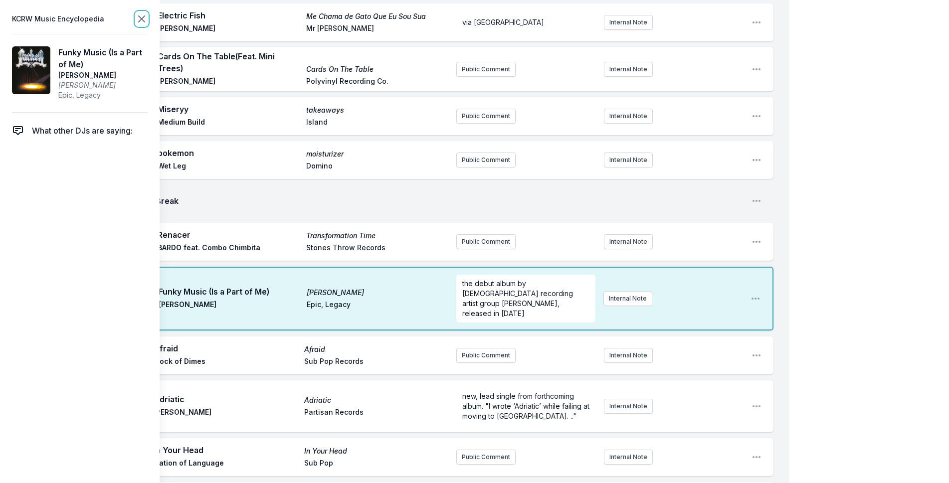
click at [142, 18] on icon at bounding box center [142, 19] width 6 height 6
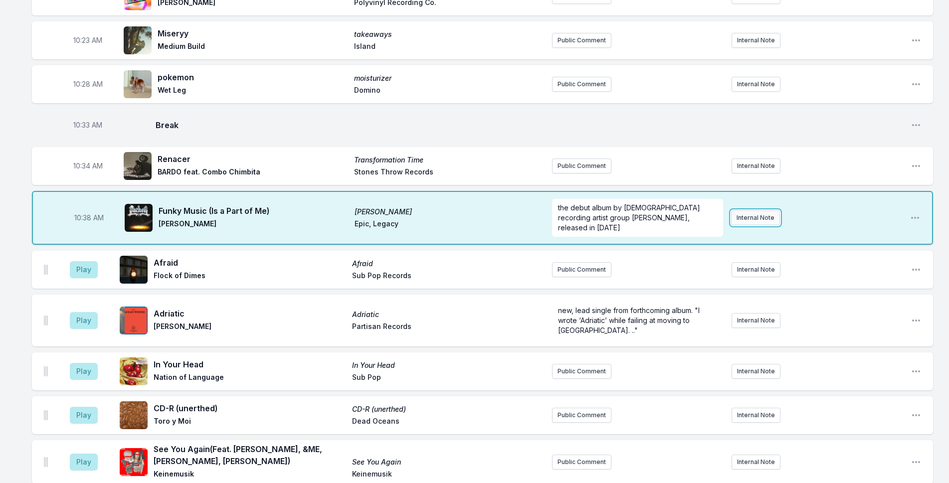
click at [731, 210] on button "Internal Note" at bounding box center [755, 217] width 49 height 15
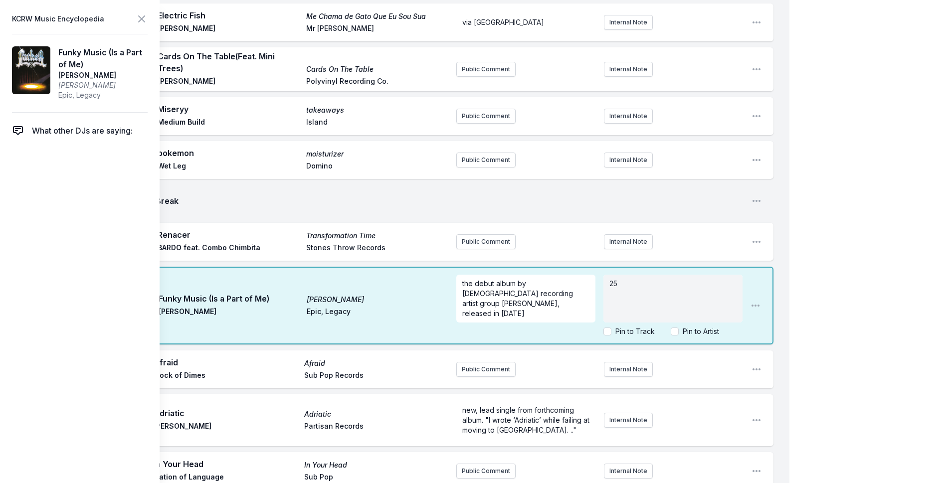
drag, startPoint x: 855, startPoint y: 167, endPoint x: 537, endPoint y: 93, distance: 326.2
click at [855, 167] on div "My Playlist KCRW Playlist Directory Reports NC NN User Guide Report Bug Sign ou…" at bounding box center [474, 319] width 949 height 2901
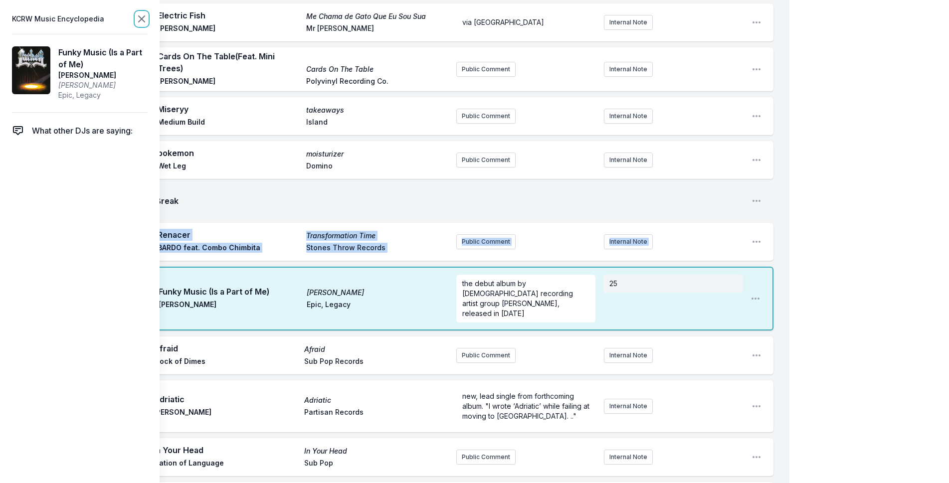
click at [143, 23] on icon at bounding box center [142, 19] width 12 height 12
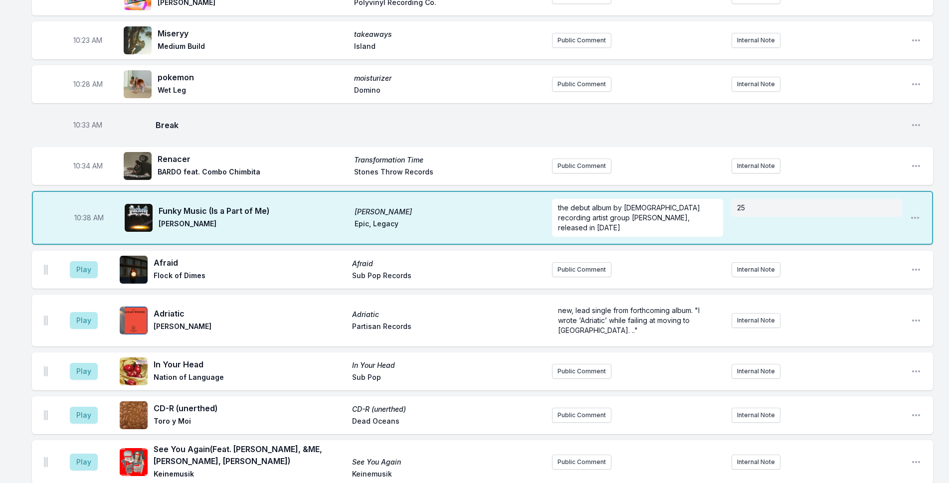
click at [5, 84] on div "9:04 AM We Should Move Somewhere Beautiful (Feat. [PERSON_NAME]) Where the Butt…" at bounding box center [474, 301] width 949 height 2670
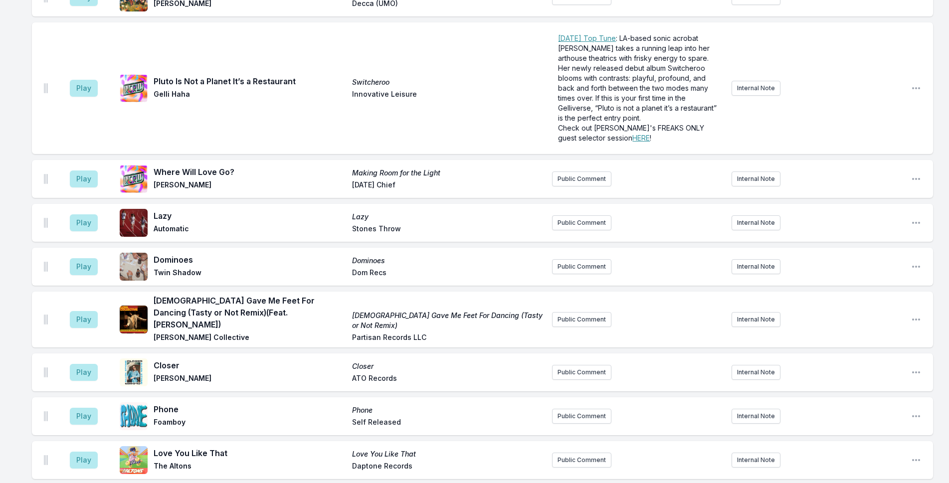
scroll to position [2228, 0]
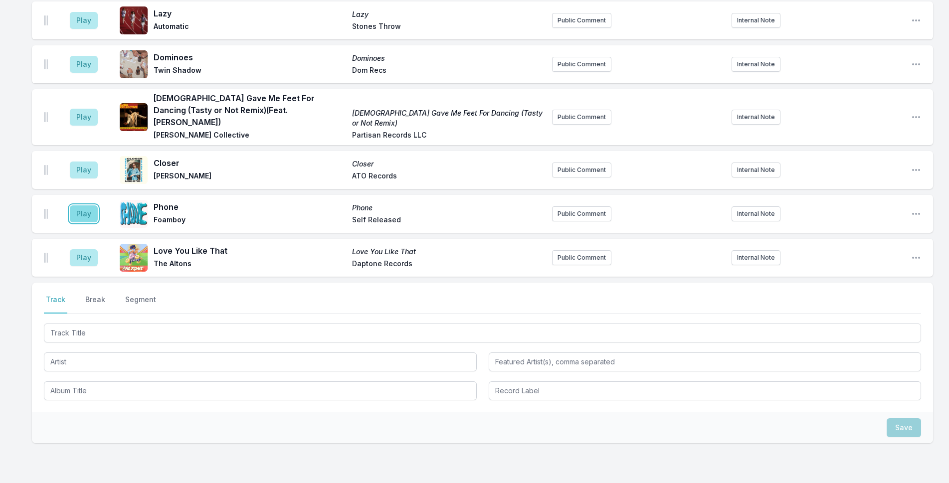
click at [87, 205] on button "Play" at bounding box center [84, 213] width 28 height 17
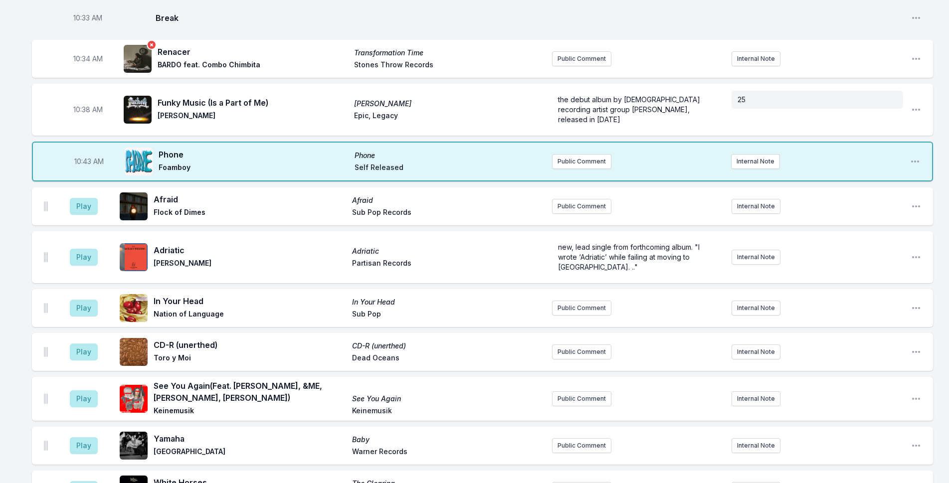
scroll to position [1181, 0]
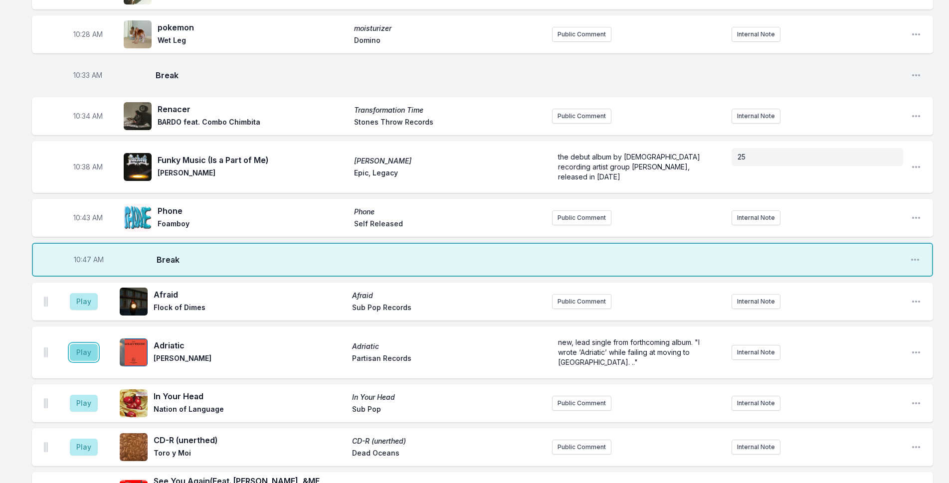
click at [85, 344] on button "Play" at bounding box center [84, 352] width 28 height 17
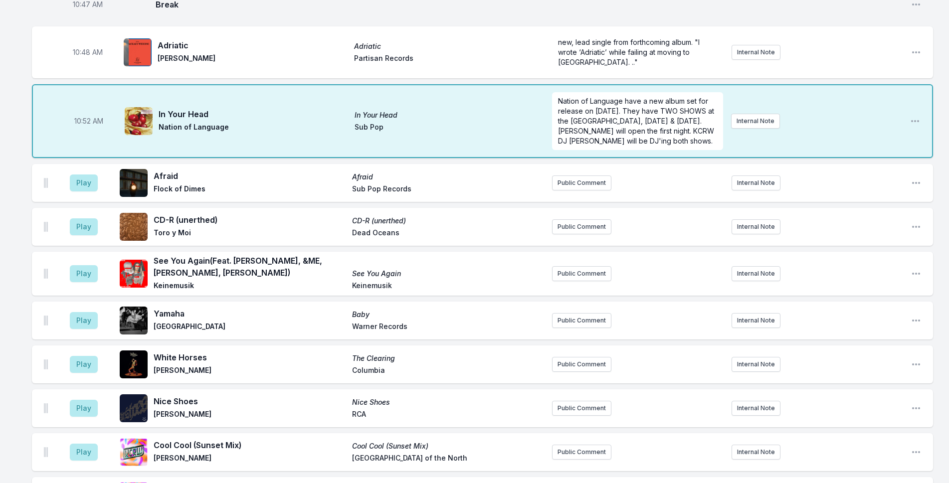
scroll to position [1431, 0]
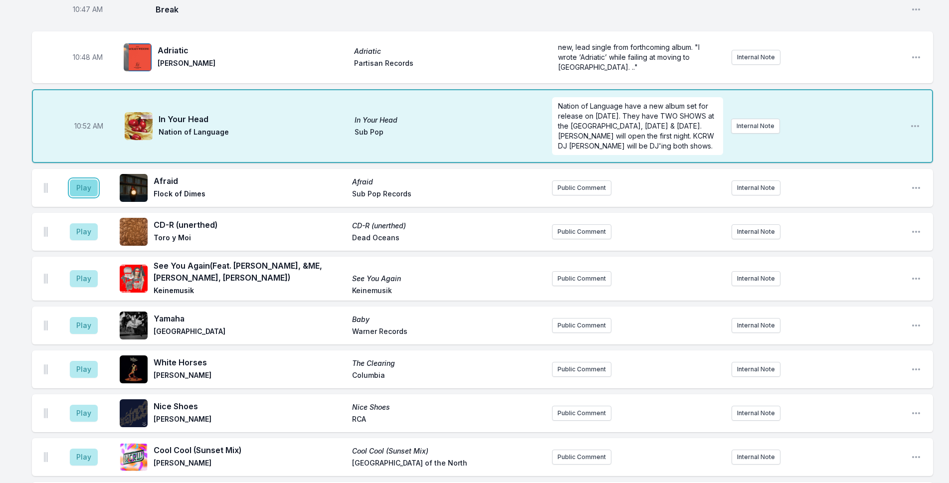
click at [89, 180] on button "Play" at bounding box center [84, 188] width 28 height 17
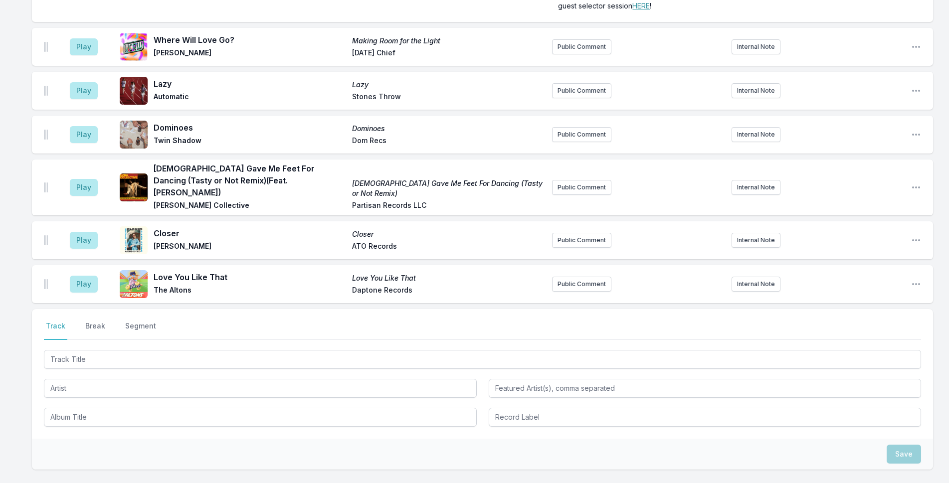
scroll to position [2278, 0]
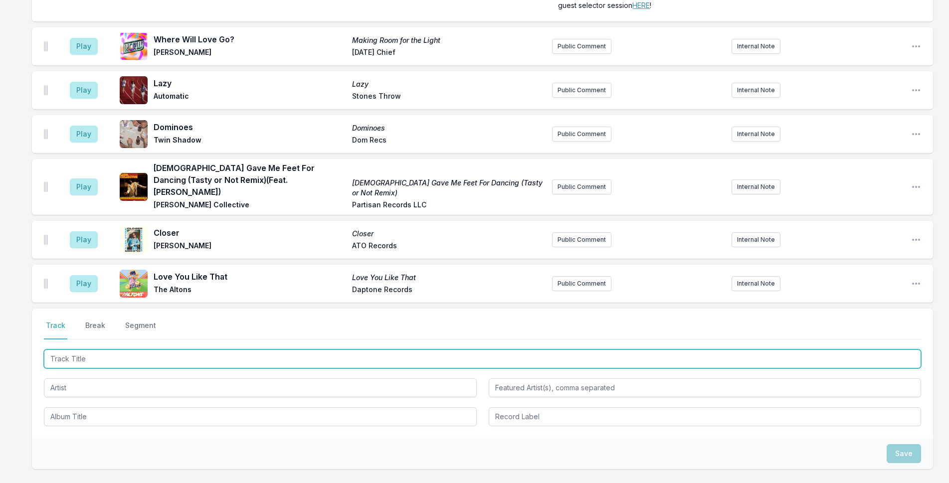
click at [138, 350] on input "Track Title" at bounding box center [482, 359] width 877 height 19
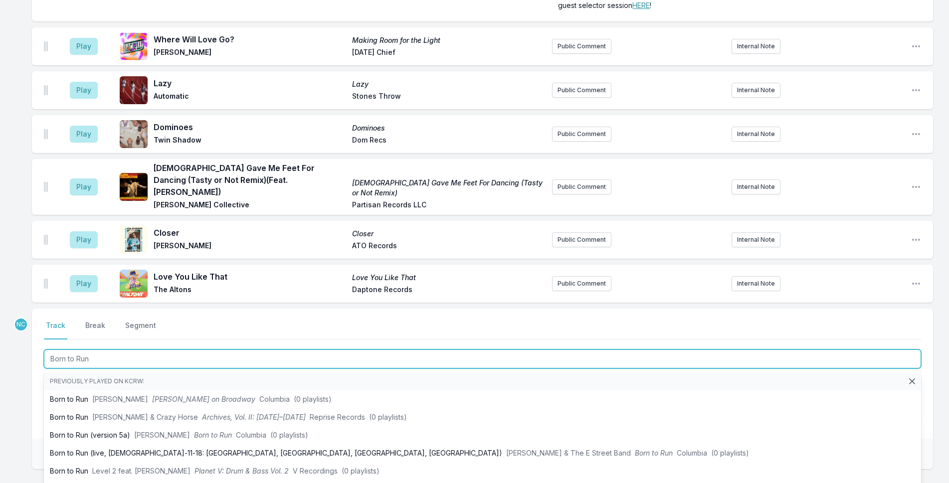
type input "Born to Run"
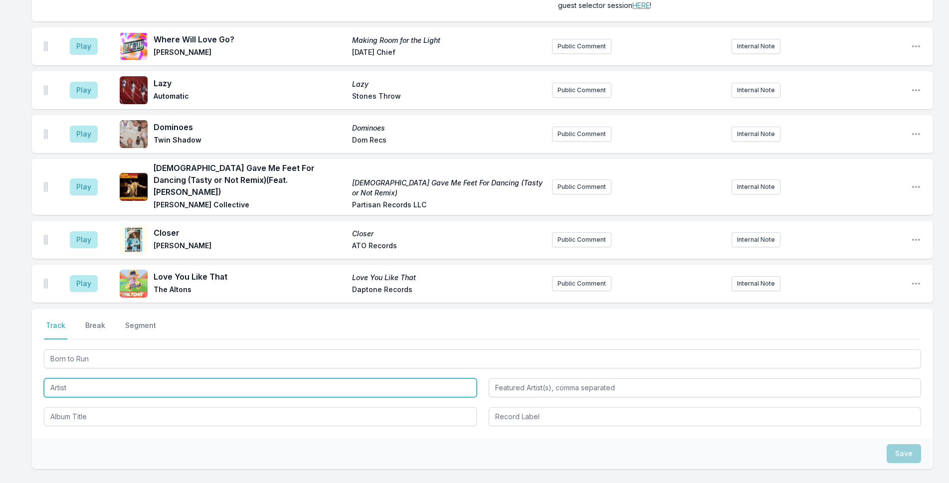
click at [49, 378] on input "Artist" at bounding box center [260, 387] width 433 height 19
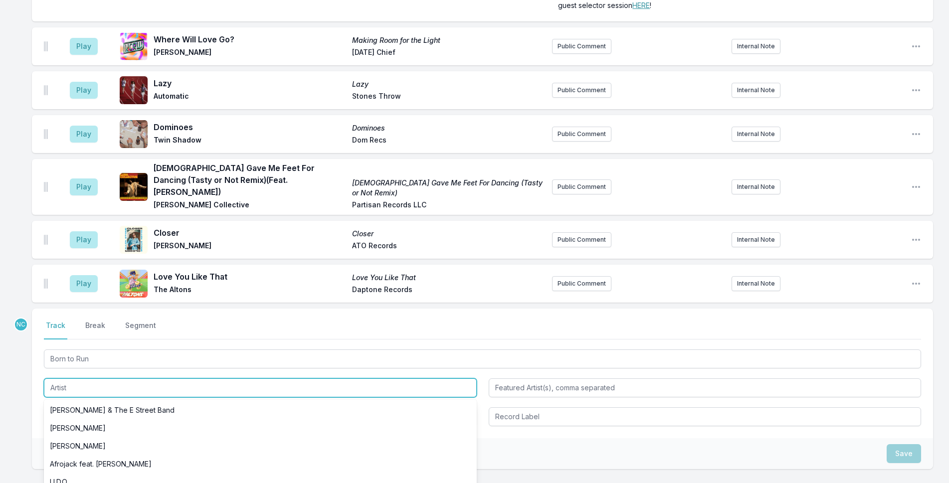
click at [49, 378] on input "Artist" at bounding box center [260, 387] width 433 height 19
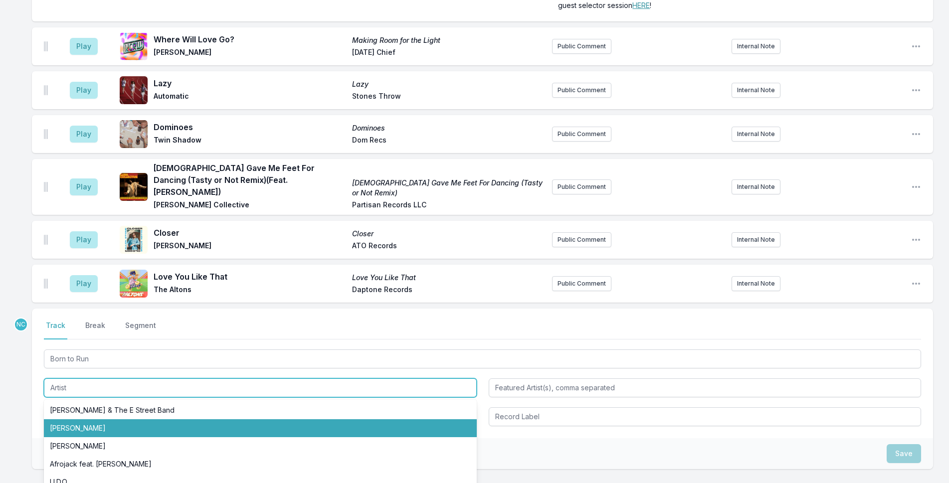
click at [77, 419] on li "[PERSON_NAME]" at bounding box center [260, 428] width 433 height 18
type input "[PERSON_NAME]"
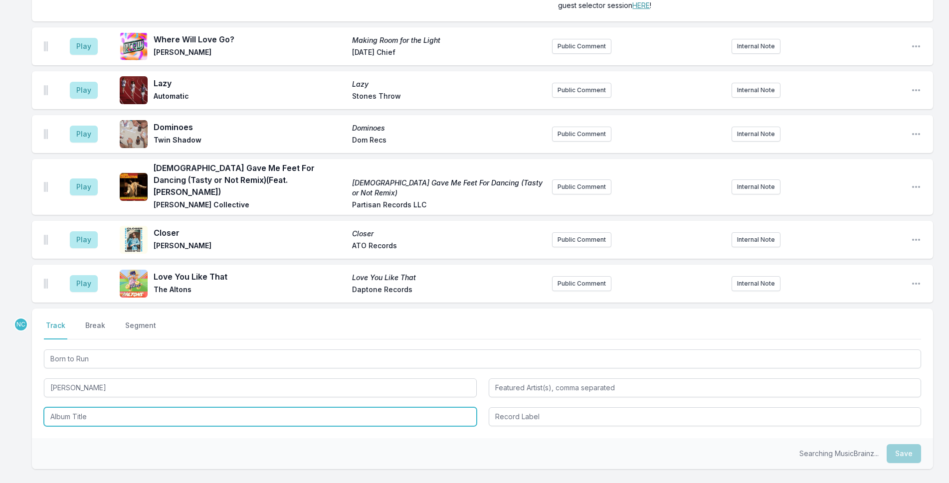
click at [79, 407] on input "Album Title" at bounding box center [260, 416] width 433 height 19
click at [95, 407] on input "Album Title" at bounding box center [260, 416] width 433 height 19
type input "Born to Run"
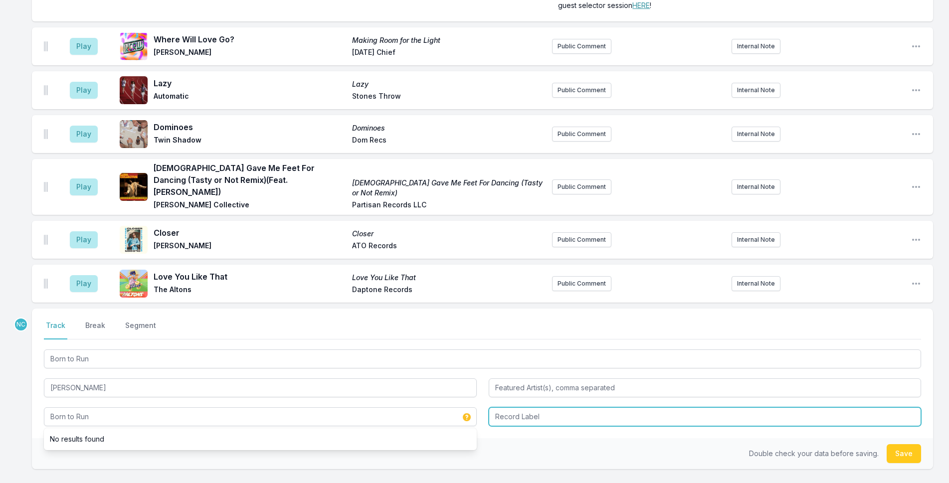
click at [522, 407] on input "Record Label" at bounding box center [705, 416] width 433 height 19
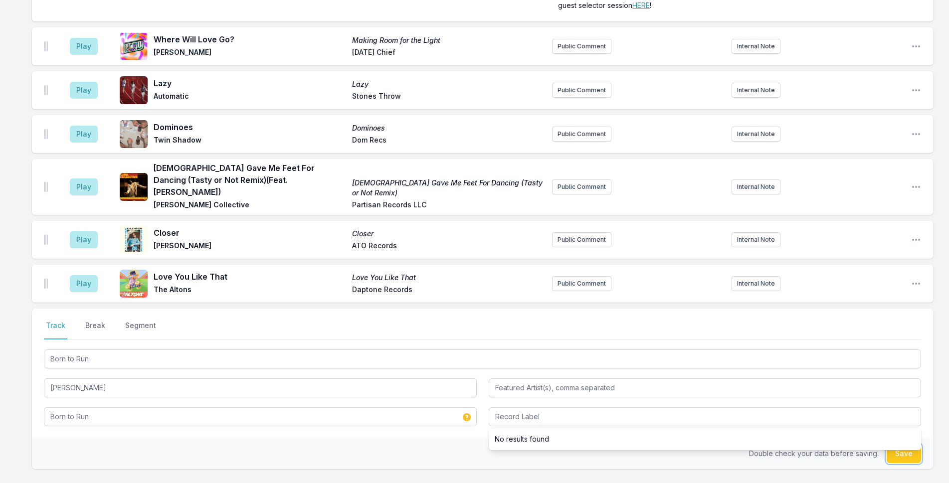
click at [890, 444] on button "Save" at bounding box center [904, 453] width 34 height 19
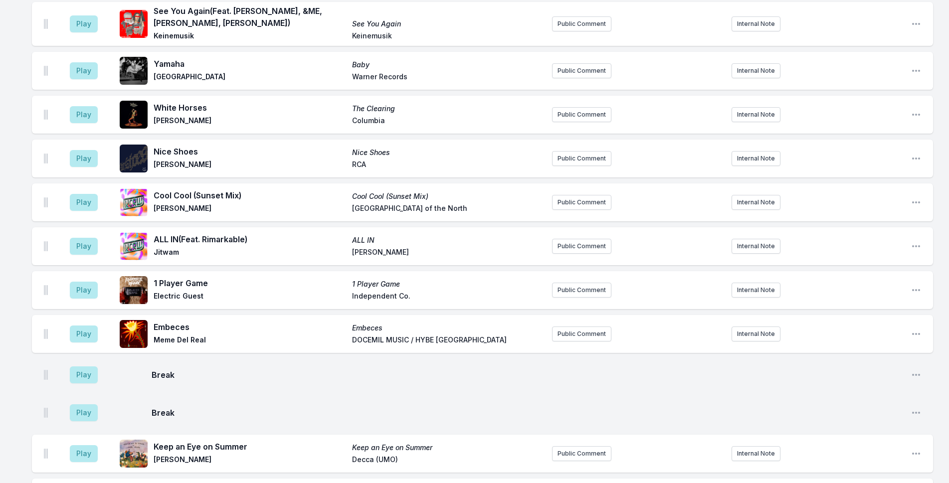
scroll to position [1744, 0]
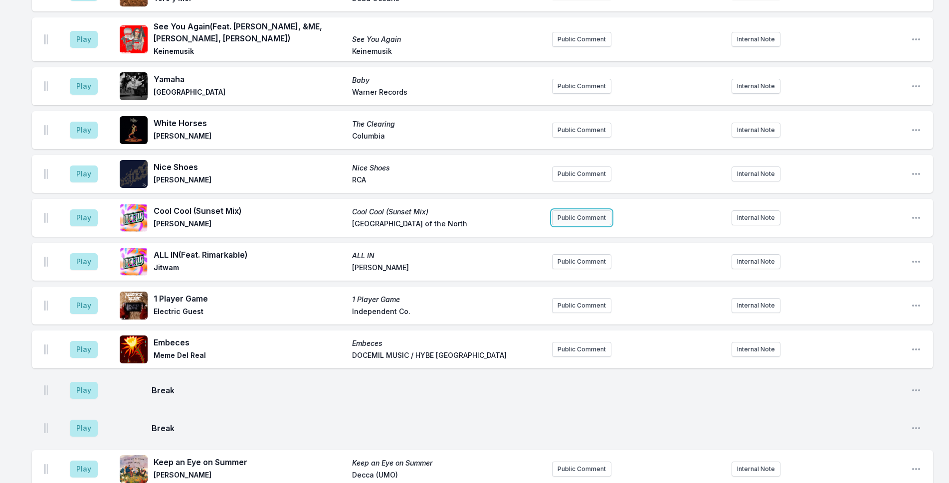
click at [566, 210] on button "Public Comment" at bounding box center [581, 217] width 59 height 15
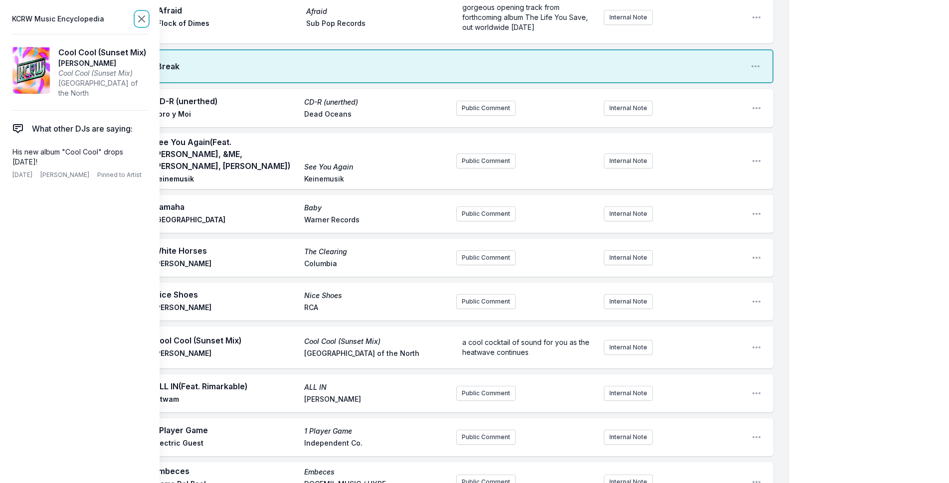
click at [146, 19] on icon at bounding box center [142, 19] width 12 height 12
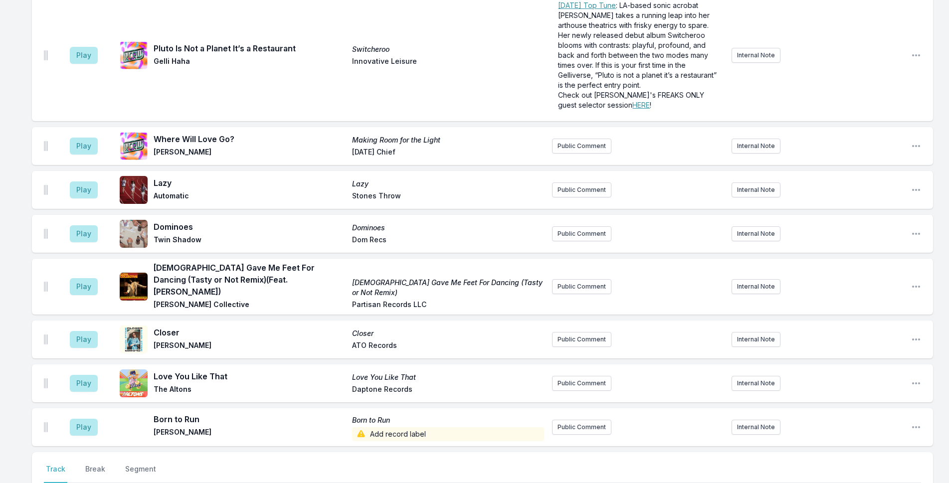
scroll to position [2436, 0]
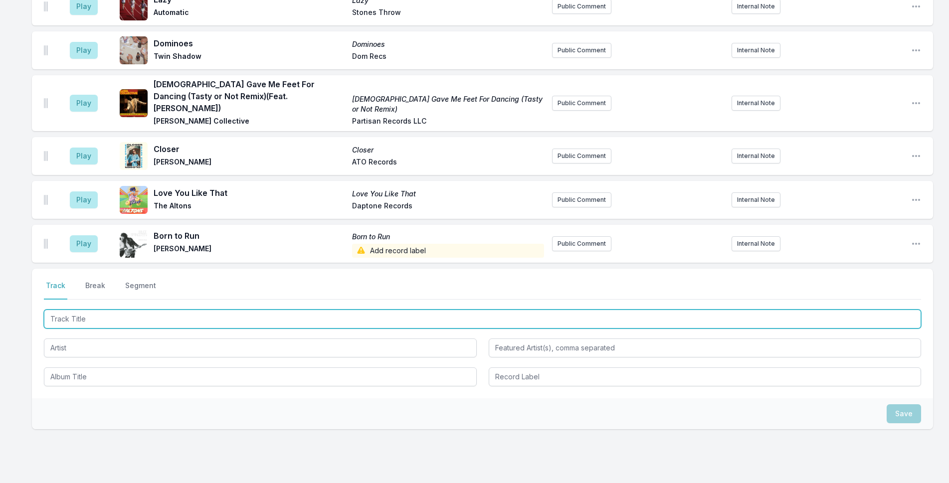
drag, startPoint x: 176, startPoint y: 280, endPoint x: 189, endPoint y: 288, distance: 15.6
click at [183, 310] on input "Track Title" at bounding box center [482, 319] width 877 height 19
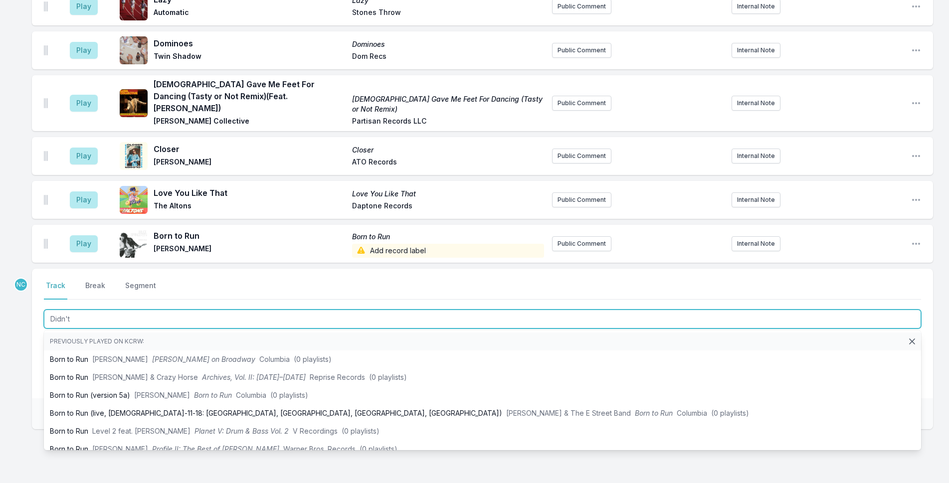
type input "Didn't I"
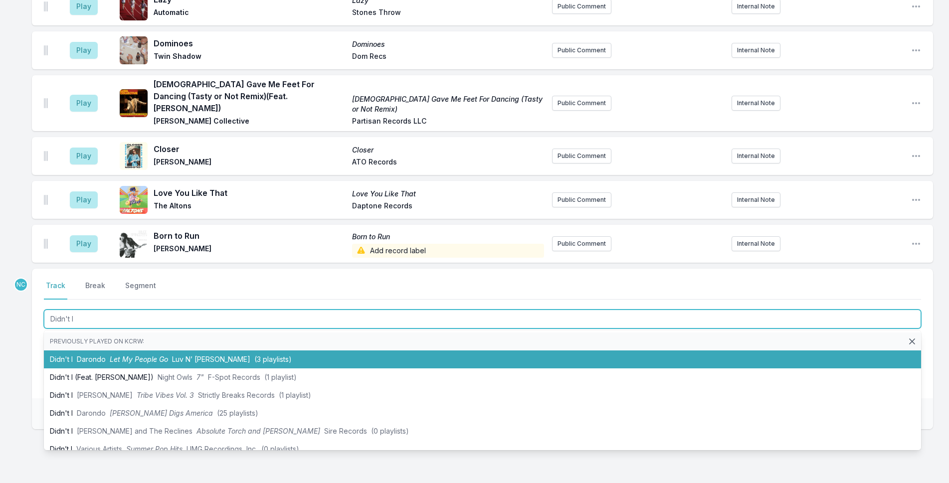
click at [172, 351] on li "Didn't I Darondo Let My People Go Luv N’ [PERSON_NAME] (3 playlists)" at bounding box center [482, 360] width 877 height 18
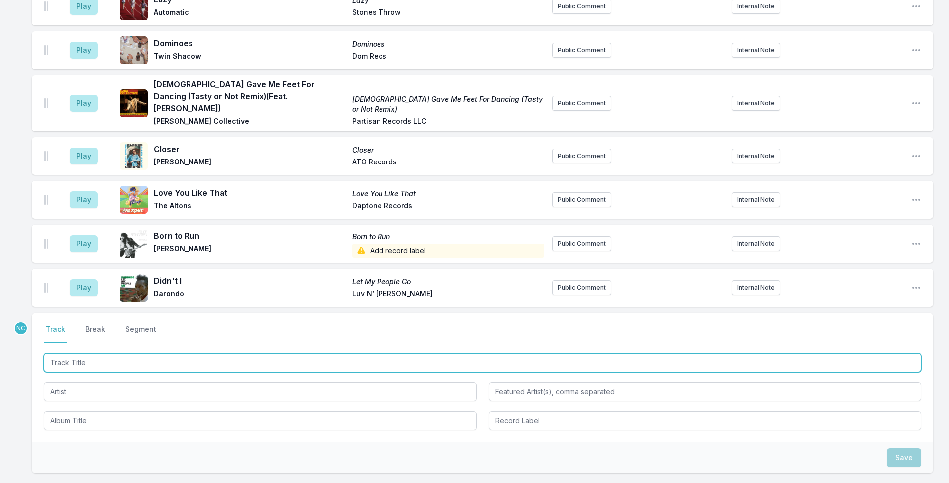
scroll to position [2480, 0]
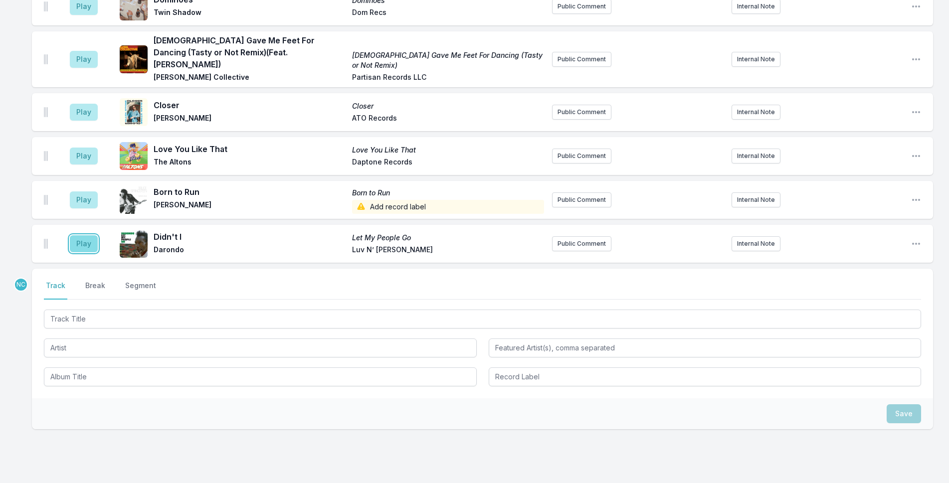
click at [86, 235] on button "Play" at bounding box center [84, 243] width 28 height 17
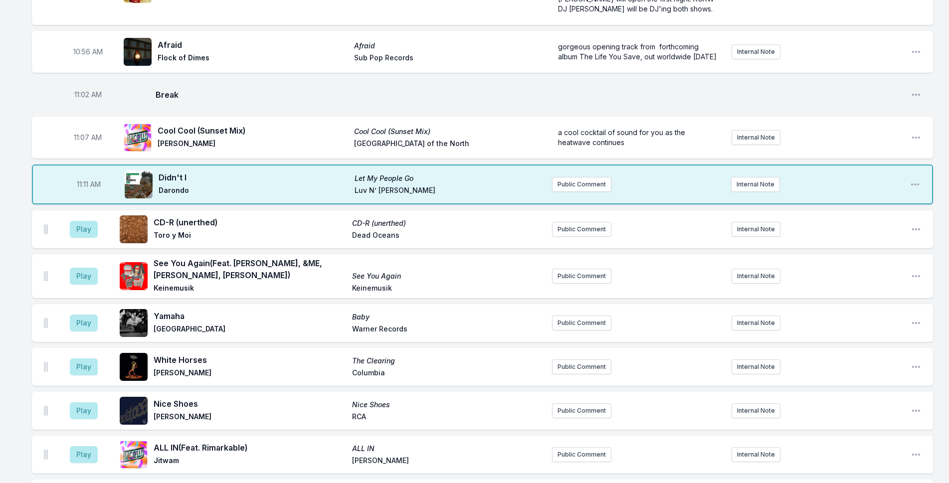
scroll to position [1732, 0]
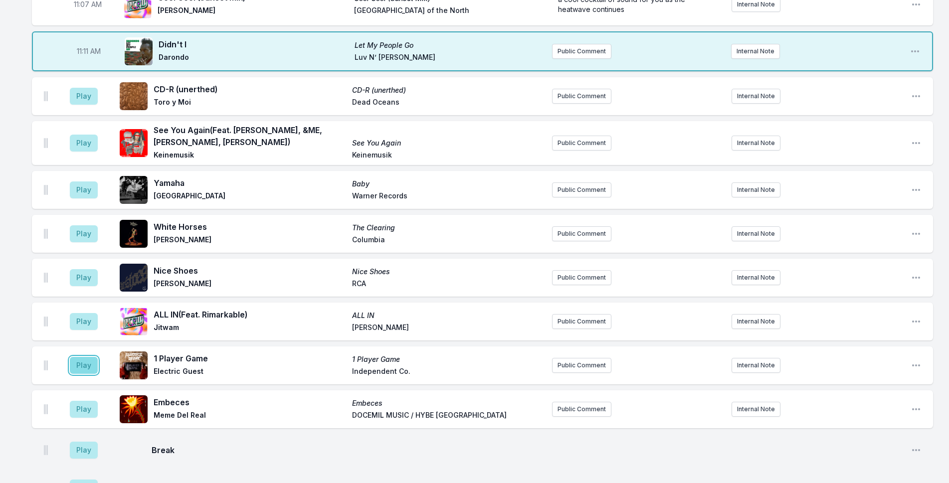
click at [83, 357] on button "Play" at bounding box center [84, 365] width 28 height 17
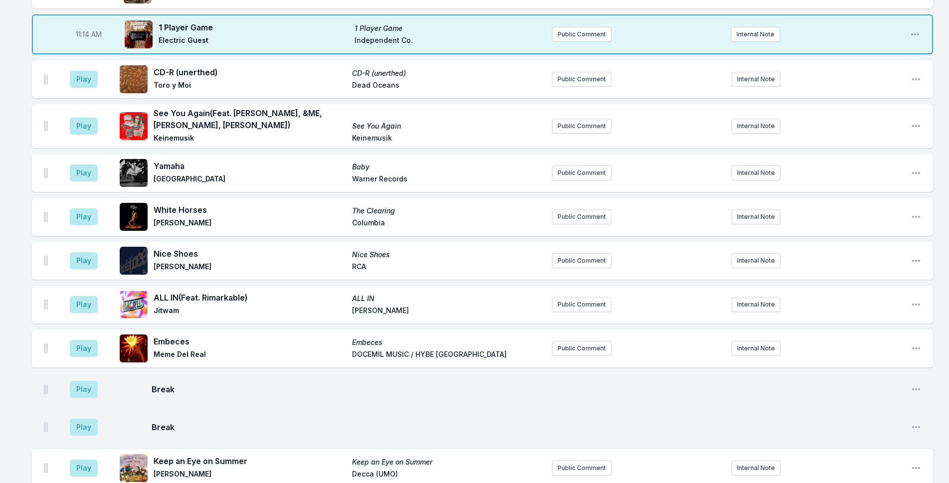
scroll to position [1782, 0]
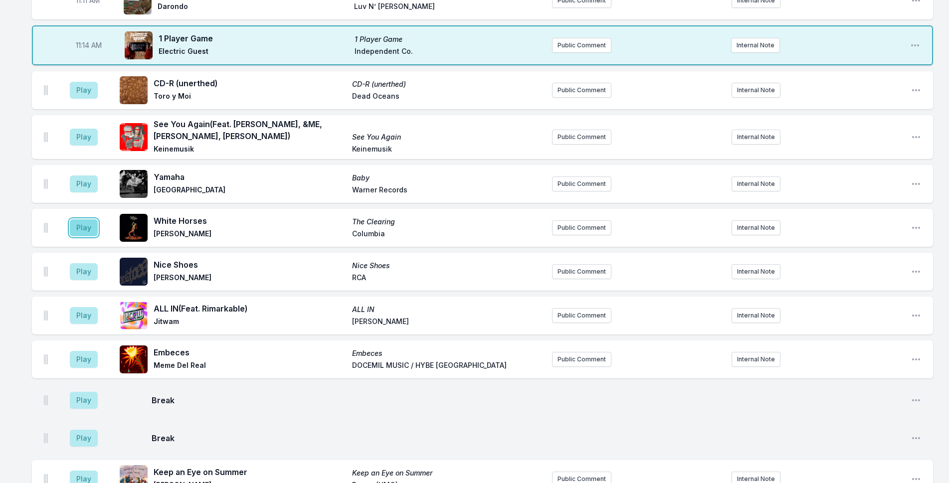
click at [76, 219] on button "Play" at bounding box center [84, 227] width 28 height 17
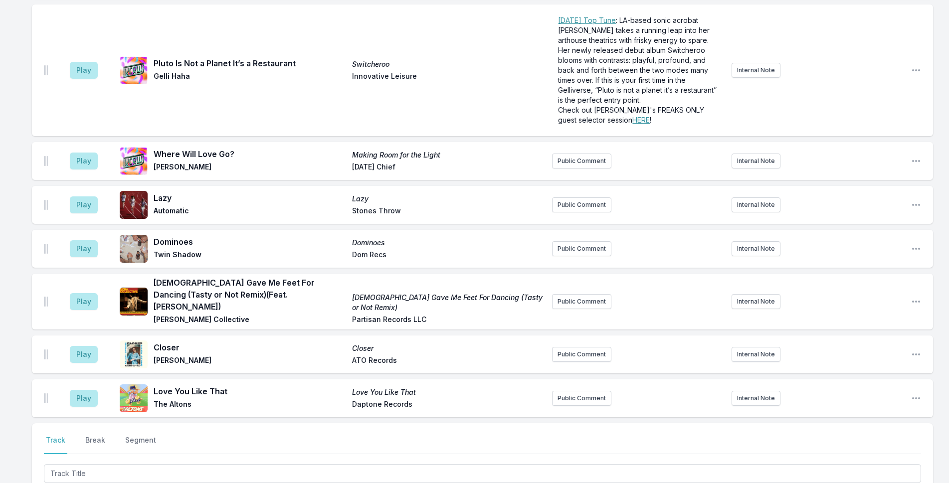
scroll to position [2567, 0]
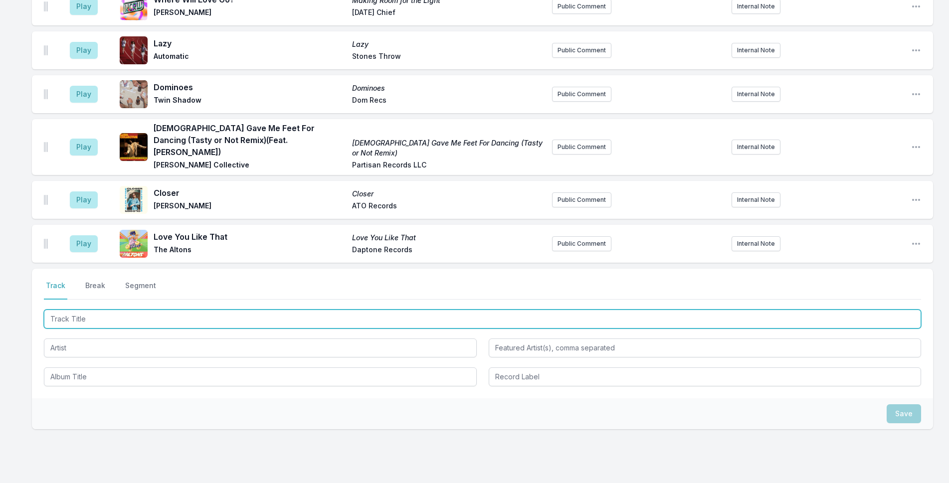
click at [200, 310] on input "Track Title" at bounding box center [482, 319] width 877 height 19
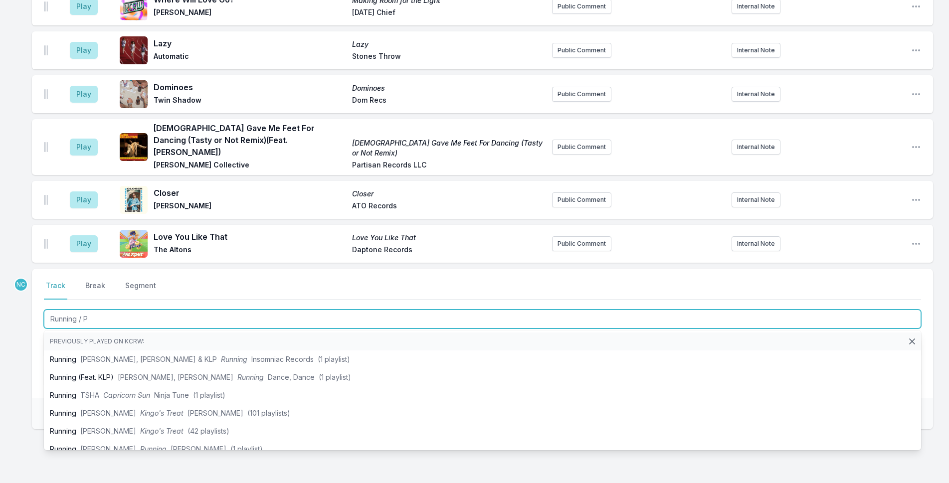
type input "Running / Pl"
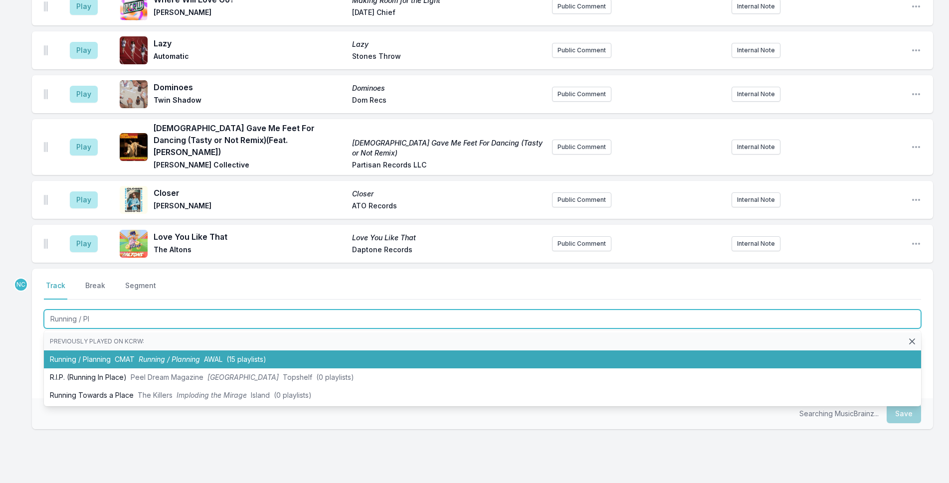
click at [230, 351] on li "Running / Planning CMAT Running / Planning AWAL (15 playlists)" at bounding box center [482, 360] width 877 height 18
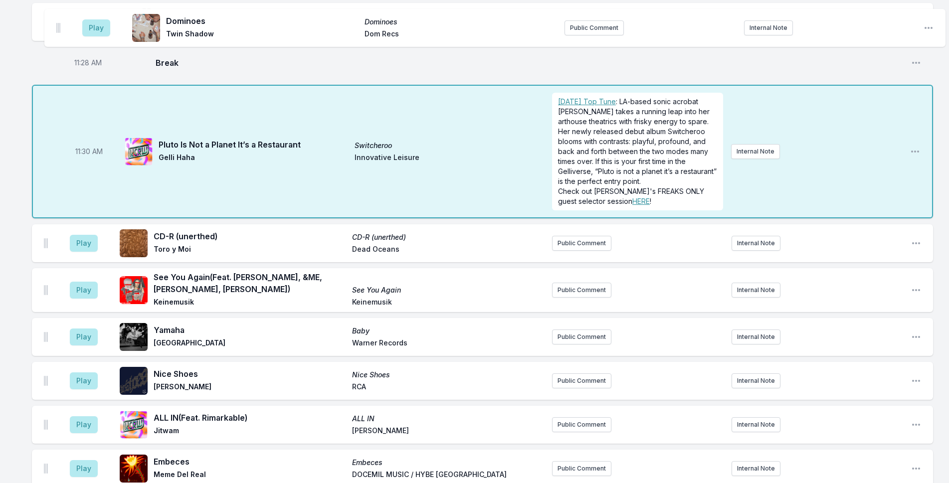
scroll to position [1946, 0]
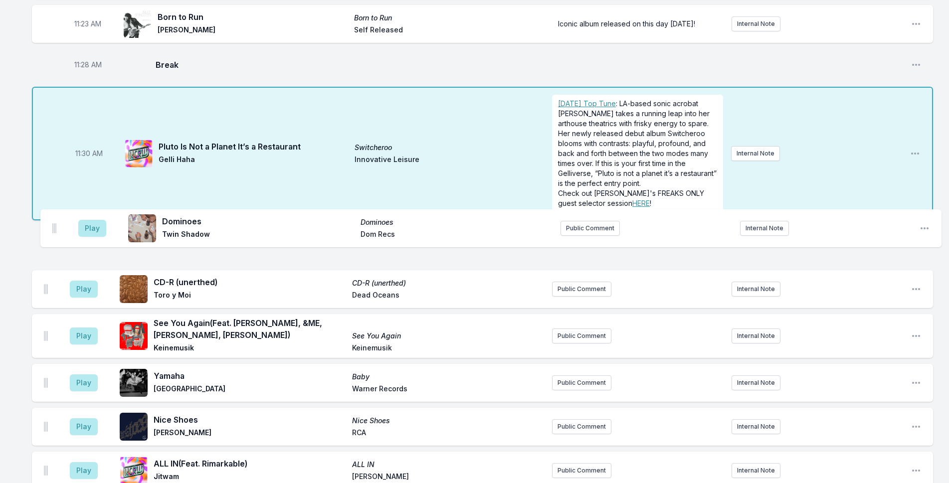
drag, startPoint x: 47, startPoint y: 320, endPoint x: 55, endPoint y: 225, distance: 95.1
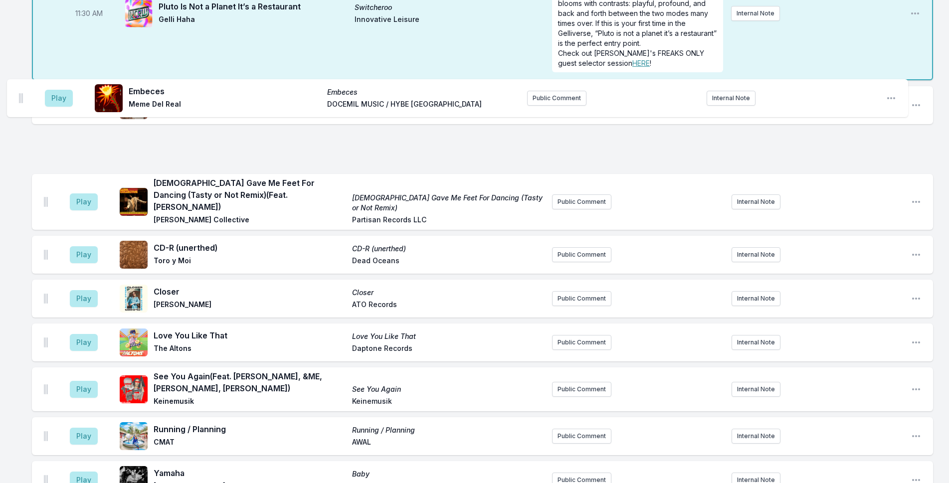
scroll to position [2082, 0]
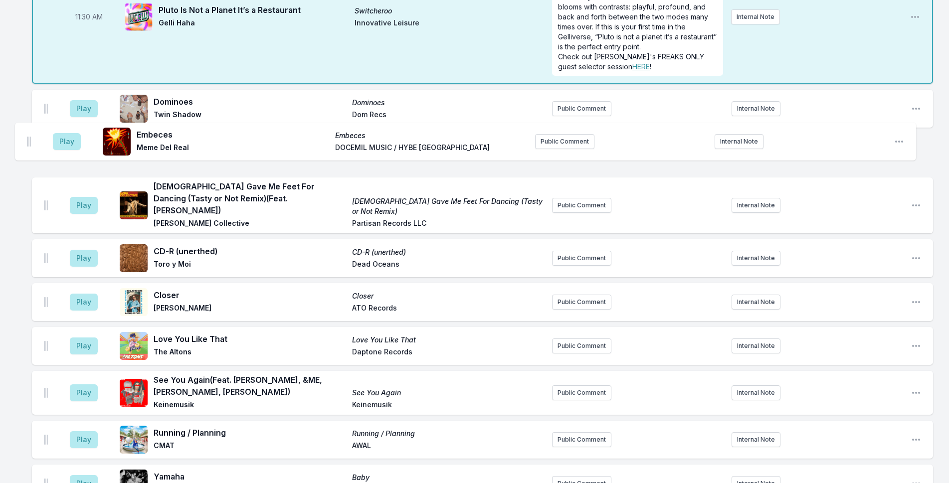
drag, startPoint x: 47, startPoint y: 368, endPoint x: 29, endPoint y: 128, distance: 241.0
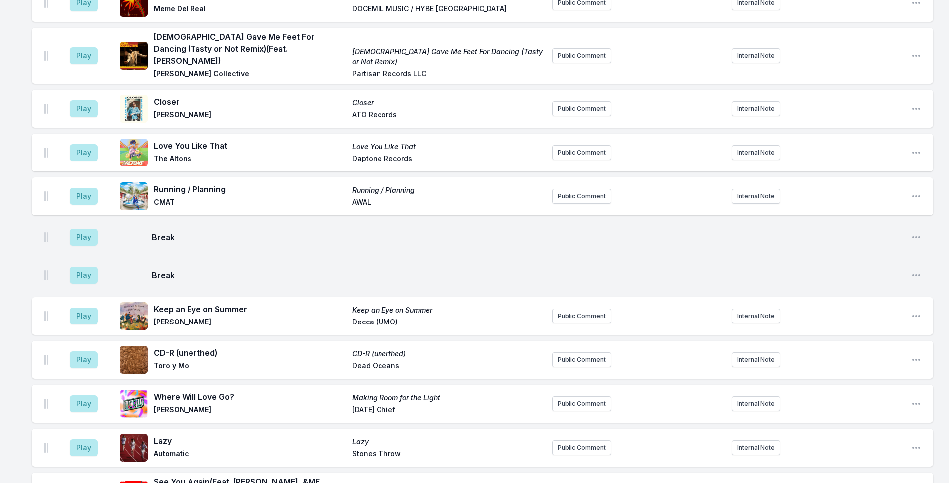
scroll to position [2132, 0]
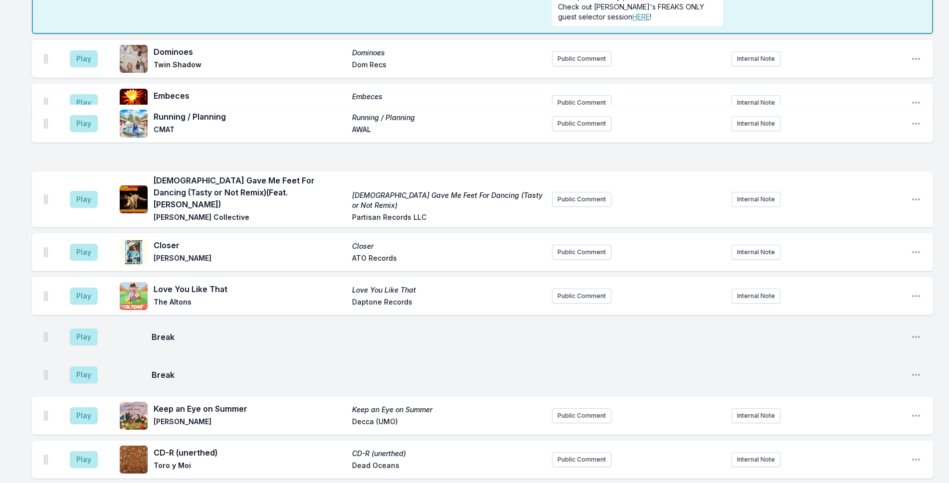
drag, startPoint x: 45, startPoint y: 252, endPoint x: 45, endPoint y: 119, distance: 133.1
click at [45, 119] on ul "Play Dominoes Dominoes Twin Shadow Dom Recs Public Comment Internal Note Open p…" at bounding box center [482, 394] width 901 height 708
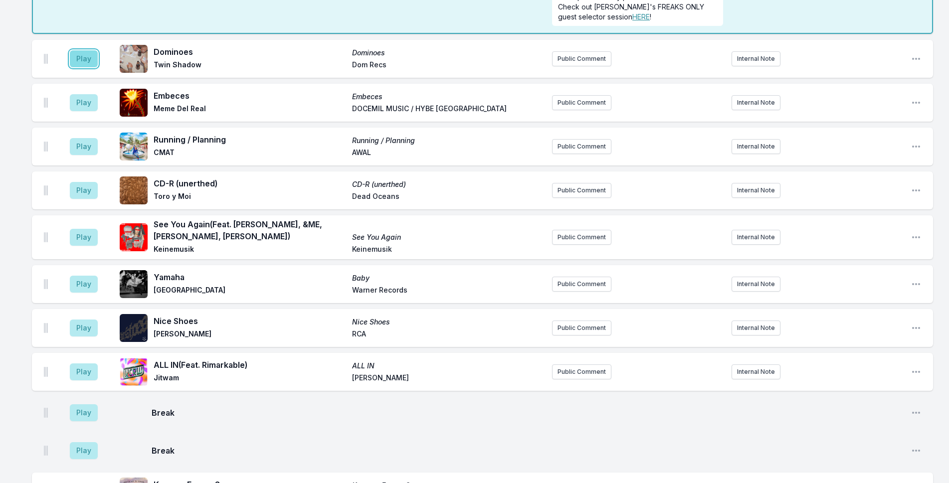
click at [85, 50] on button "Play" at bounding box center [84, 58] width 28 height 17
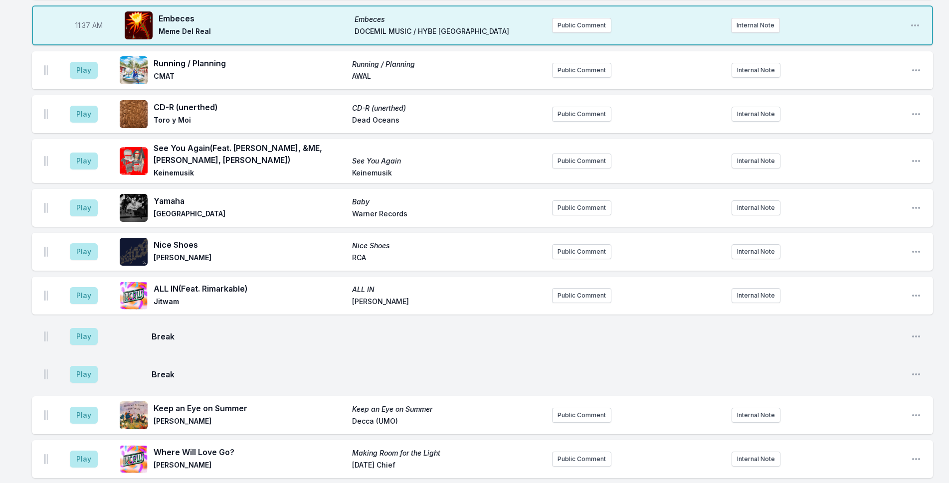
scroll to position [2069, 0]
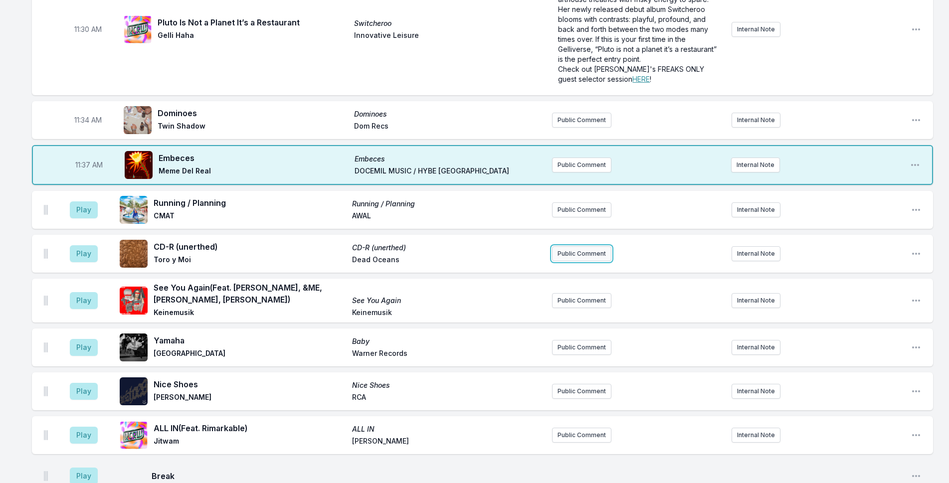
click at [574, 246] on button "Public Comment" at bounding box center [581, 253] width 59 height 15
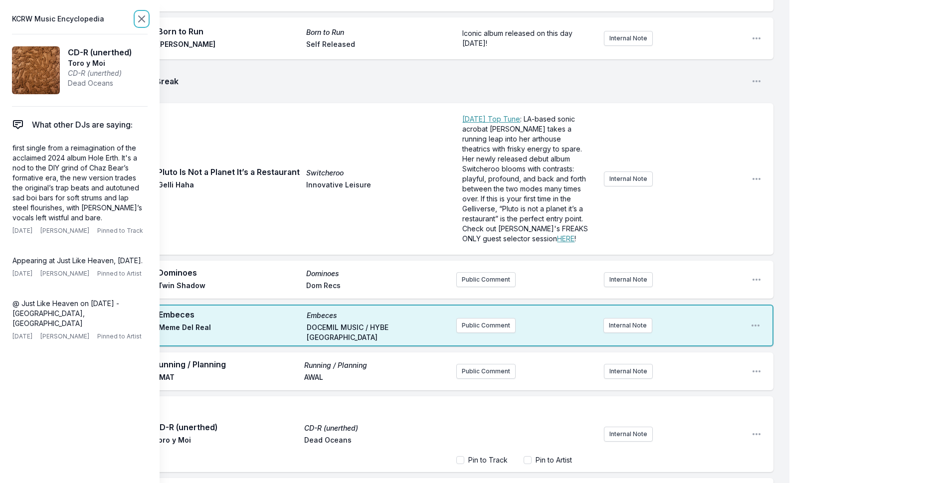
click at [138, 18] on icon at bounding box center [142, 19] width 12 height 12
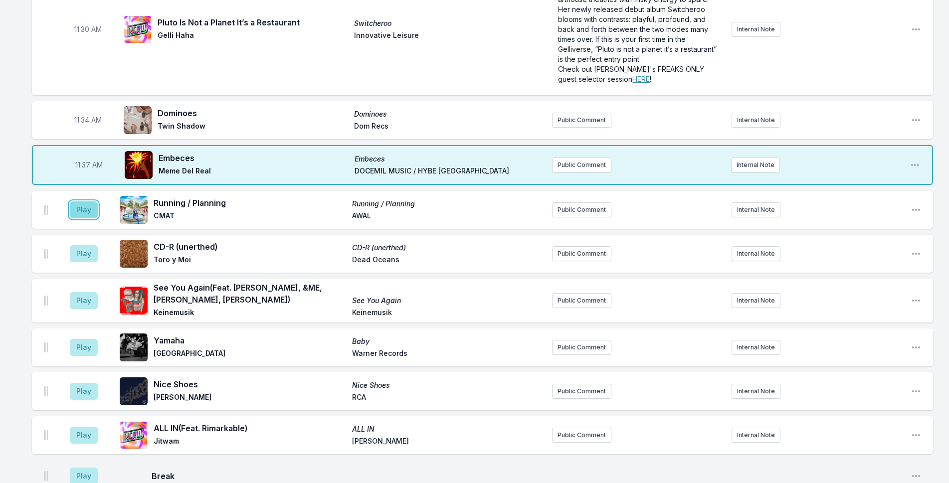
click at [78, 201] on button "Play" at bounding box center [84, 209] width 28 height 17
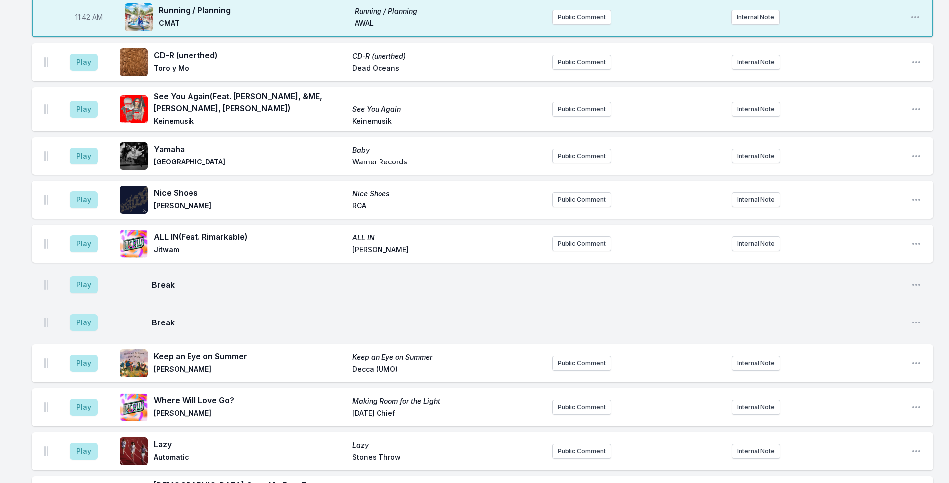
scroll to position [2268, 0]
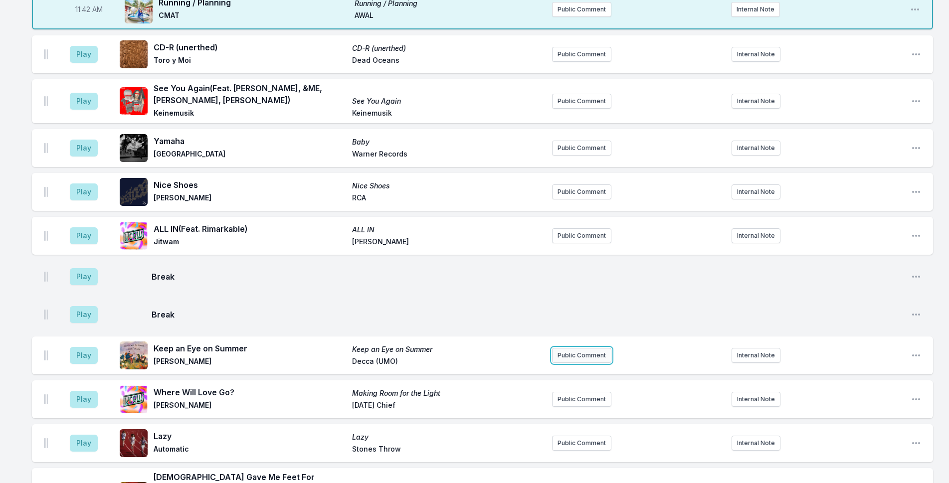
click at [562, 348] on button "Public Comment" at bounding box center [581, 355] width 59 height 15
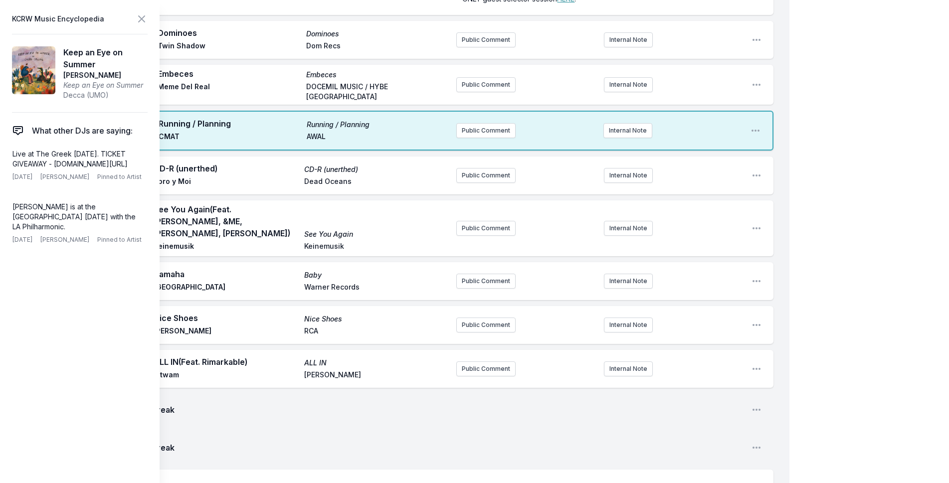
scroll to position [2368, 0]
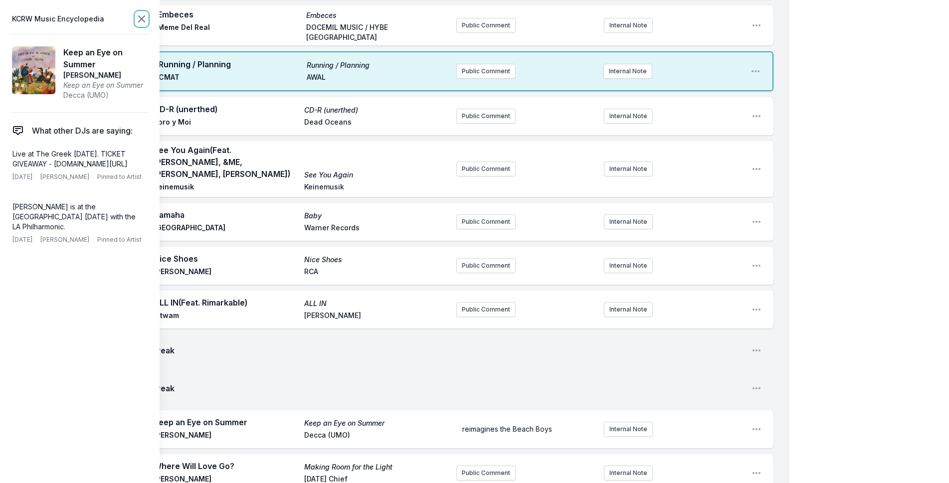
click at [145, 15] on icon at bounding box center [142, 19] width 12 height 12
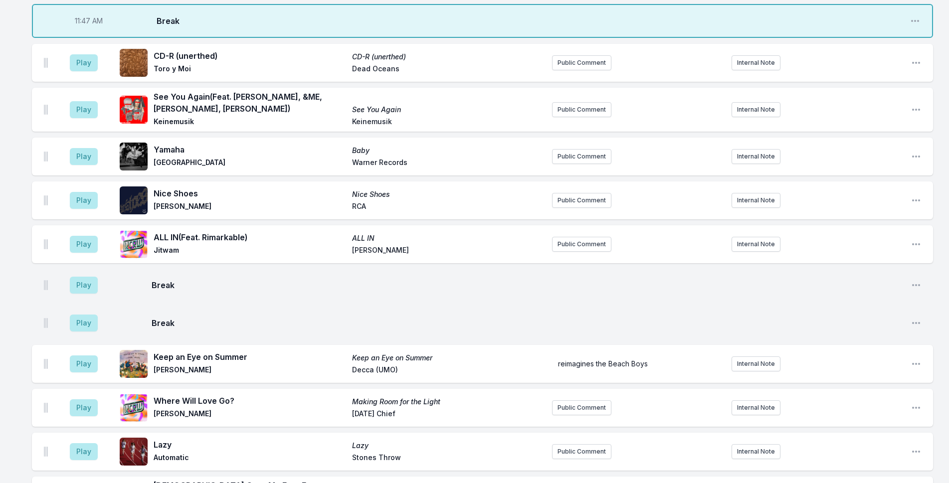
scroll to position [2324, 0]
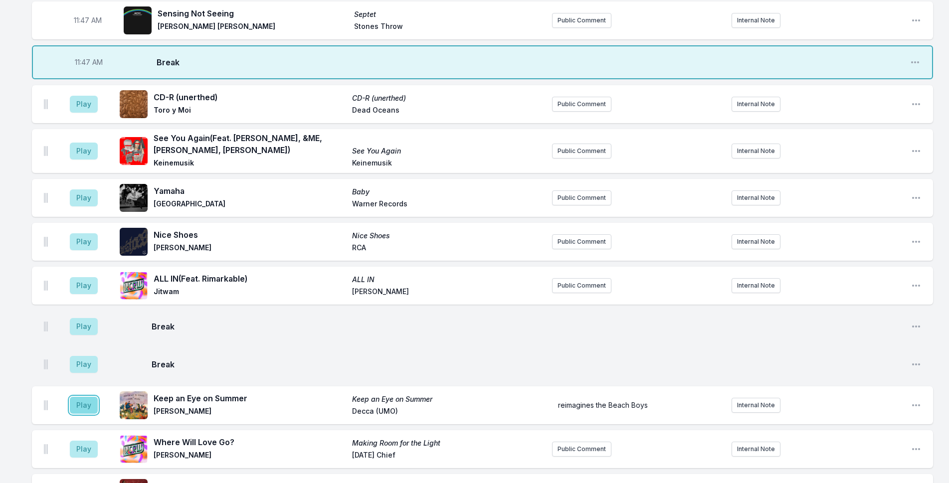
click at [85, 397] on button "Play" at bounding box center [84, 405] width 28 height 17
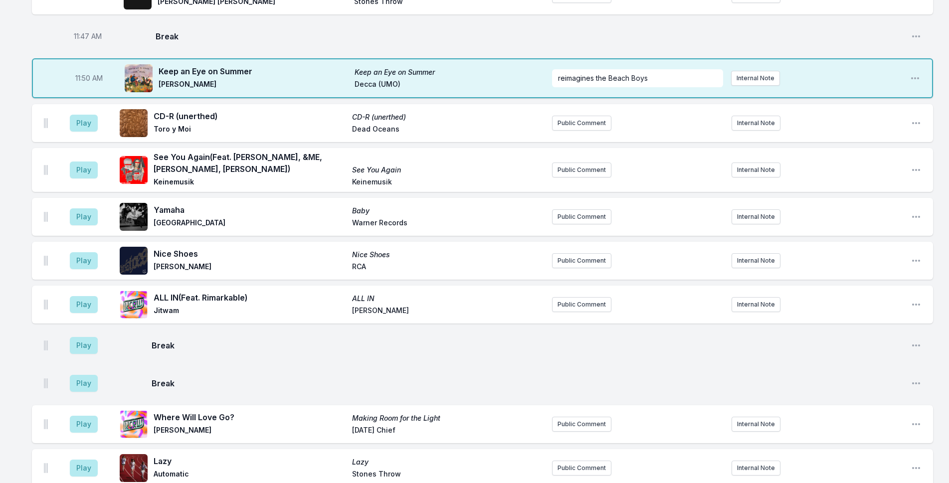
scroll to position [2374, 0]
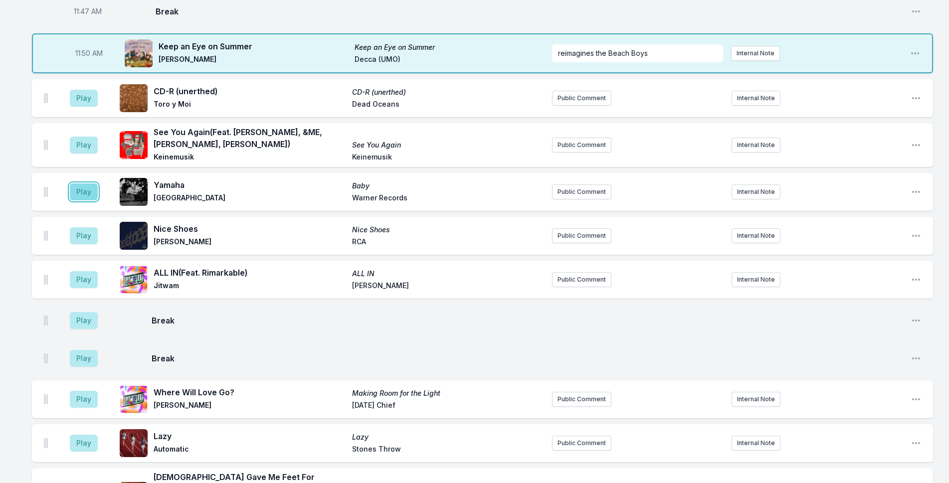
click at [87, 183] on button "Play" at bounding box center [84, 191] width 28 height 17
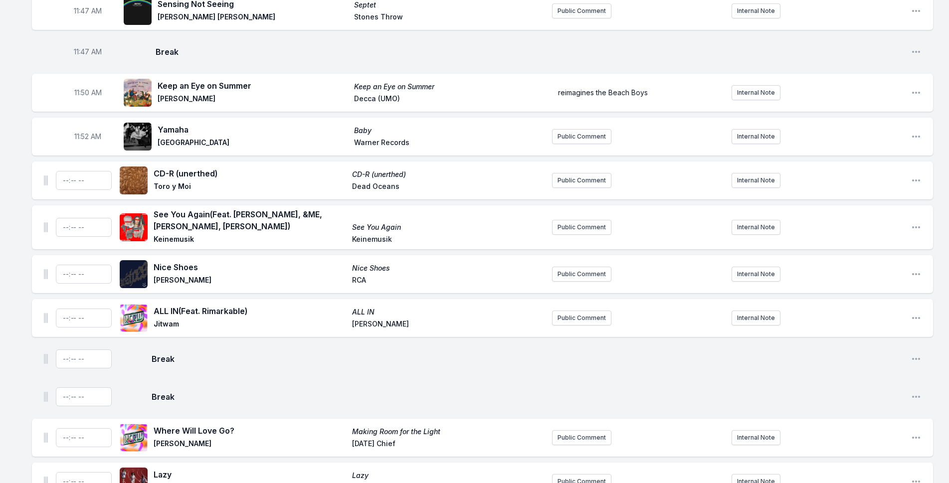
scroll to position [2324, 0]
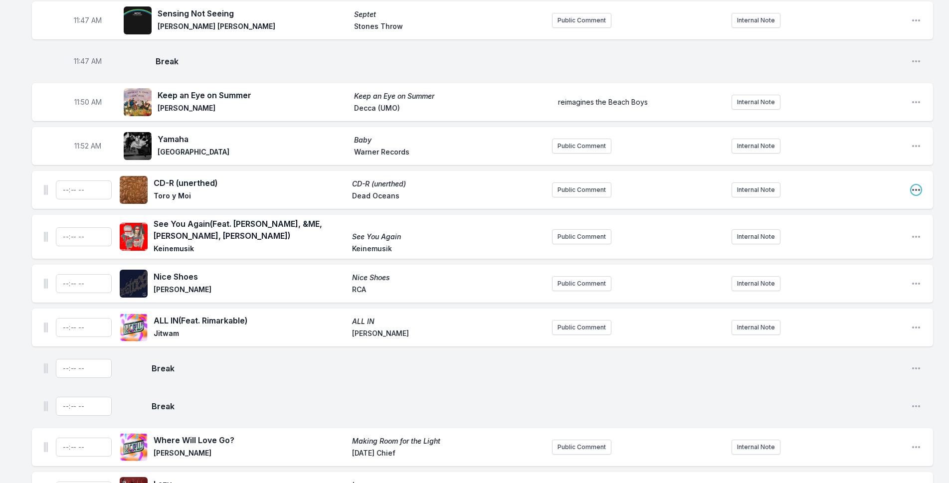
click at [914, 185] on icon "Open playlist item options" at bounding box center [916, 190] width 10 height 10
click at [882, 237] on button "Delete Entry" at bounding box center [865, 246] width 112 height 18
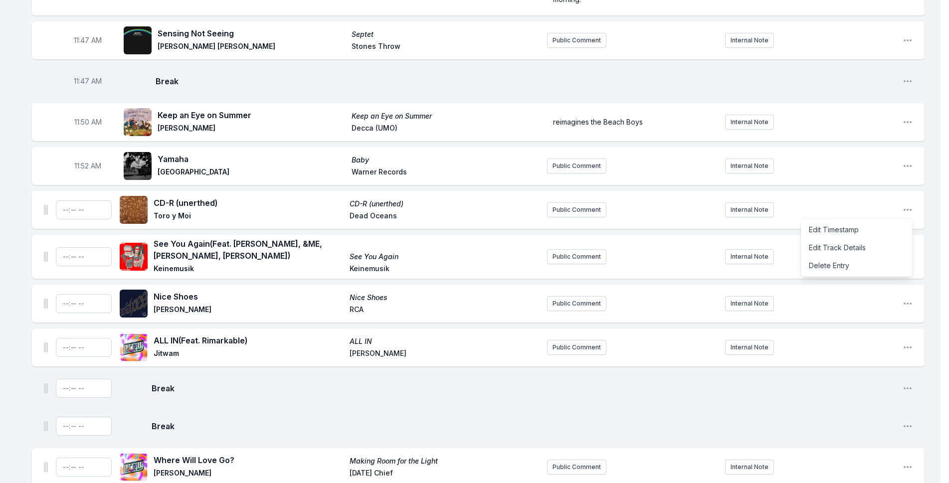
scroll to position [2314, 0]
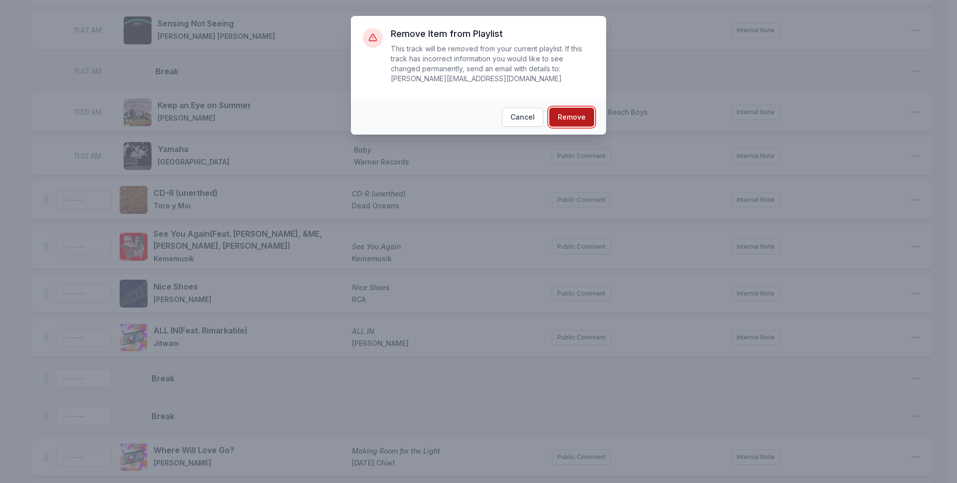
click at [573, 108] on button "Remove" at bounding box center [571, 117] width 45 height 19
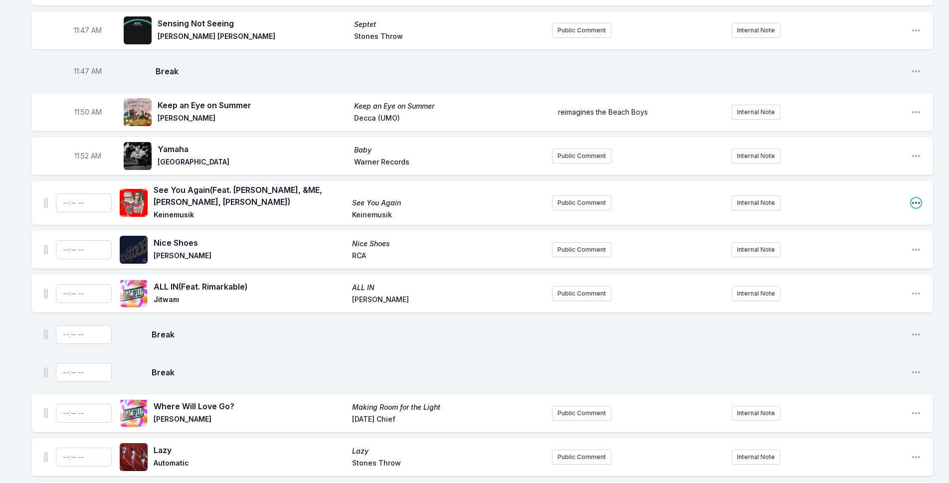
click at [912, 198] on icon "Open playlist item options" at bounding box center [916, 203] width 10 height 10
click at [858, 250] on button "Delete Entry" at bounding box center [865, 259] width 112 height 18
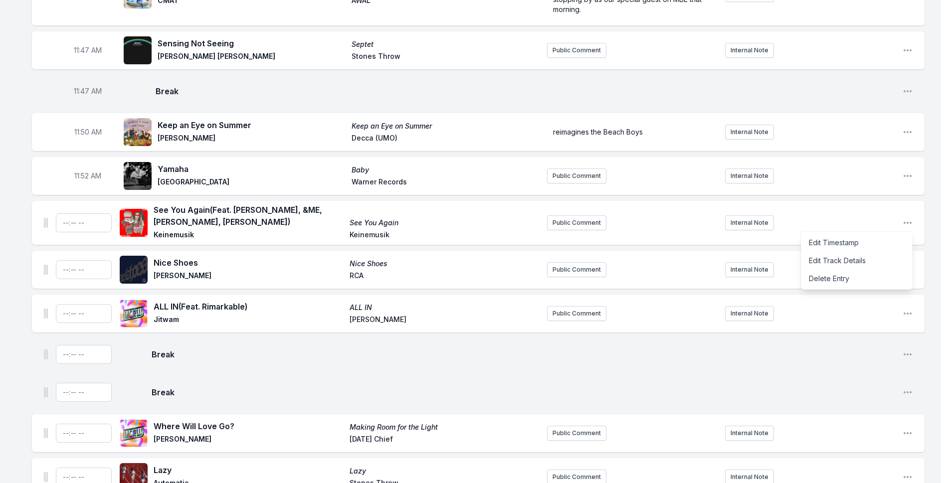
scroll to position [2304, 0]
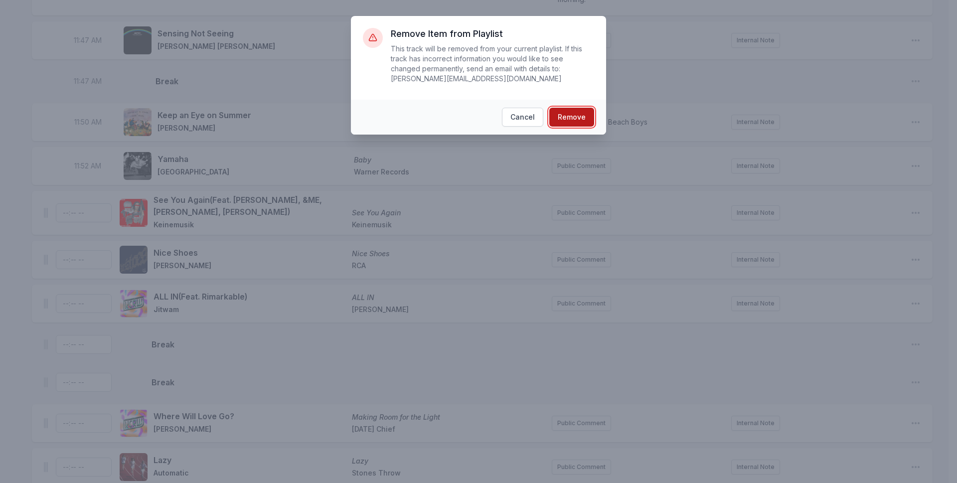
click at [576, 108] on button "Remove" at bounding box center [571, 117] width 45 height 19
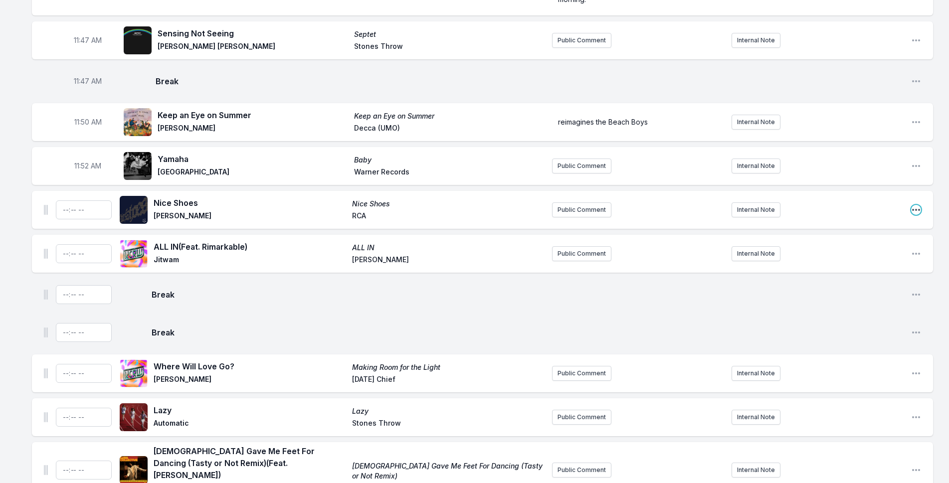
click at [918, 205] on icon "Open playlist item options" at bounding box center [916, 210] width 10 height 10
click at [847, 257] on button "Delete Entry" at bounding box center [865, 266] width 112 height 18
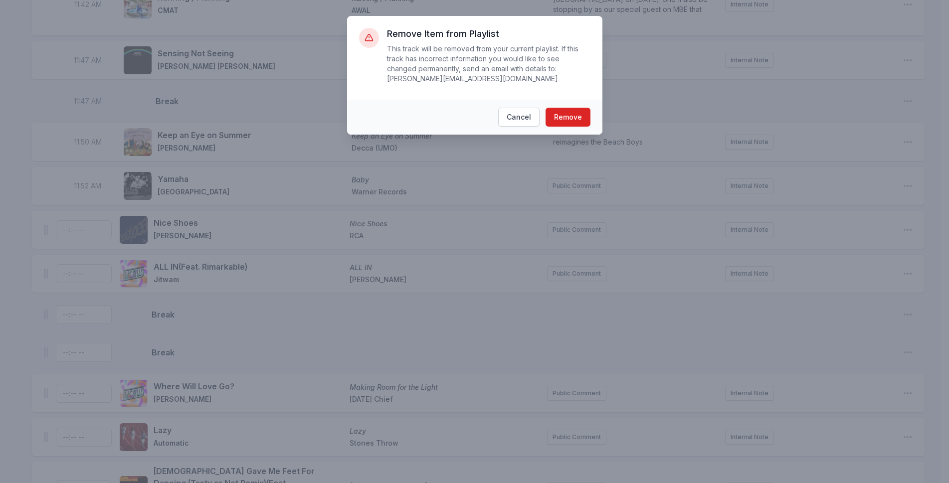
scroll to position [2294, 0]
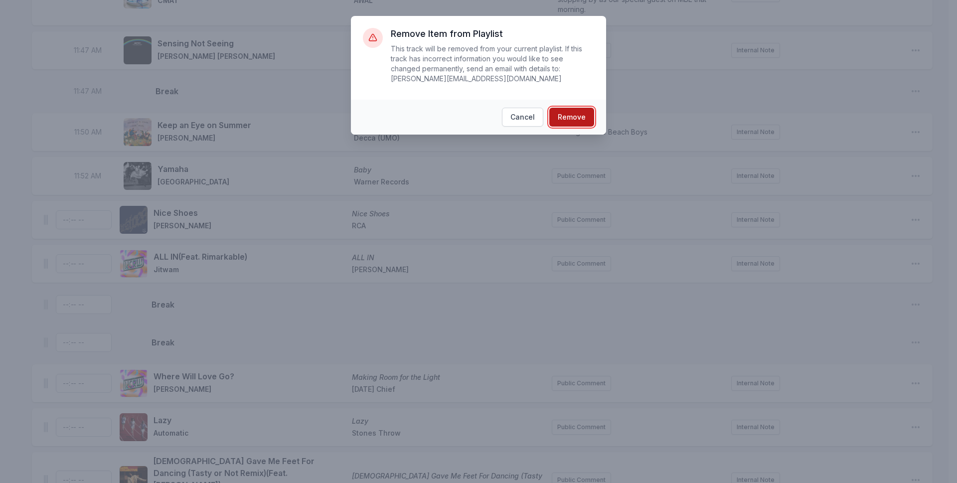
click at [584, 108] on button "Remove" at bounding box center [571, 117] width 45 height 19
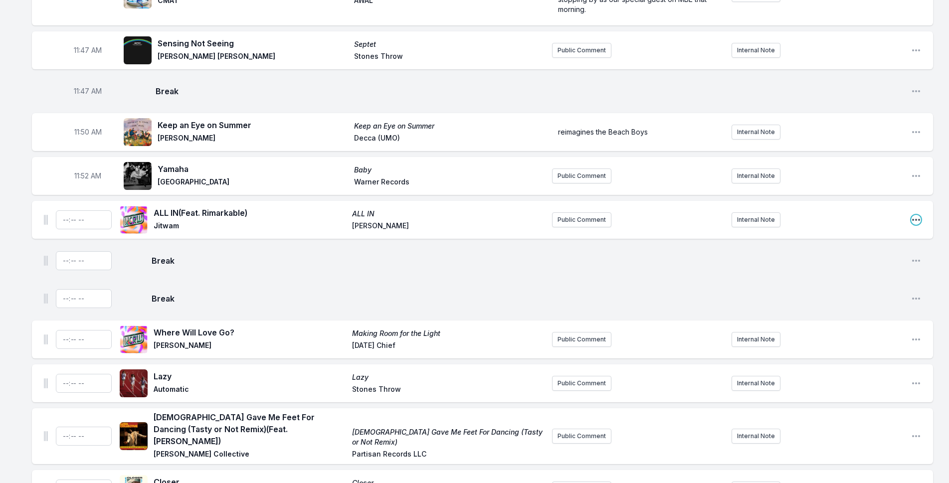
click at [916, 215] on icon "Open playlist item options" at bounding box center [916, 220] width 10 height 10
click at [870, 267] on button "Delete Entry" at bounding box center [865, 276] width 112 height 18
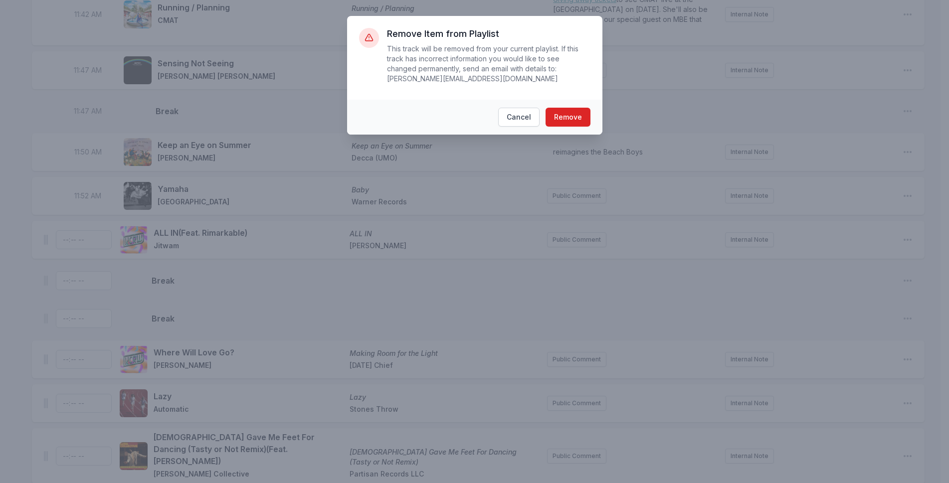
scroll to position [2284, 0]
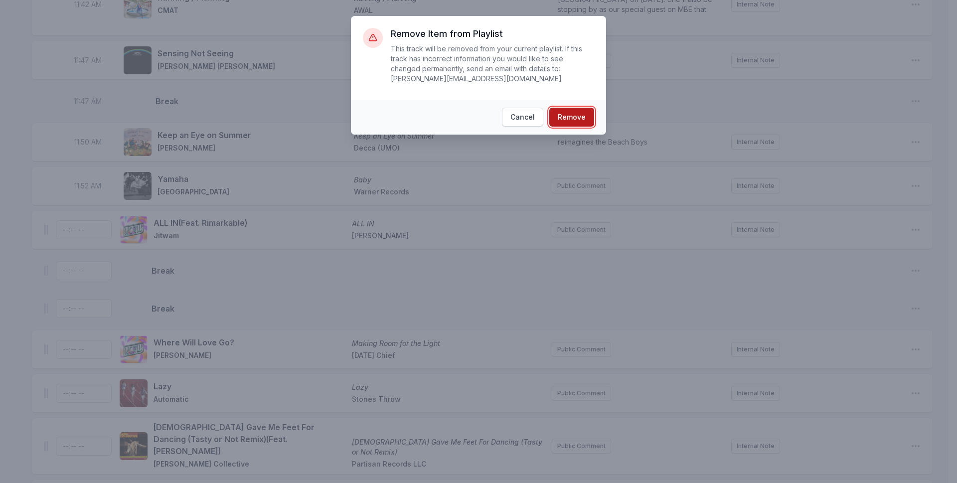
drag, startPoint x: 577, startPoint y: 107, endPoint x: 590, endPoint y: 106, distance: 12.5
click at [577, 108] on button "Remove" at bounding box center [571, 117] width 45 height 19
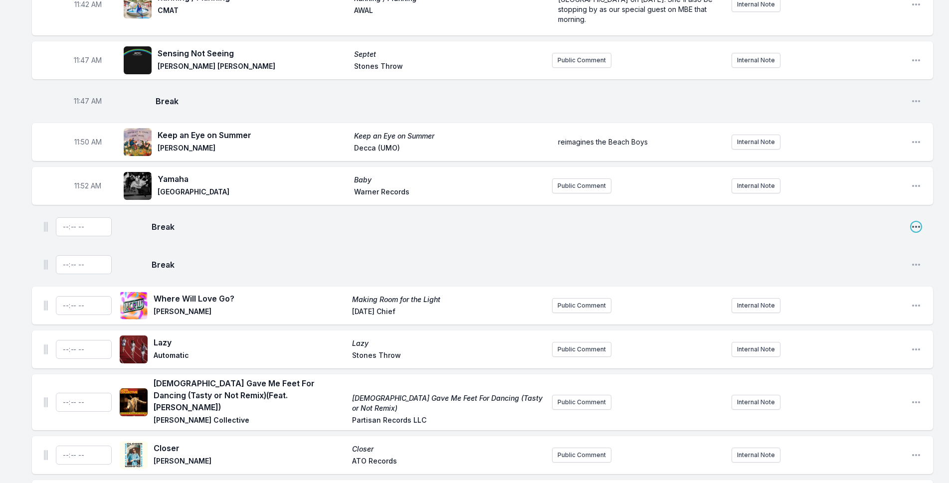
click at [914, 222] on icon "Open playlist item options" at bounding box center [916, 227] width 10 height 10
click at [856, 256] on button "Delete Entry" at bounding box center [865, 265] width 112 height 18
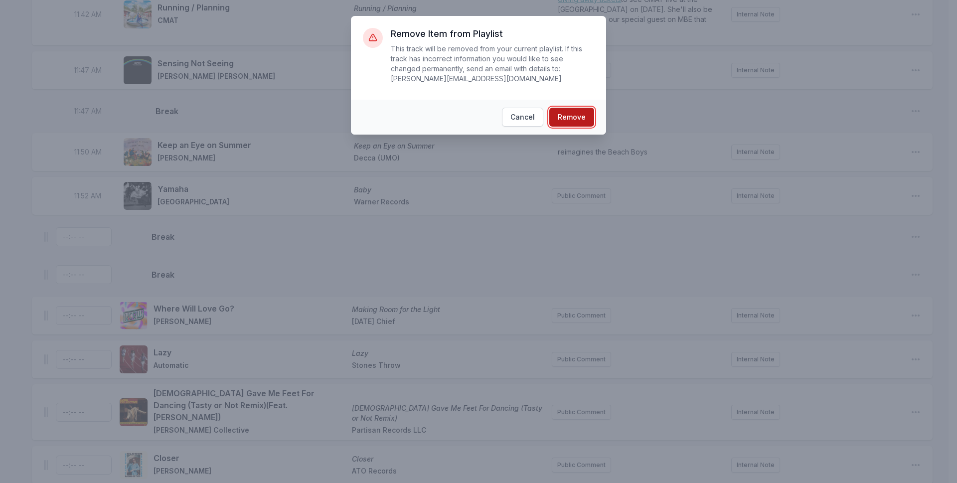
click at [570, 108] on button "Remove" at bounding box center [571, 117] width 45 height 19
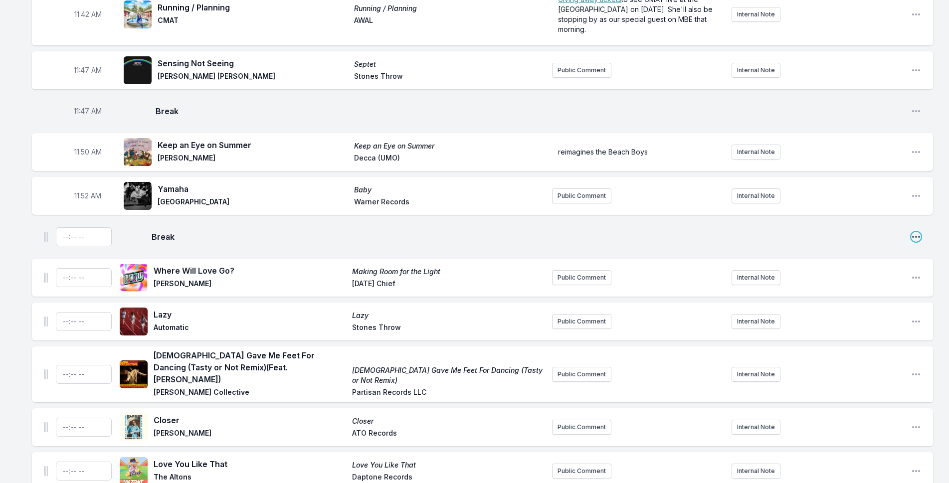
click at [915, 232] on icon "Open playlist item options" at bounding box center [916, 237] width 10 height 10
click at [838, 266] on button "Delete Entry" at bounding box center [865, 275] width 112 height 18
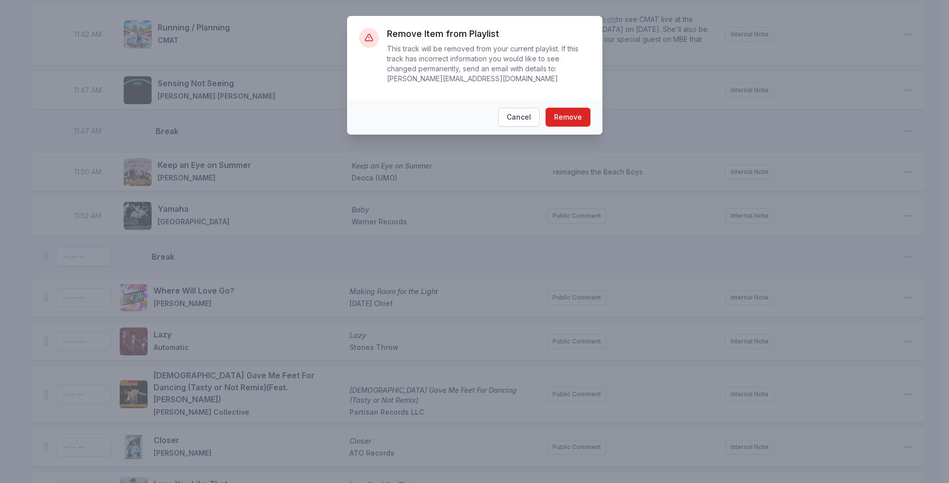
scroll to position [2264, 0]
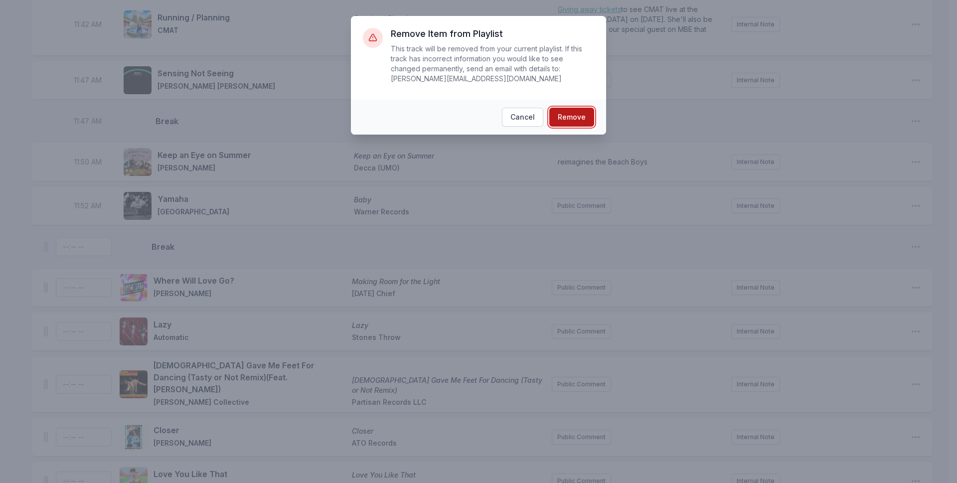
click at [562, 108] on button "Remove" at bounding box center [571, 117] width 45 height 19
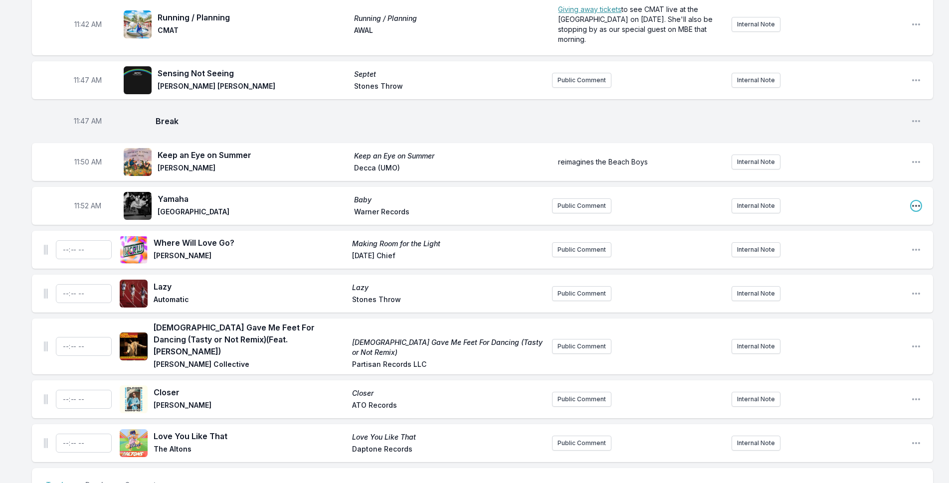
click at [915, 201] on icon "Open playlist item options" at bounding box center [916, 206] width 10 height 10
click at [832, 253] on button "Delete Entry" at bounding box center [865, 262] width 112 height 18
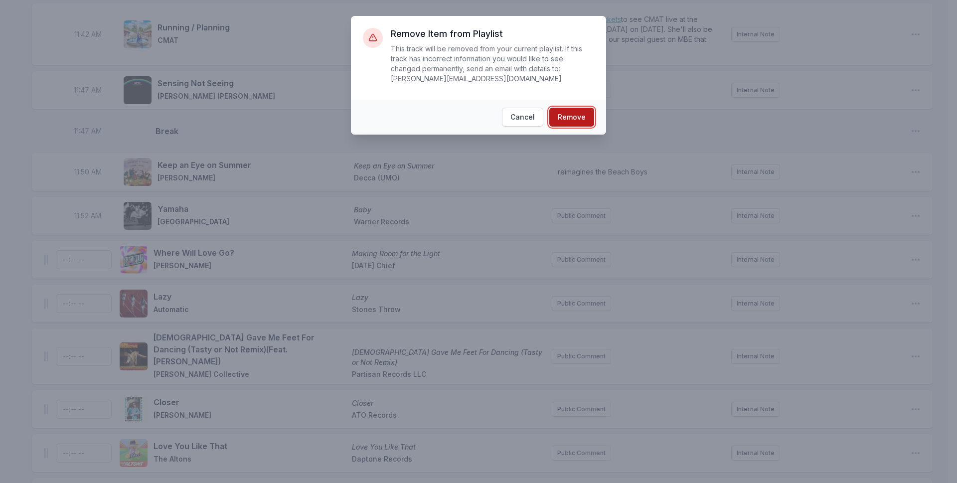
click at [580, 108] on button "Remove" at bounding box center [571, 117] width 45 height 19
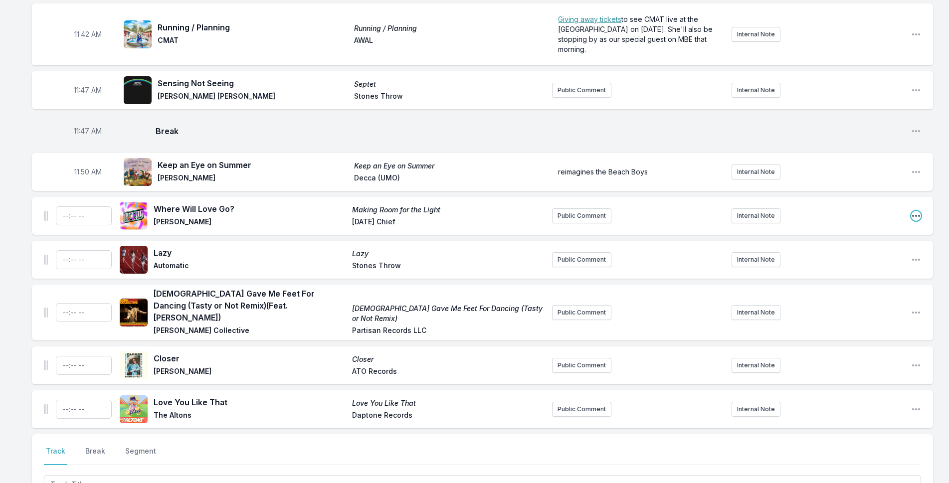
click at [914, 211] on icon "Open playlist item options" at bounding box center [916, 216] width 10 height 10
click at [845, 263] on button "Delete Entry" at bounding box center [865, 272] width 112 height 18
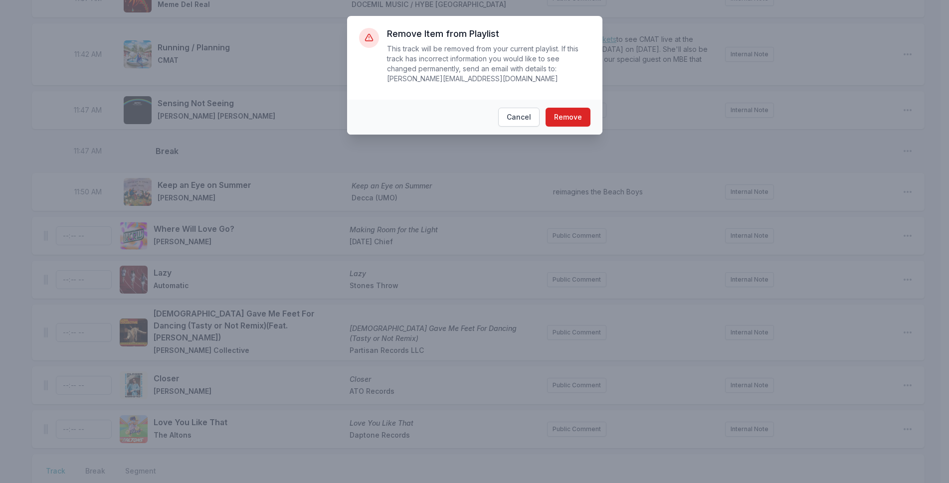
scroll to position [2244, 0]
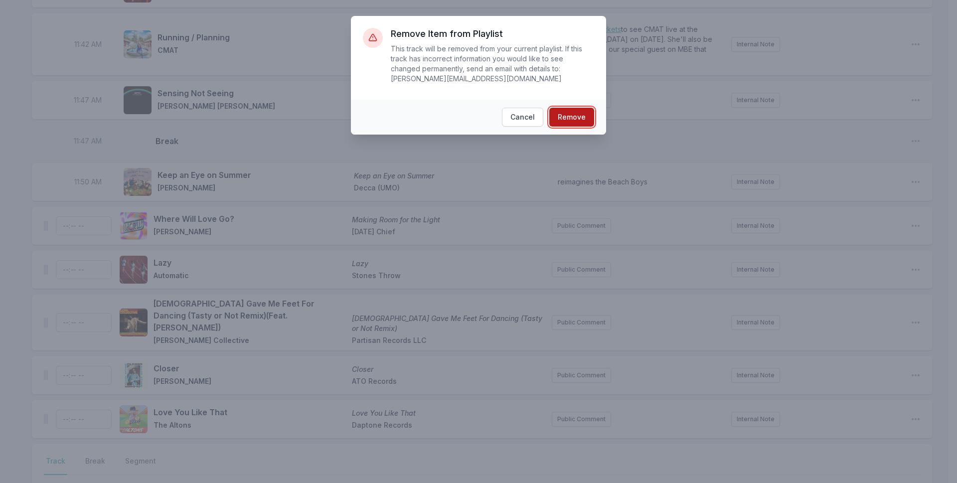
click at [588, 108] on button "Remove" at bounding box center [571, 117] width 45 height 19
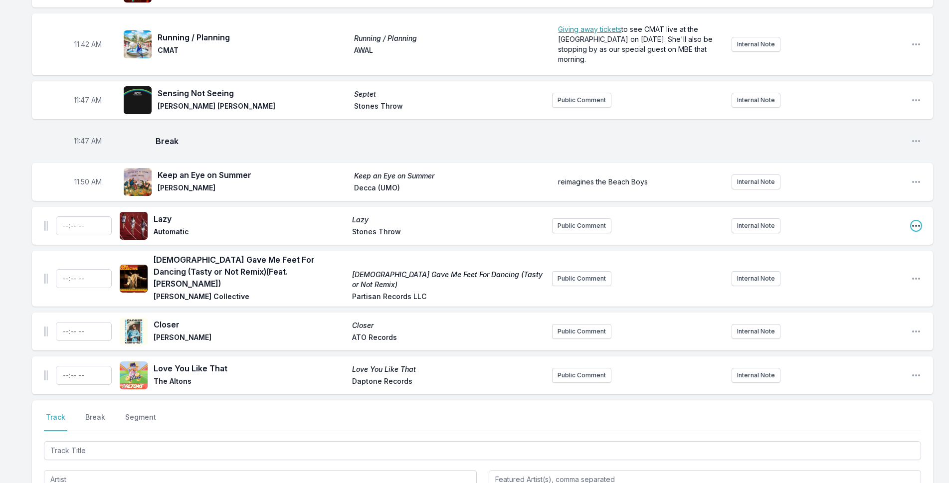
click at [914, 221] on icon "Open playlist item options" at bounding box center [916, 226] width 10 height 10
click at [832, 273] on button "Delete Entry" at bounding box center [865, 282] width 112 height 18
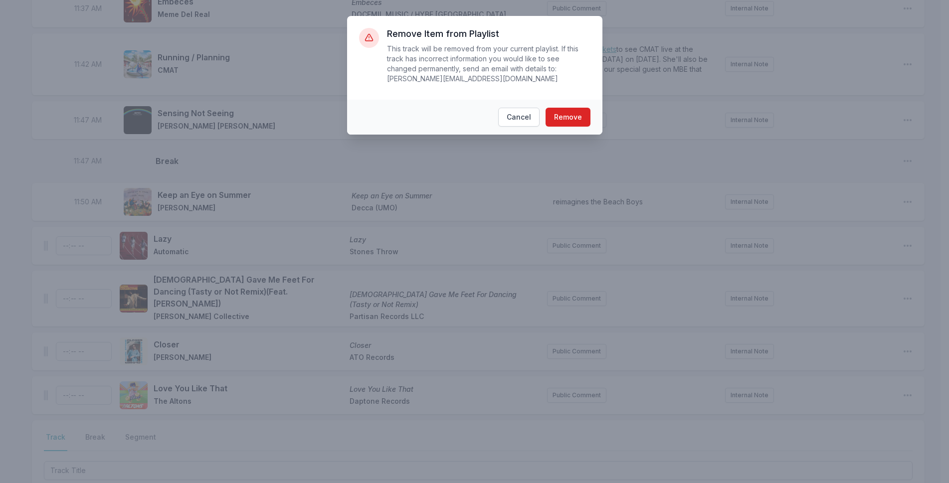
scroll to position [2234, 0]
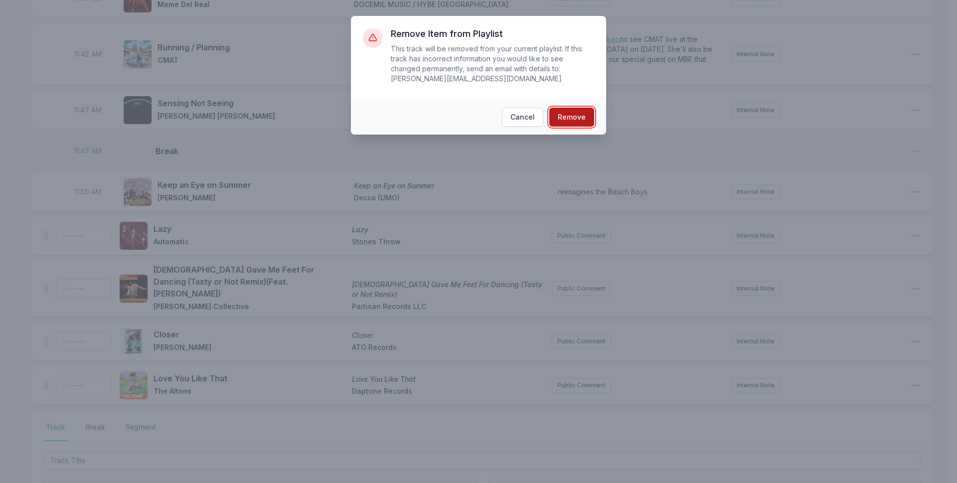
click at [559, 108] on button "Remove" at bounding box center [571, 117] width 45 height 19
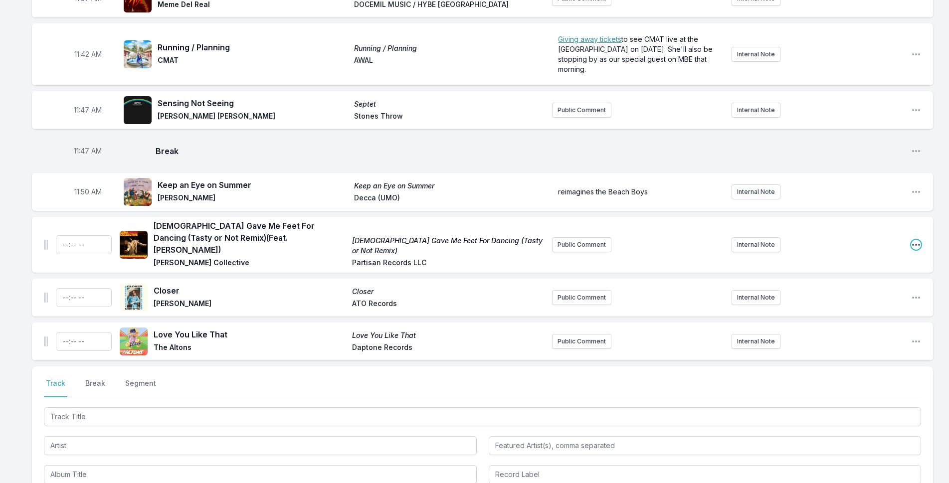
click at [913, 244] on icon "Open playlist item options" at bounding box center [916, 245] width 8 height 2
click at [846, 292] on button "Delete Entry" at bounding box center [865, 301] width 112 height 18
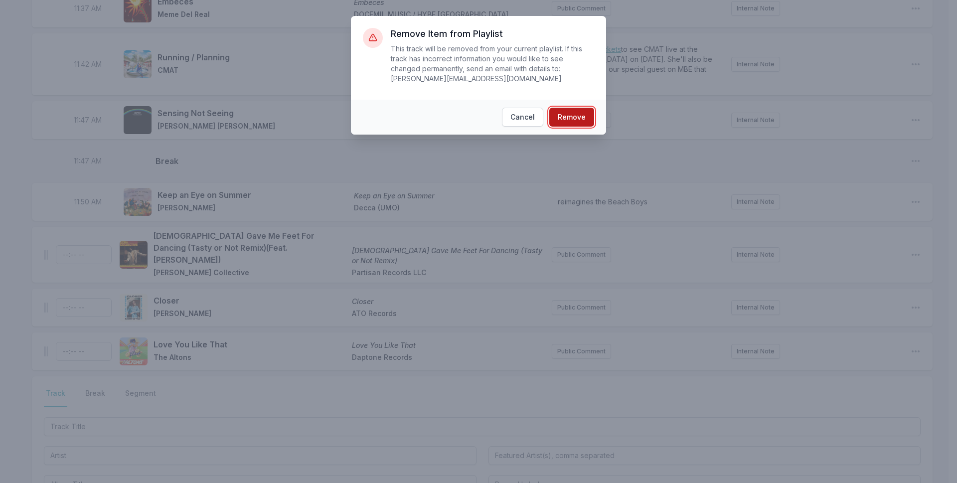
click at [565, 108] on button "Remove" at bounding box center [571, 117] width 45 height 19
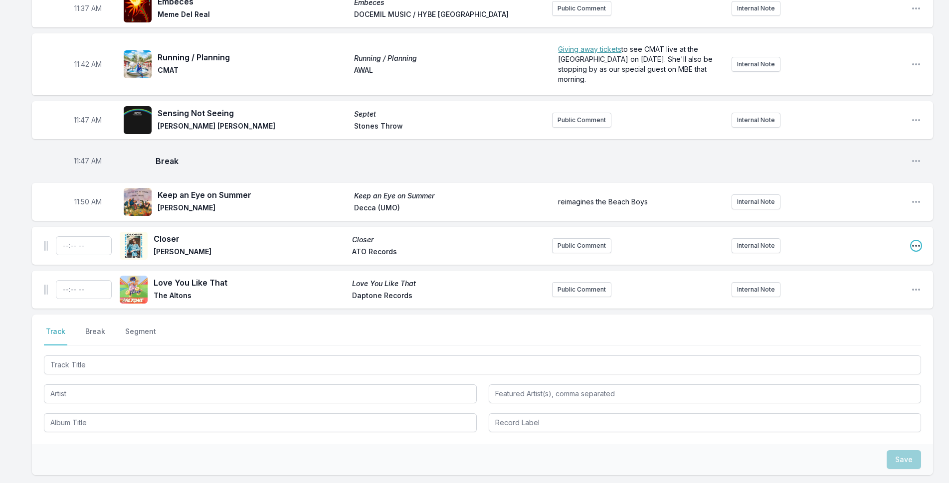
click at [918, 241] on icon "Open playlist item options" at bounding box center [916, 246] width 10 height 10
click at [876, 293] on button "Delete Entry" at bounding box center [865, 302] width 112 height 18
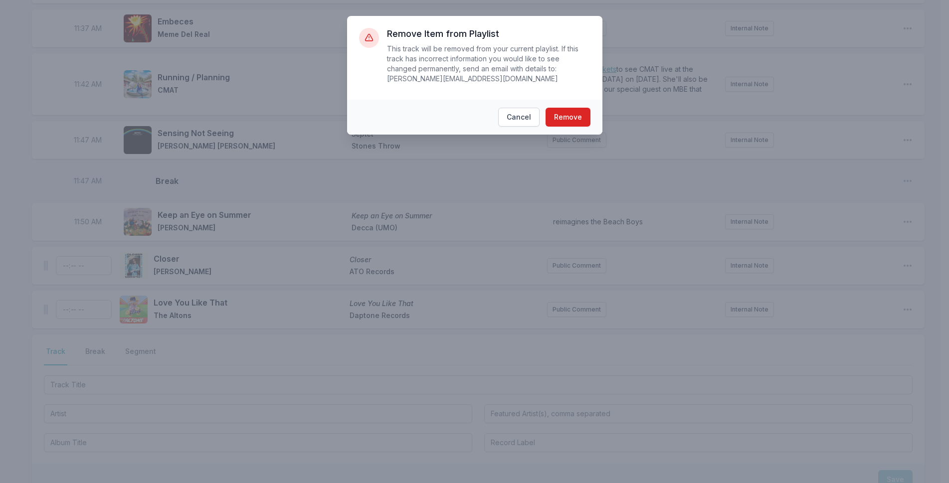
scroll to position [2214, 0]
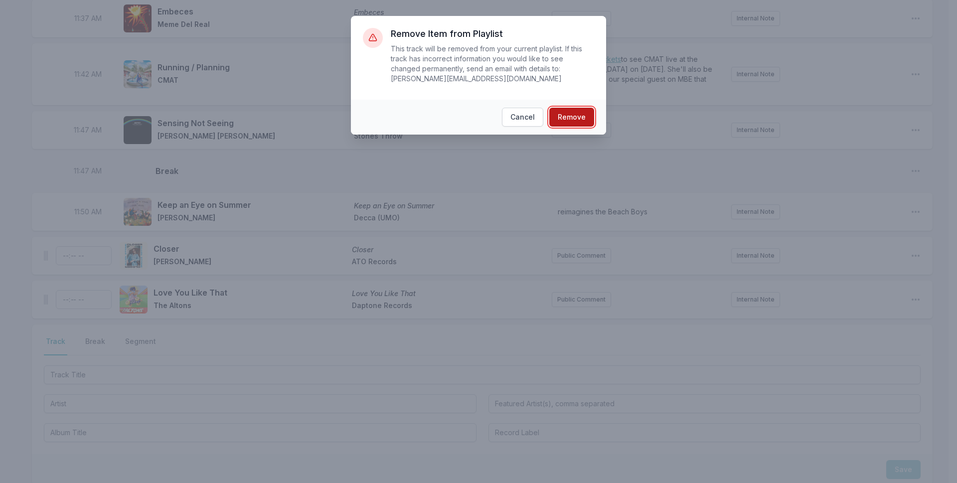
click at [574, 108] on button "Remove" at bounding box center [571, 117] width 45 height 19
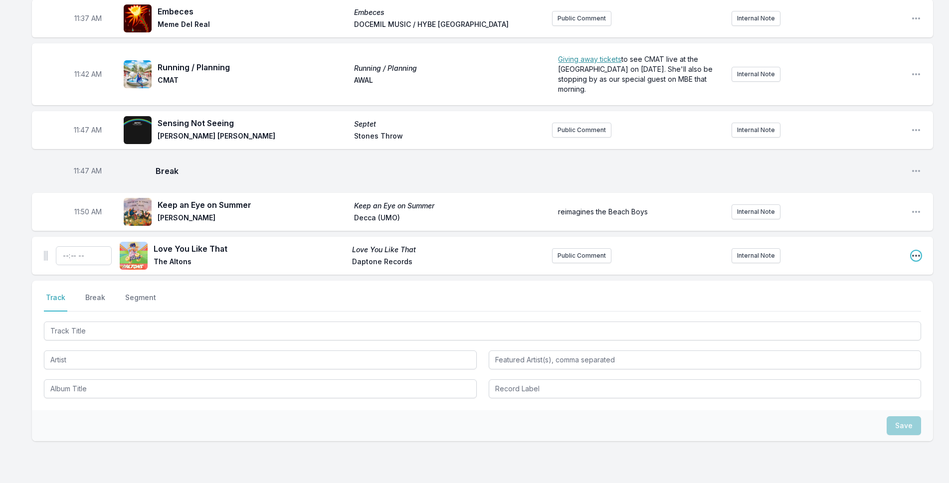
click at [914, 255] on icon "Open playlist item options" at bounding box center [916, 256] width 8 height 2
click at [838, 303] on button "Delete Entry" at bounding box center [865, 312] width 112 height 18
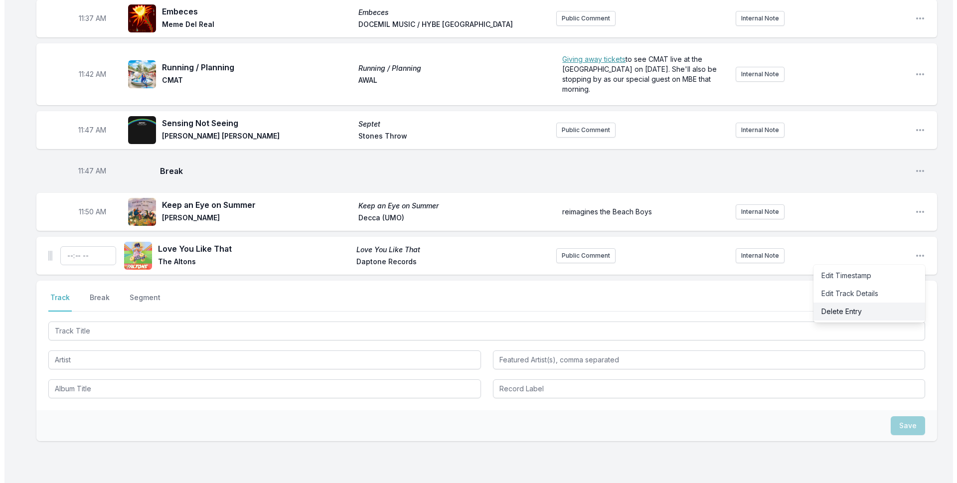
scroll to position [2204, 0]
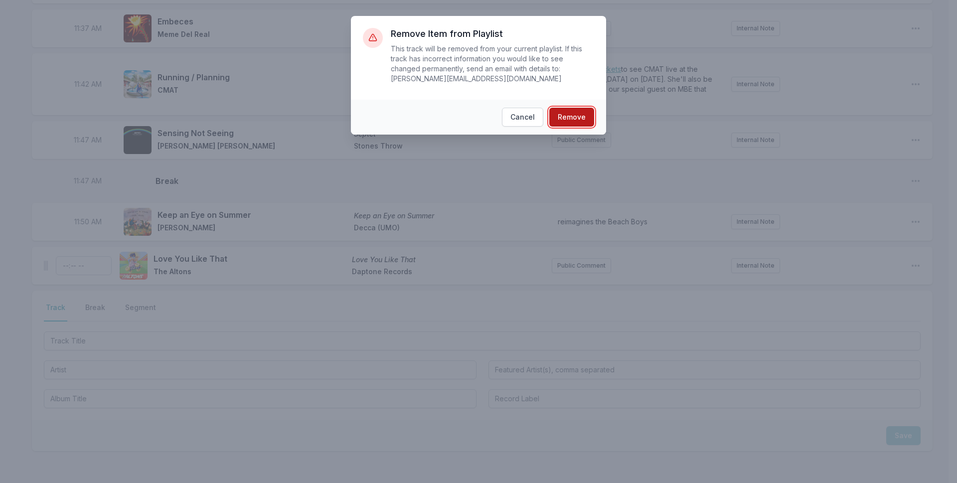
click at [558, 108] on button "Remove" at bounding box center [571, 117] width 45 height 19
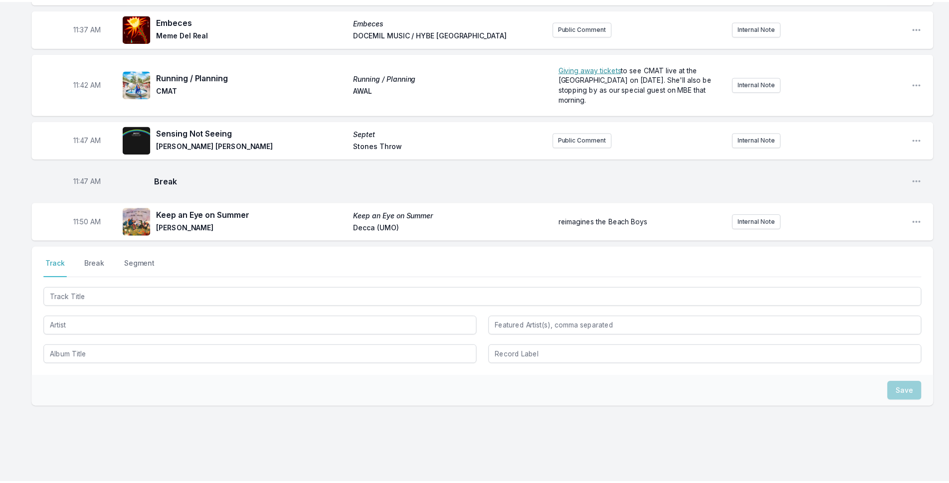
scroll to position [2185, 0]
